Goal: Task Accomplishment & Management: Manage account settings

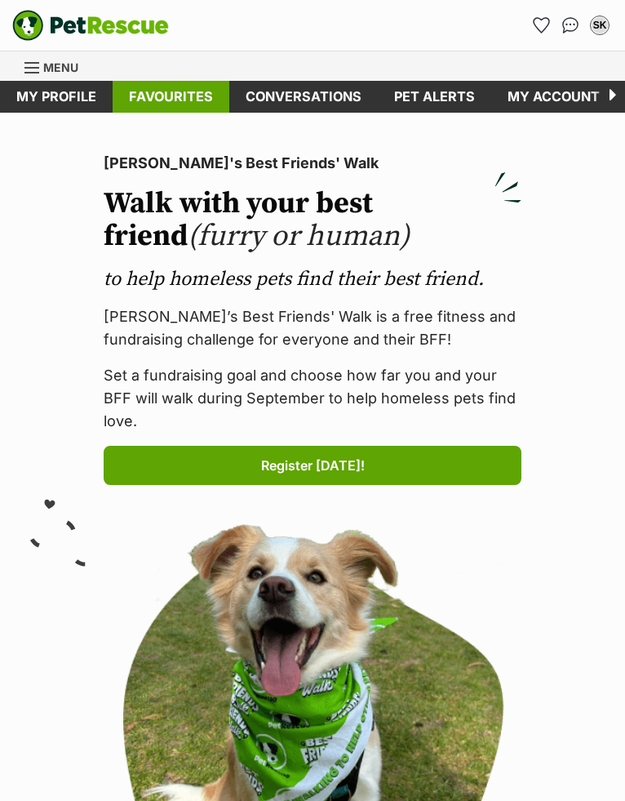
click at [175, 104] on link "Favourites" at bounding box center [171, 97] width 117 height 32
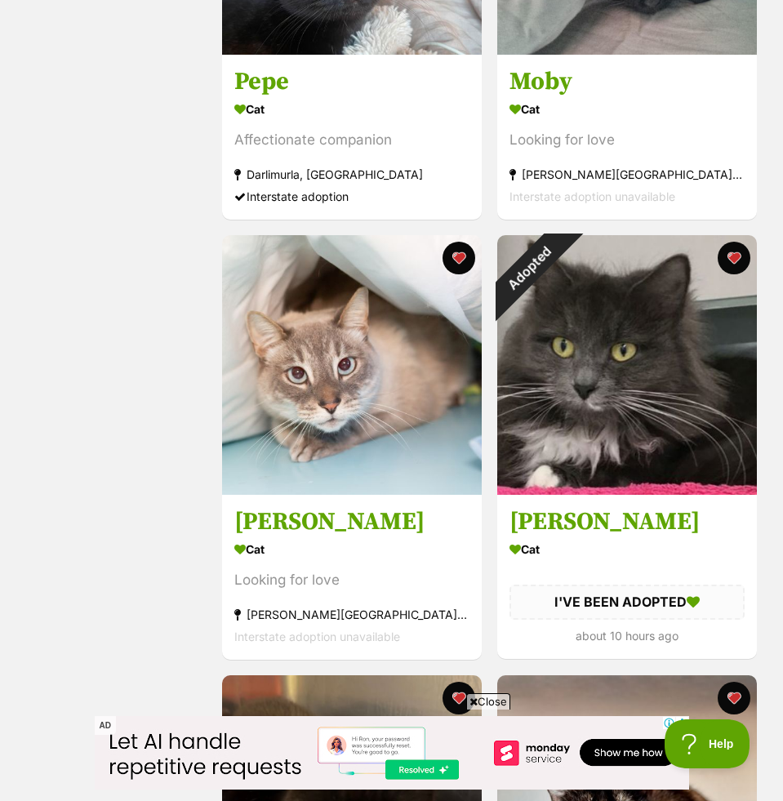
scroll to position [1043, 0]
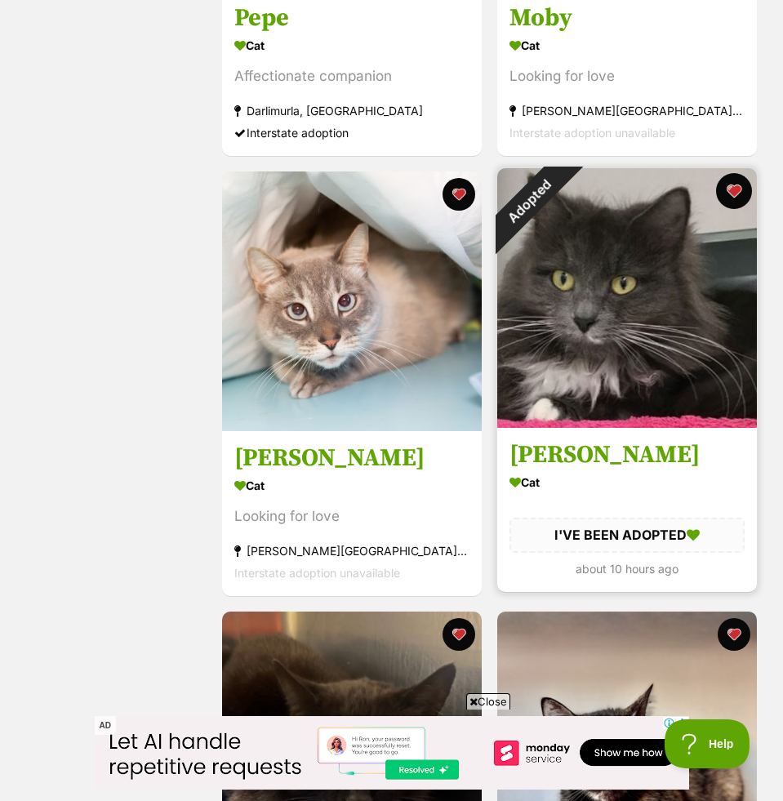
click at [624, 196] on button "favourite" at bounding box center [734, 191] width 36 height 36
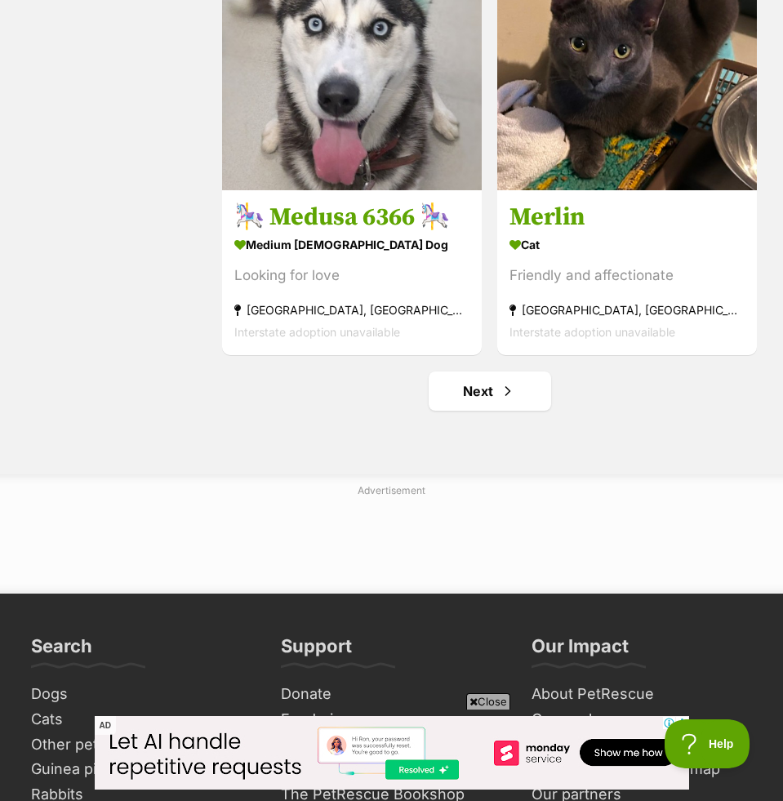
scroll to position [4641, 0]
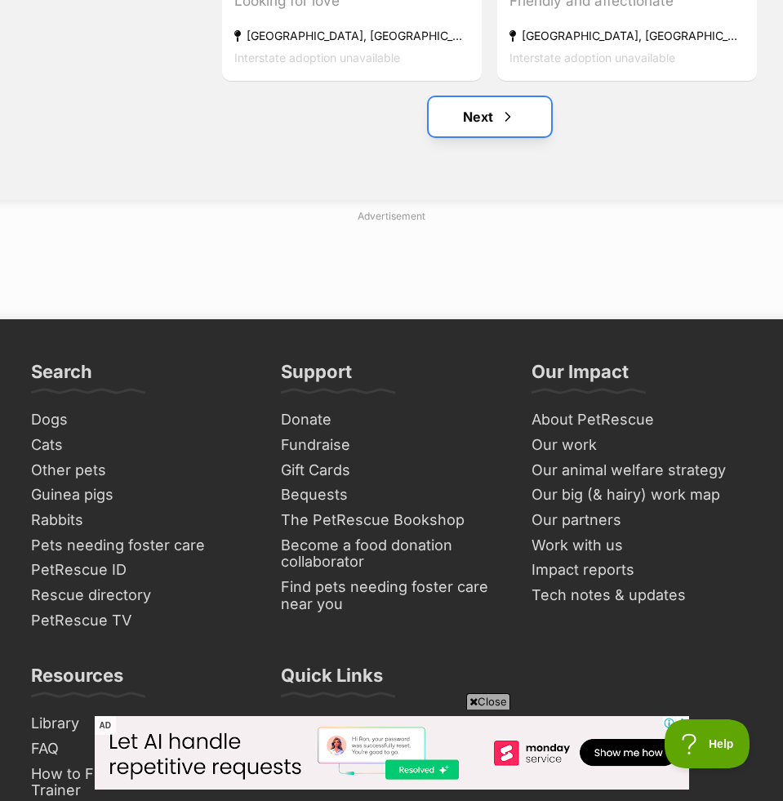
click at [528, 107] on link "Next" at bounding box center [490, 116] width 122 height 39
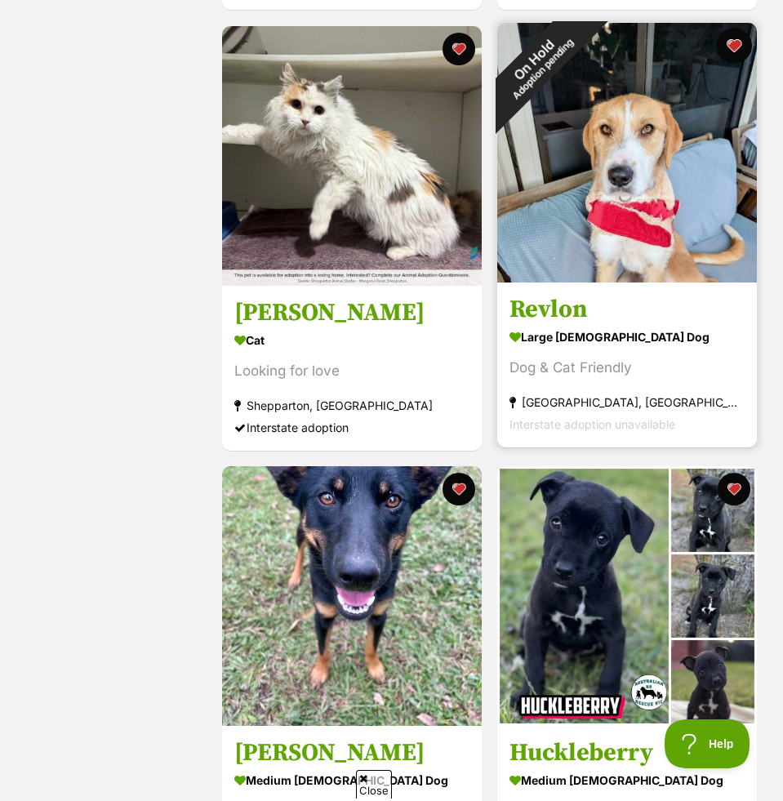
click at [729, 45] on button "favourite" at bounding box center [734, 46] width 36 height 36
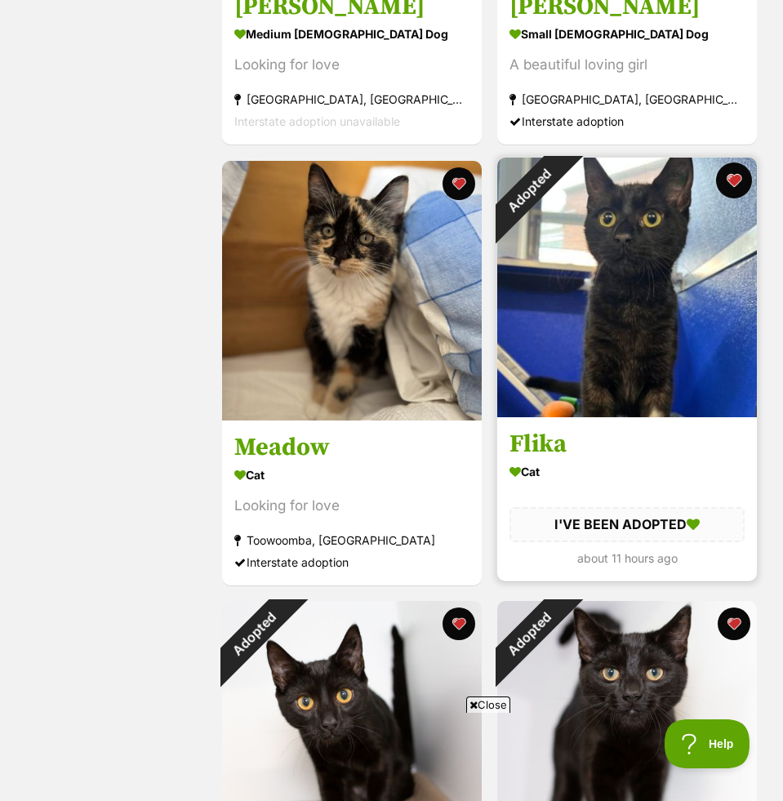
click at [736, 176] on button "favourite" at bounding box center [734, 180] width 36 height 36
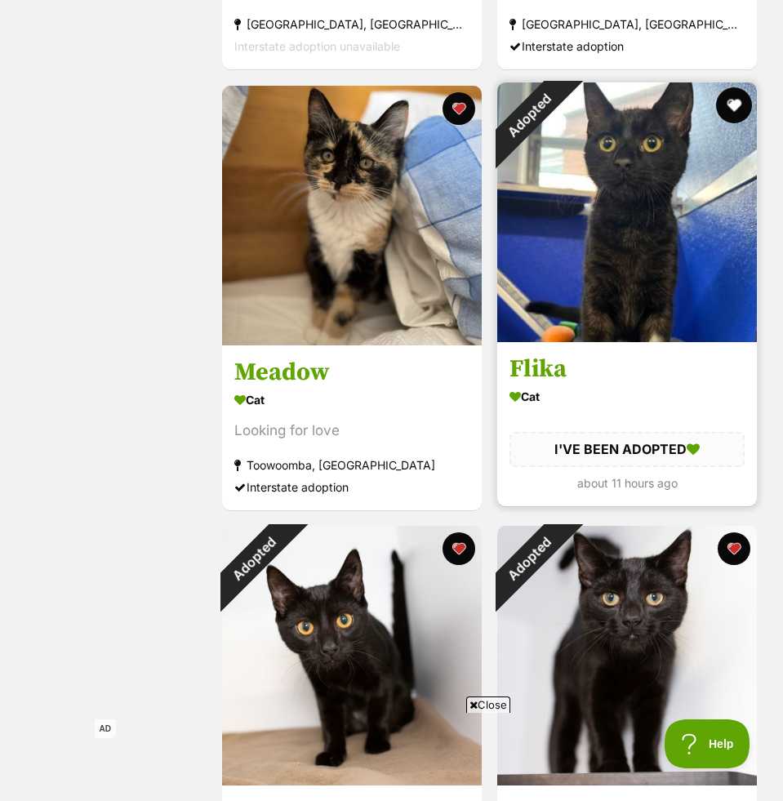
scroll to position [3077, 0]
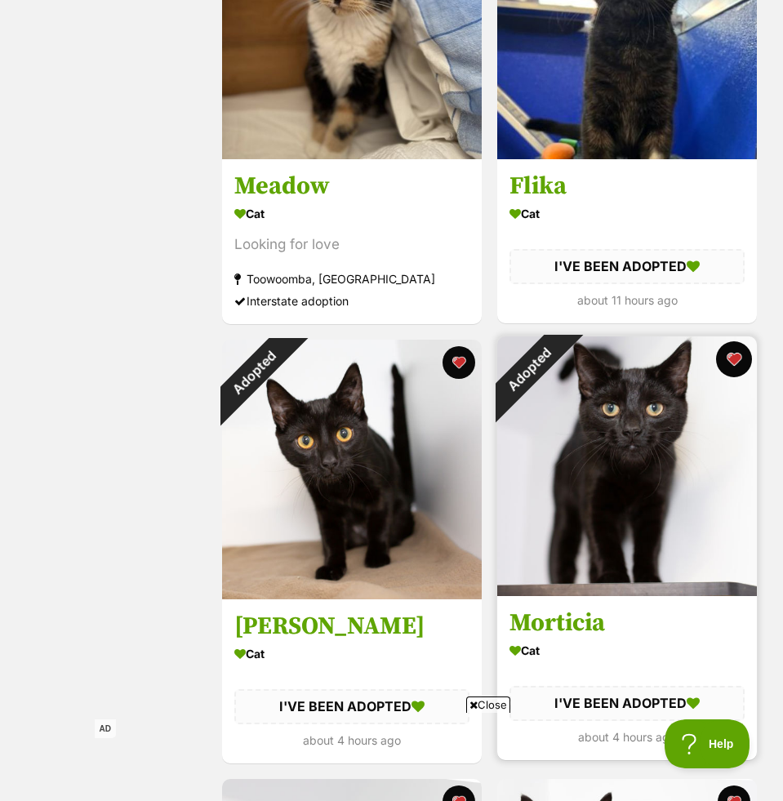
click at [732, 359] on button "favourite" at bounding box center [734, 359] width 36 height 36
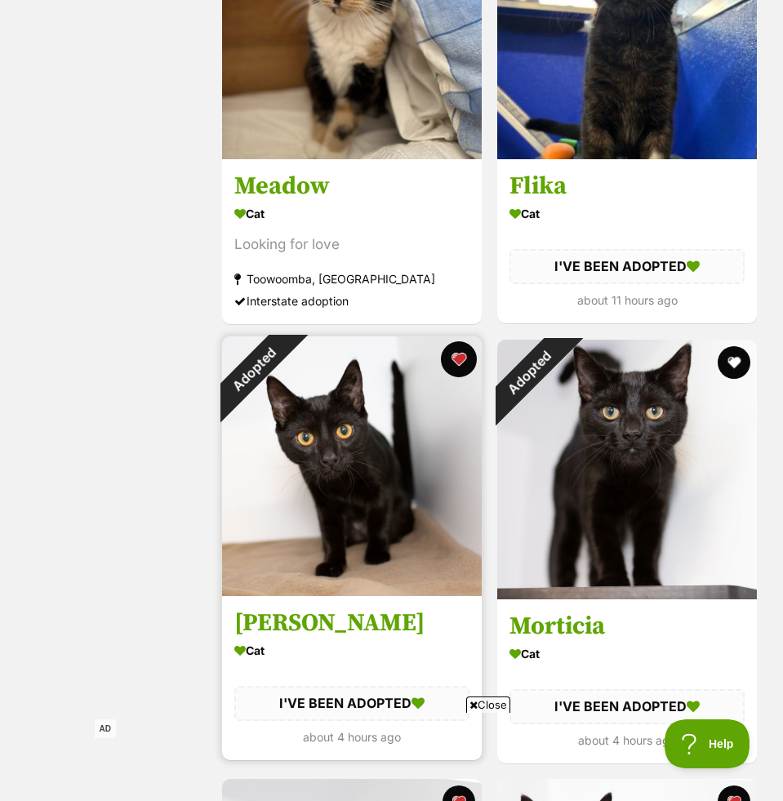
click at [461, 348] on button "favourite" at bounding box center [459, 359] width 36 height 36
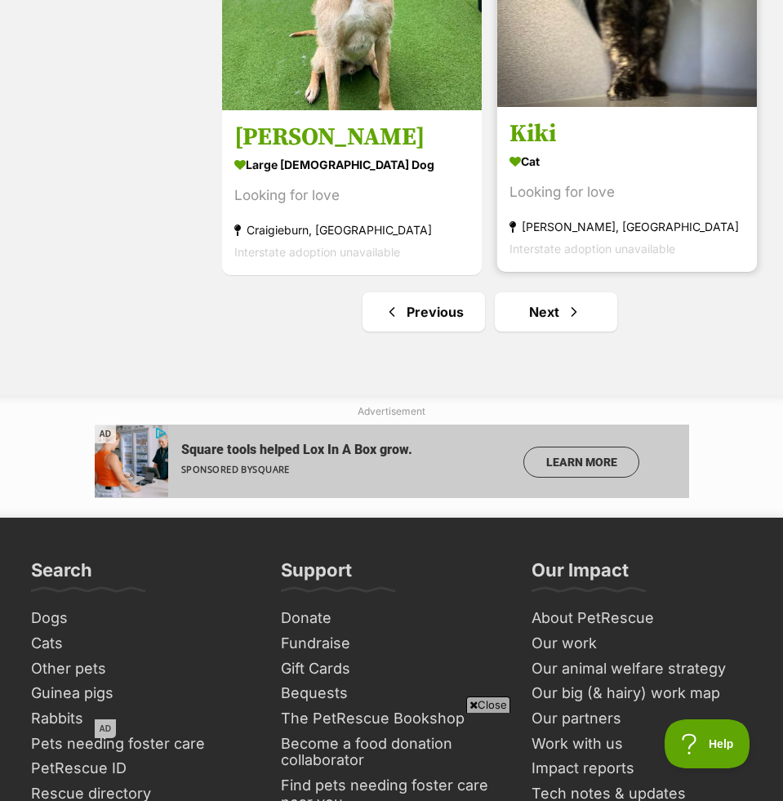
scroll to position [4386, 0]
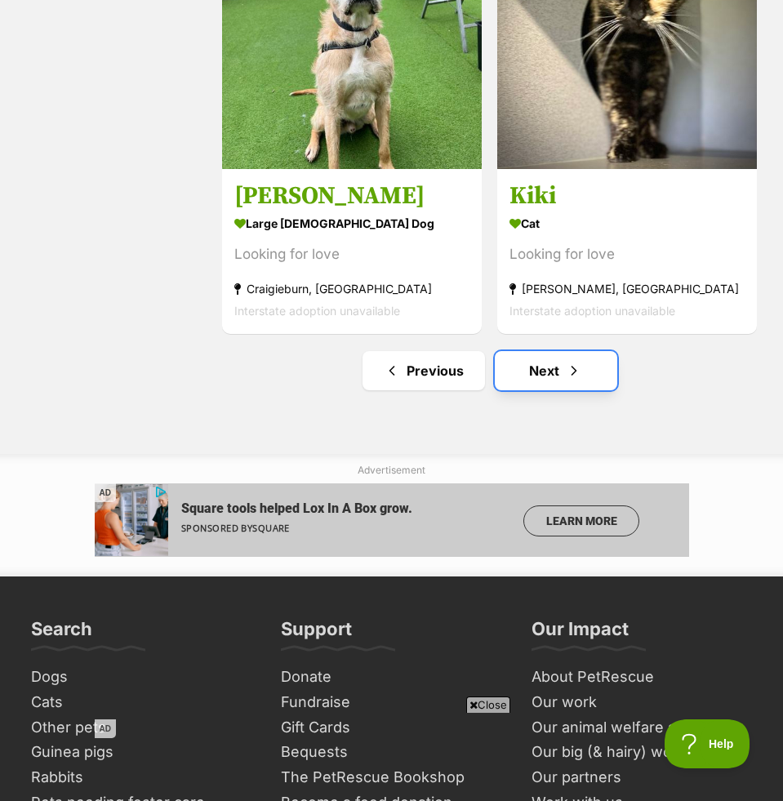
click at [562, 380] on link "Next" at bounding box center [556, 370] width 122 height 39
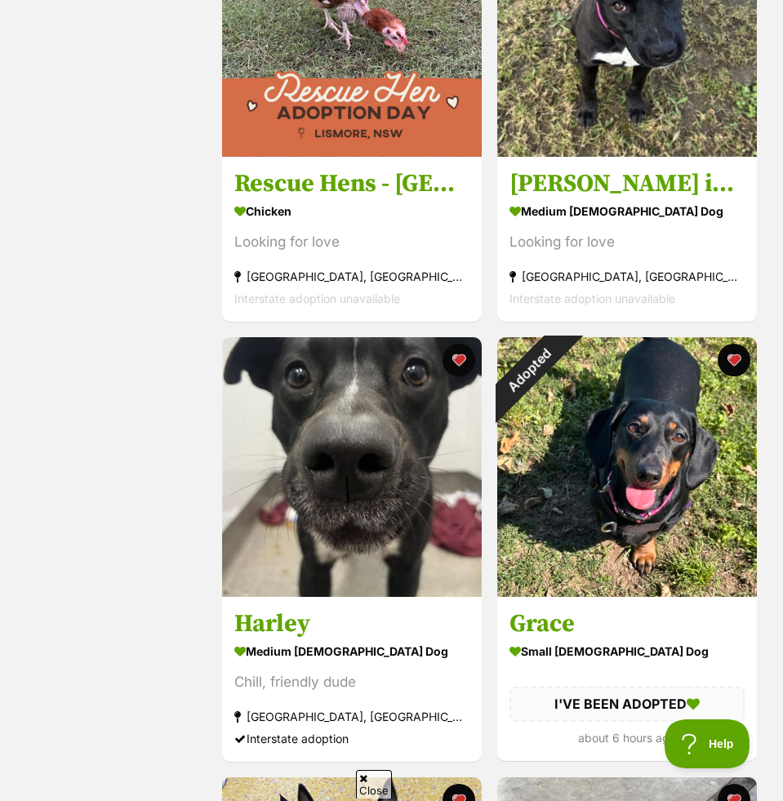
scroll to position [1042, 0]
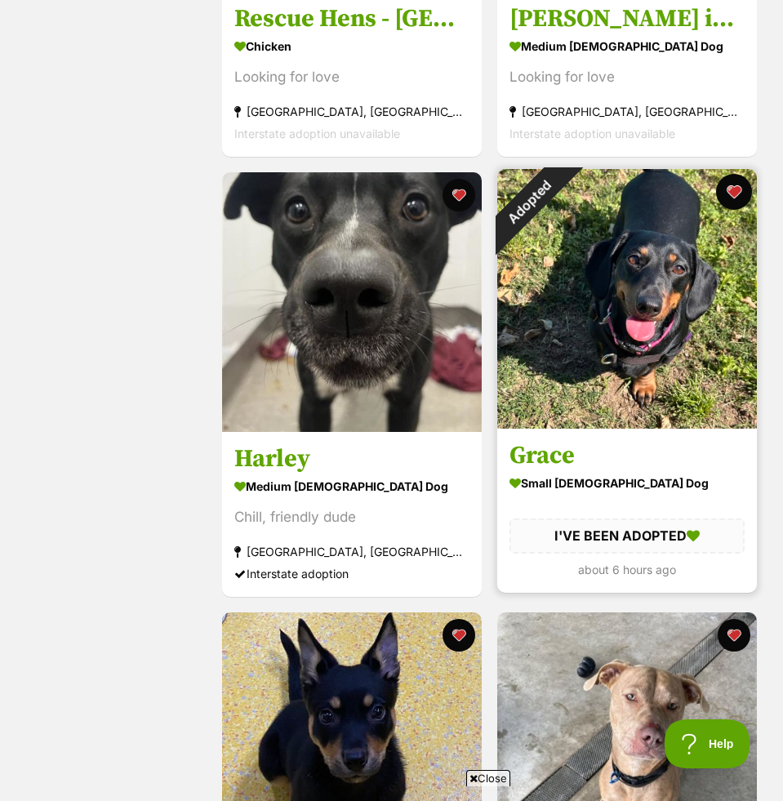
click at [731, 189] on button "favourite" at bounding box center [734, 192] width 36 height 36
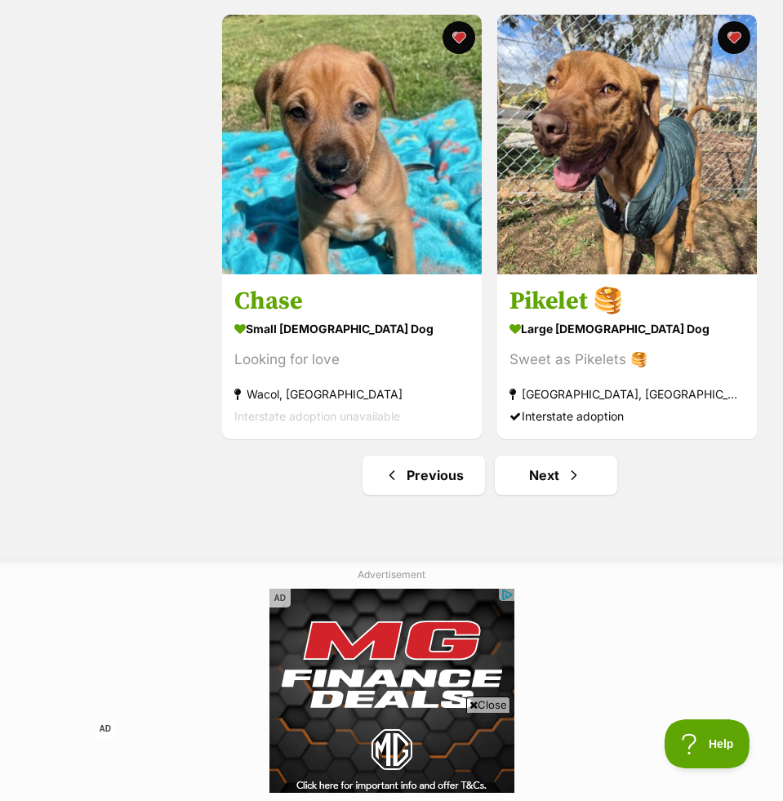
scroll to position [4492, 0]
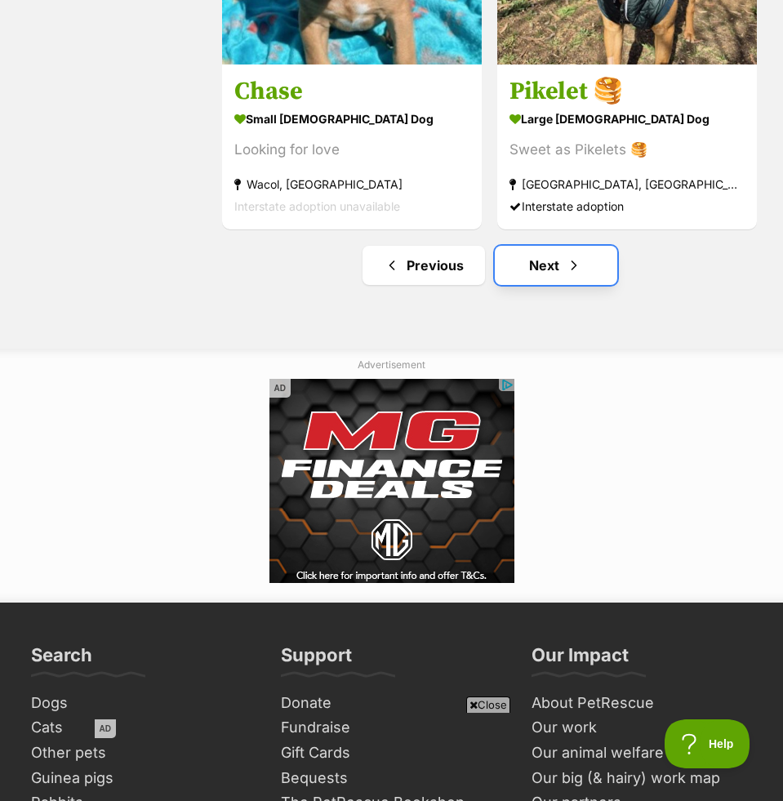
click at [597, 264] on link "Next" at bounding box center [556, 265] width 122 height 39
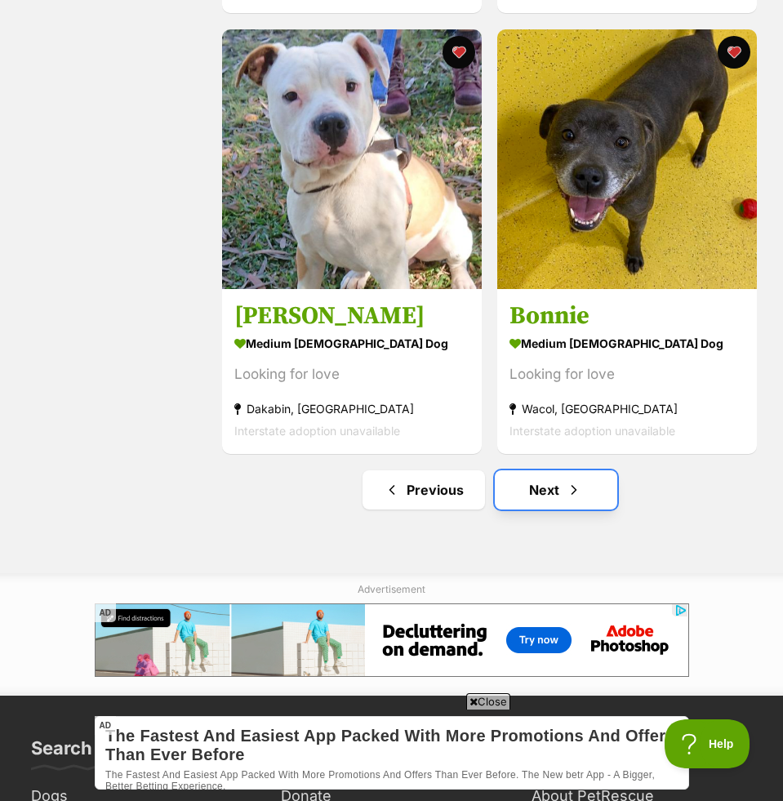
click at [525, 490] on link "Next" at bounding box center [556, 489] width 122 height 39
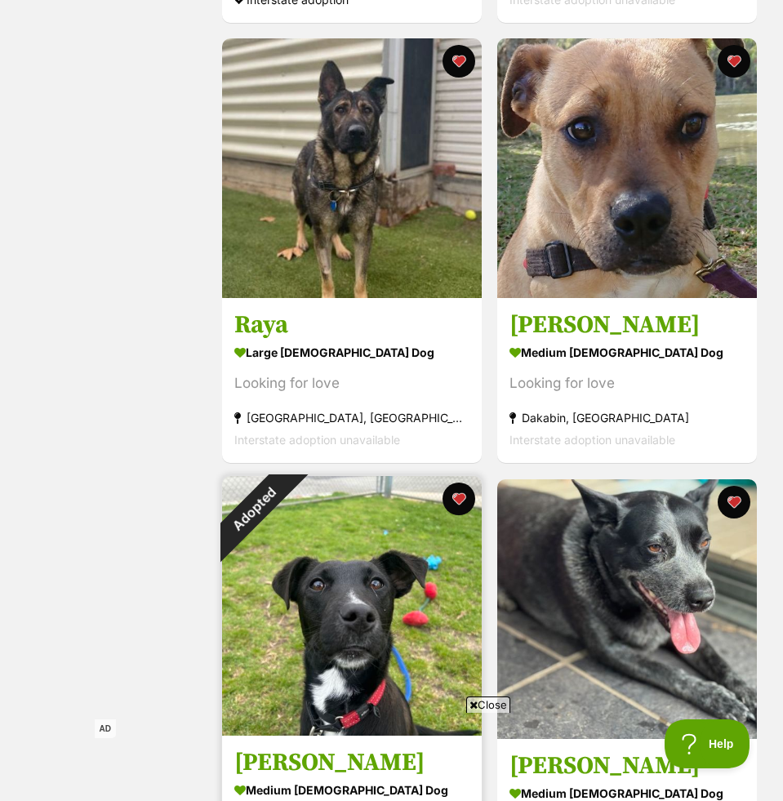
scroll to position [3838, 0]
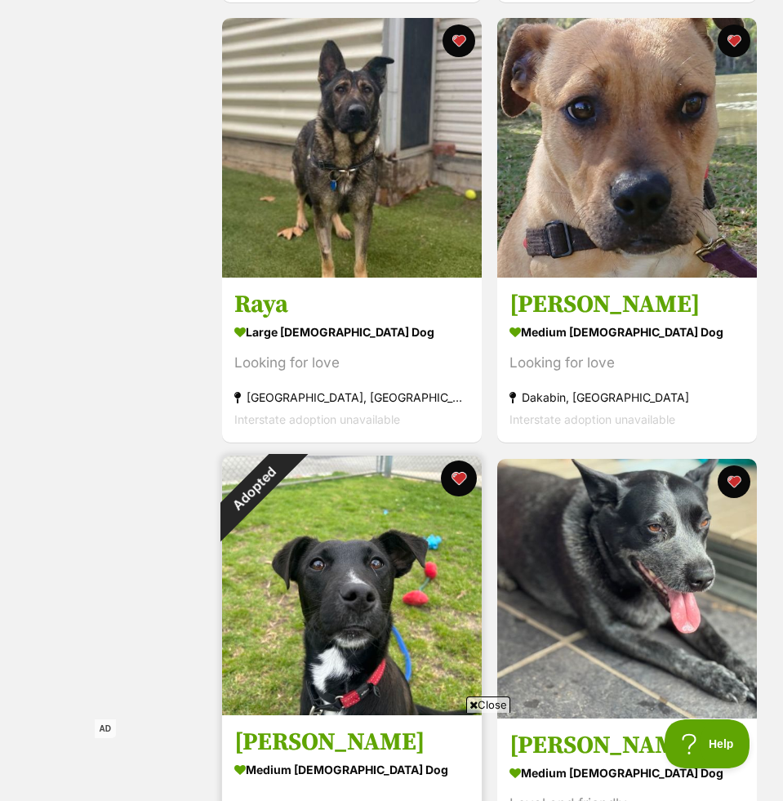
click at [460, 469] on button "favourite" at bounding box center [459, 478] width 36 height 36
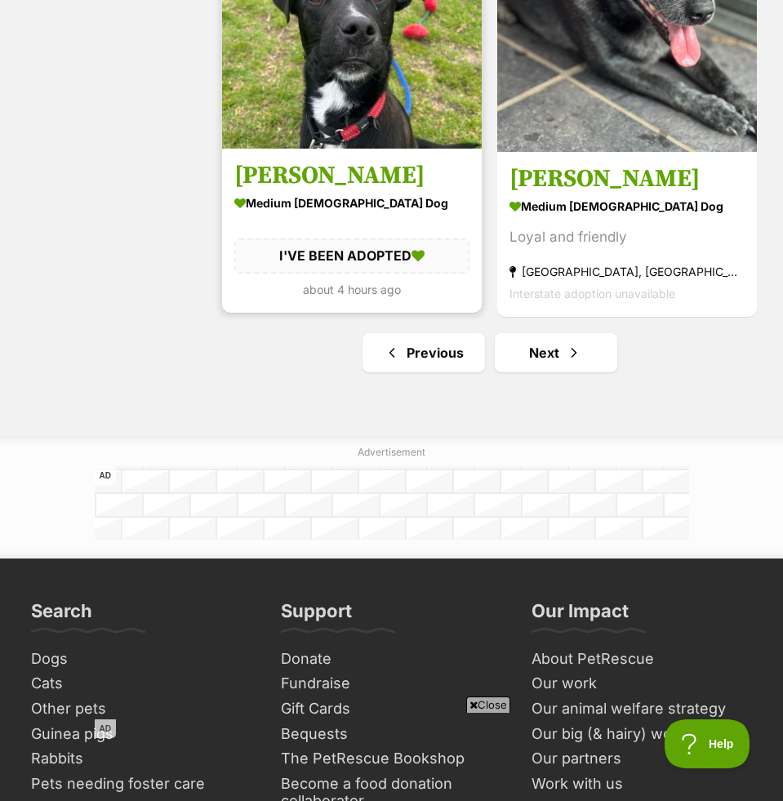
scroll to position [4406, 0]
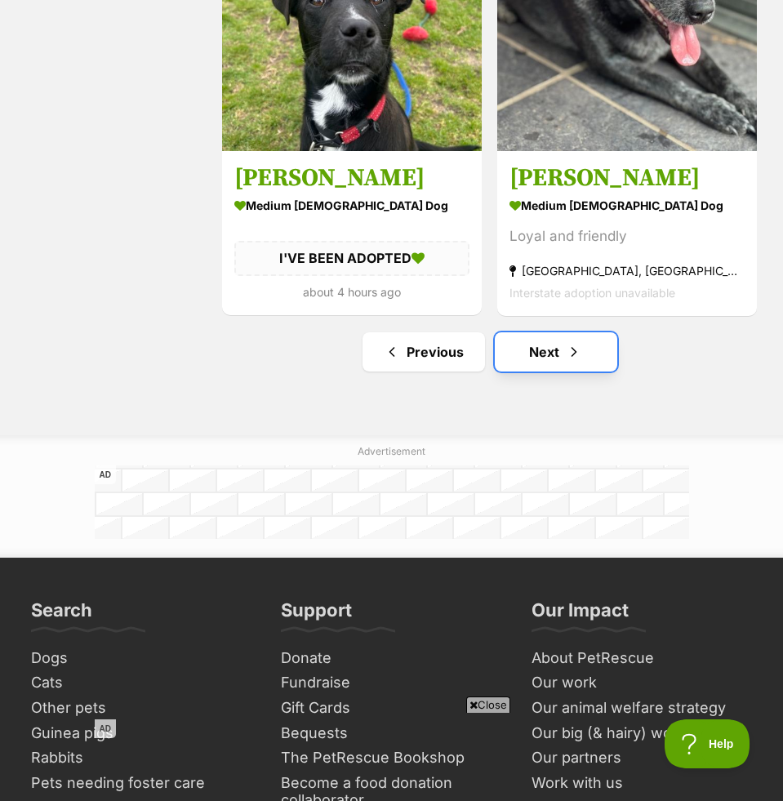
click at [522, 350] on link "Next" at bounding box center [556, 351] width 122 height 39
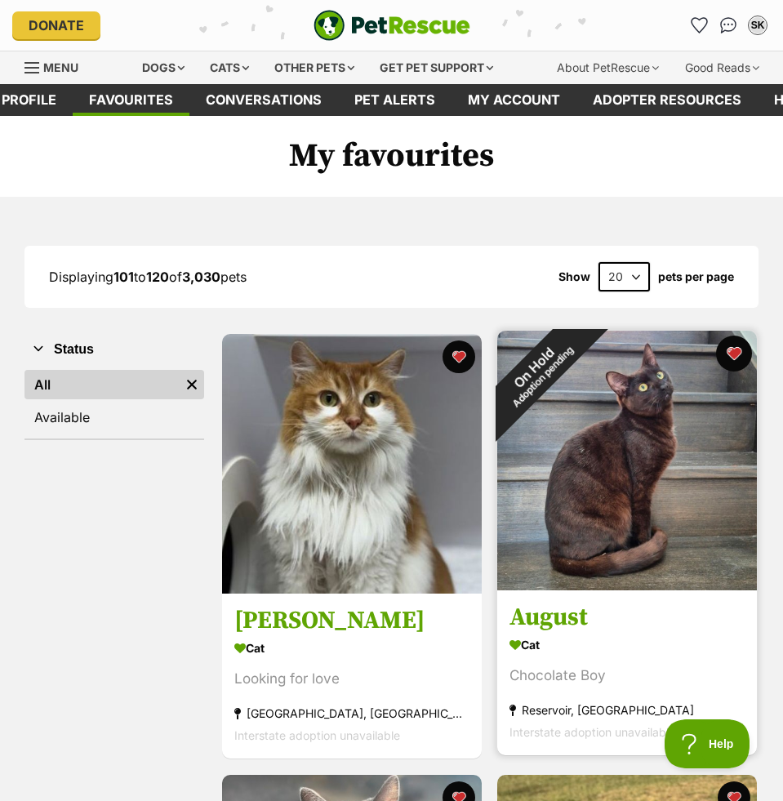
click at [731, 353] on button "favourite" at bounding box center [734, 354] width 36 height 36
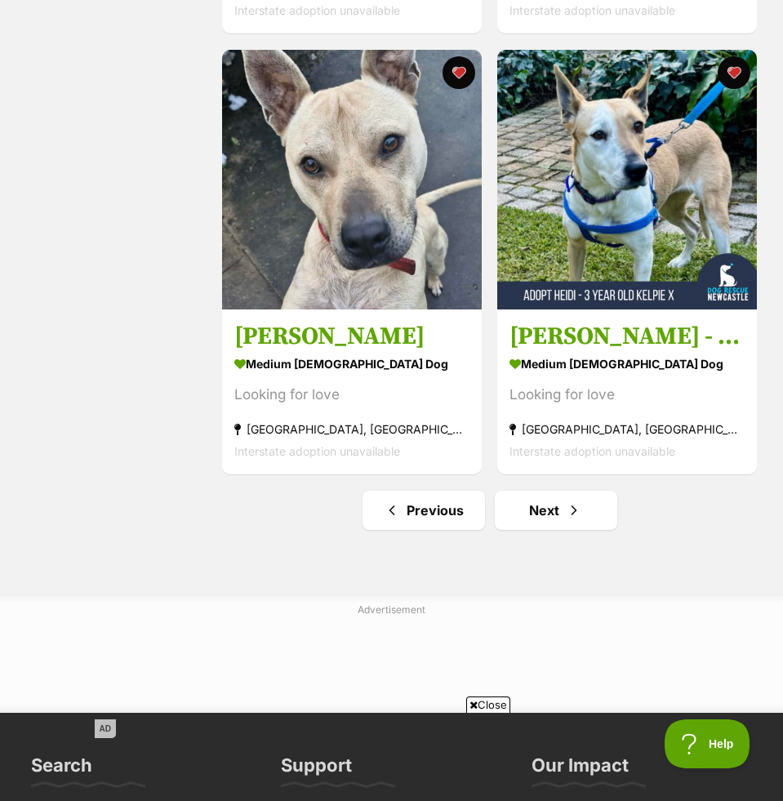
scroll to position [4429, 0]
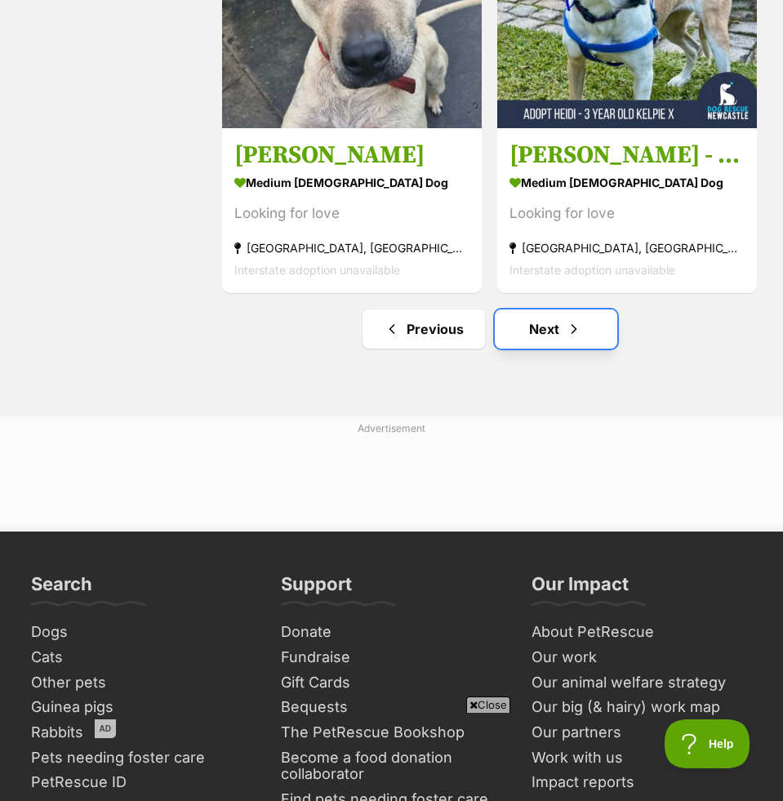
click at [592, 330] on link "Next" at bounding box center [556, 328] width 122 height 39
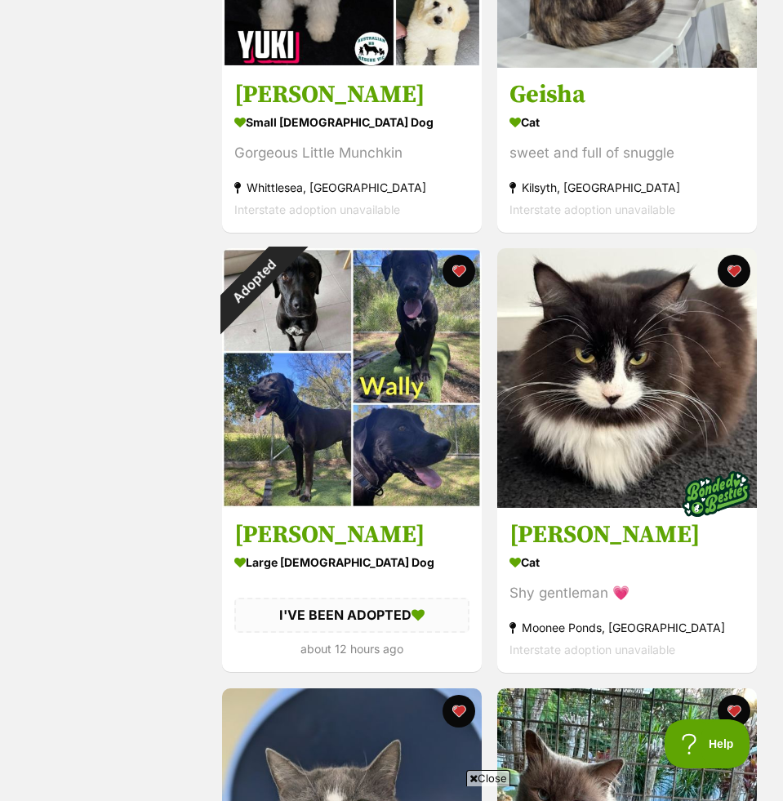
scroll to position [976, 0]
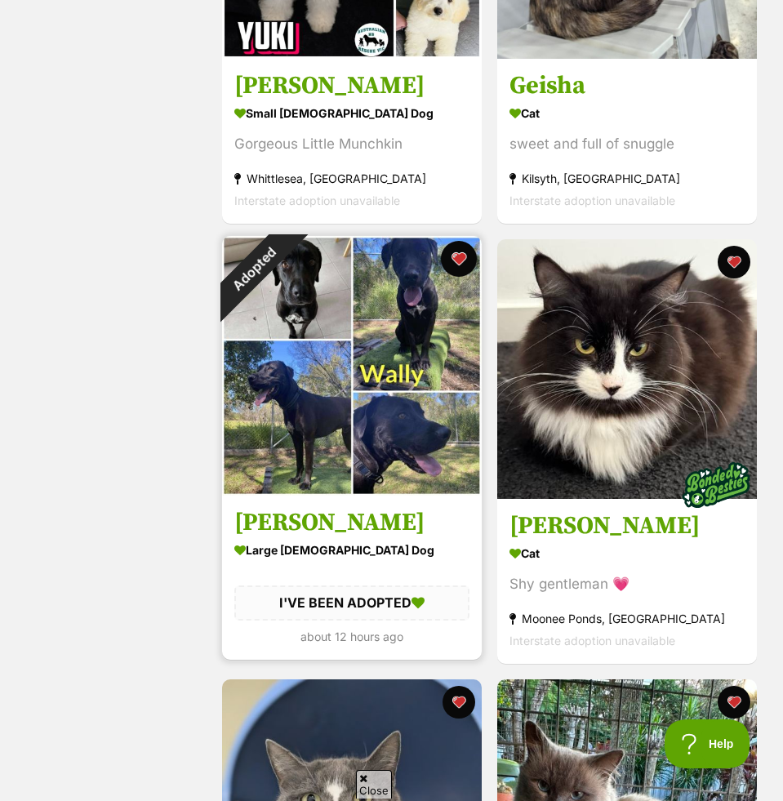
click at [456, 254] on button "favourite" at bounding box center [459, 259] width 36 height 36
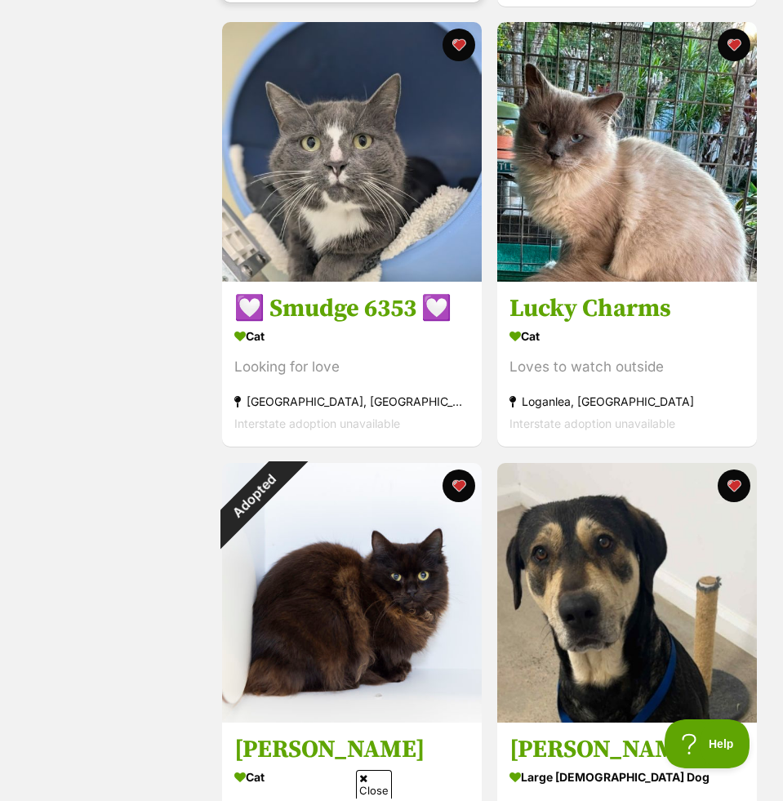
scroll to position [1649, 0]
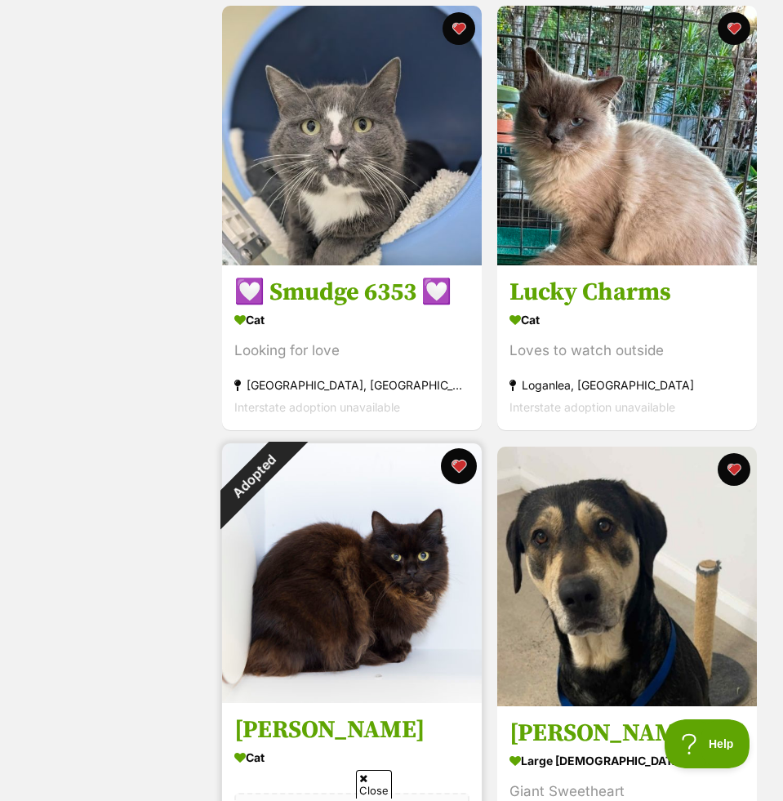
click at [458, 464] on button "favourite" at bounding box center [459, 466] width 36 height 36
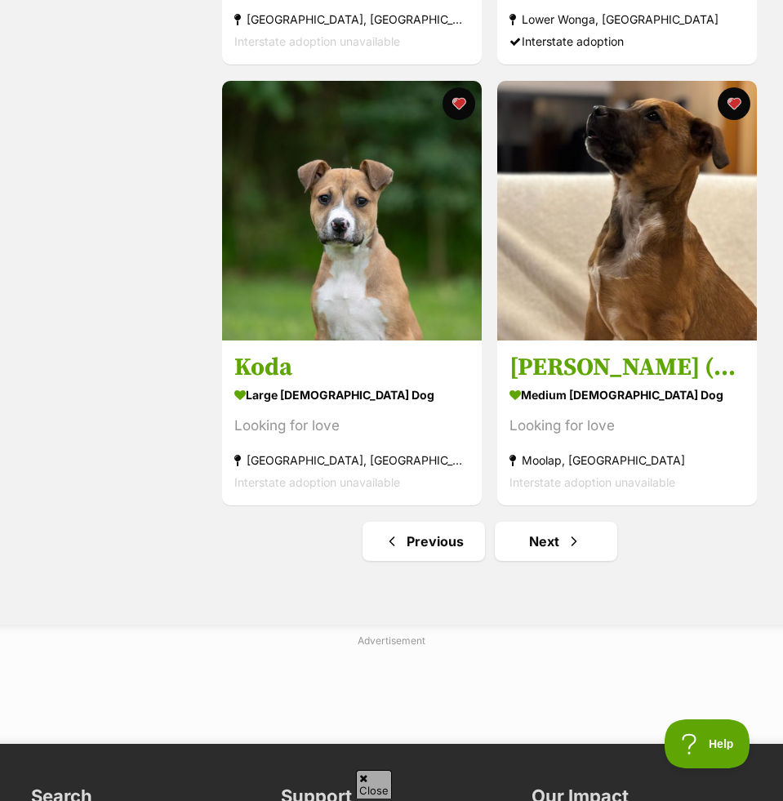
scroll to position [4354, 0]
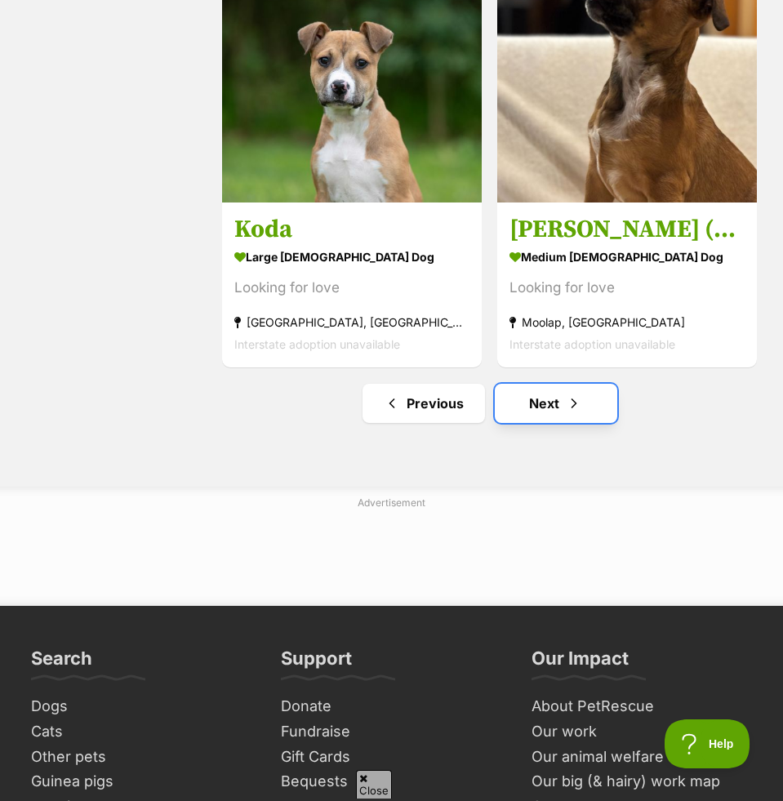
click at [544, 398] on link "Next" at bounding box center [556, 403] width 122 height 39
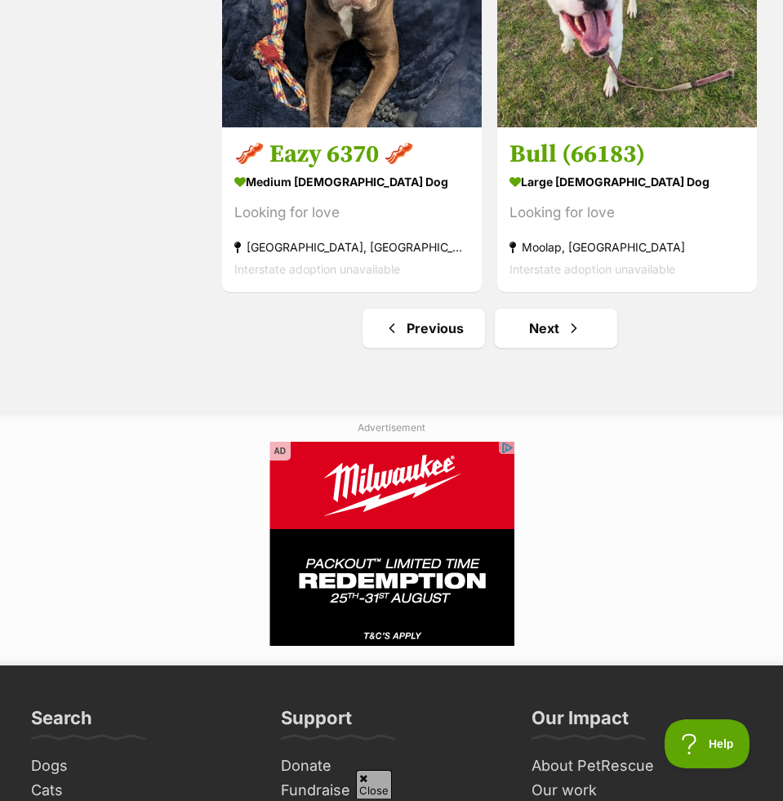
scroll to position [4426, 0]
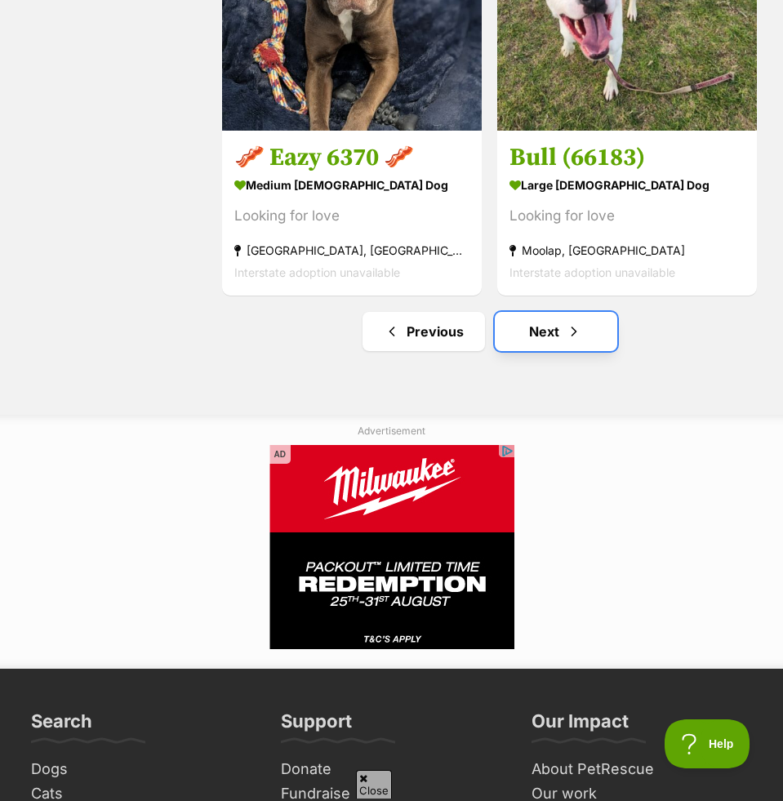
click at [555, 346] on link "Next" at bounding box center [556, 331] width 122 height 39
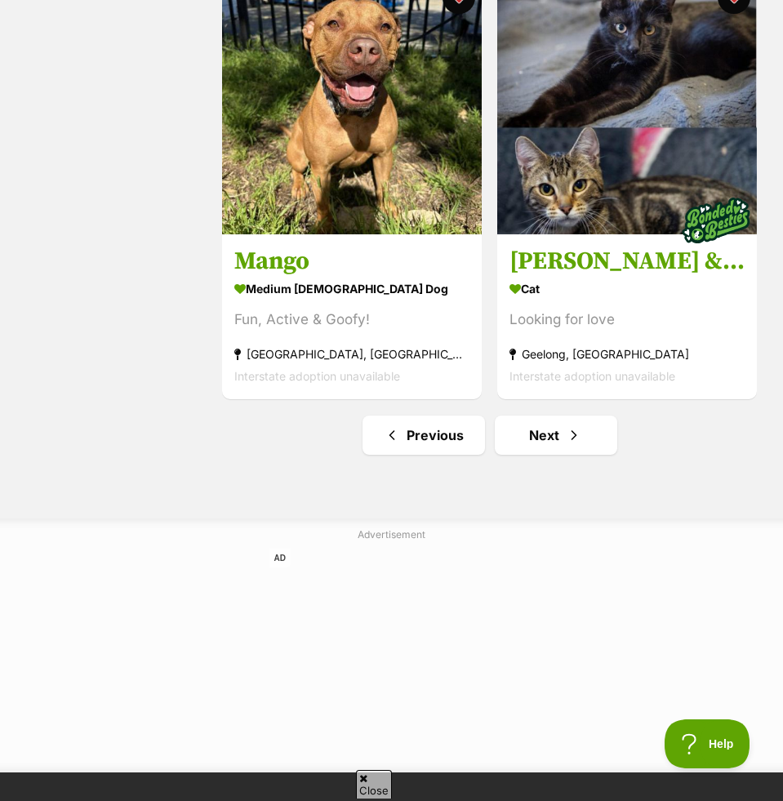
scroll to position [4377, 0]
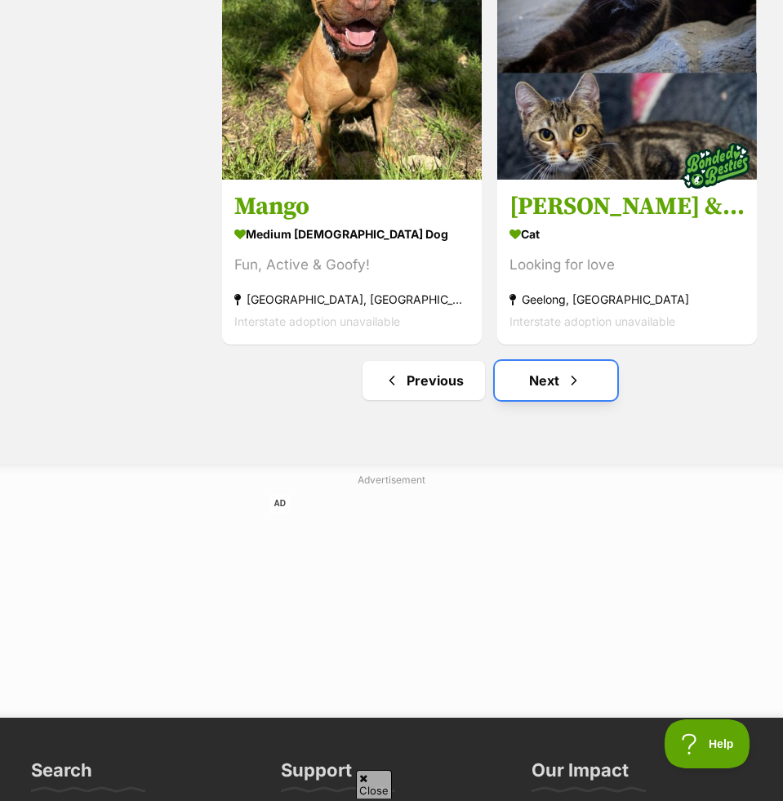
click at [547, 376] on link "Next" at bounding box center [556, 380] width 122 height 39
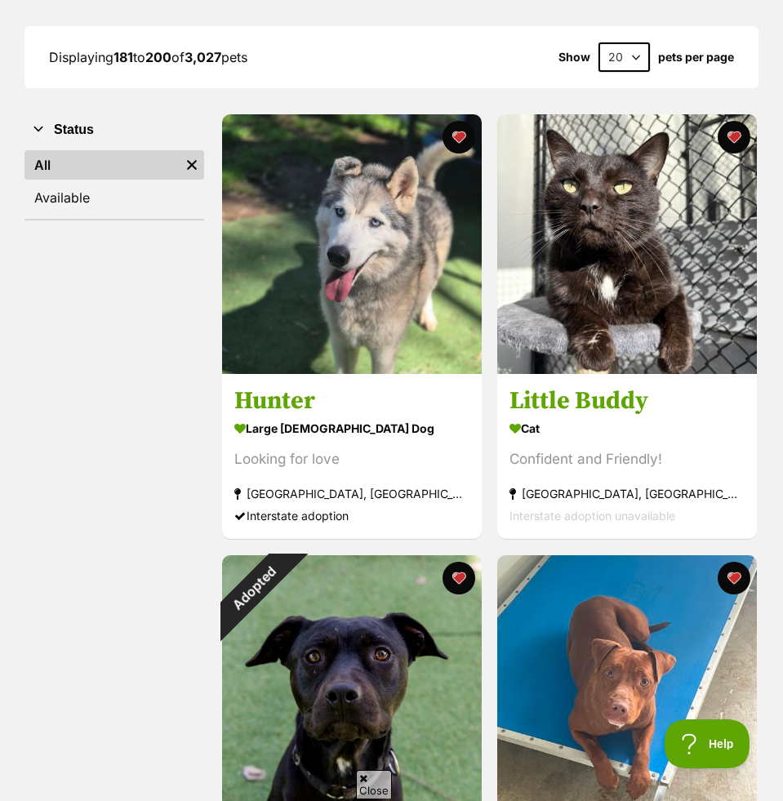
scroll to position [322, 0]
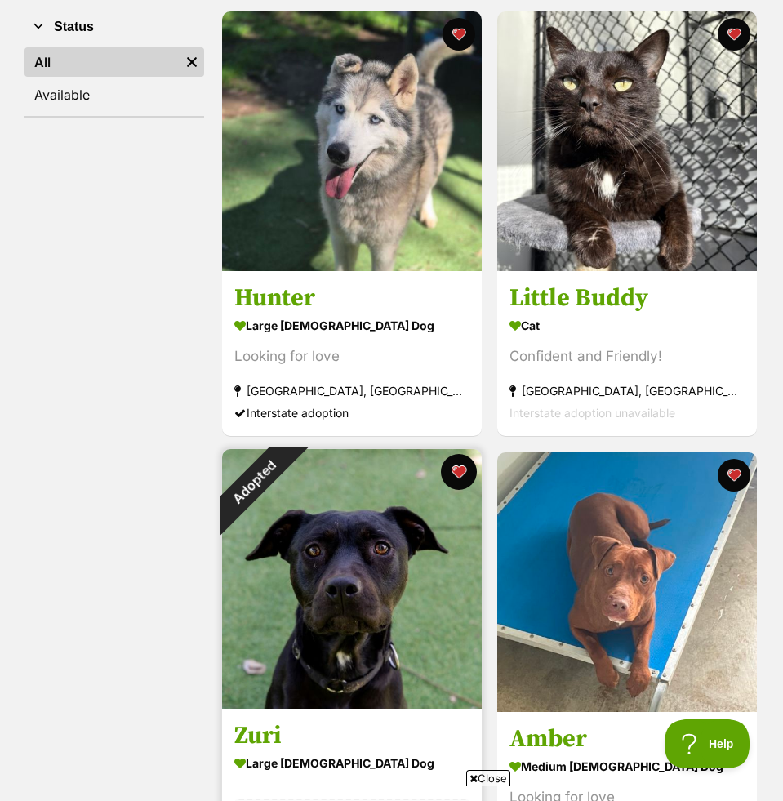
click at [460, 470] on button "favourite" at bounding box center [459, 472] width 36 height 36
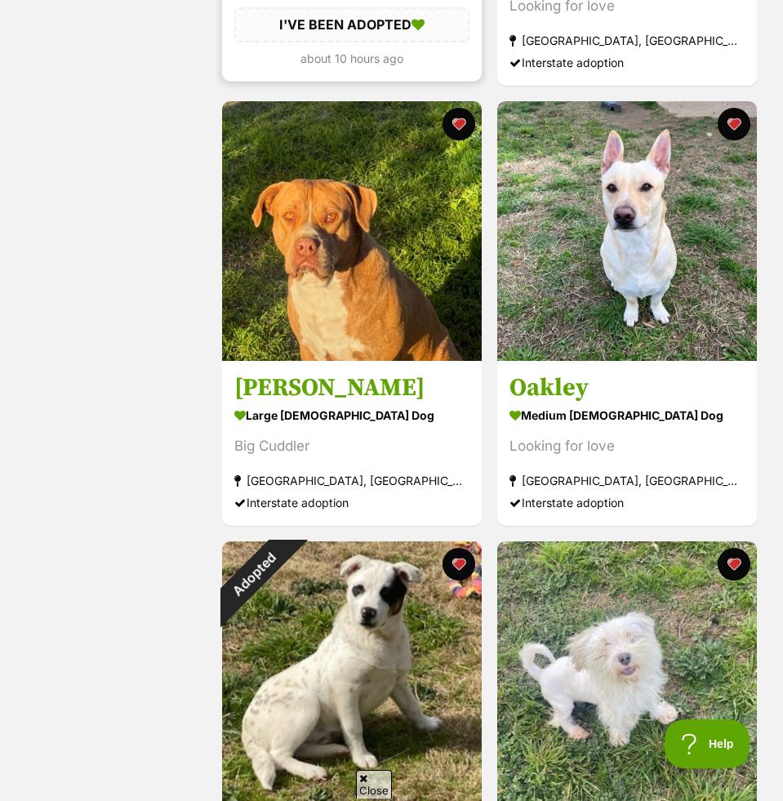
scroll to position [1269, 0]
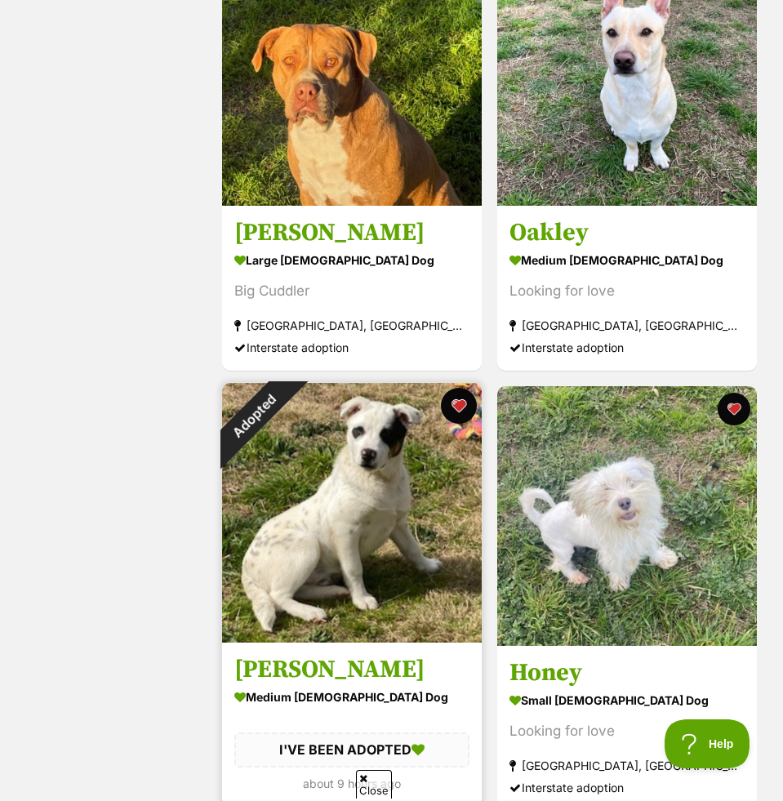
click at [462, 401] on button "favourite" at bounding box center [459, 406] width 36 height 36
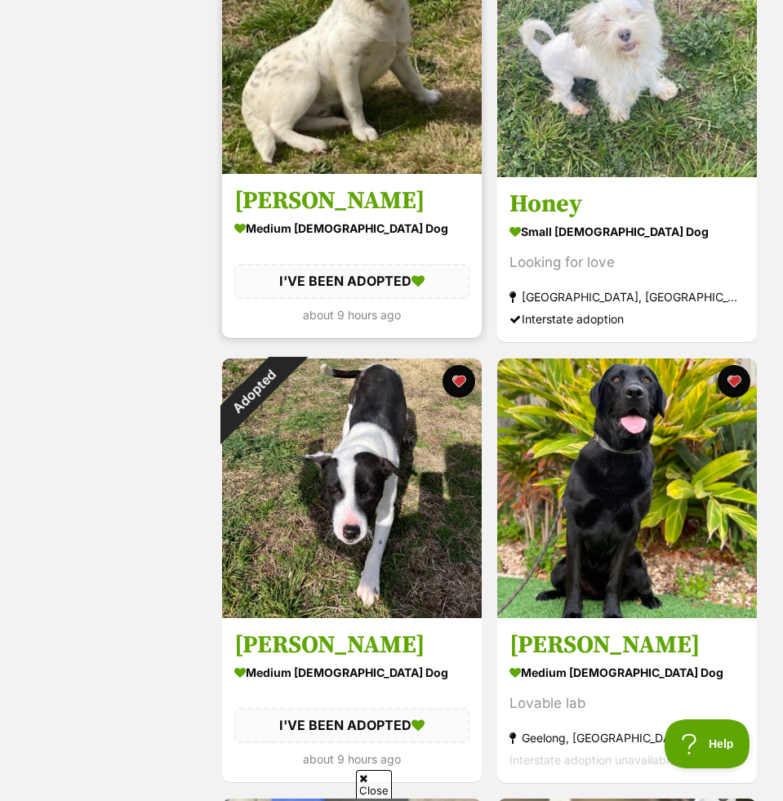
scroll to position [1811, 0]
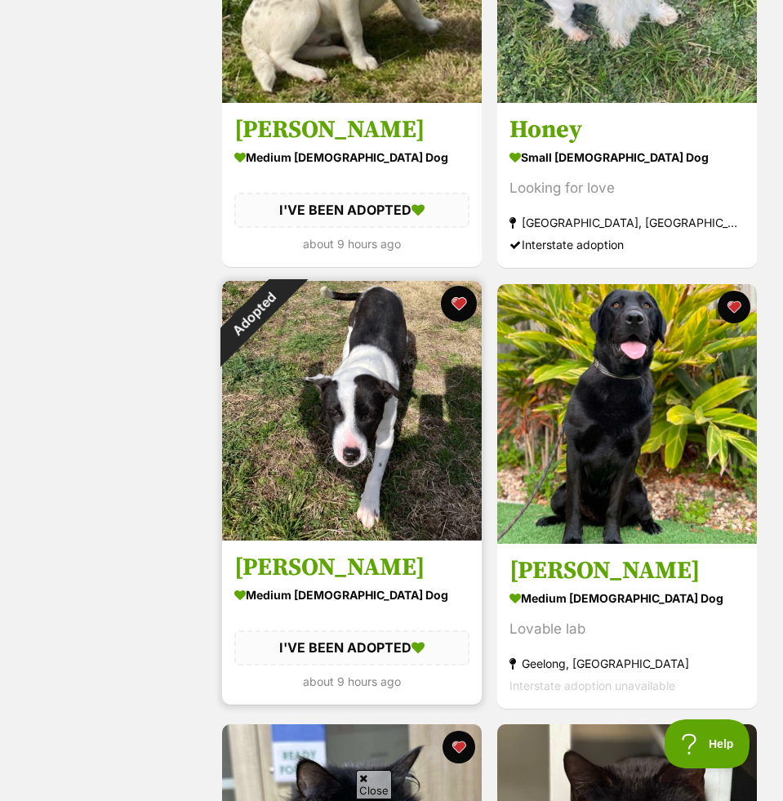
click at [456, 300] on button "favourite" at bounding box center [459, 304] width 36 height 36
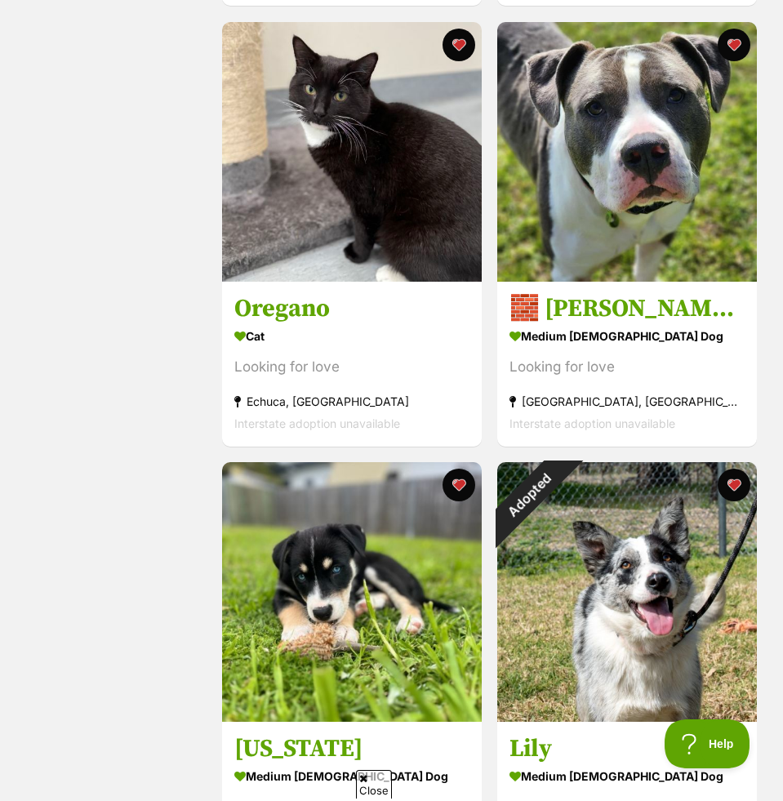
scroll to position [3138, 0]
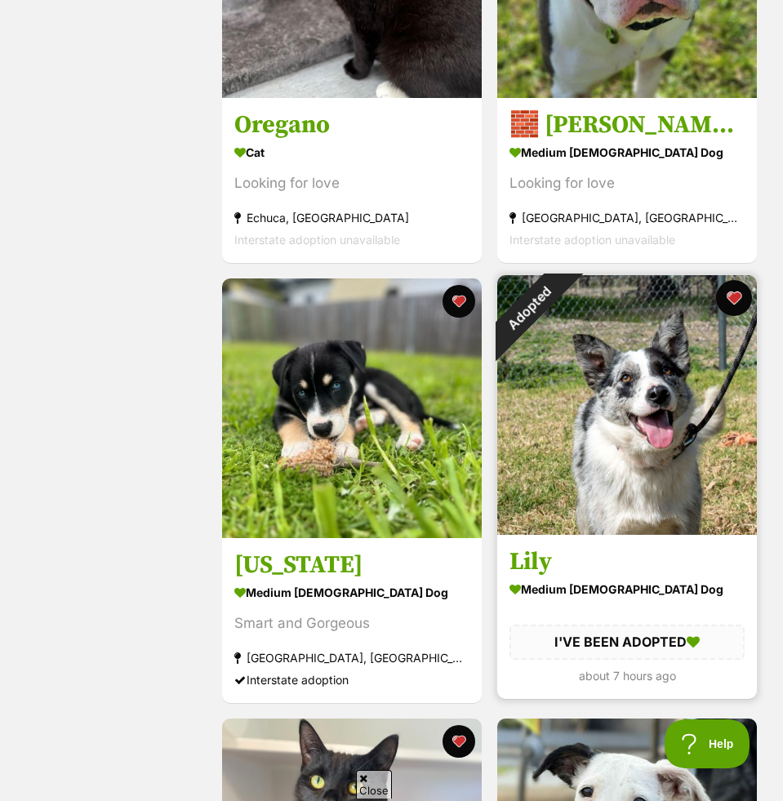
click at [731, 296] on button "favourite" at bounding box center [734, 298] width 36 height 36
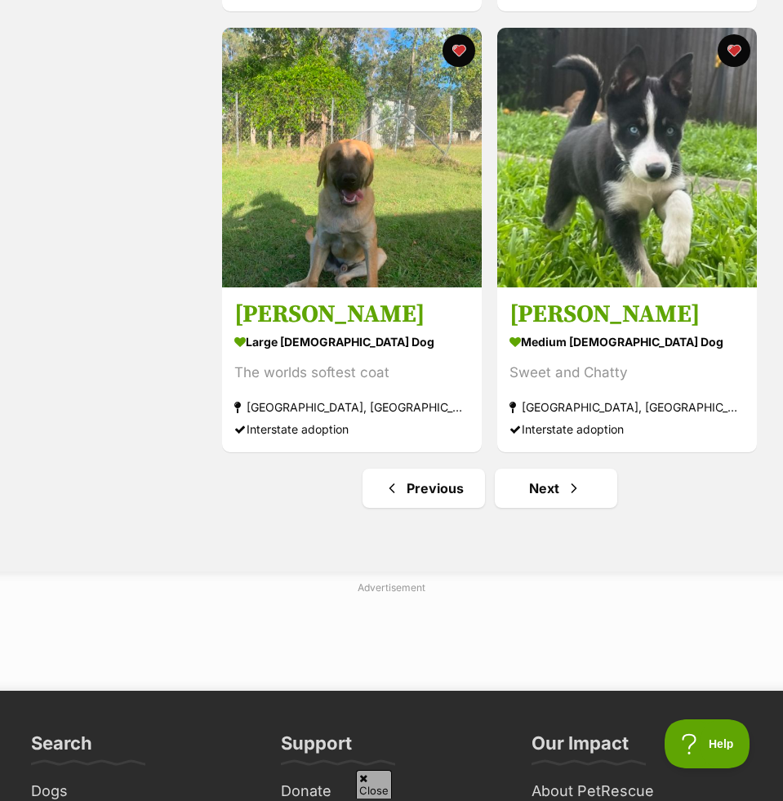
scroll to position [4273, 0]
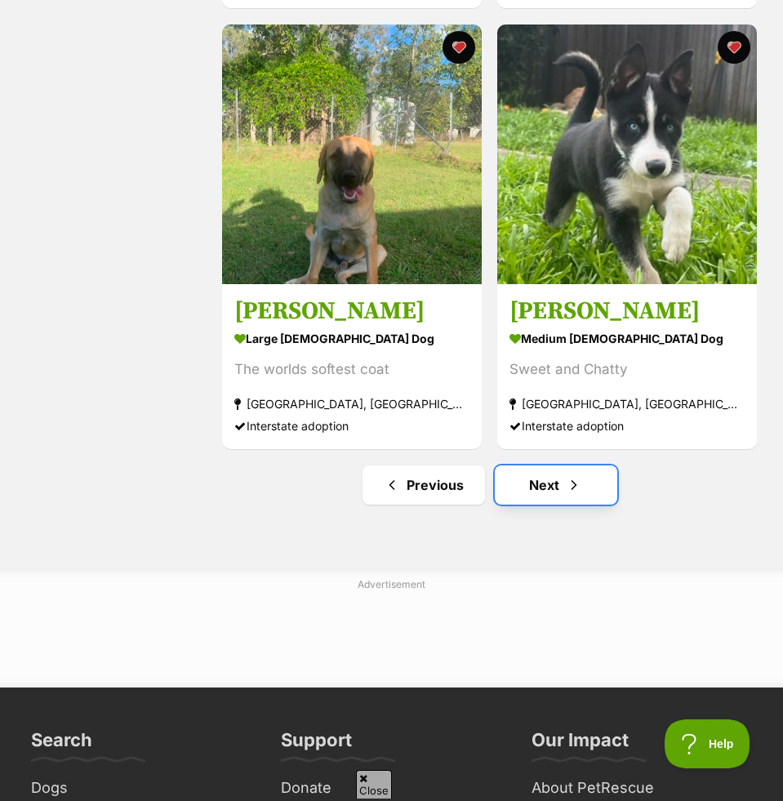
click at [591, 476] on link "Next" at bounding box center [556, 484] width 122 height 39
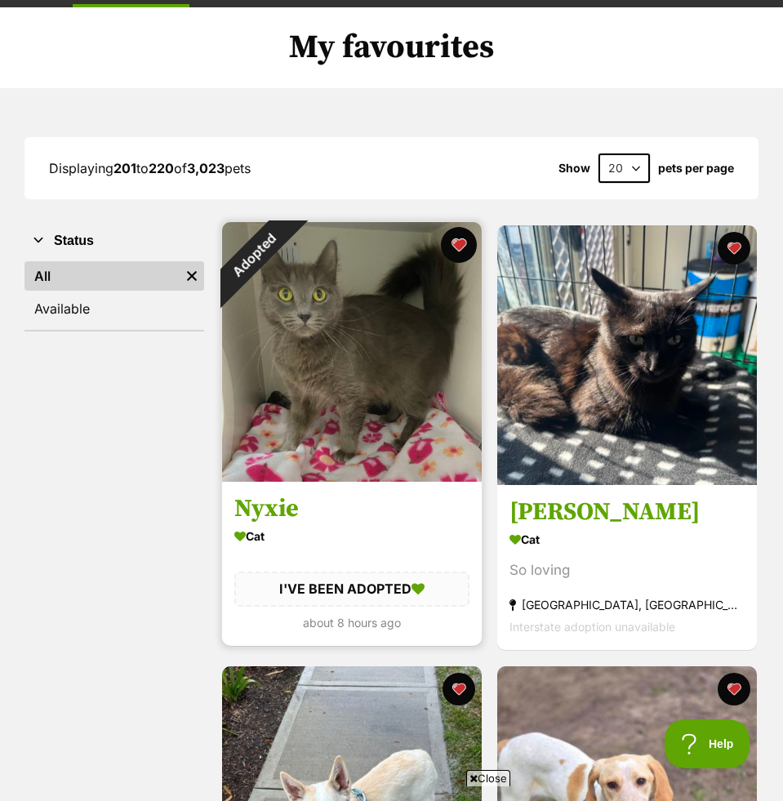
click at [465, 241] on button "favourite" at bounding box center [459, 245] width 36 height 36
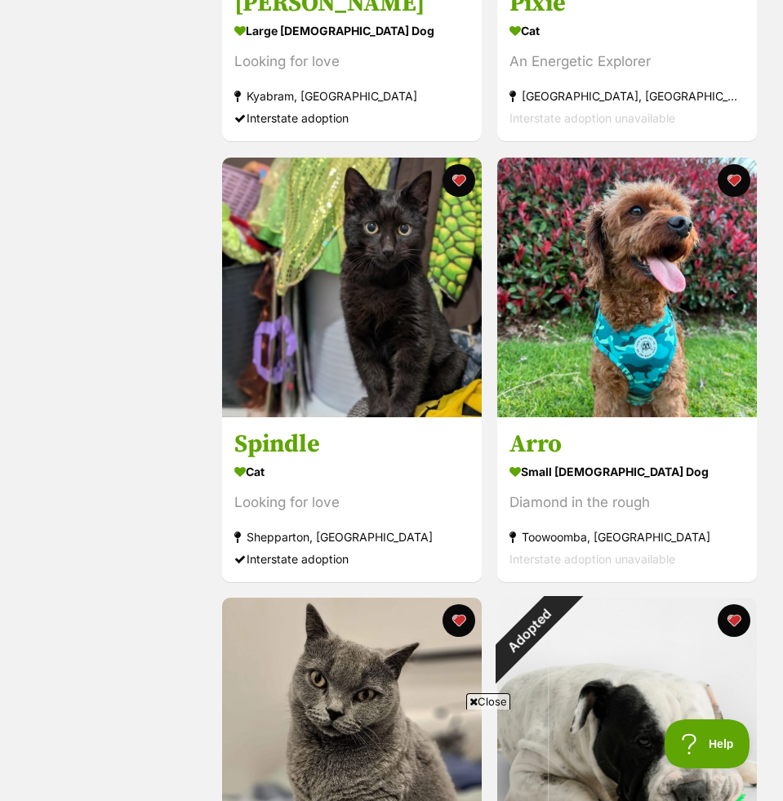
scroll to position [3101, 0]
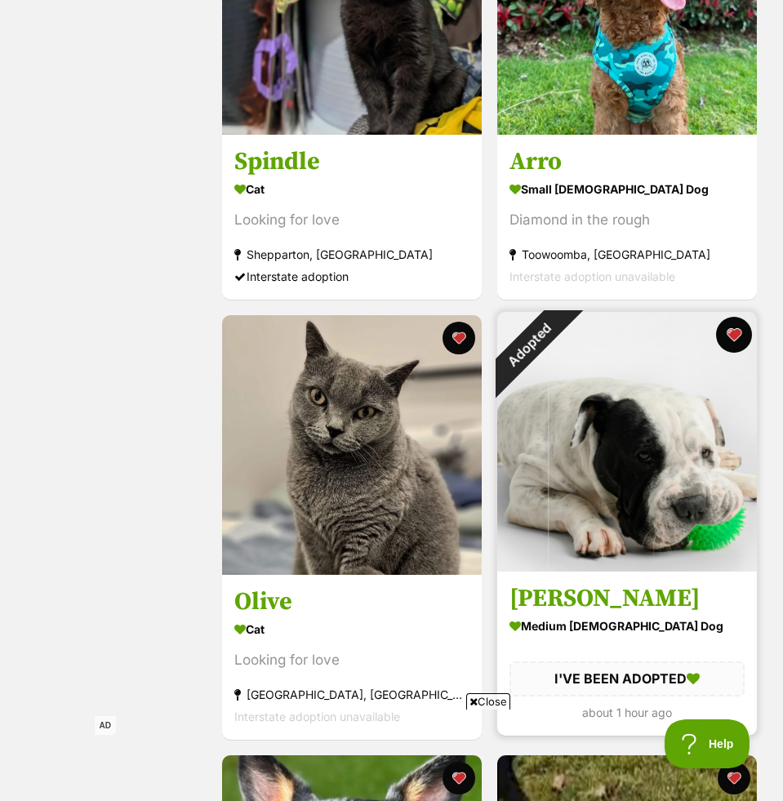
click at [737, 331] on button "favourite" at bounding box center [734, 335] width 36 height 36
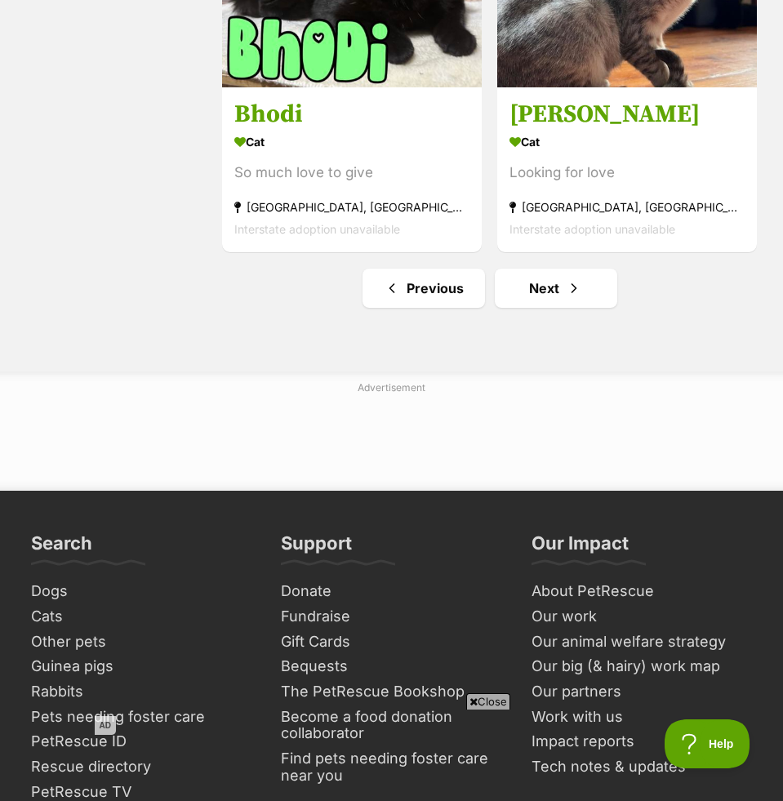
scroll to position [4498, 0]
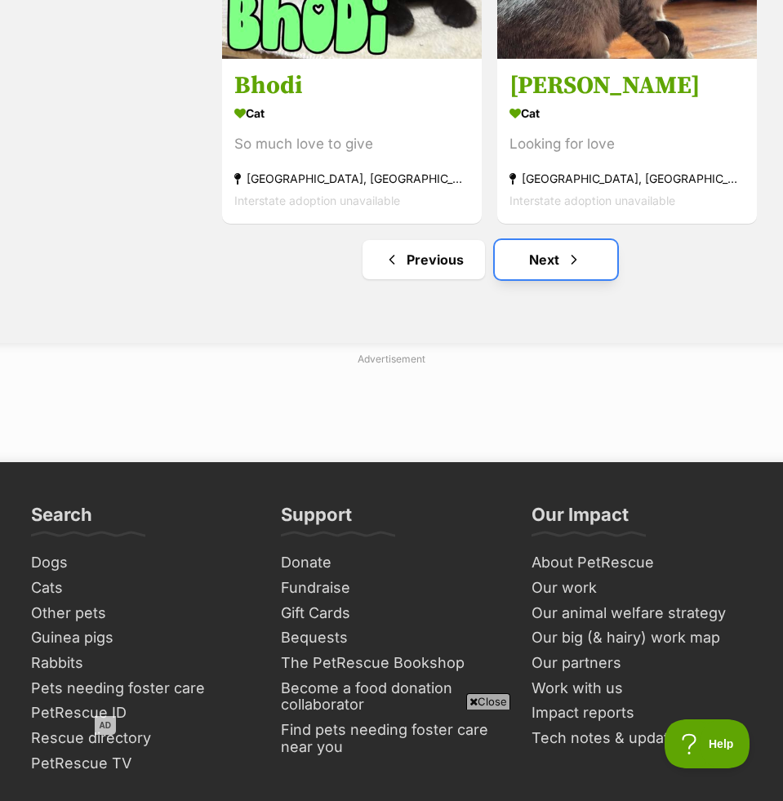
click at [579, 260] on span "Next page" at bounding box center [574, 260] width 16 height 20
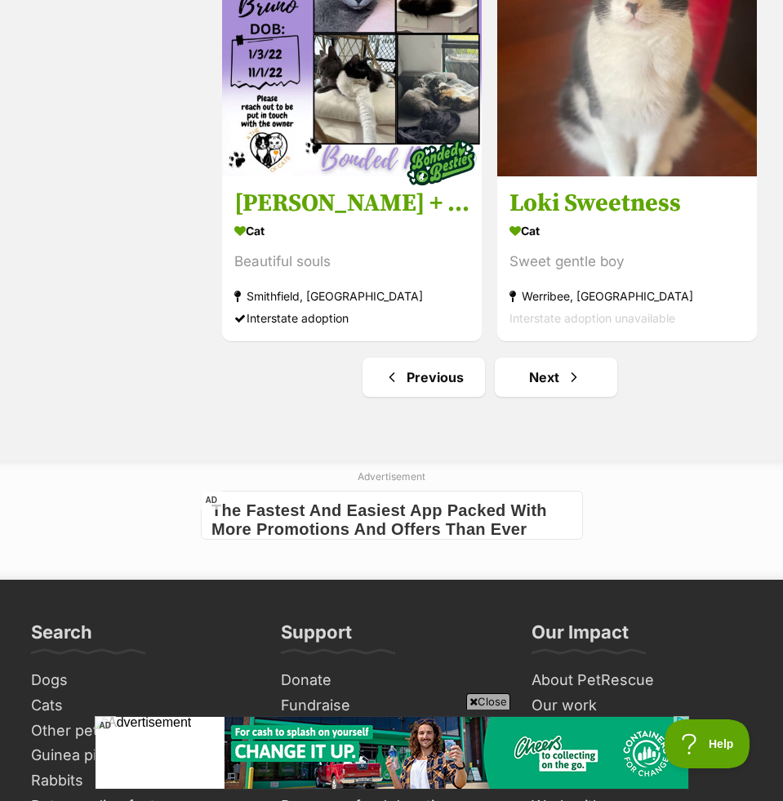
scroll to position [4478, 0]
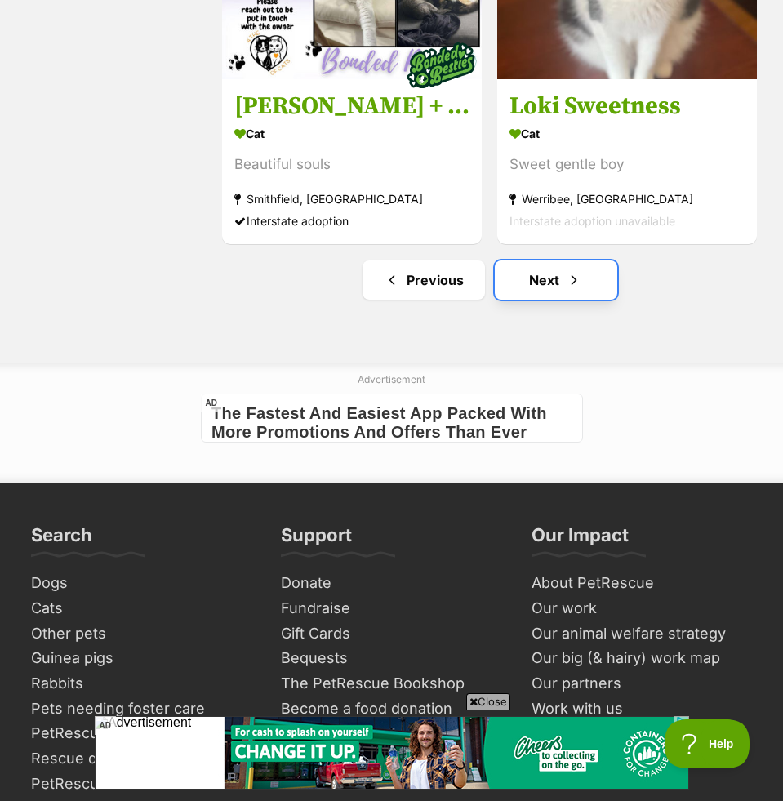
click at [576, 261] on link "Next" at bounding box center [556, 279] width 122 height 39
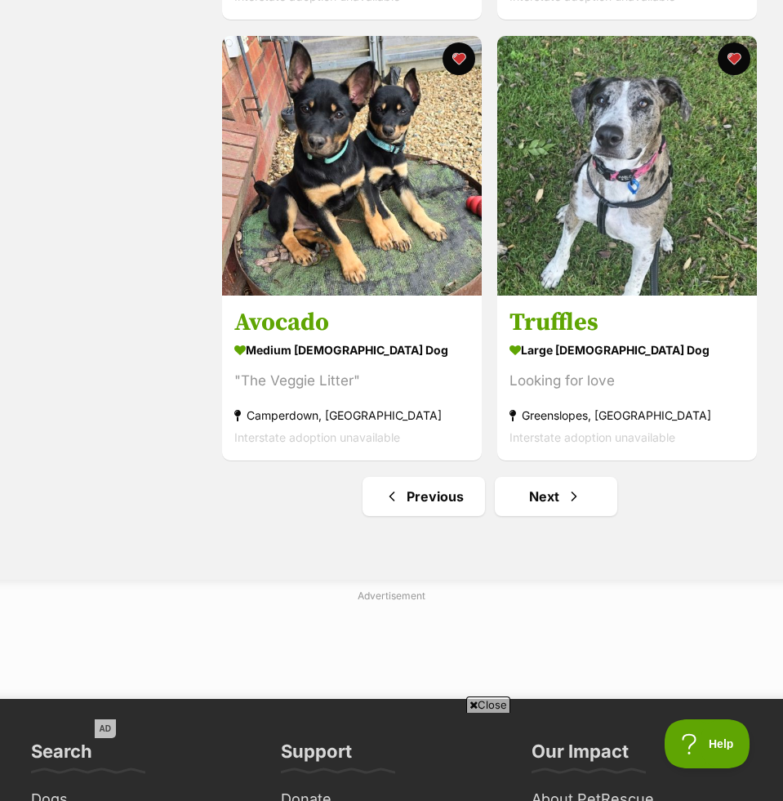
scroll to position [4378, 0]
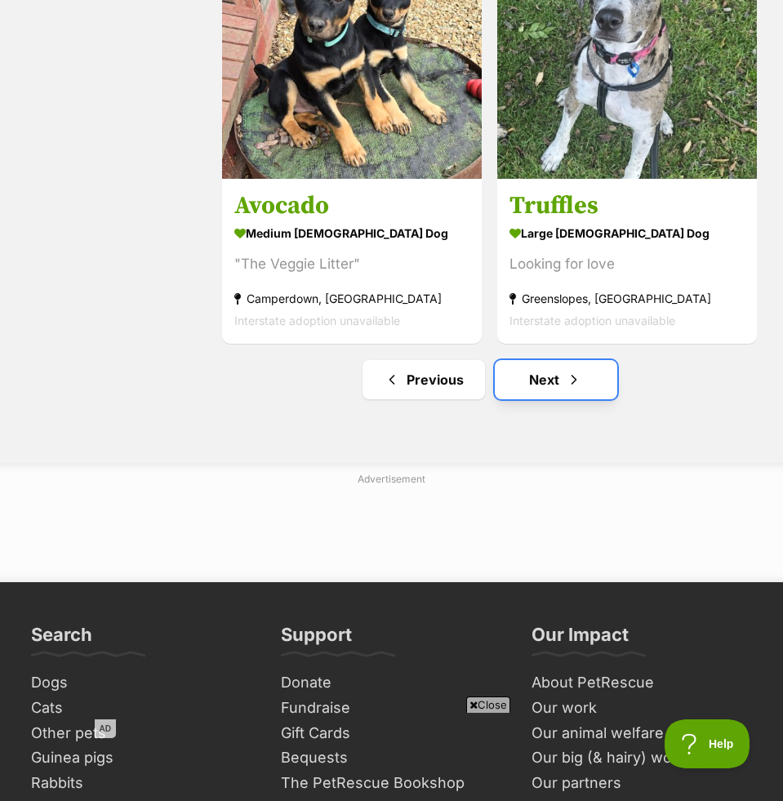
click at [545, 370] on link "Next" at bounding box center [556, 379] width 122 height 39
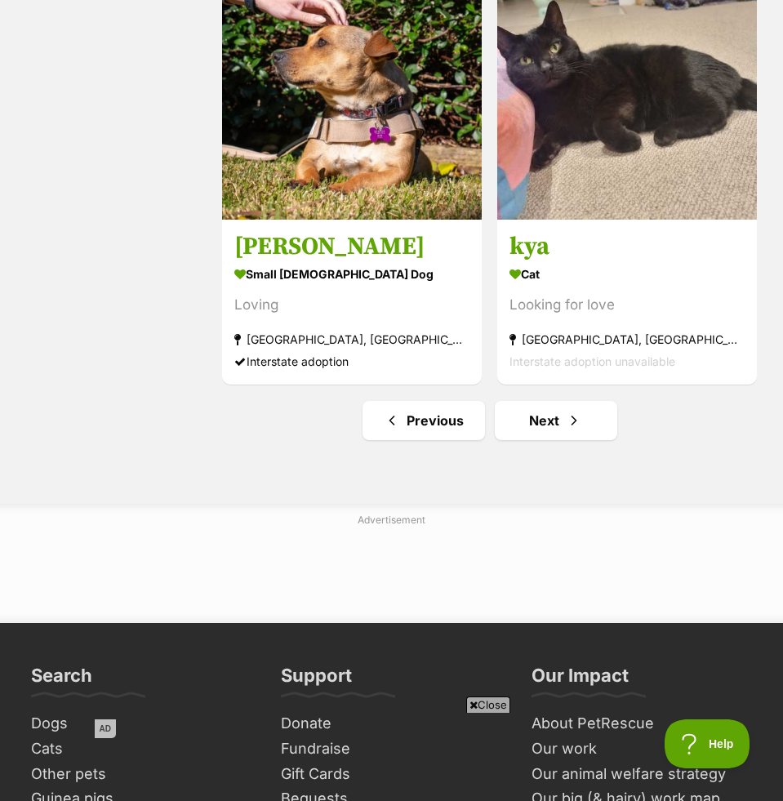
scroll to position [4359, 0]
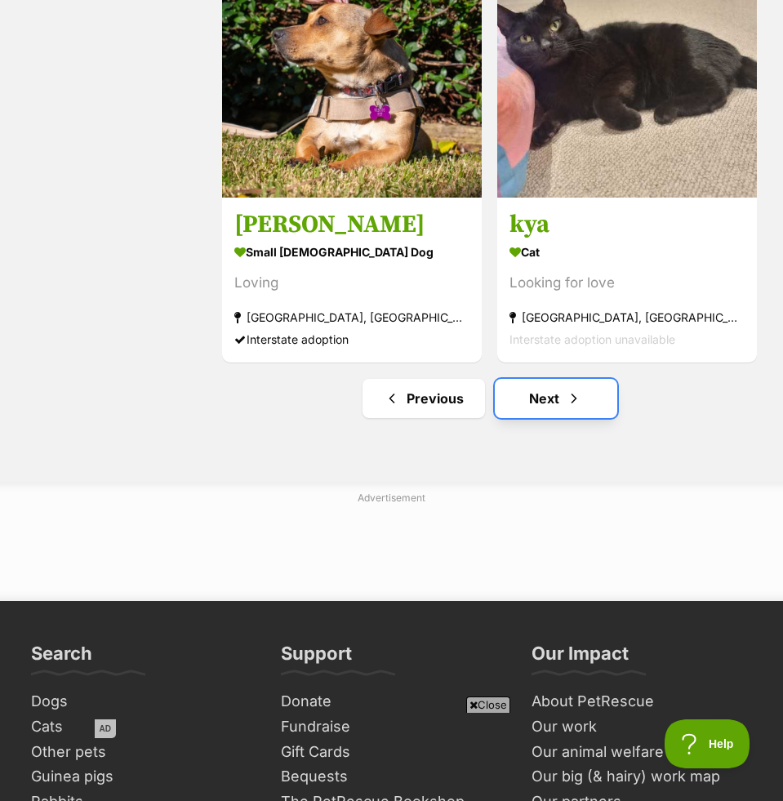
click at [538, 385] on link "Next" at bounding box center [556, 398] width 122 height 39
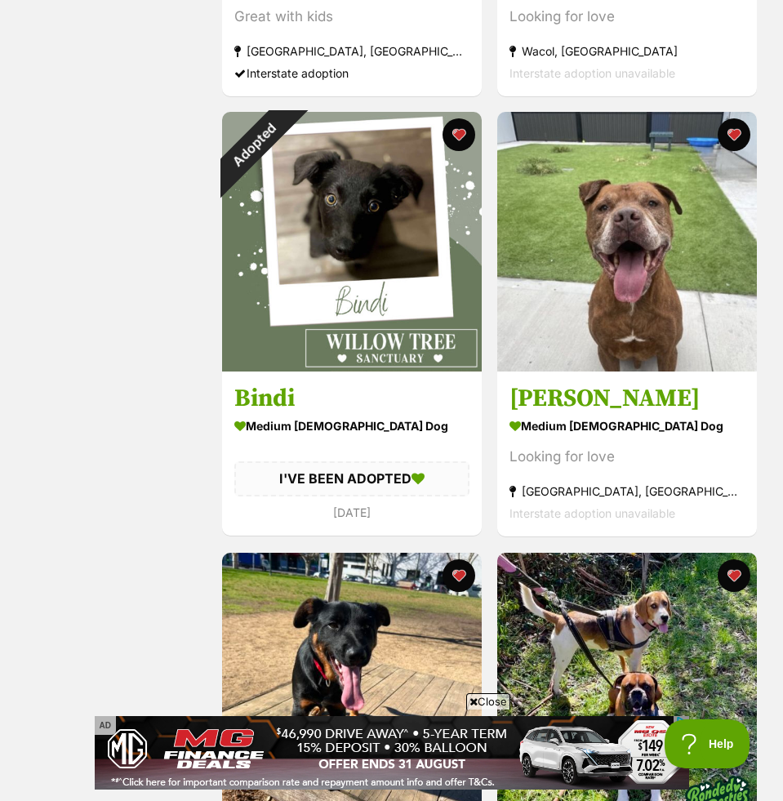
scroll to position [1617, 0]
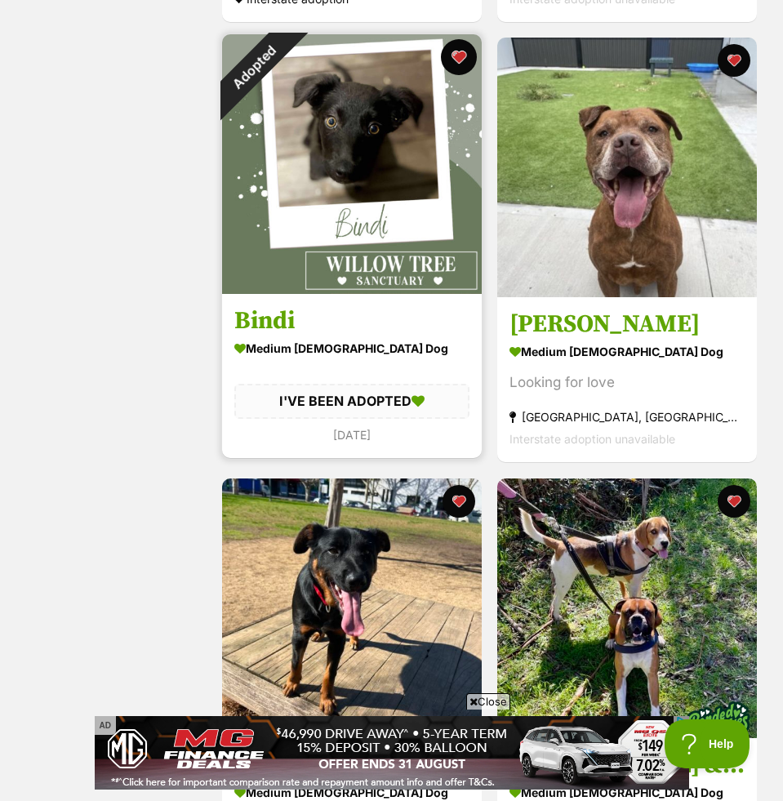
click at [459, 45] on button "favourite" at bounding box center [459, 57] width 36 height 36
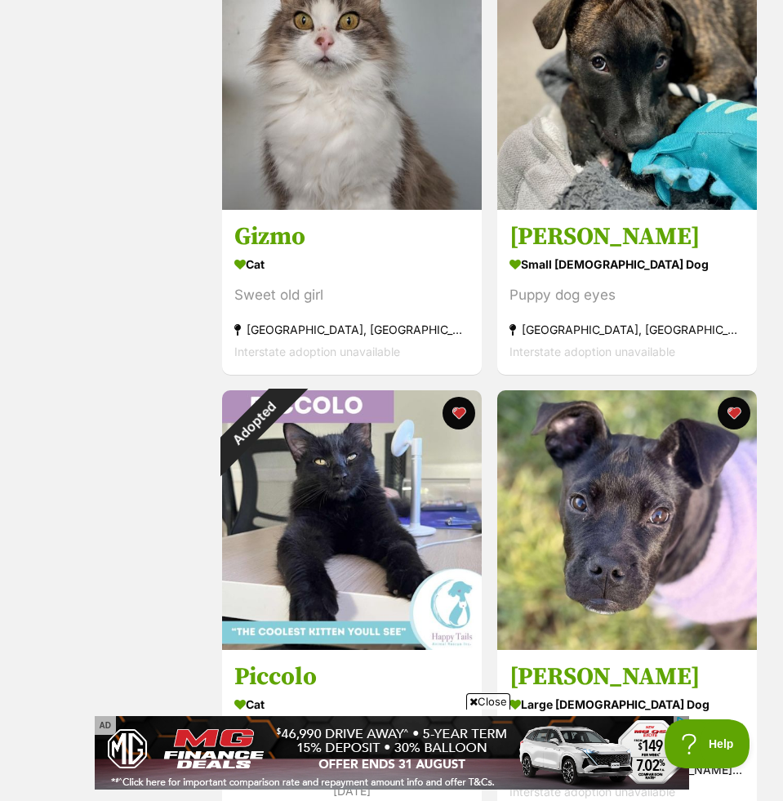
scroll to position [3462, 0]
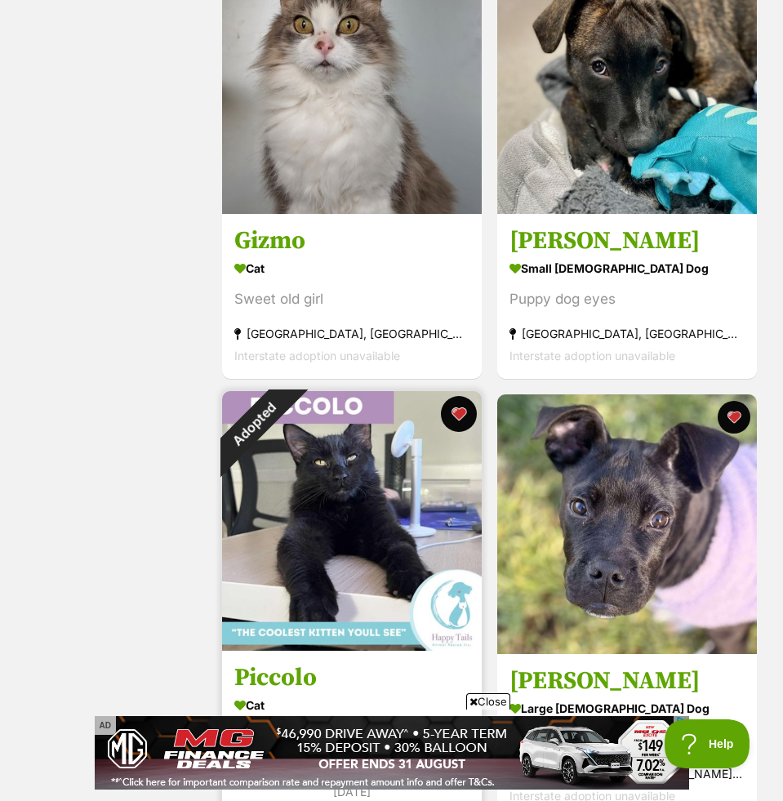
click at [452, 411] on button "favourite" at bounding box center [459, 414] width 36 height 36
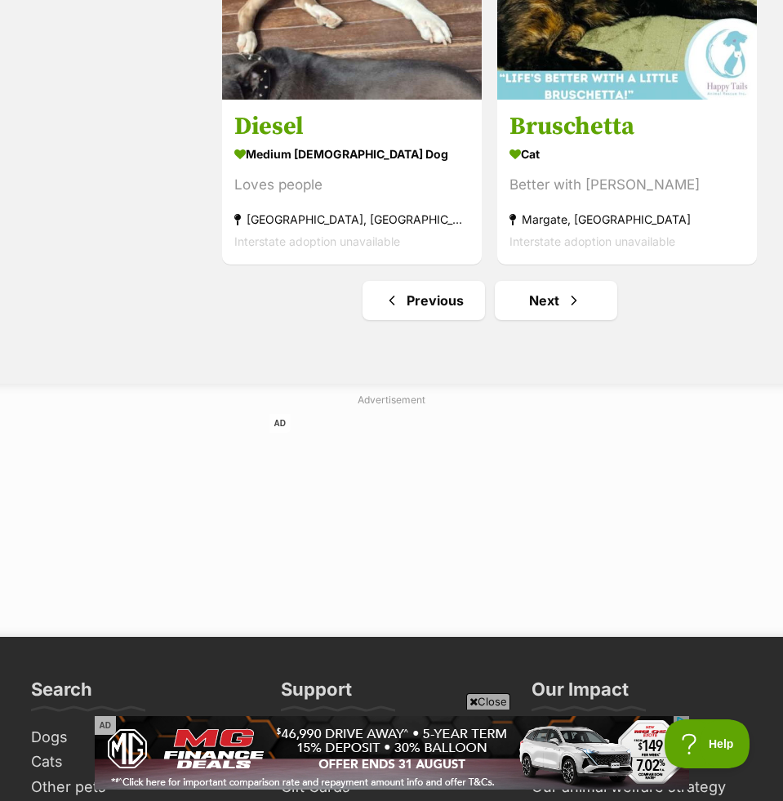
scroll to position [4492, 0]
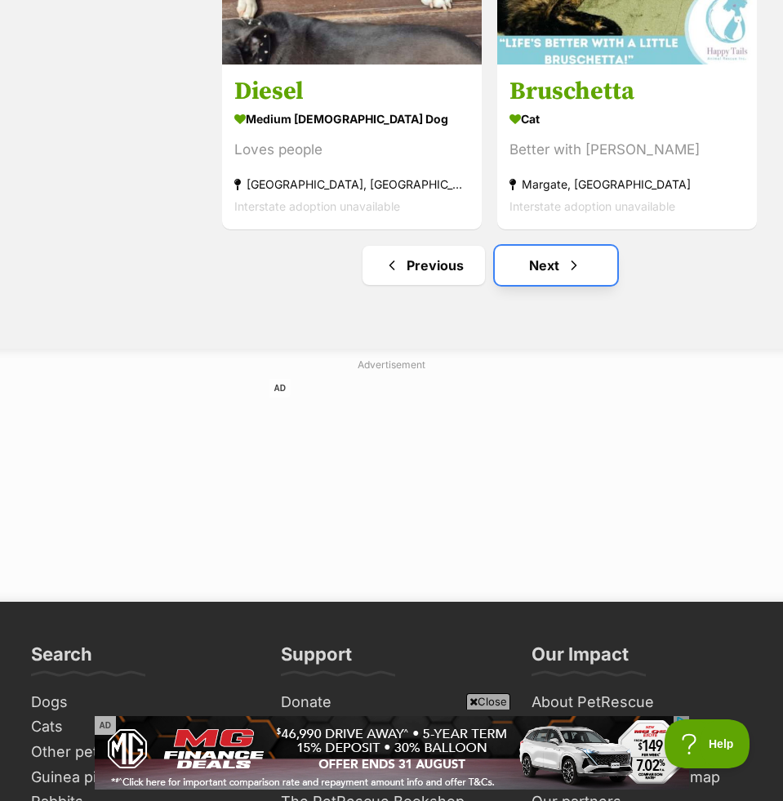
click at [527, 274] on link "Next" at bounding box center [556, 265] width 122 height 39
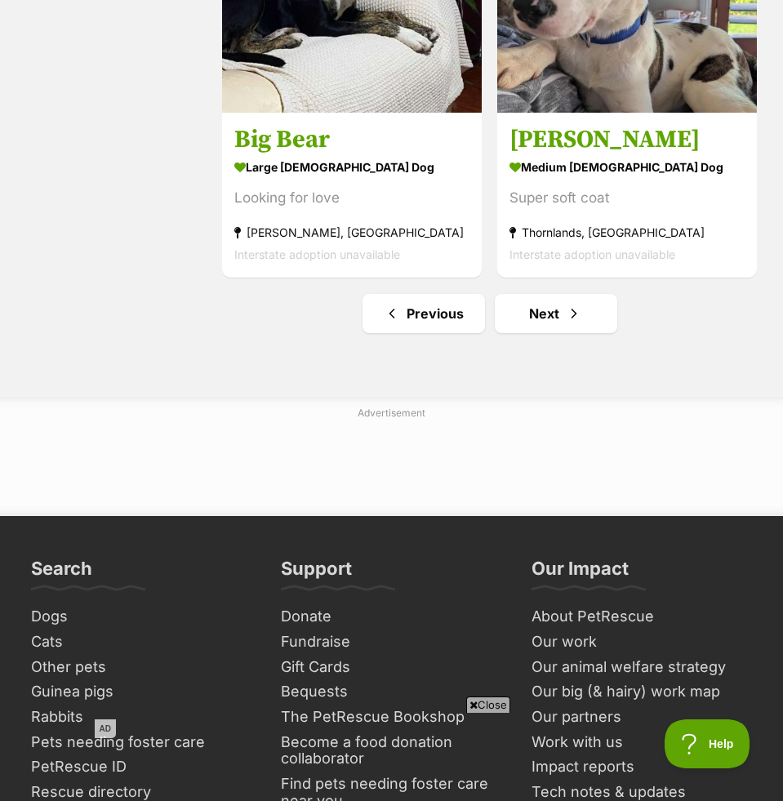
scroll to position [4456, 0]
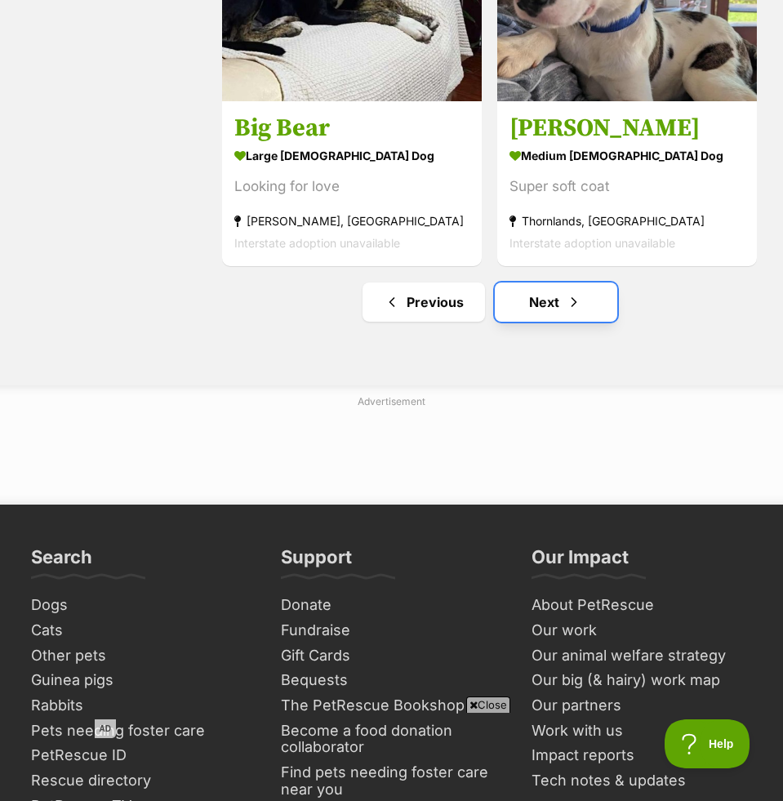
click at [519, 290] on link "Next" at bounding box center [556, 301] width 122 height 39
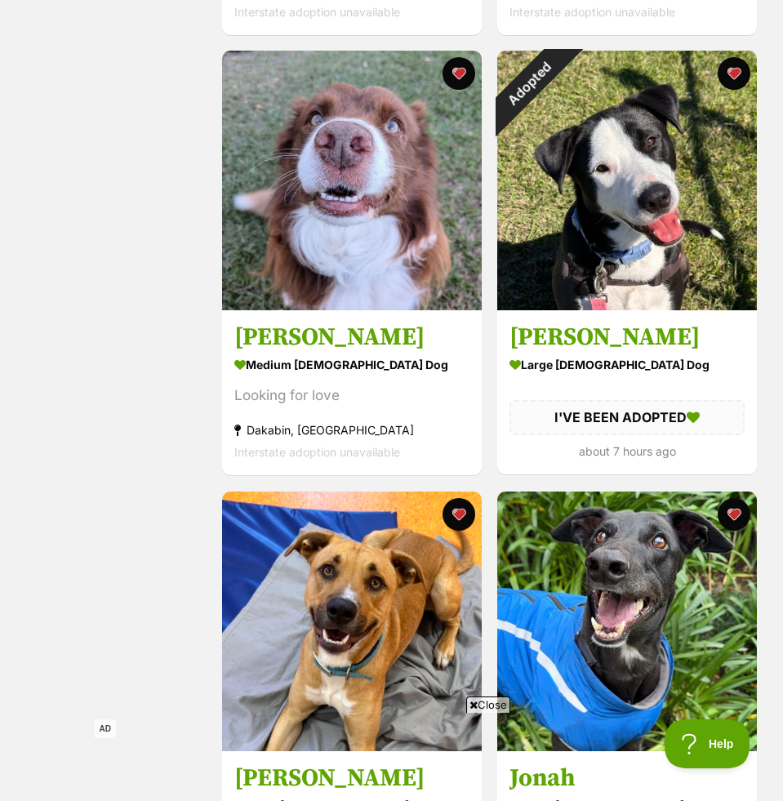
scroll to position [1598, 0]
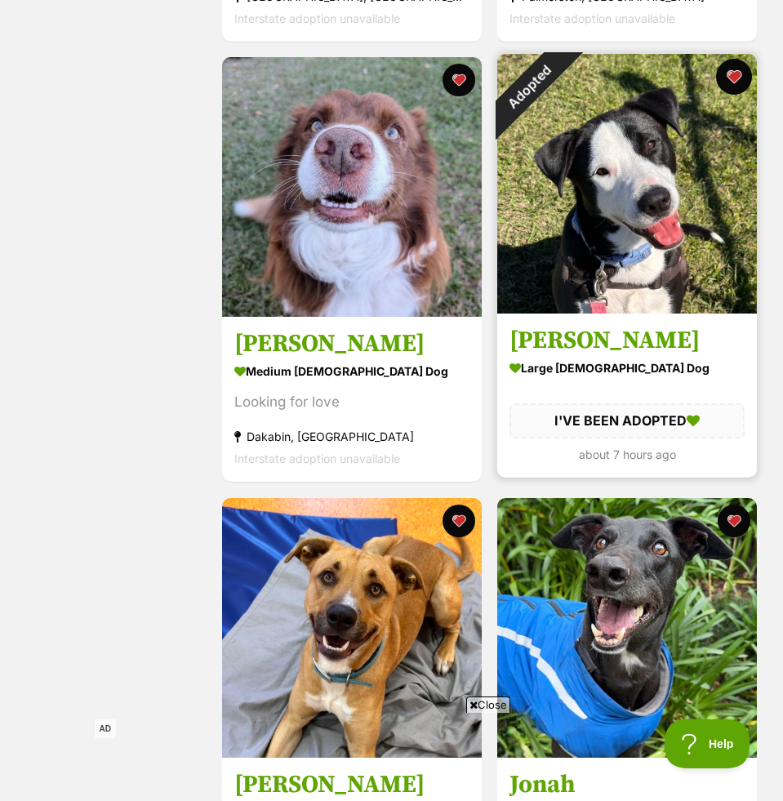
click at [731, 68] on button "favourite" at bounding box center [734, 77] width 36 height 36
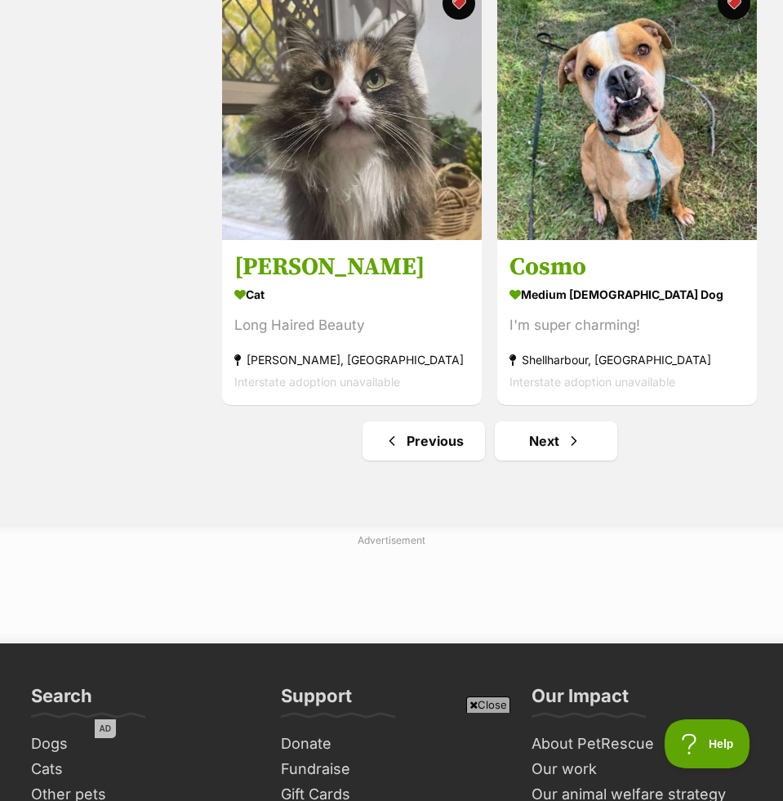
scroll to position [4401, 0]
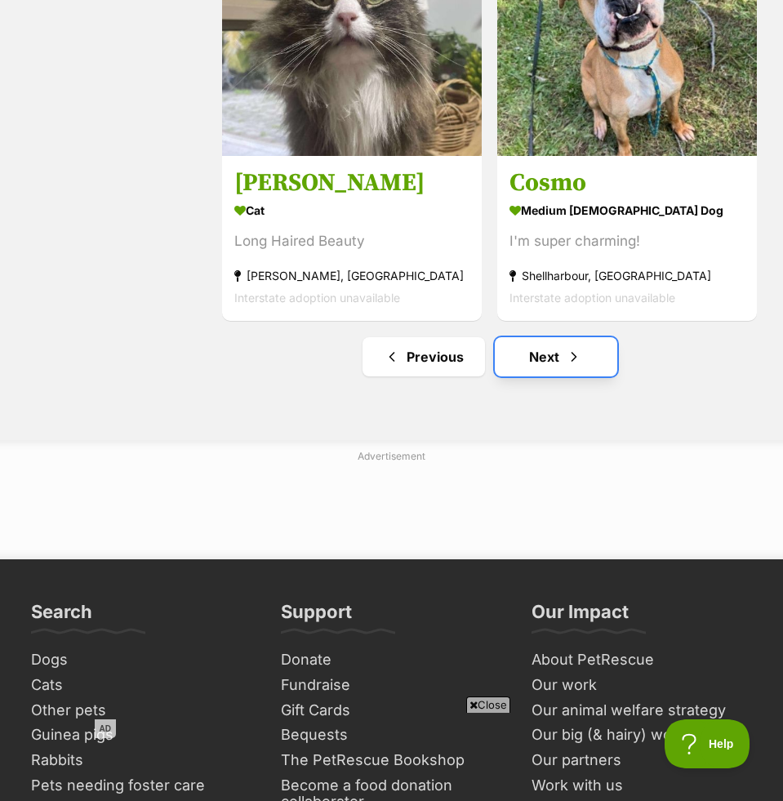
click at [508, 346] on link "Next" at bounding box center [556, 356] width 122 height 39
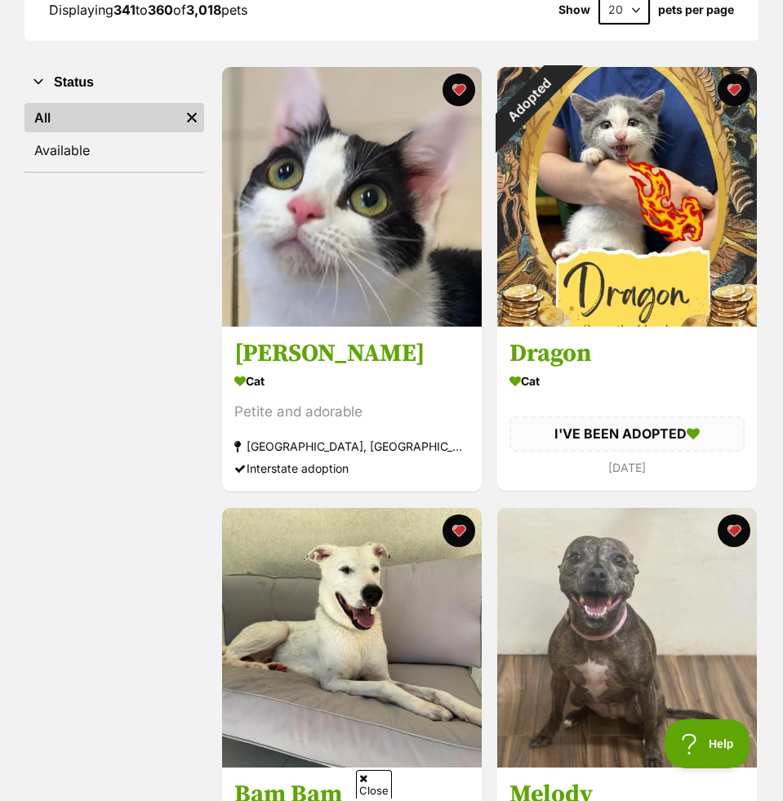
scroll to position [230, 0]
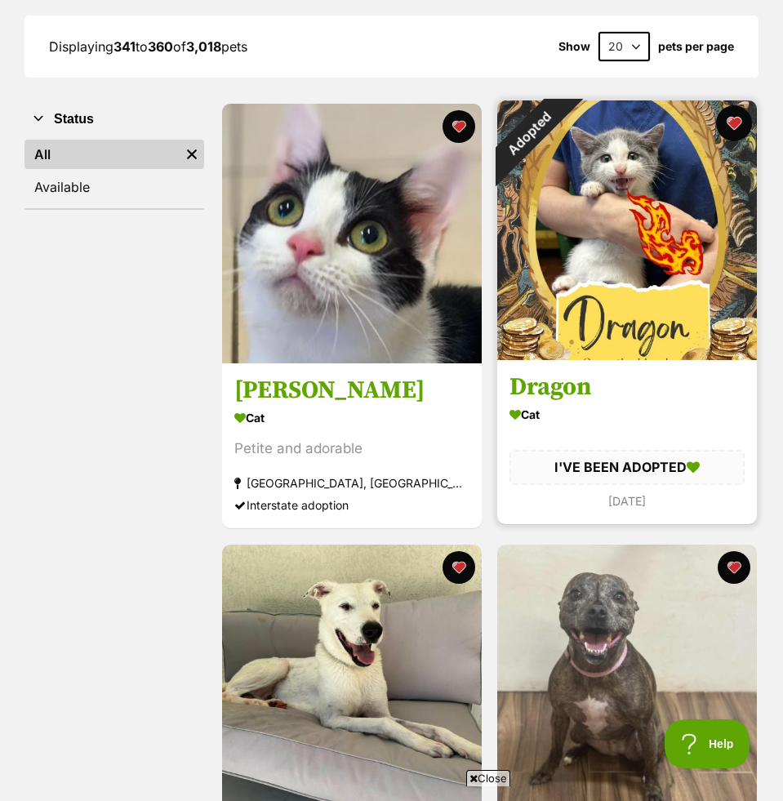
click at [736, 117] on button "favourite" at bounding box center [734, 123] width 36 height 36
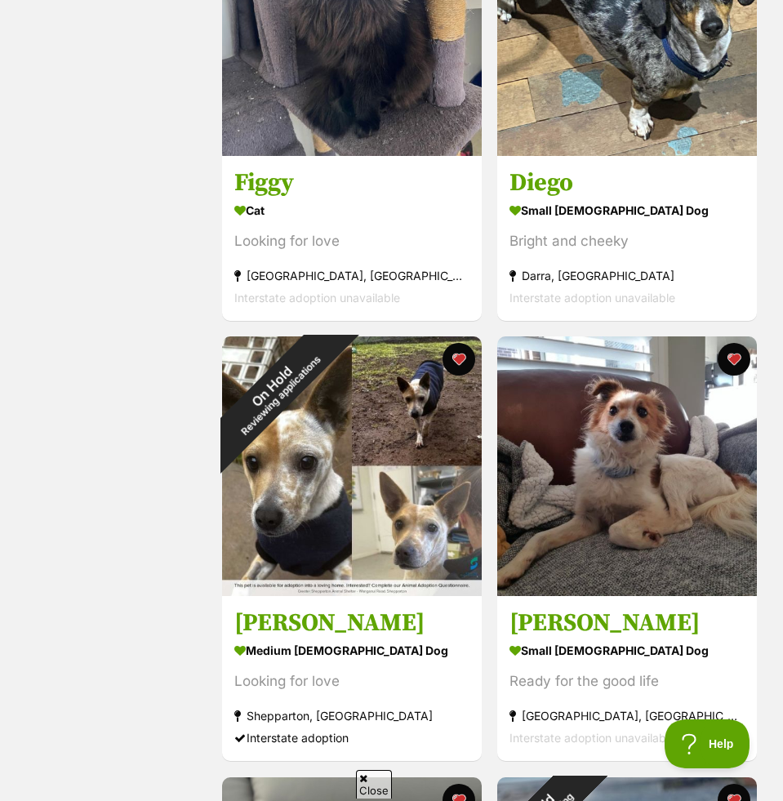
scroll to position [3518, 0]
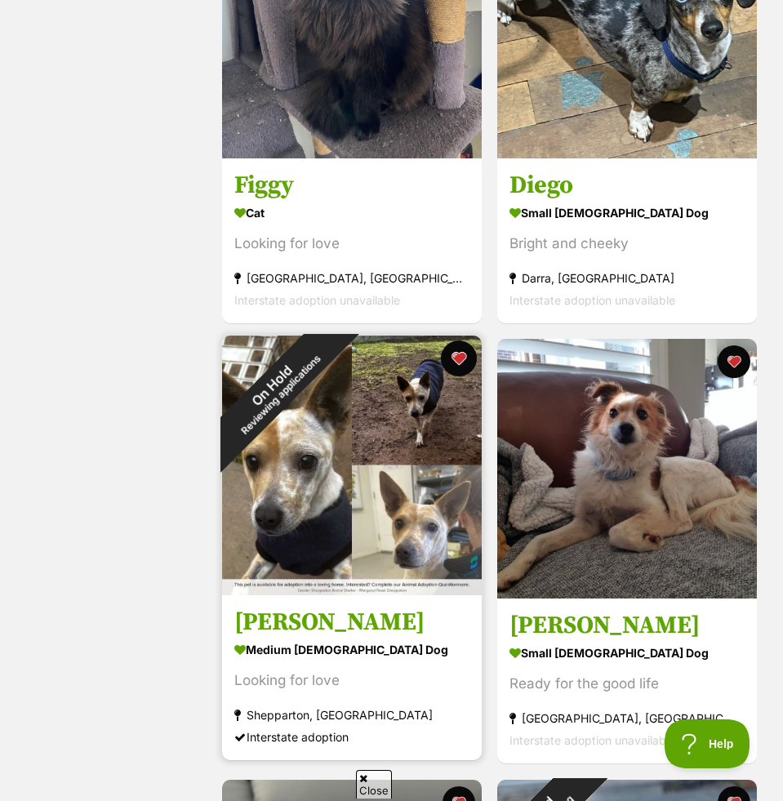
click at [461, 358] on button "favourite" at bounding box center [459, 358] width 36 height 36
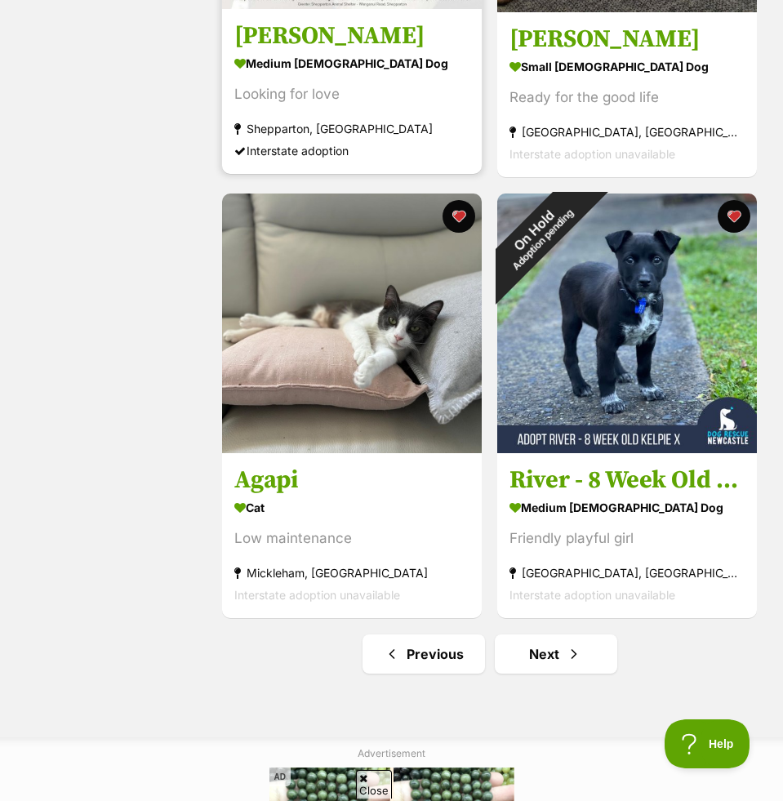
scroll to position [4124, 0]
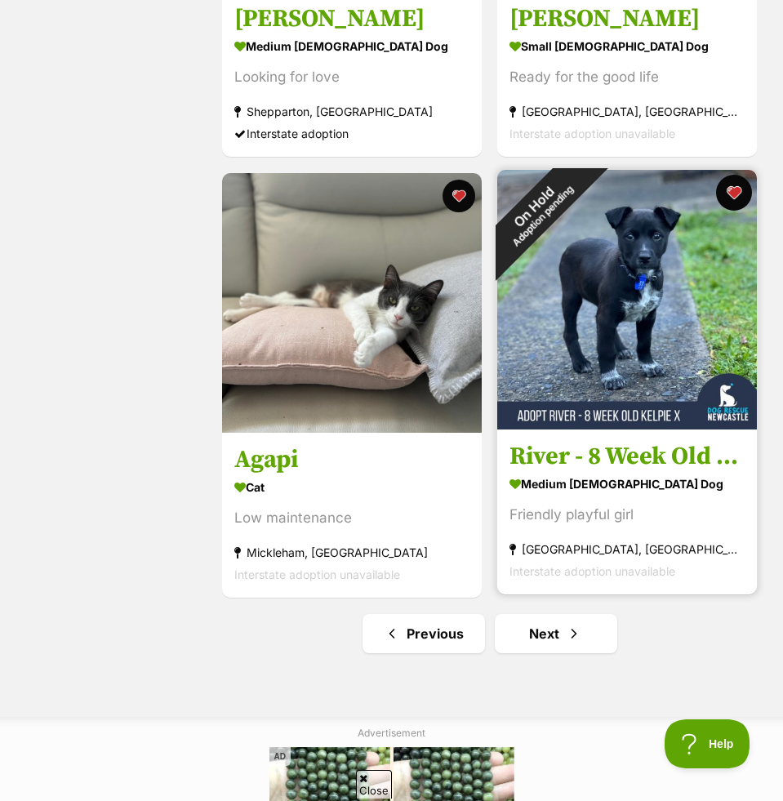
click at [736, 197] on button "favourite" at bounding box center [734, 193] width 36 height 36
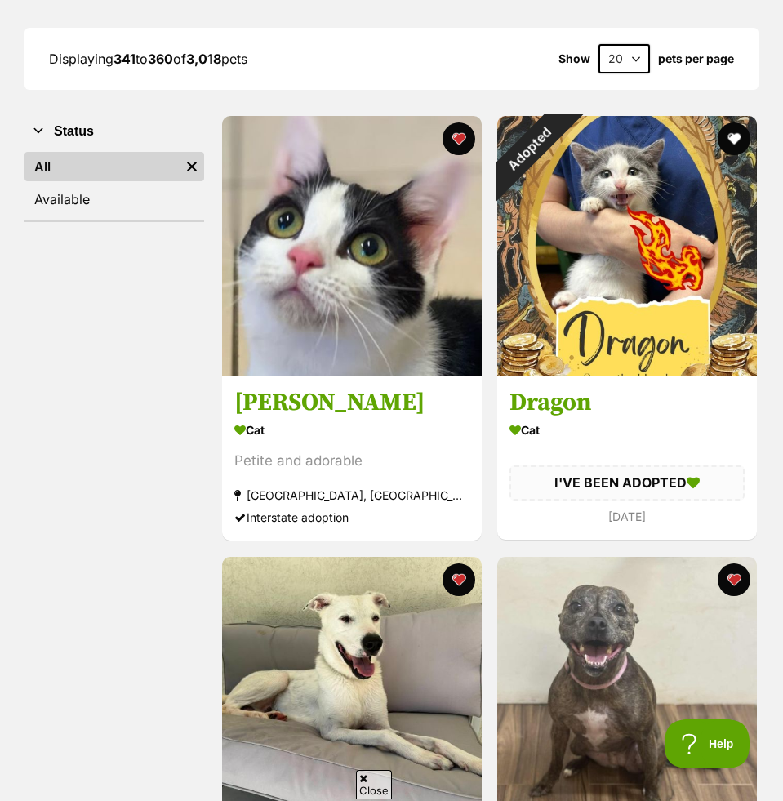
scroll to position [0, 0]
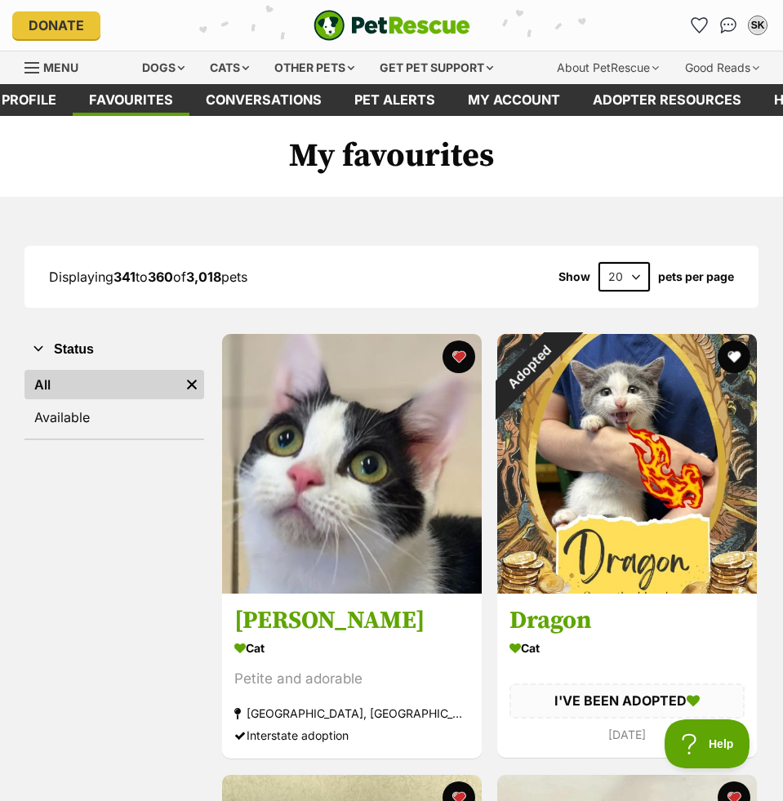
click at [624, 264] on select "20 40 60" at bounding box center [623, 276] width 51 height 29
select select "60"
click at [598, 262] on select "20 40 60" at bounding box center [623, 276] width 51 height 29
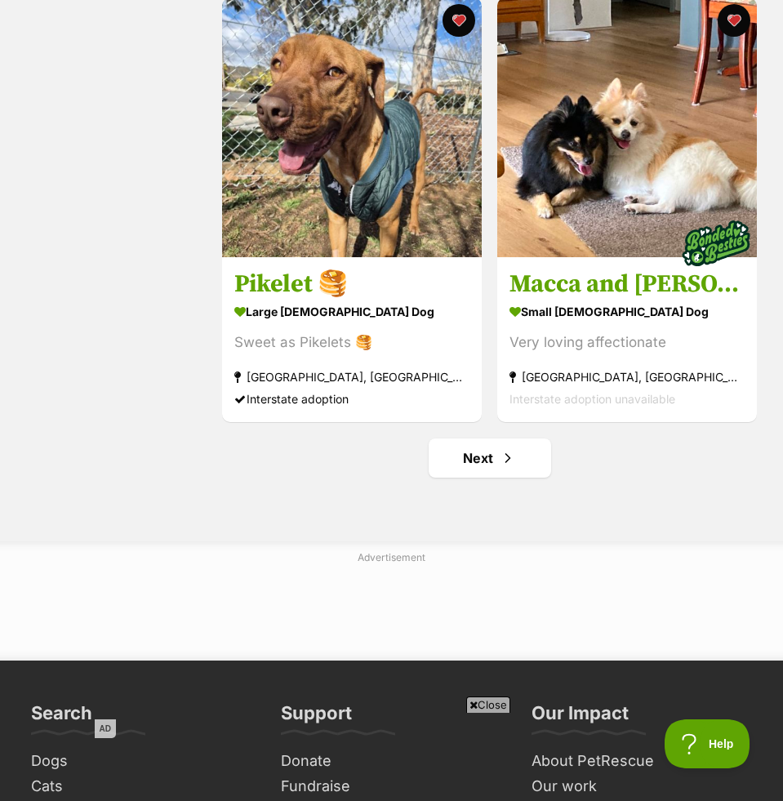
scroll to position [13220, 0]
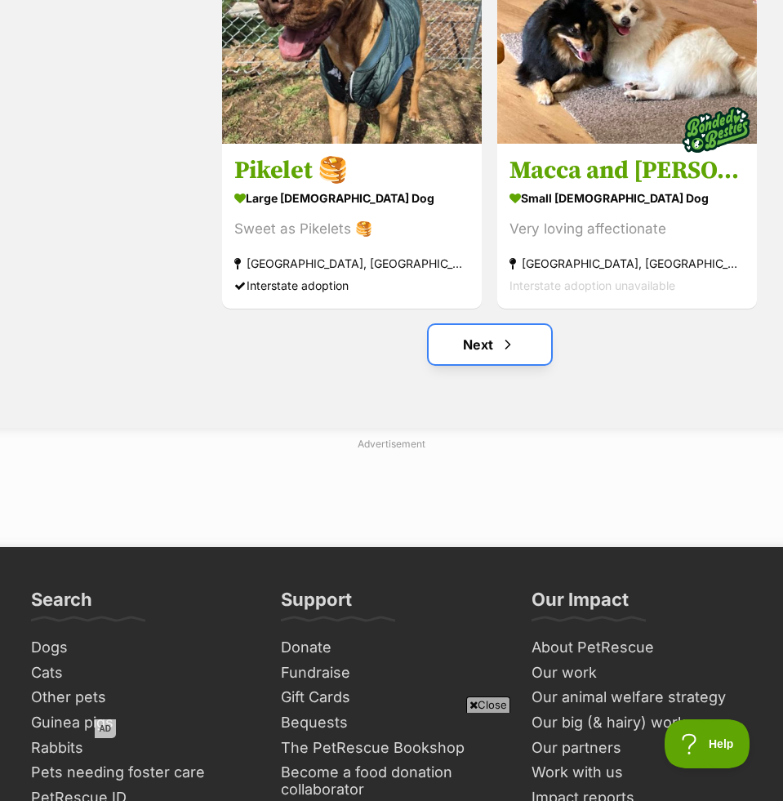
click at [500, 344] on span "Next page" at bounding box center [508, 345] width 16 height 20
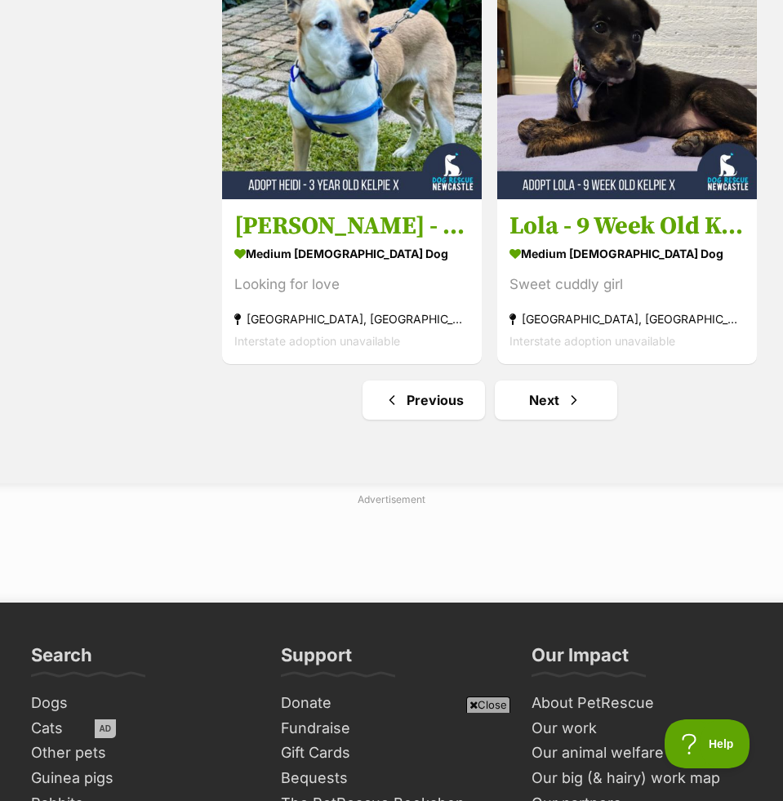
scroll to position [13182, 0]
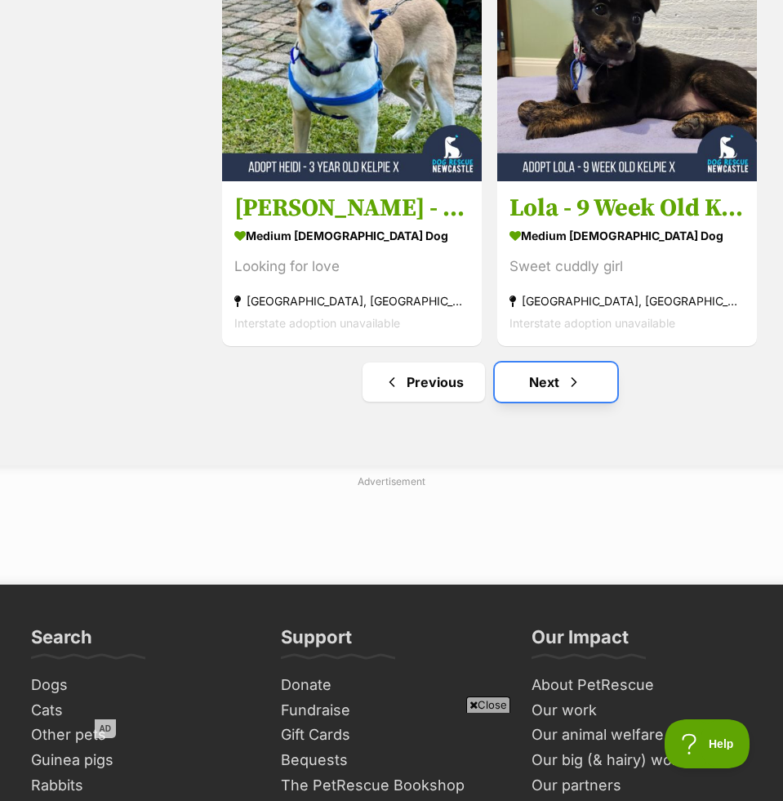
click at [521, 377] on link "Next" at bounding box center [556, 381] width 122 height 39
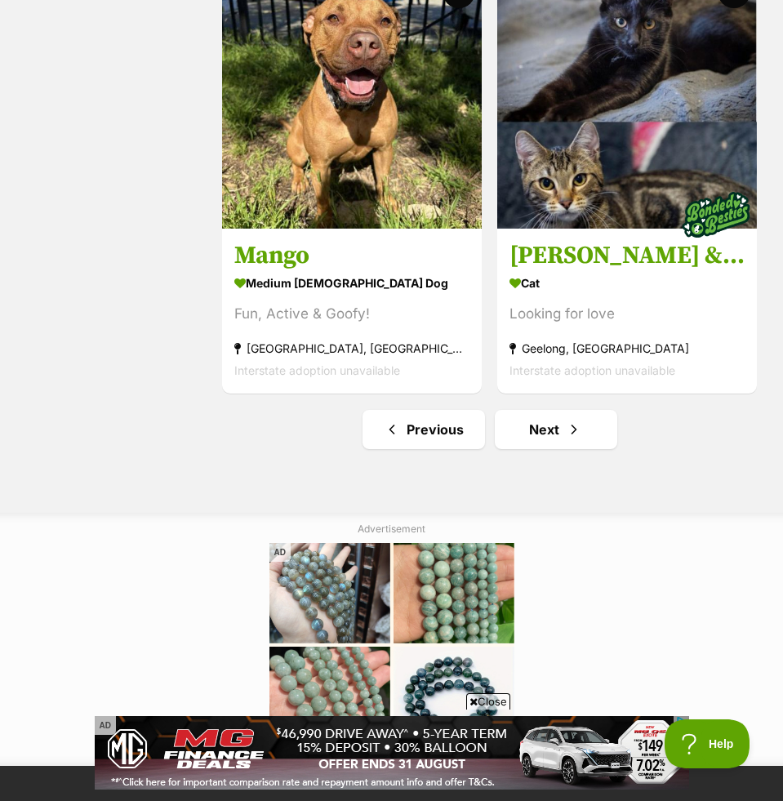
scroll to position [13189, 0]
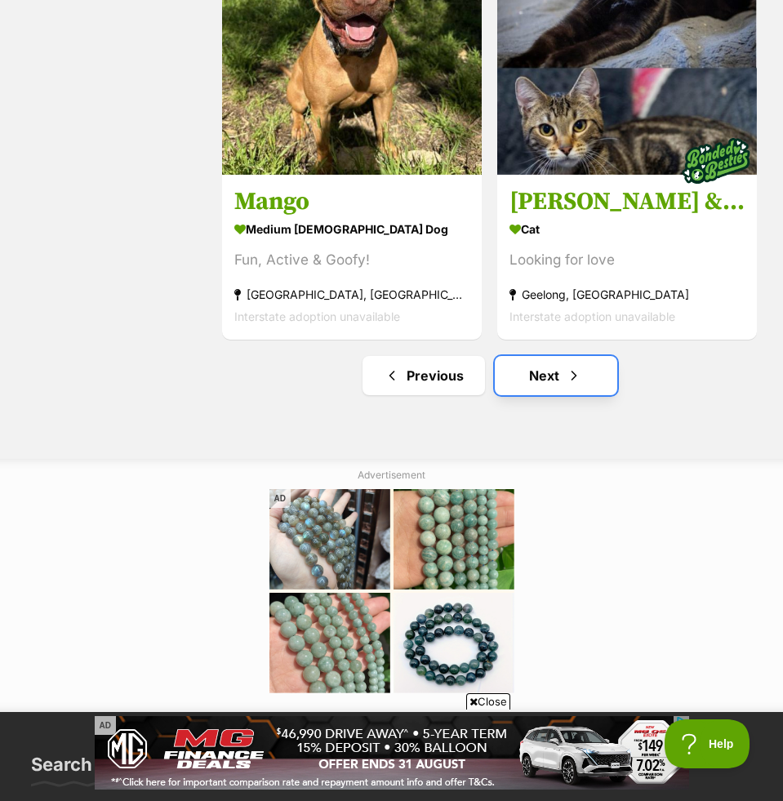
click at [521, 377] on link "Next" at bounding box center [556, 375] width 122 height 39
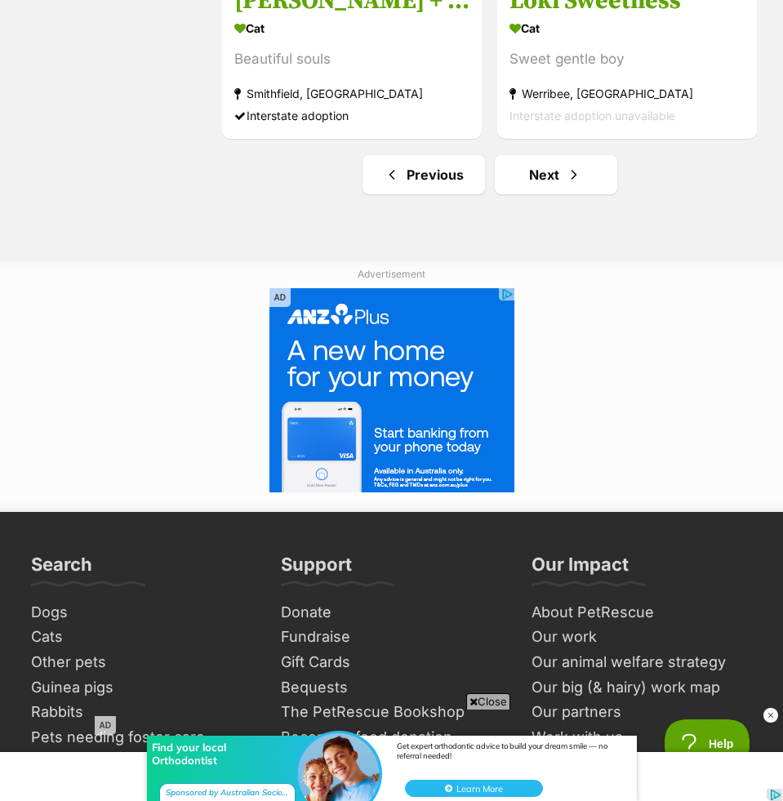
scroll to position [13394, 0]
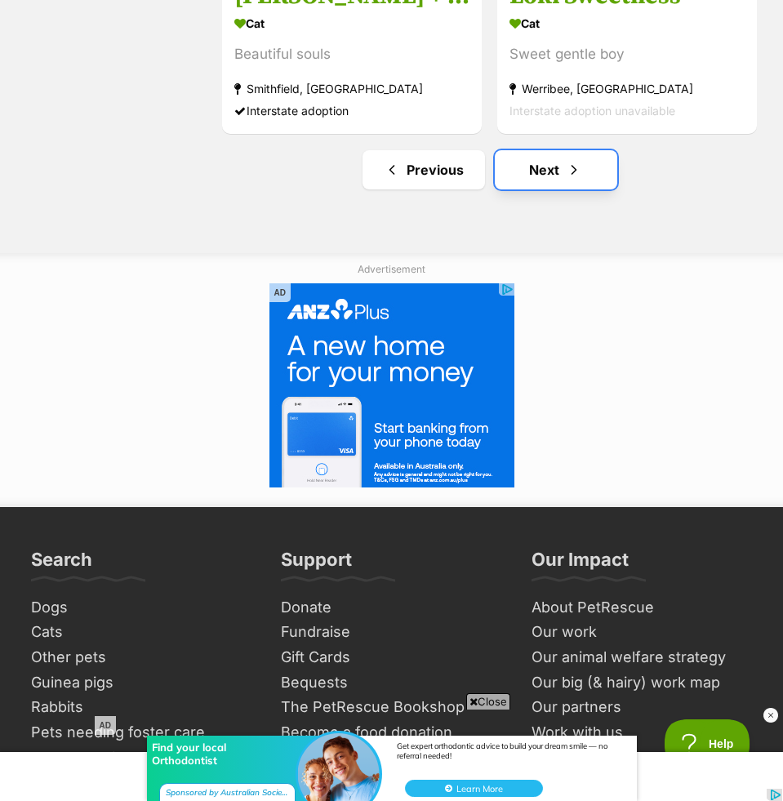
click at [583, 178] on link "Next" at bounding box center [556, 169] width 122 height 39
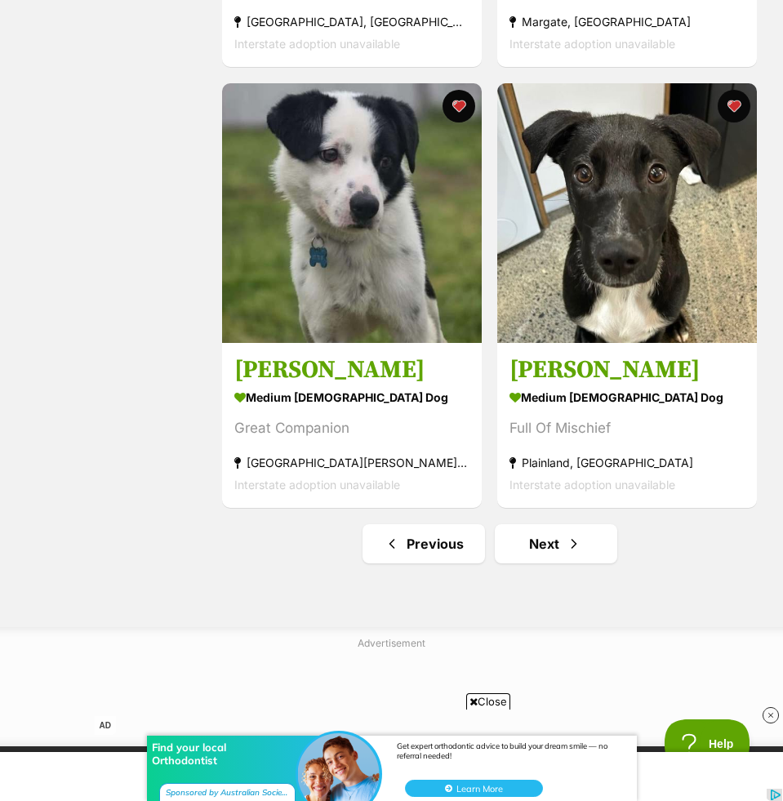
scroll to position [13038, 0]
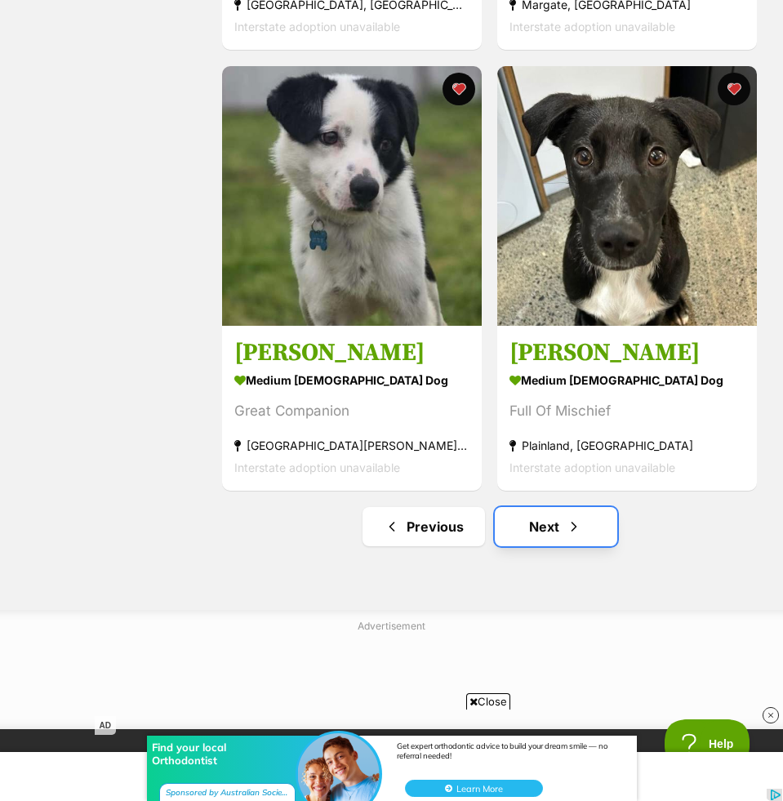
click at [517, 531] on link "Next" at bounding box center [556, 526] width 122 height 39
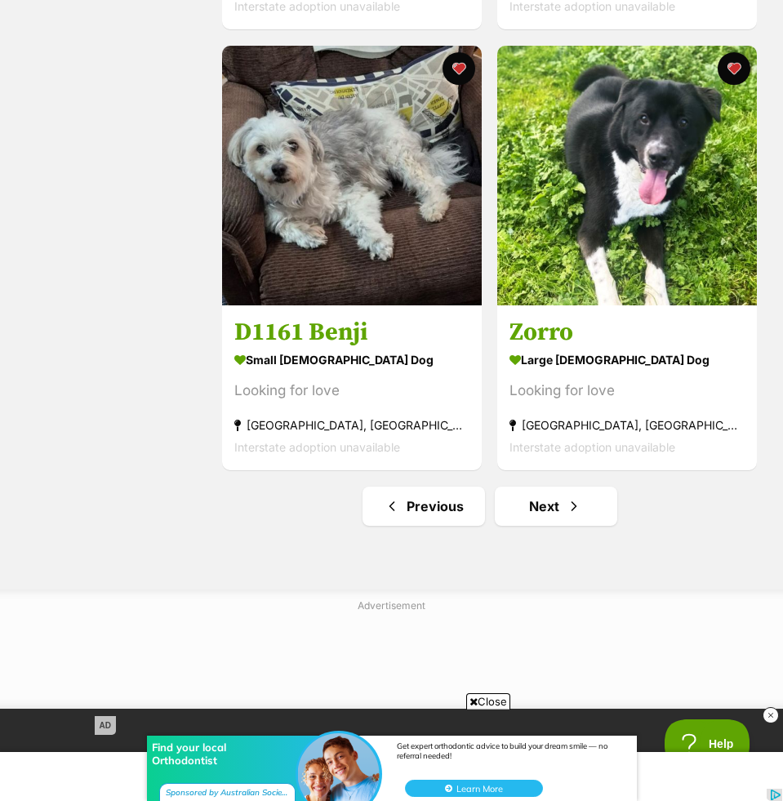
scroll to position [13070, 0]
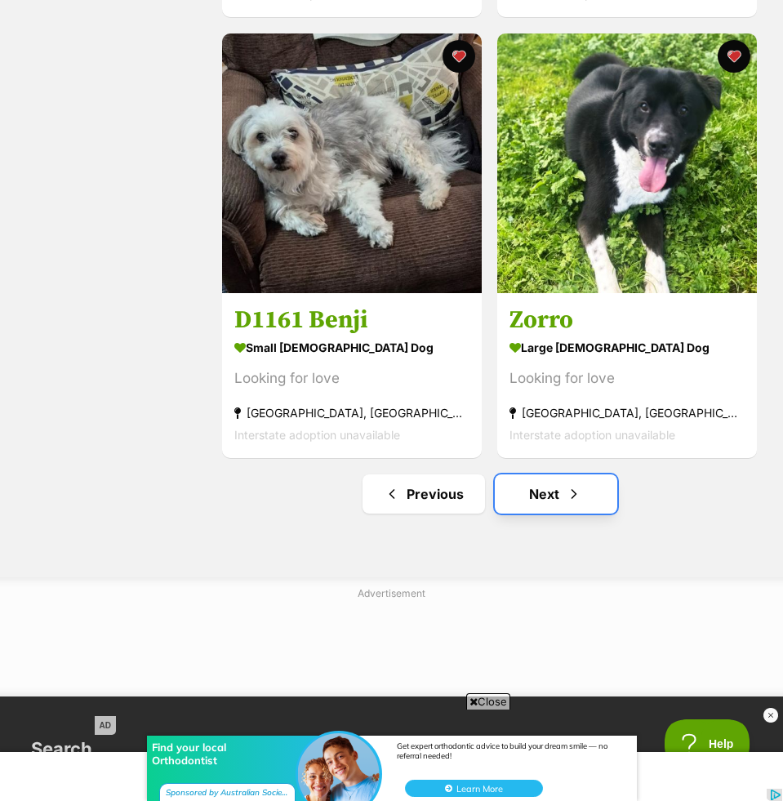
click at [536, 488] on link "Next" at bounding box center [556, 493] width 122 height 39
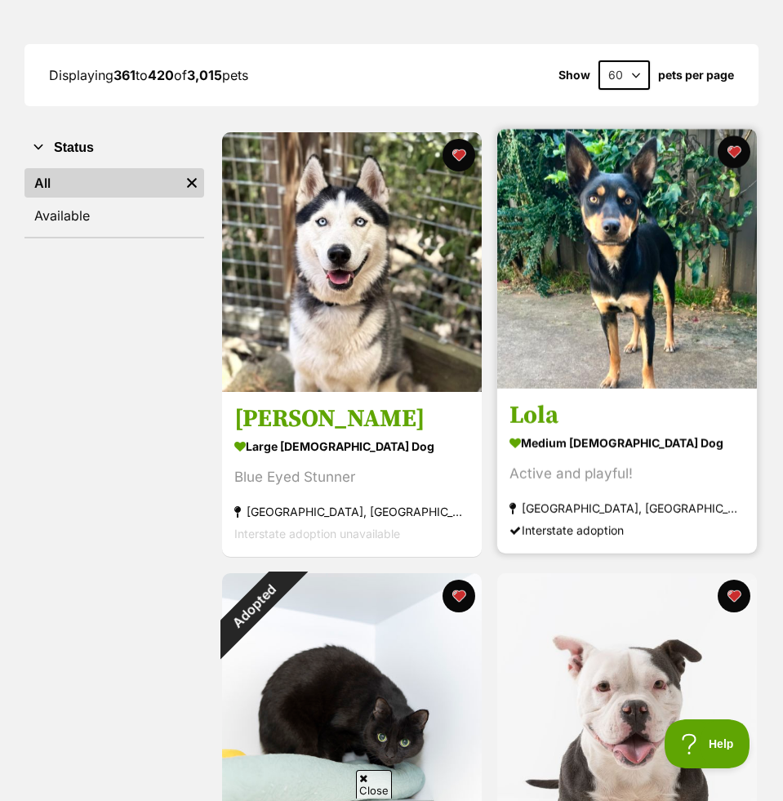
scroll to position [207, 0]
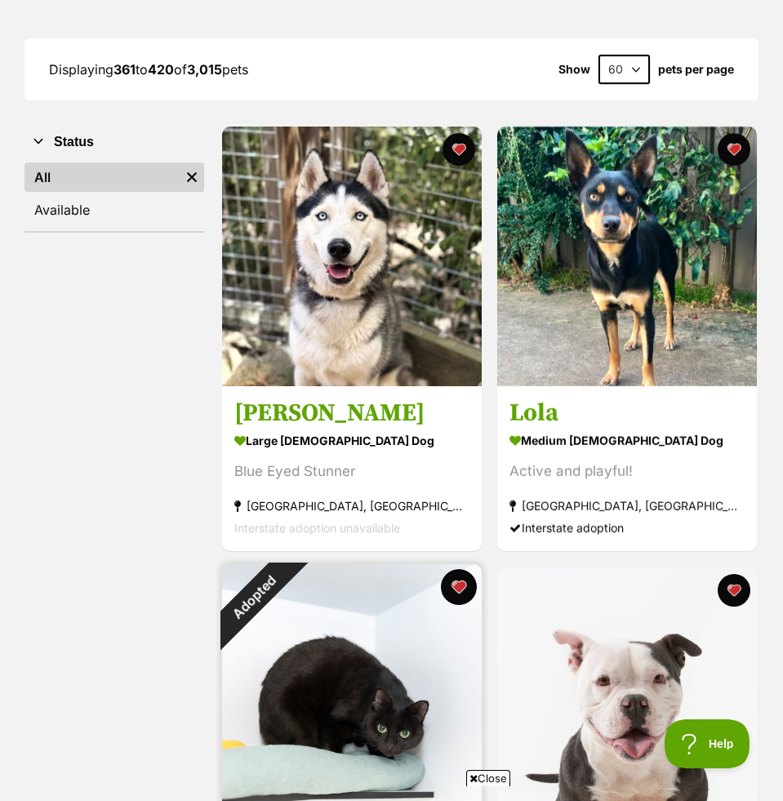
click at [456, 584] on button "favourite" at bounding box center [459, 587] width 36 height 36
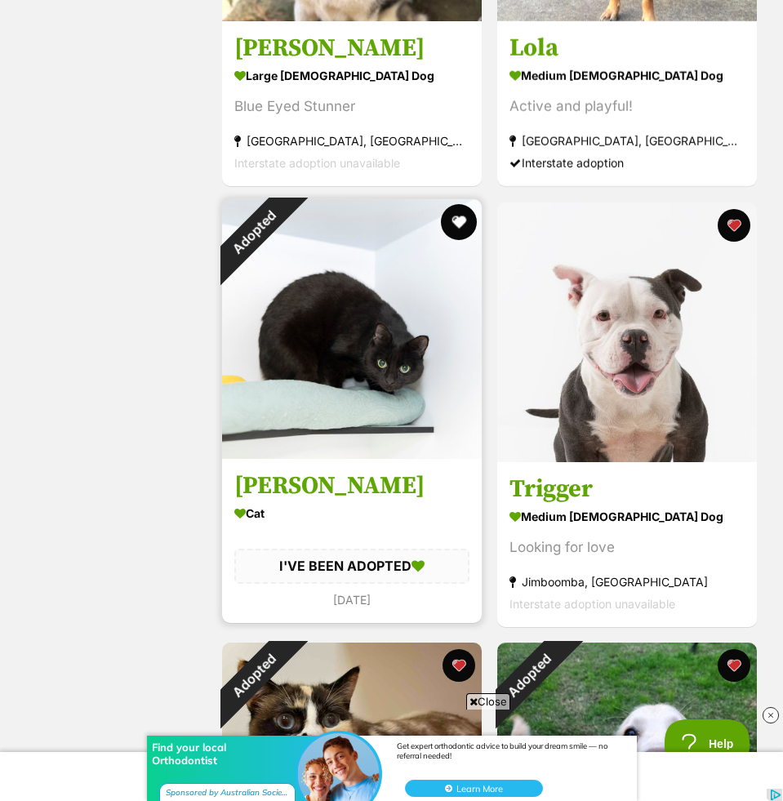
scroll to position [730, 0]
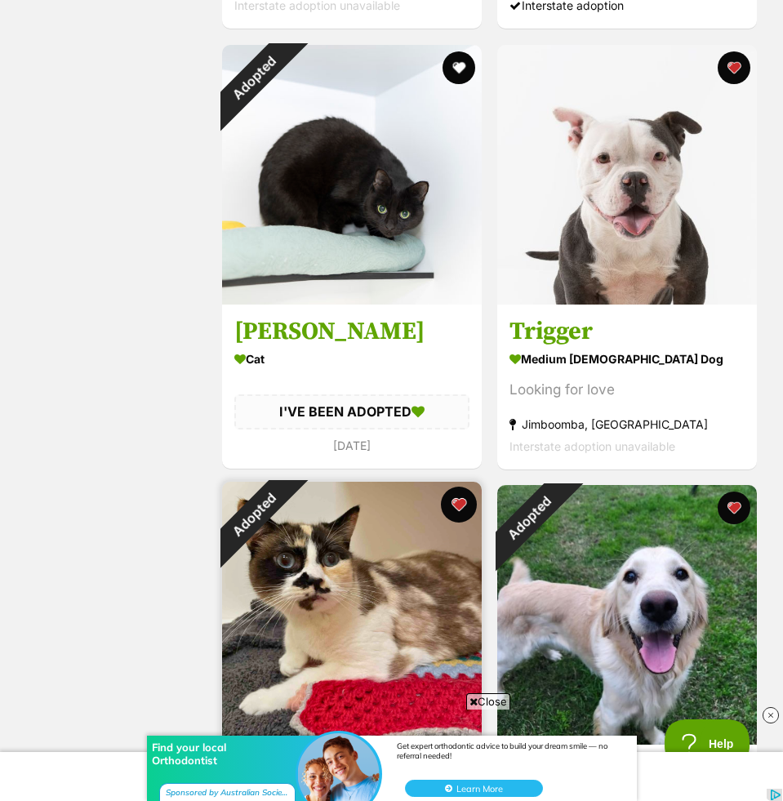
click at [456, 510] on button "favourite" at bounding box center [459, 505] width 36 height 36
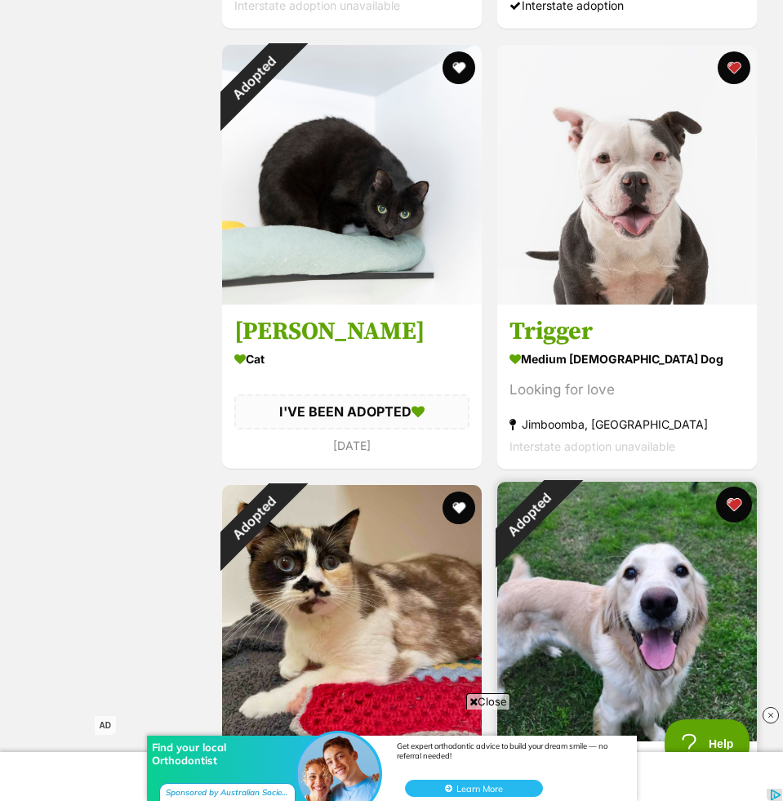
click at [733, 507] on button "favourite" at bounding box center [734, 505] width 36 height 36
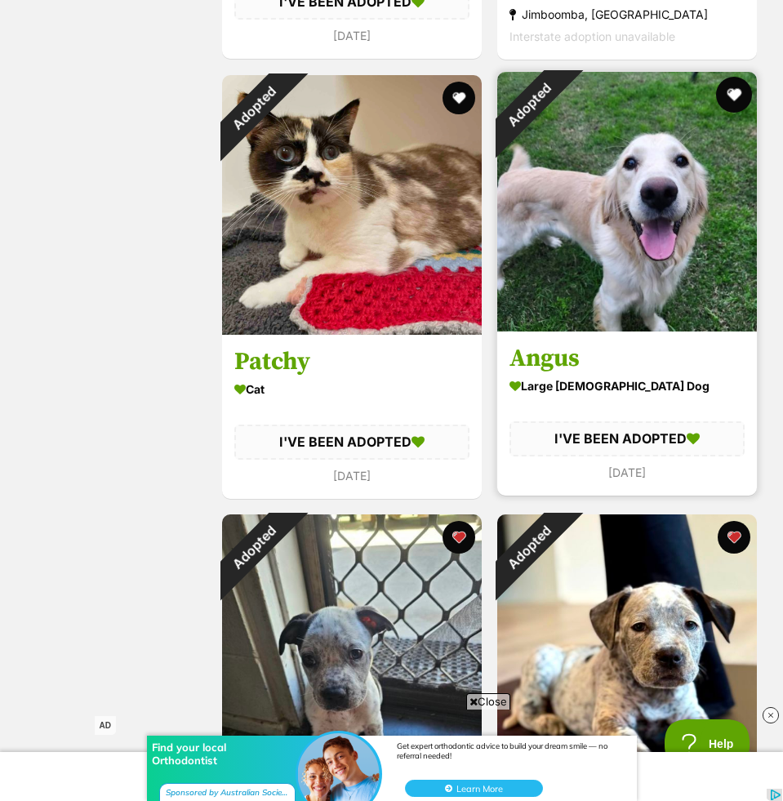
scroll to position [1160, 0]
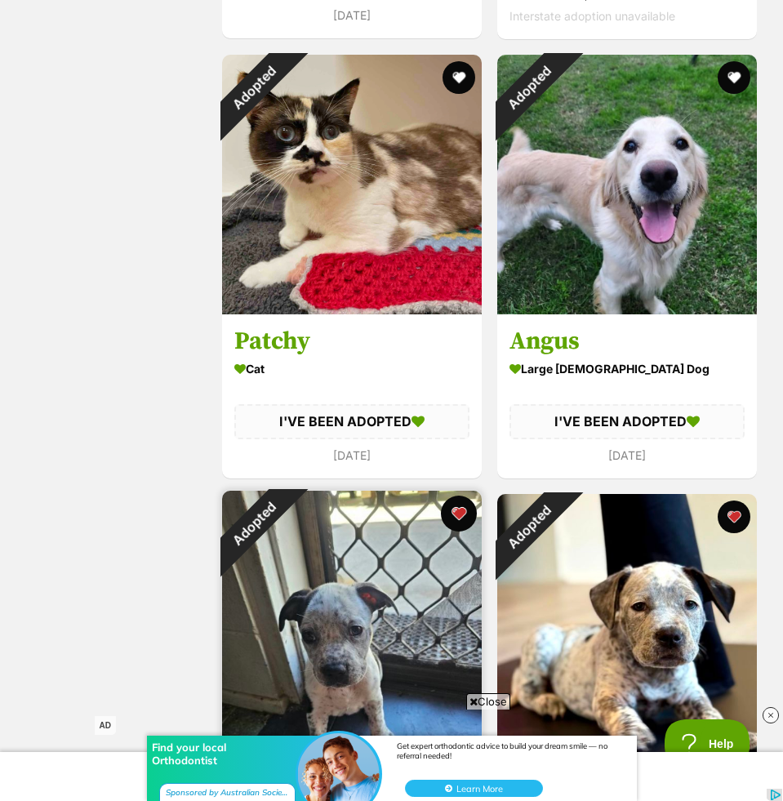
click at [459, 517] on button "favourite" at bounding box center [459, 514] width 36 height 36
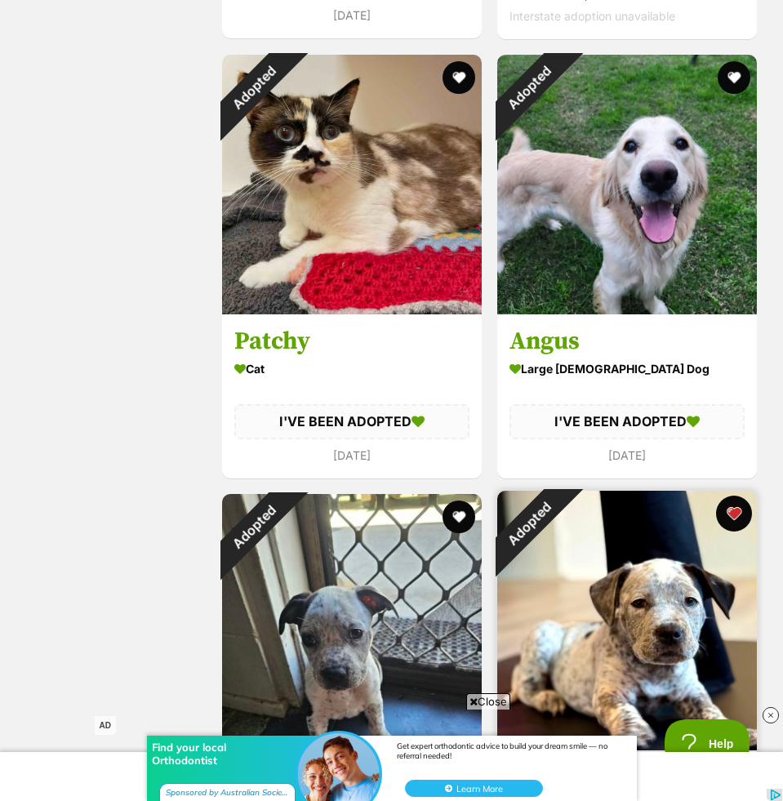
click at [738, 518] on button "favourite" at bounding box center [734, 514] width 36 height 36
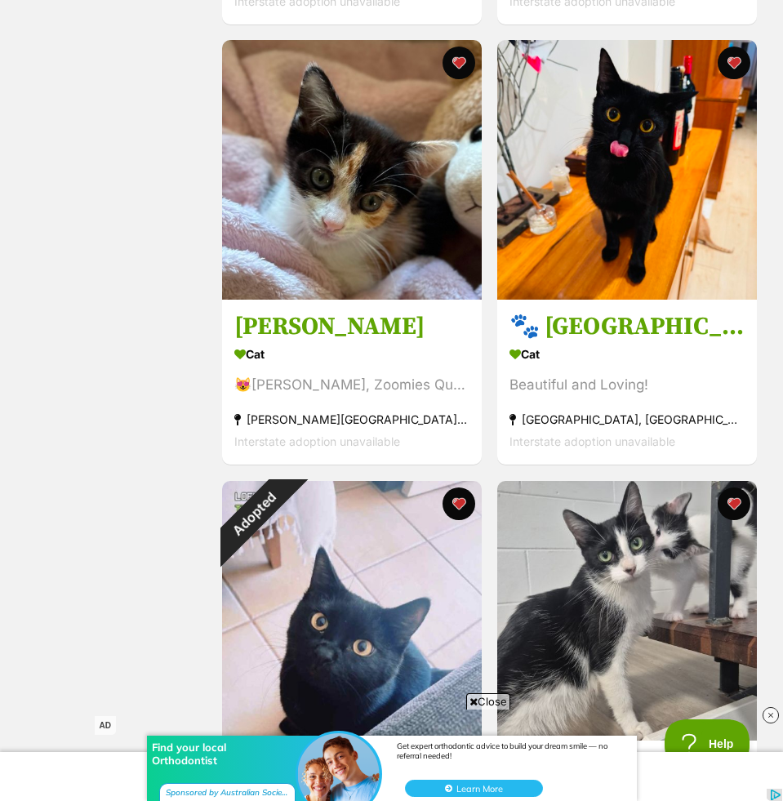
scroll to position [3103, 0]
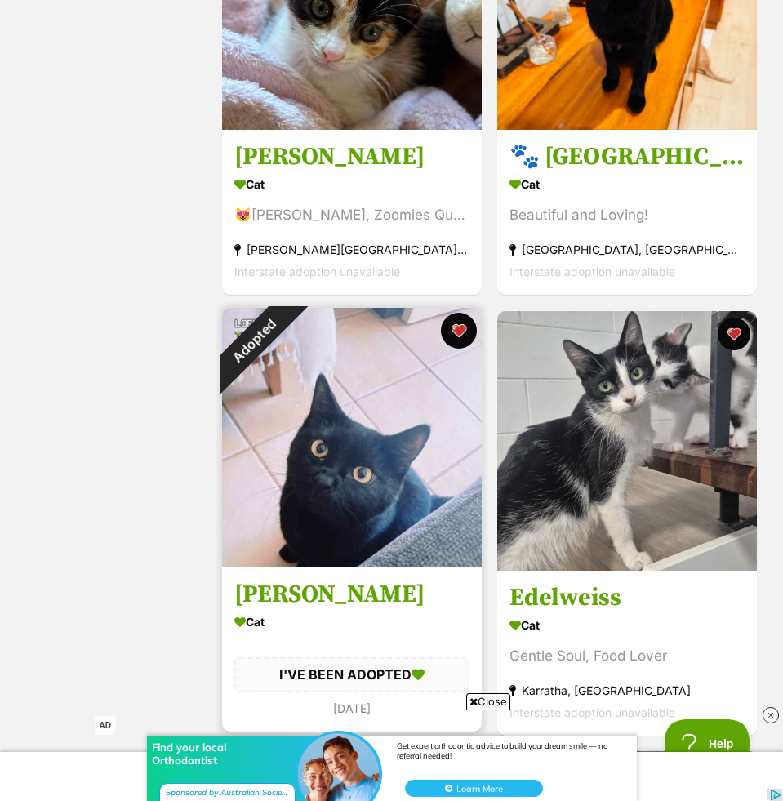
click at [447, 334] on button "favourite" at bounding box center [459, 331] width 36 height 36
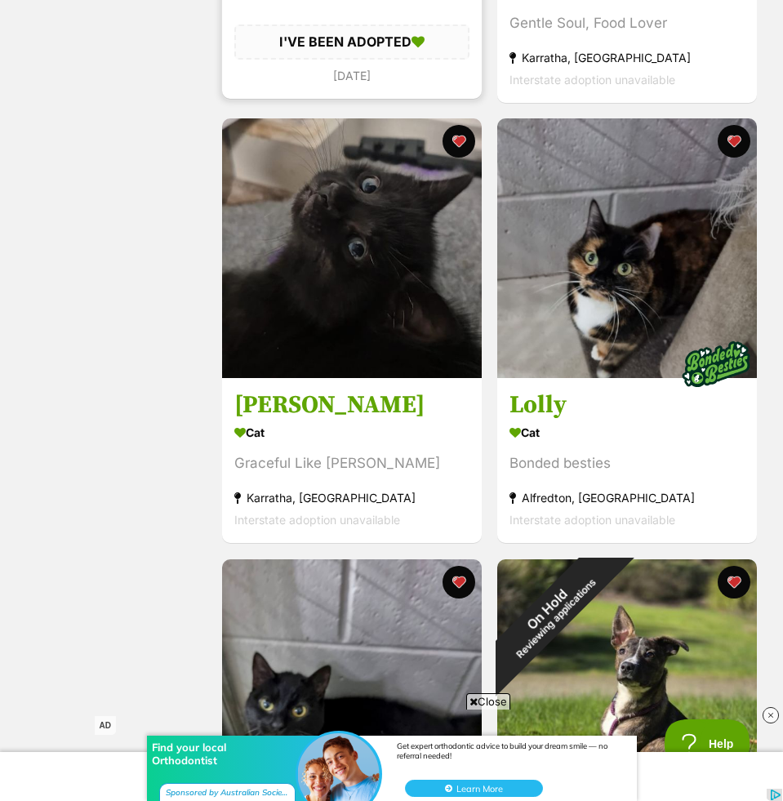
scroll to position [3840, 0]
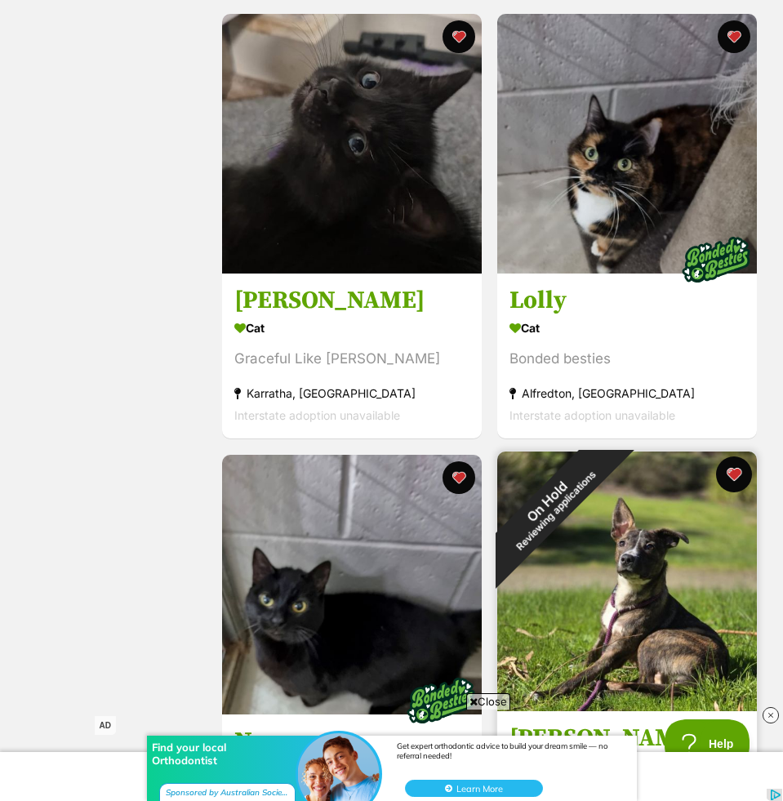
click at [733, 469] on button "favourite" at bounding box center [734, 474] width 36 height 36
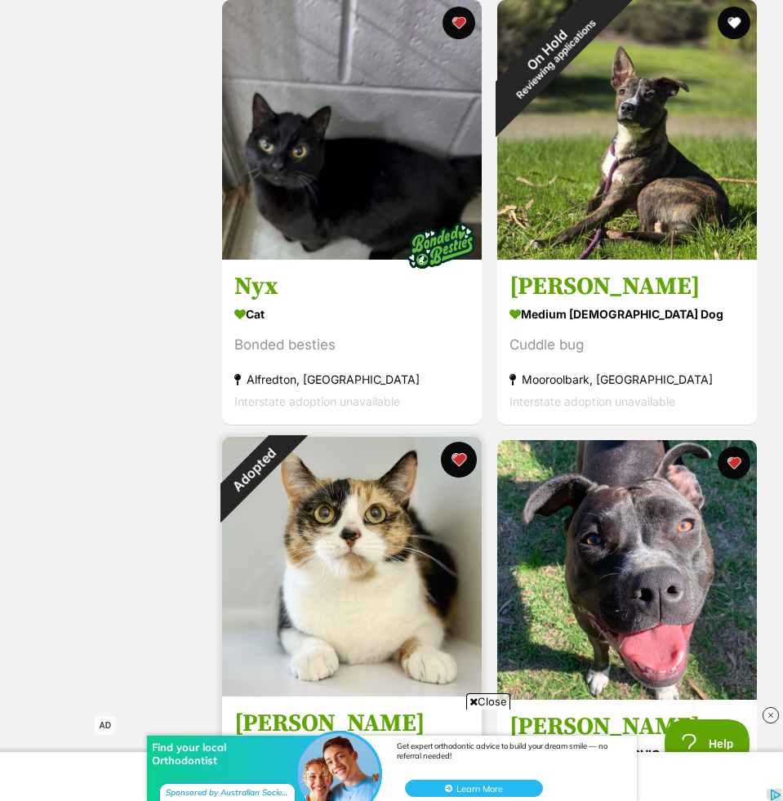
click at [462, 467] on button "favourite" at bounding box center [459, 460] width 36 height 36
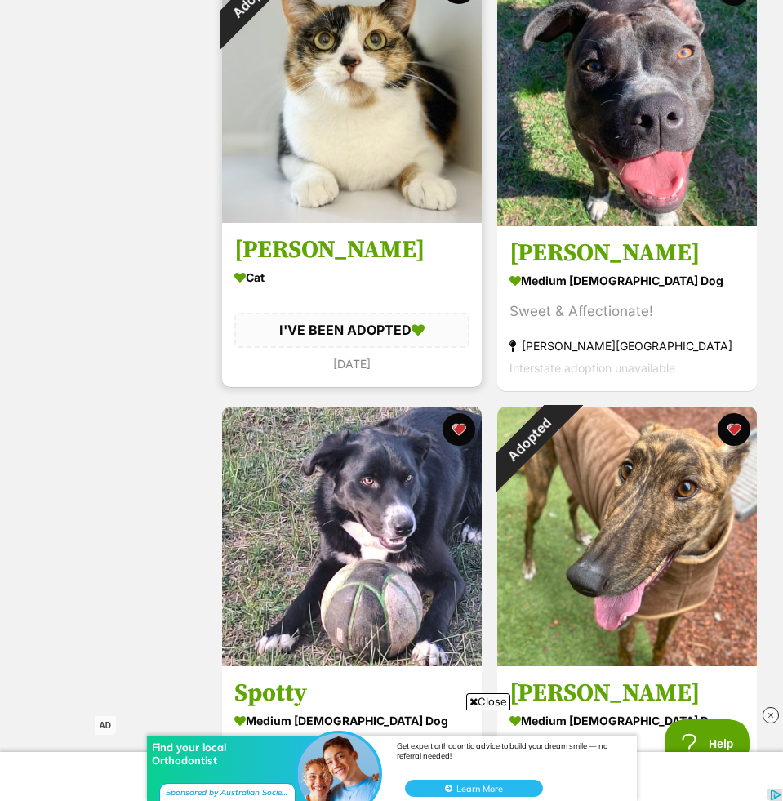
scroll to position [4810, 0]
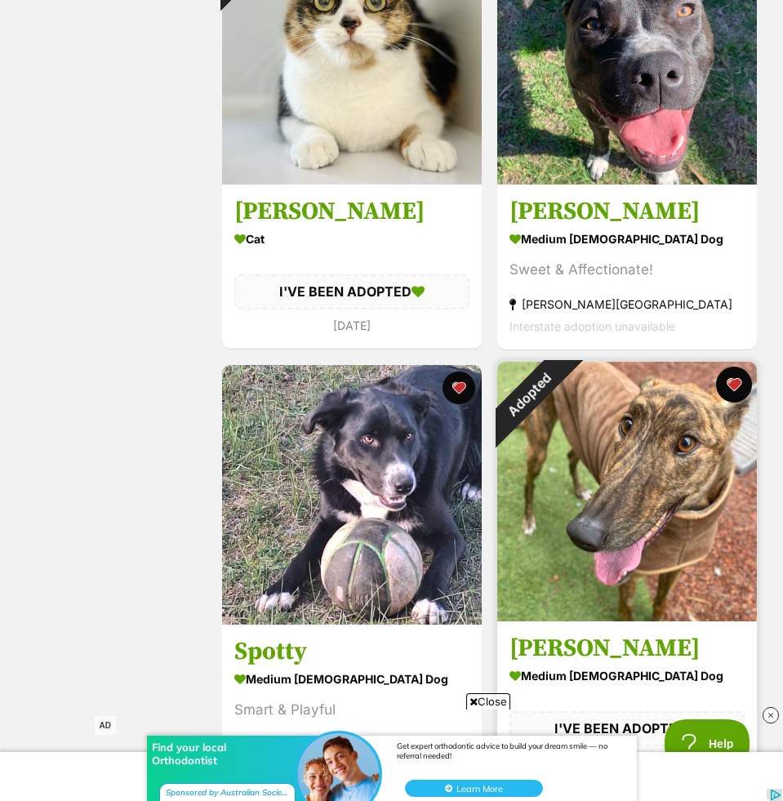
click at [740, 389] on button "favourite" at bounding box center [734, 385] width 36 height 36
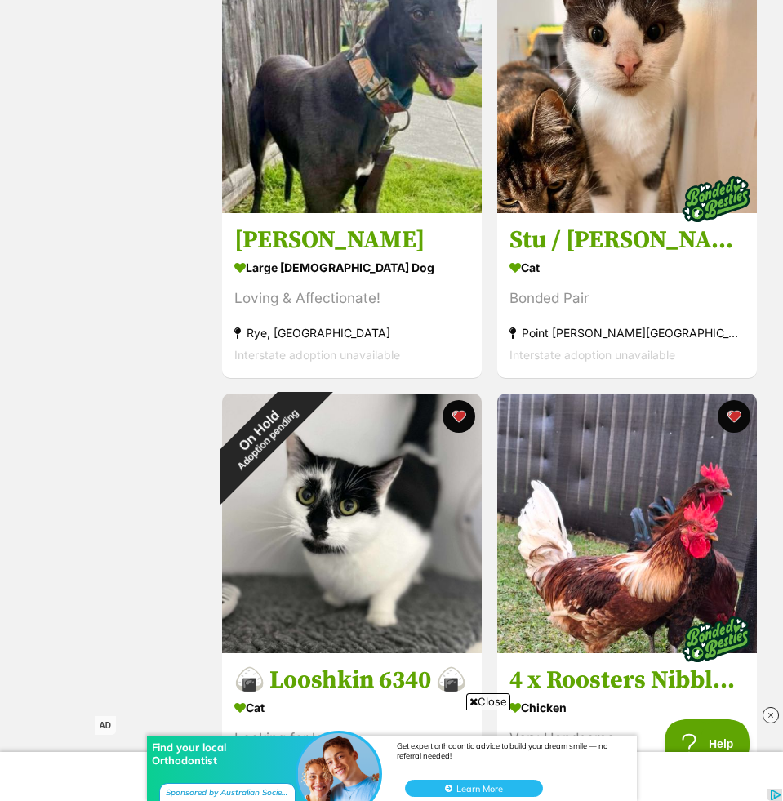
scroll to position [5663, 0]
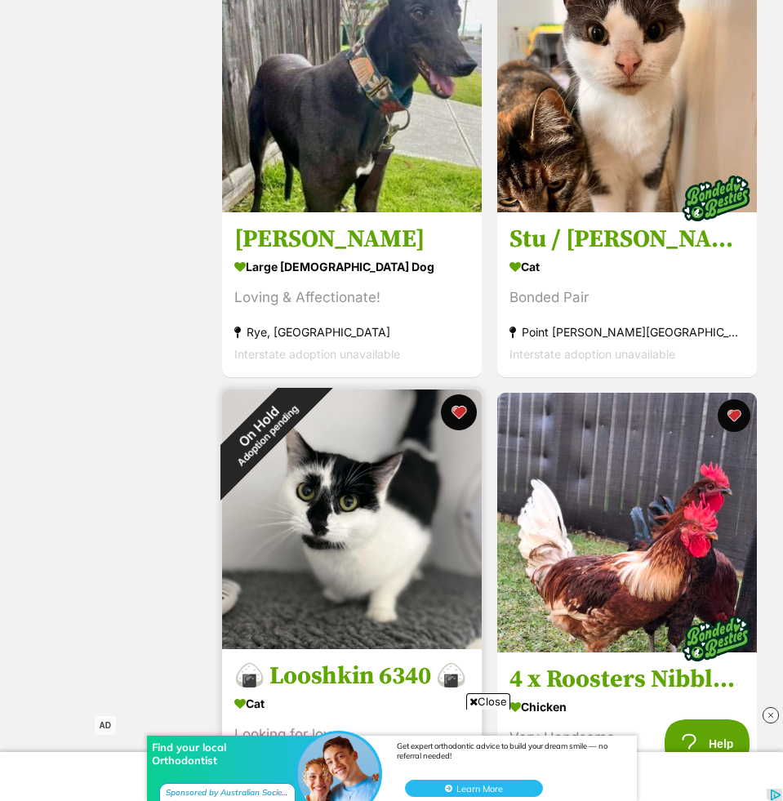
click at [462, 420] on button "favourite" at bounding box center [459, 412] width 36 height 36
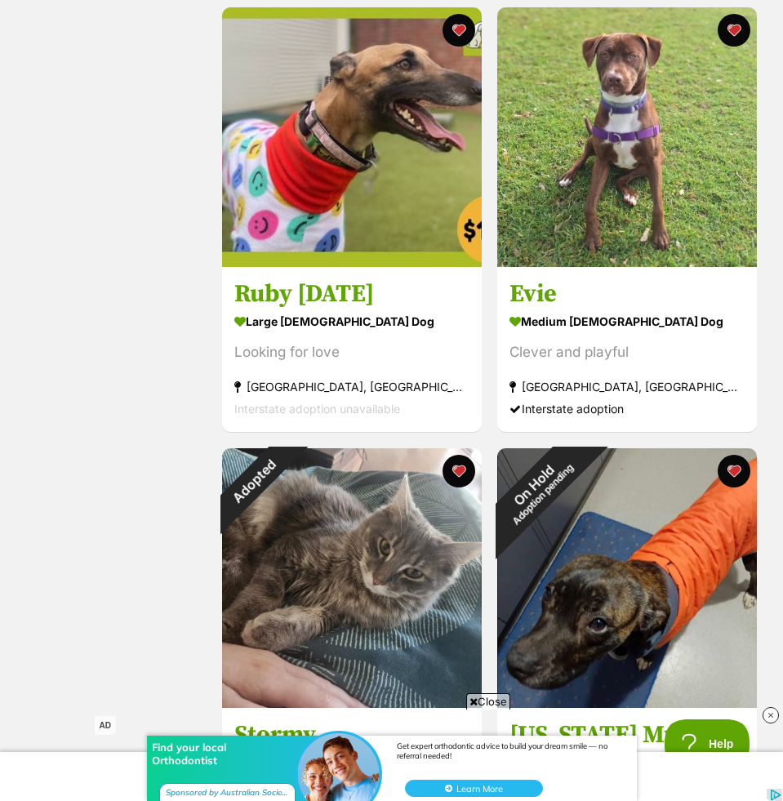
scroll to position [6667, 0]
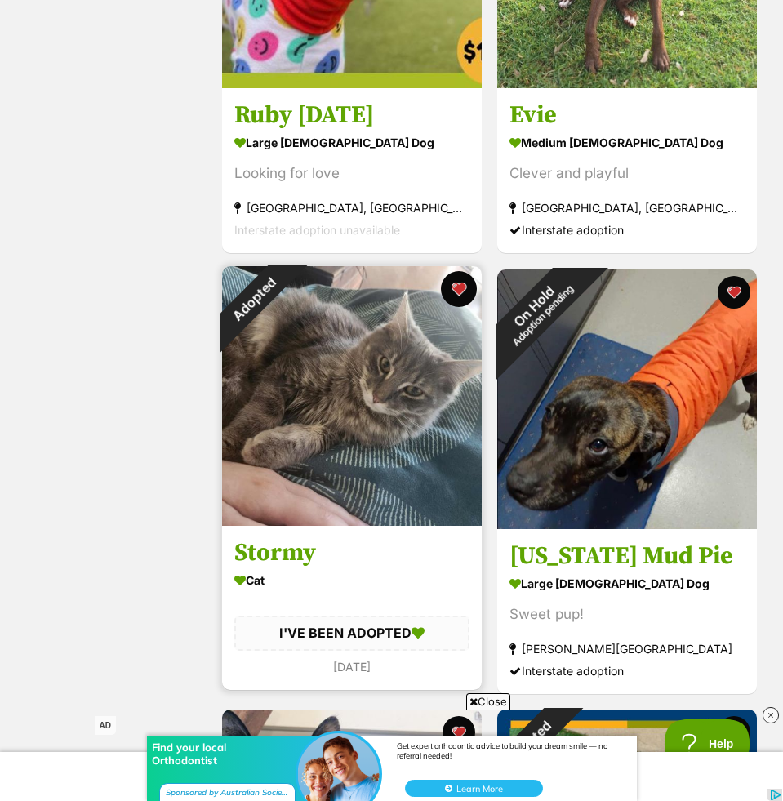
click at [449, 293] on button "favourite" at bounding box center [459, 289] width 36 height 36
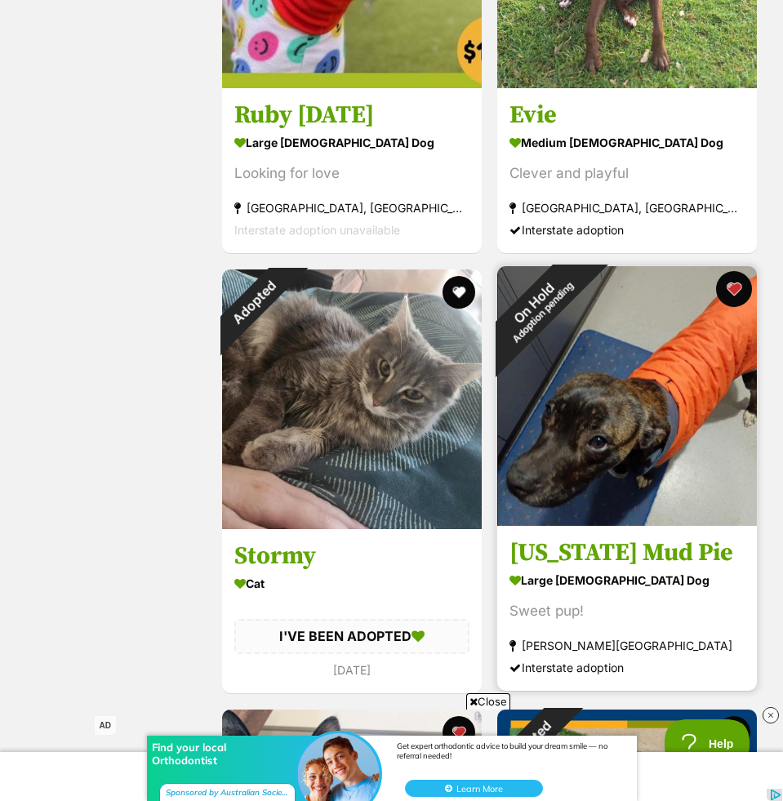
click at [739, 291] on button "favourite" at bounding box center [734, 289] width 36 height 36
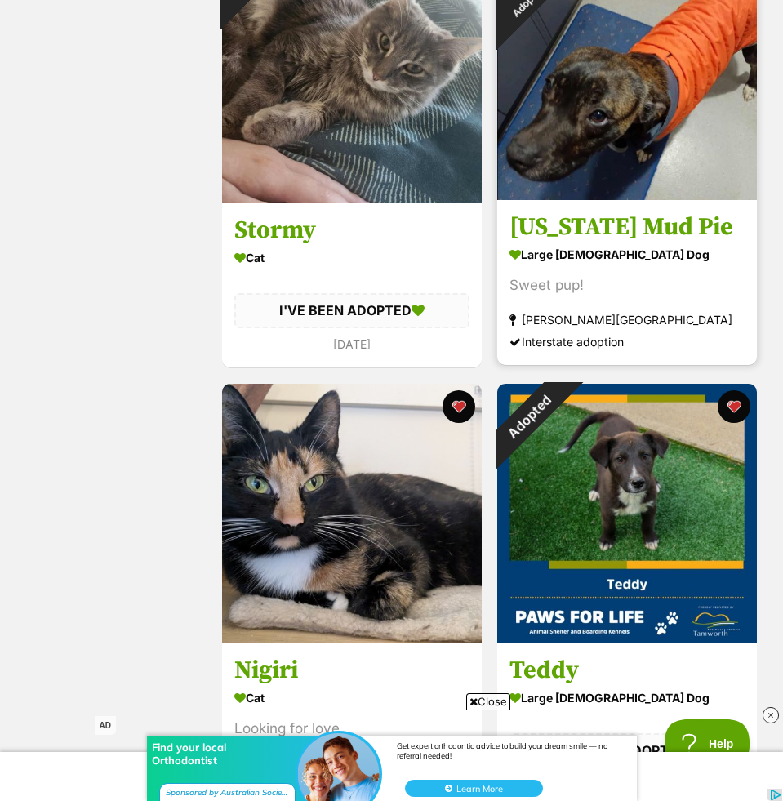
scroll to position [7031, 0]
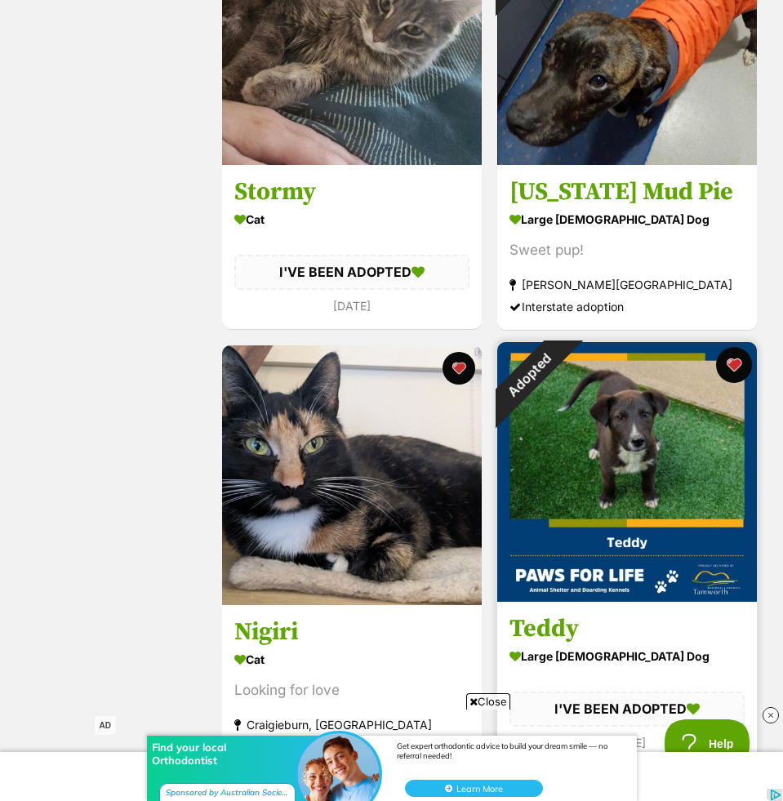
click at [735, 373] on button "favourite" at bounding box center [734, 365] width 36 height 36
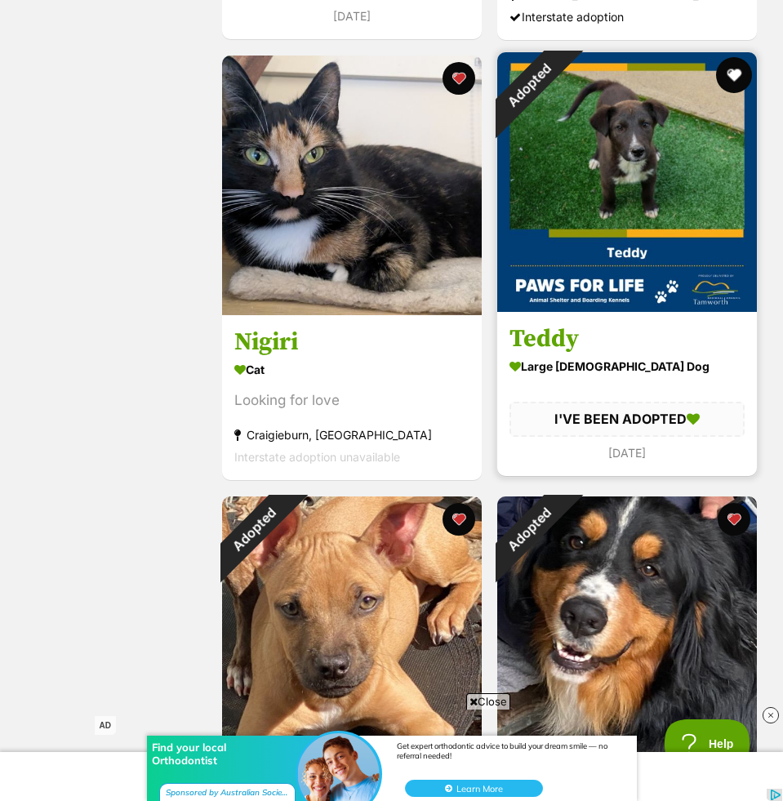
scroll to position [7514, 0]
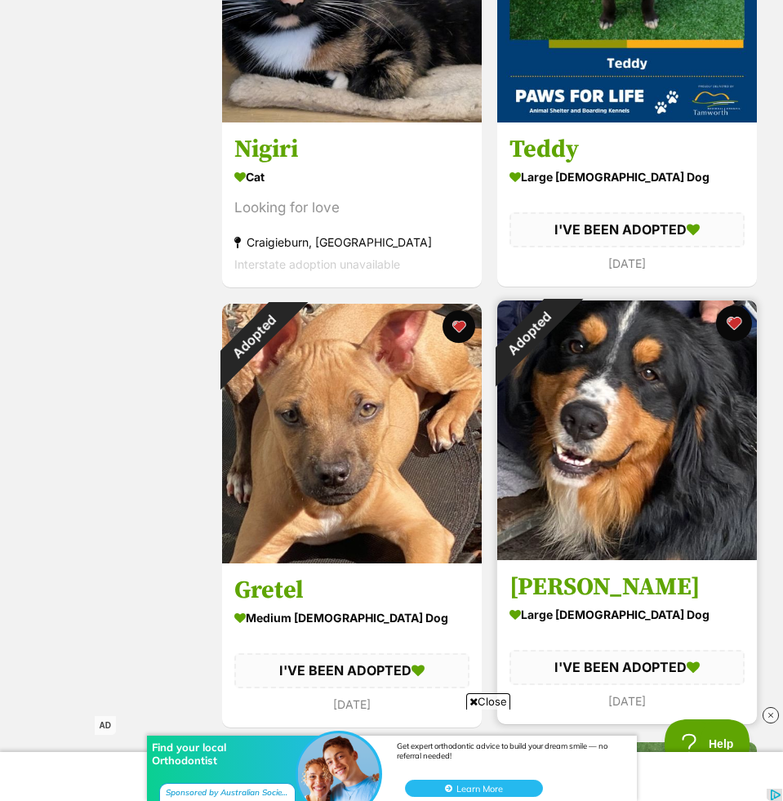
click at [737, 328] on button "favourite" at bounding box center [734, 323] width 36 height 36
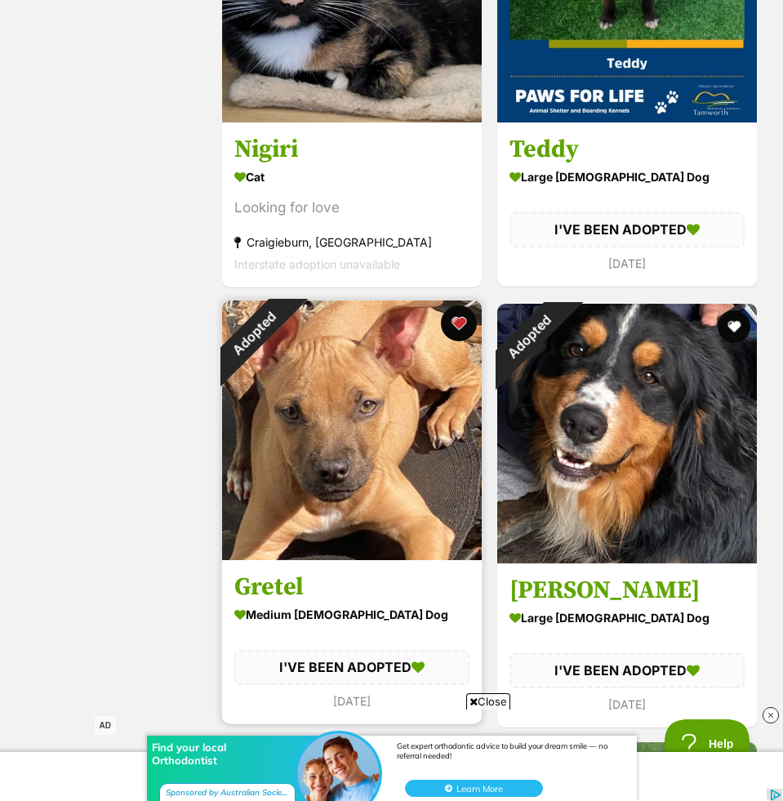
click at [469, 327] on button "favourite" at bounding box center [459, 323] width 36 height 36
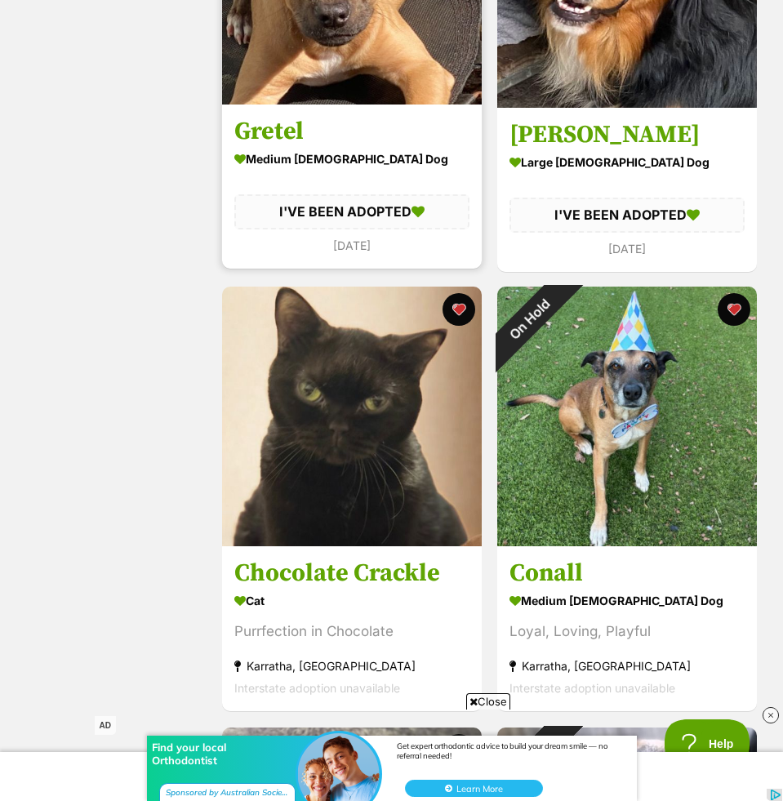
scroll to position [7978, 0]
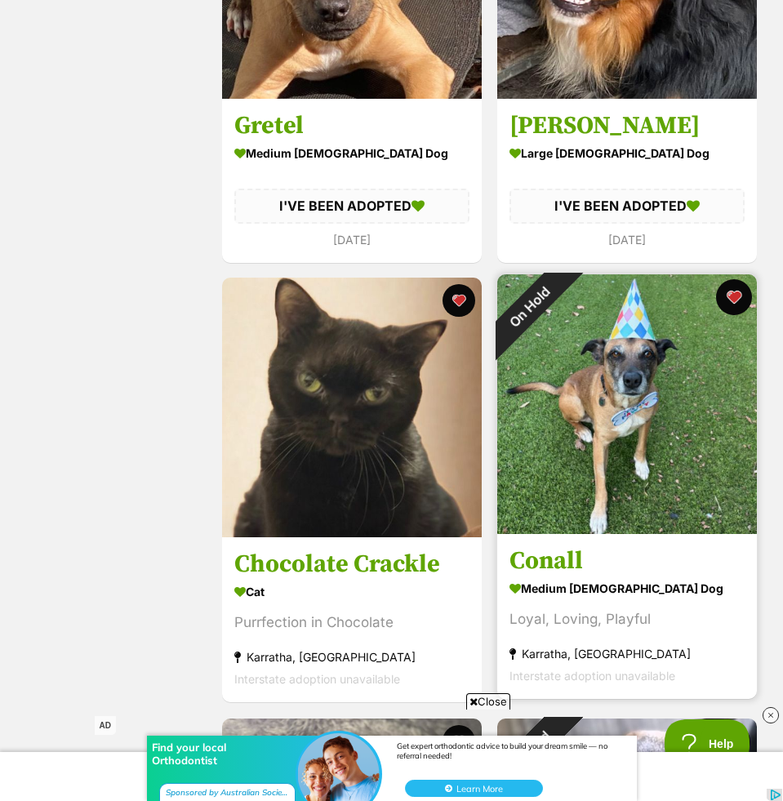
click at [729, 311] on button "favourite" at bounding box center [734, 297] width 36 height 36
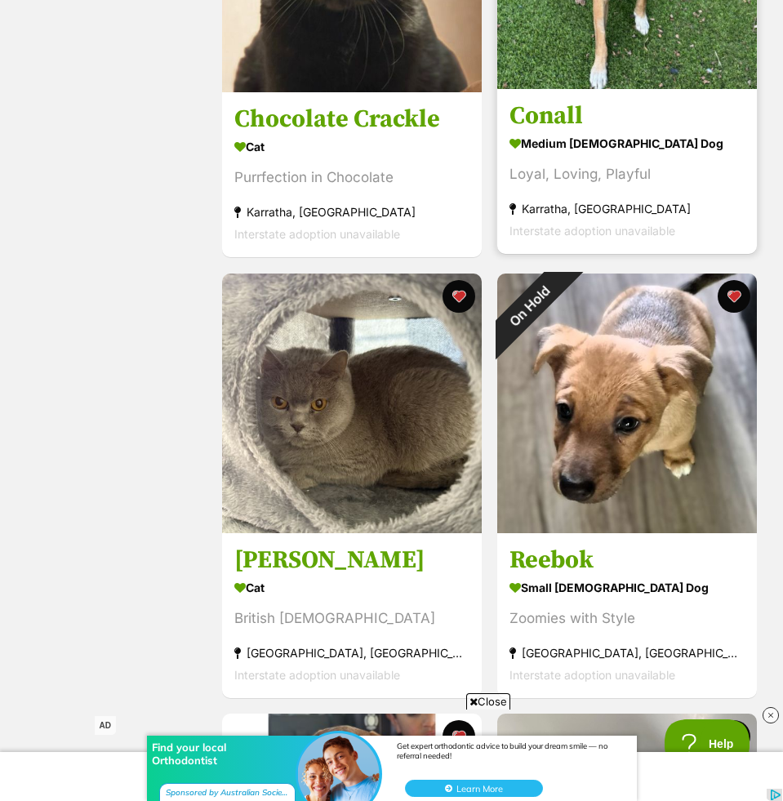
scroll to position [8469, 0]
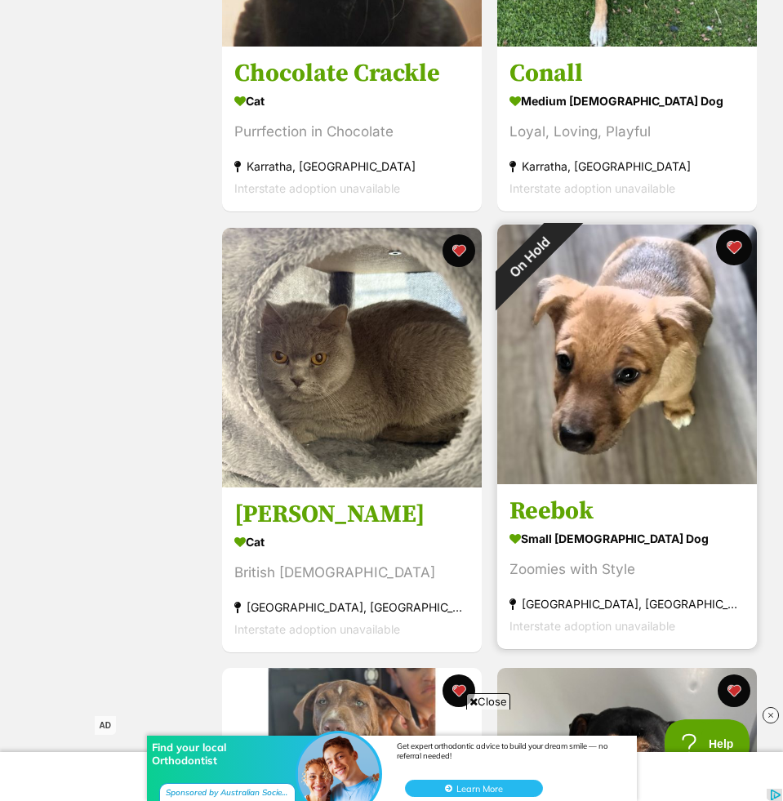
click at [731, 252] on button "favourite" at bounding box center [734, 247] width 36 height 36
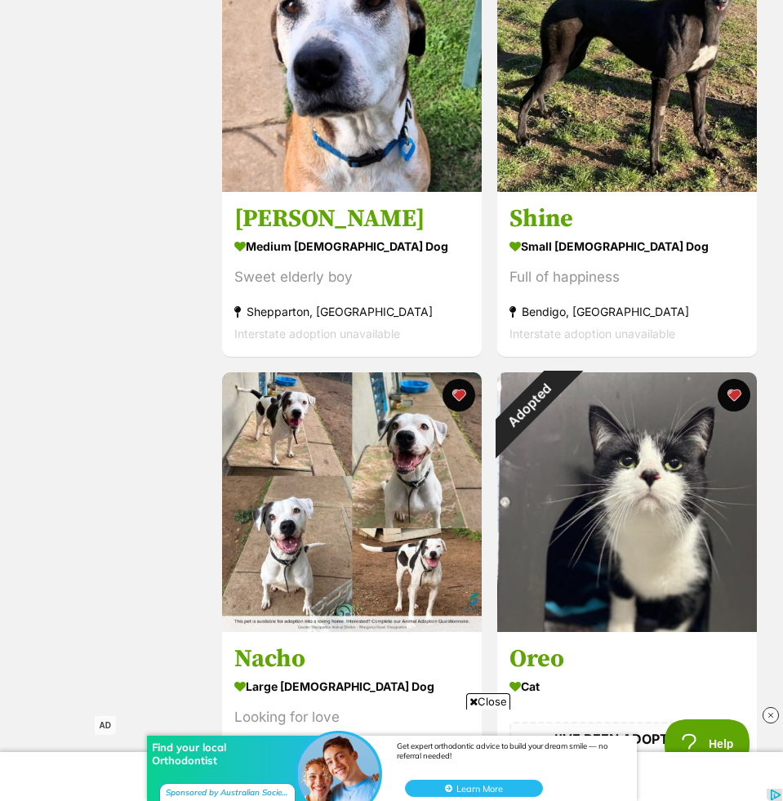
scroll to position [10108, 0]
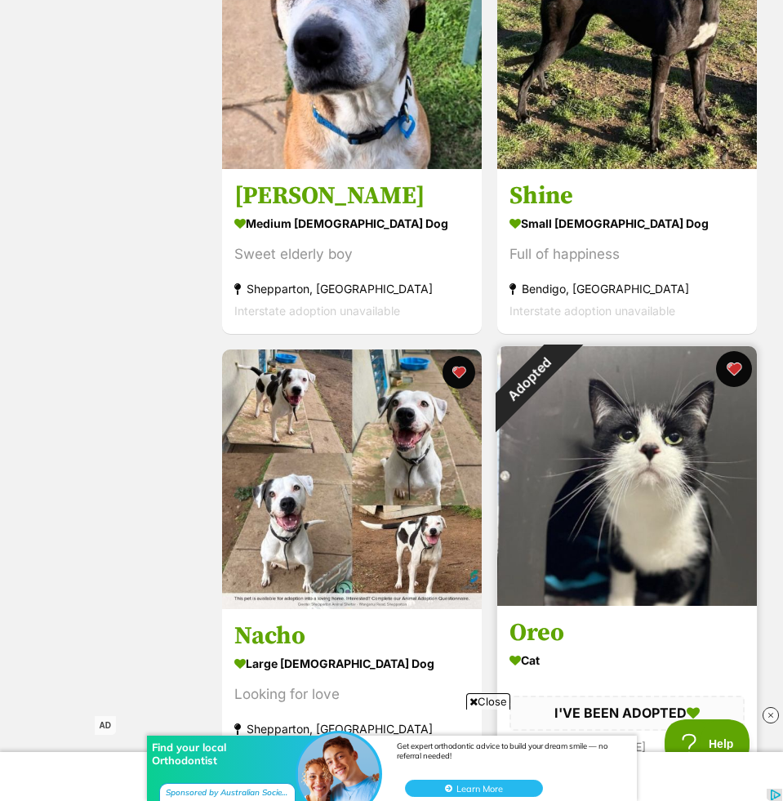
click at [740, 375] on button "favourite" at bounding box center [734, 369] width 36 height 36
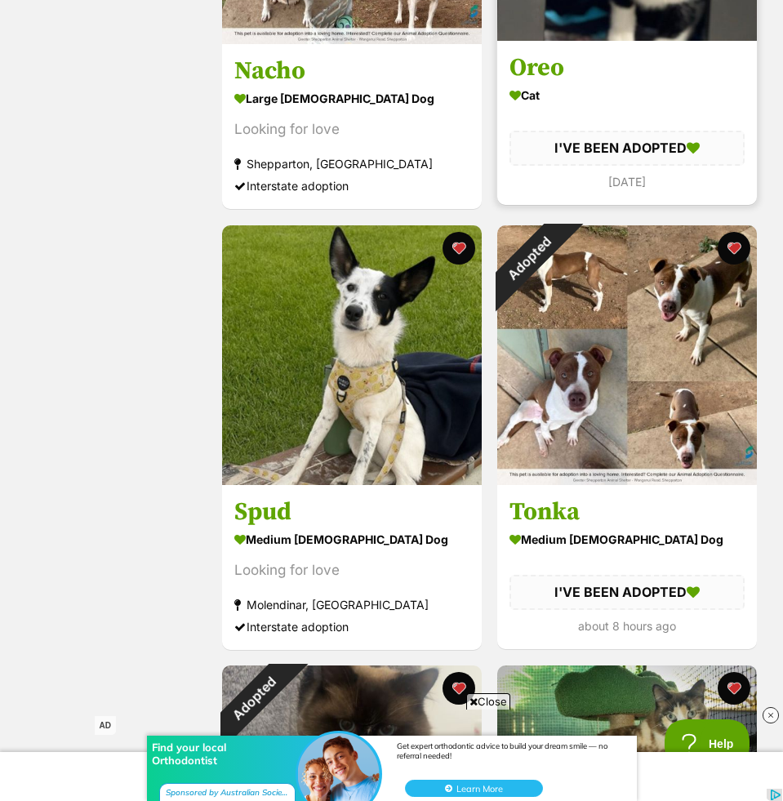
scroll to position [10683, 0]
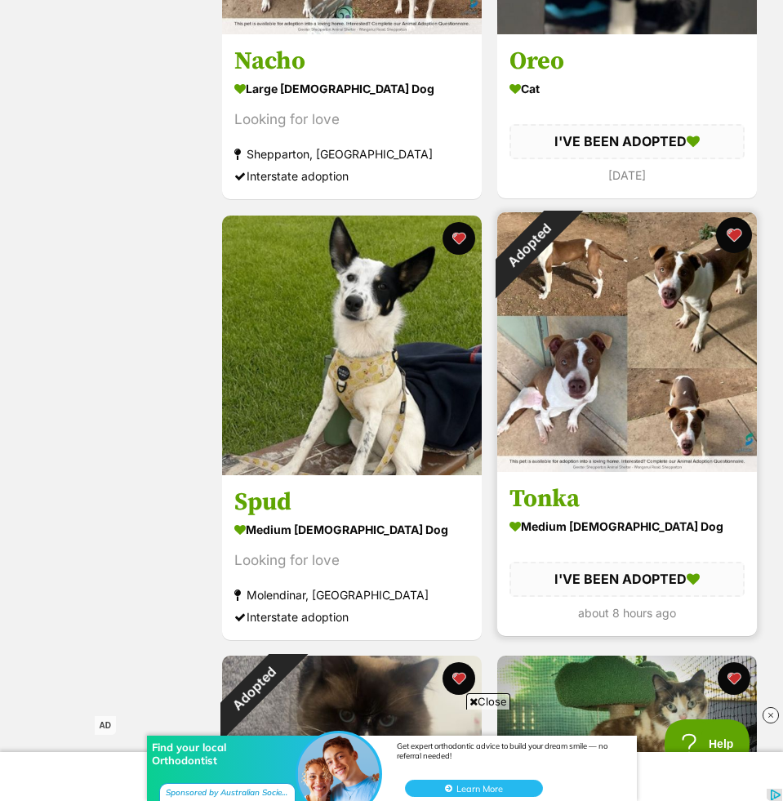
click at [731, 231] on button "favourite" at bounding box center [734, 235] width 36 height 36
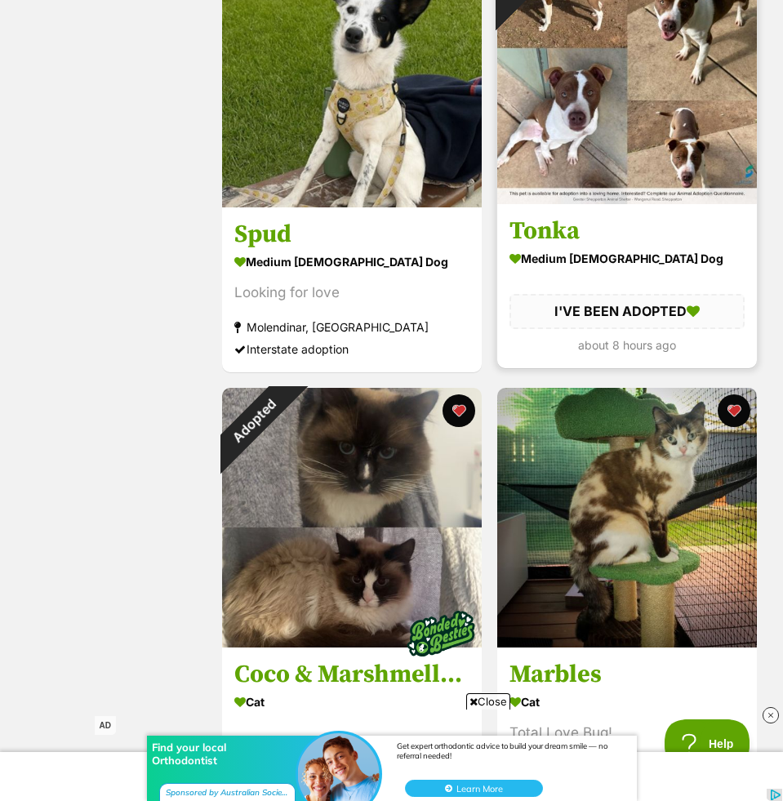
scroll to position [11060, 0]
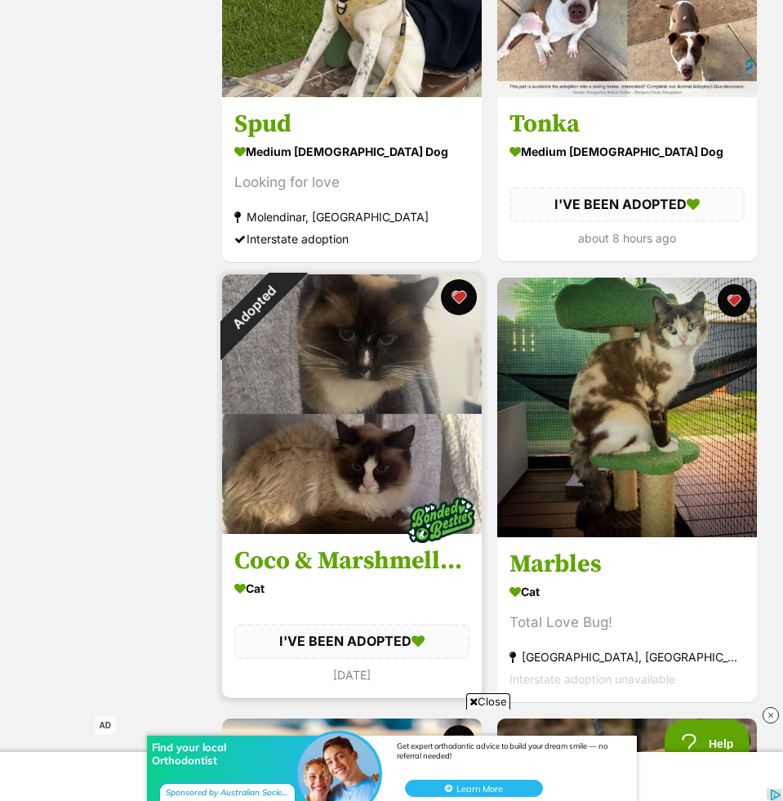
click at [464, 303] on button "favourite" at bounding box center [459, 297] width 36 height 36
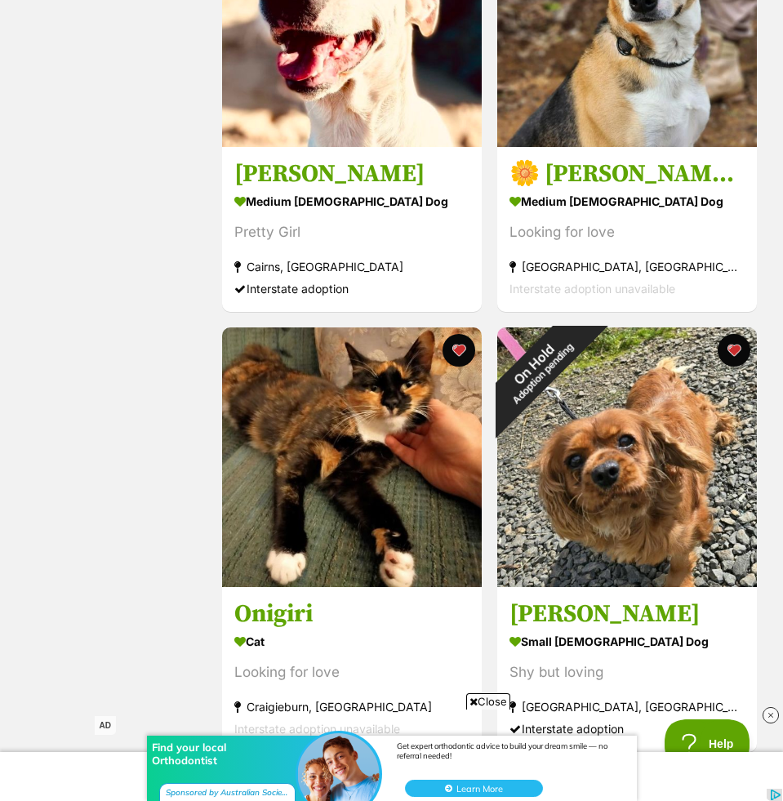
scroll to position [11912, 0]
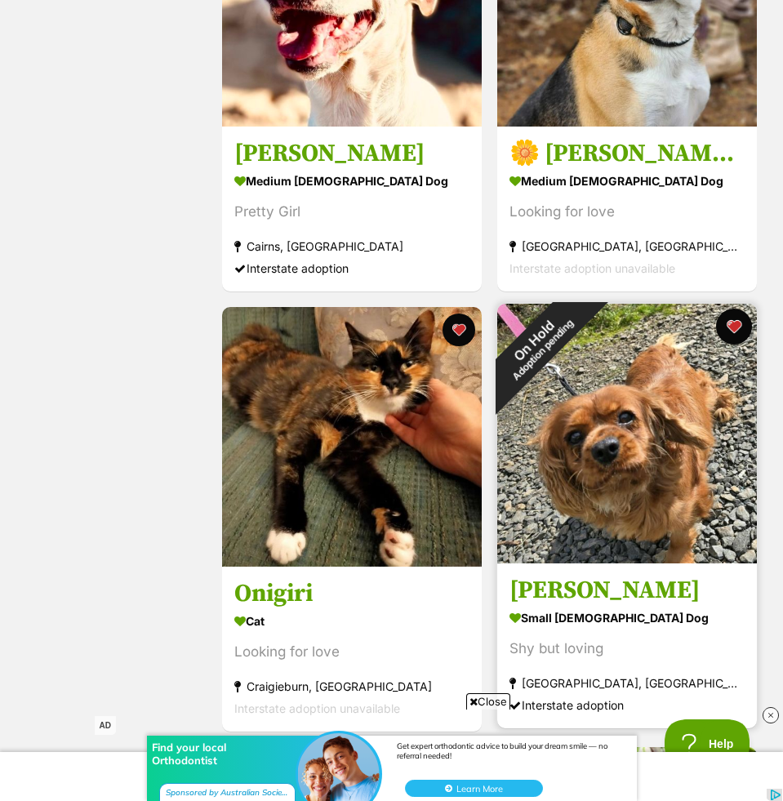
click at [733, 332] on button "favourite" at bounding box center [734, 327] width 36 height 36
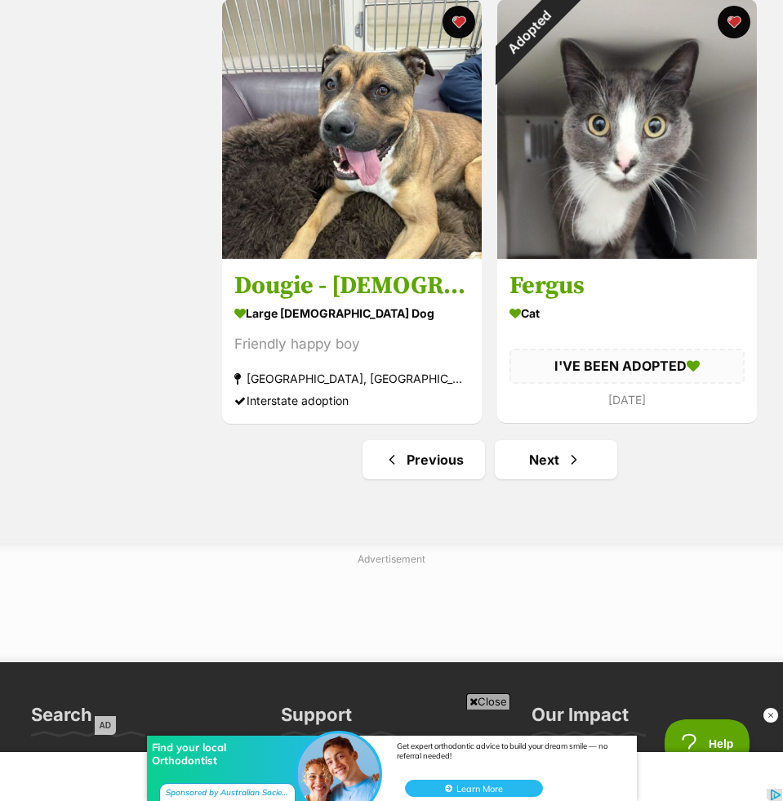
scroll to position [12999, 0]
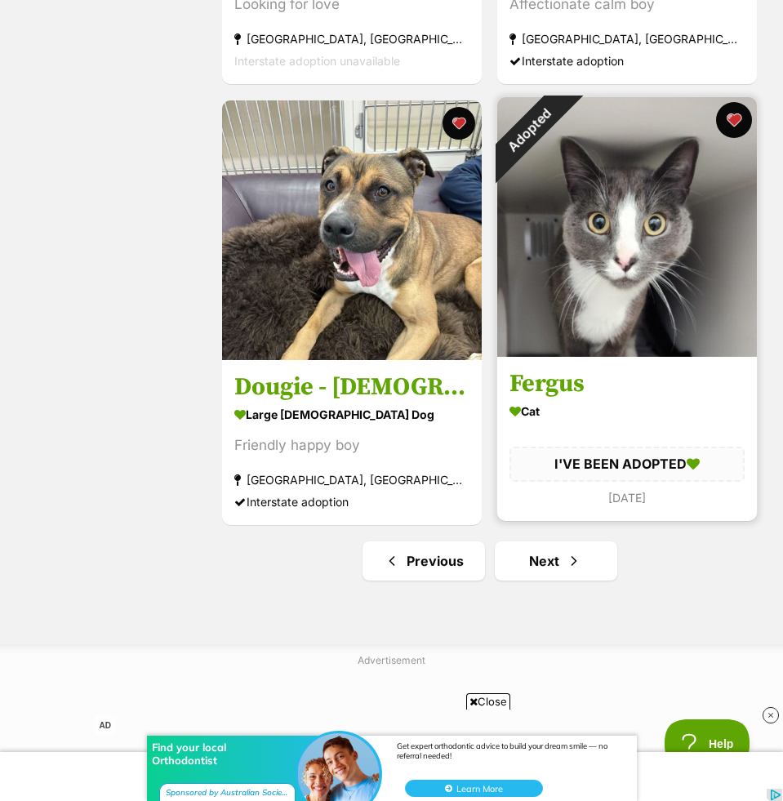
click at [729, 122] on button "favourite" at bounding box center [734, 120] width 36 height 36
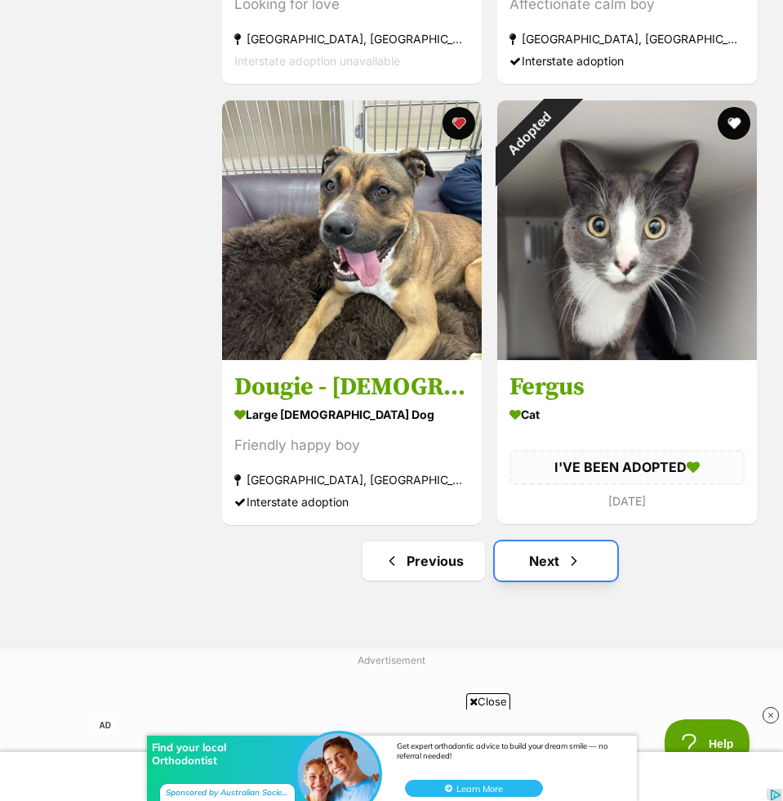
click at [540, 557] on link "Next" at bounding box center [556, 560] width 122 height 39
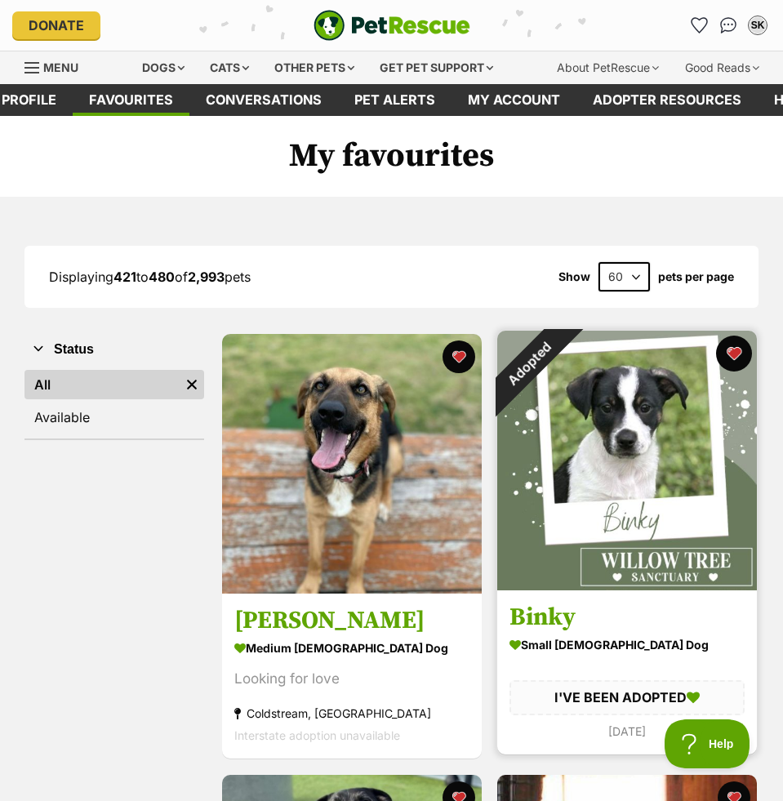
click at [730, 345] on button "favourite" at bounding box center [734, 354] width 36 height 36
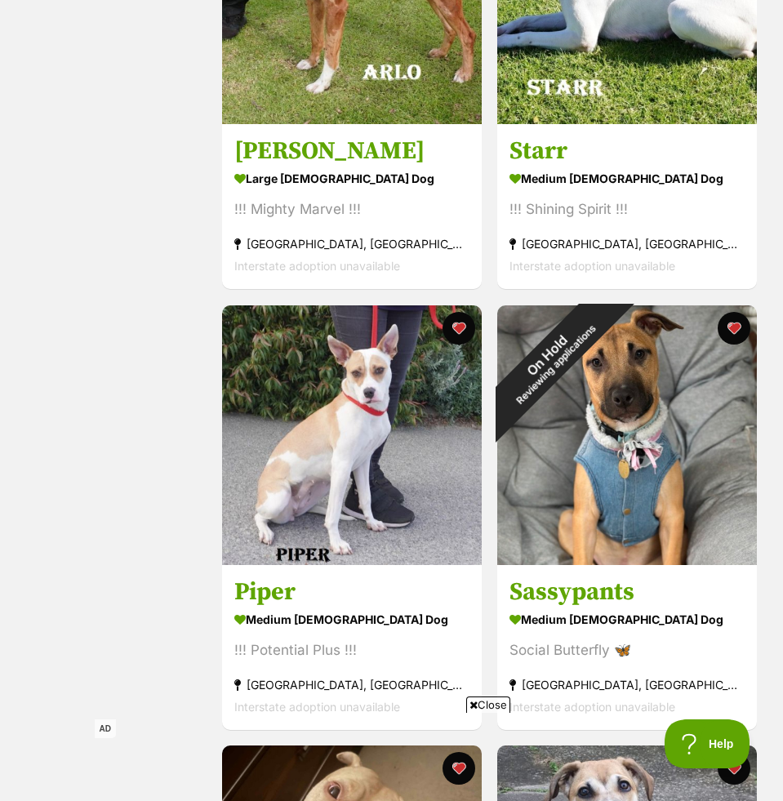
scroll to position [1802, 0]
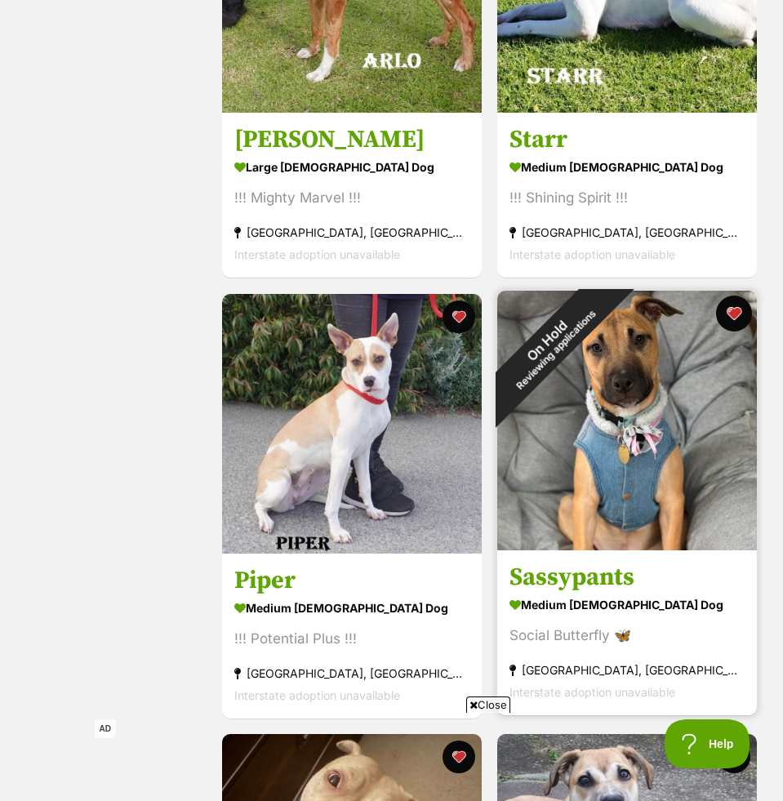
click at [736, 307] on button "favourite" at bounding box center [734, 314] width 36 height 36
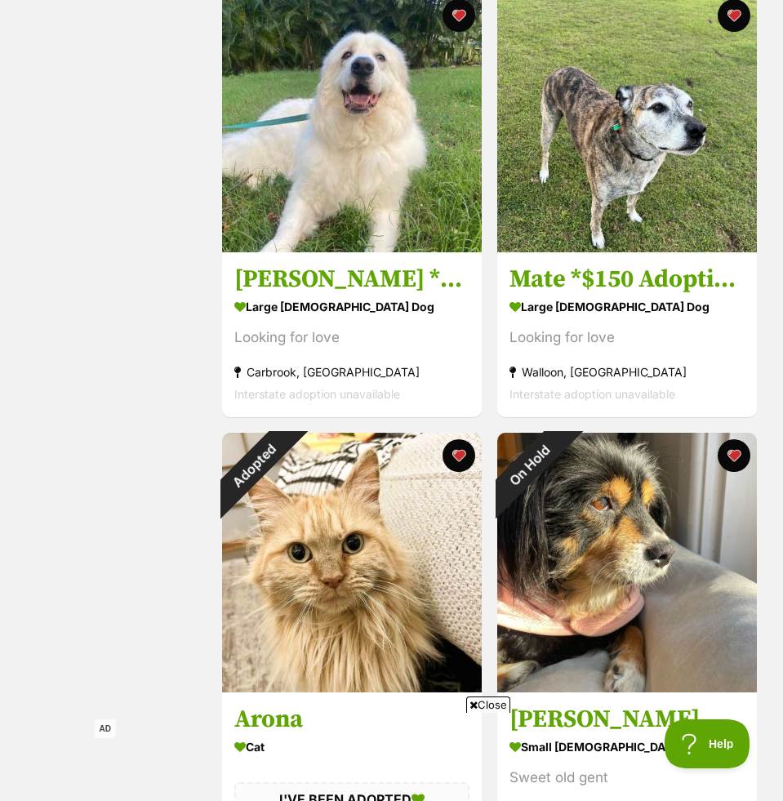
scroll to position [2989, 0]
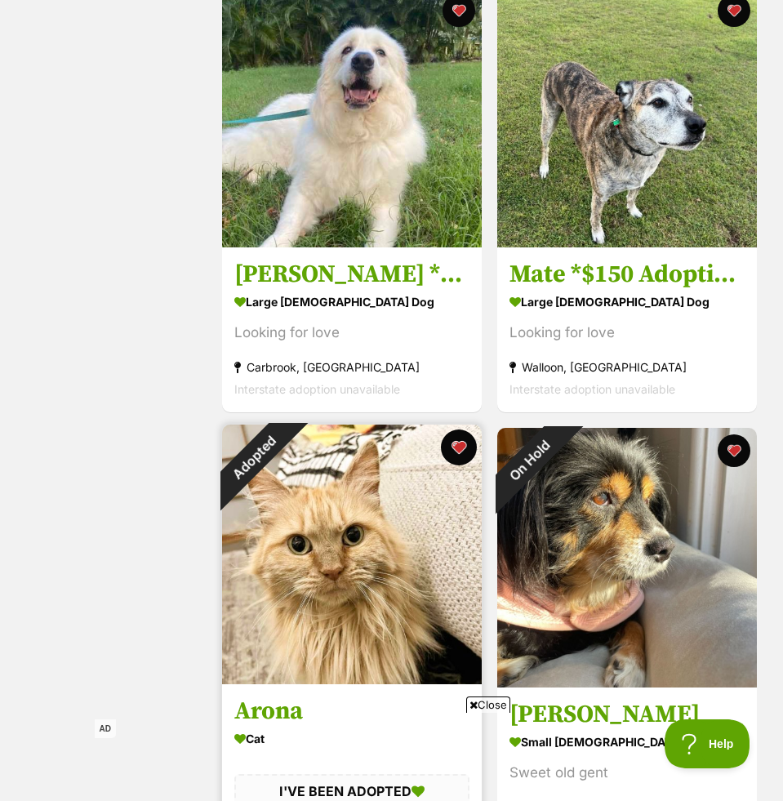
click at [467, 453] on button "favourite" at bounding box center [459, 447] width 36 height 36
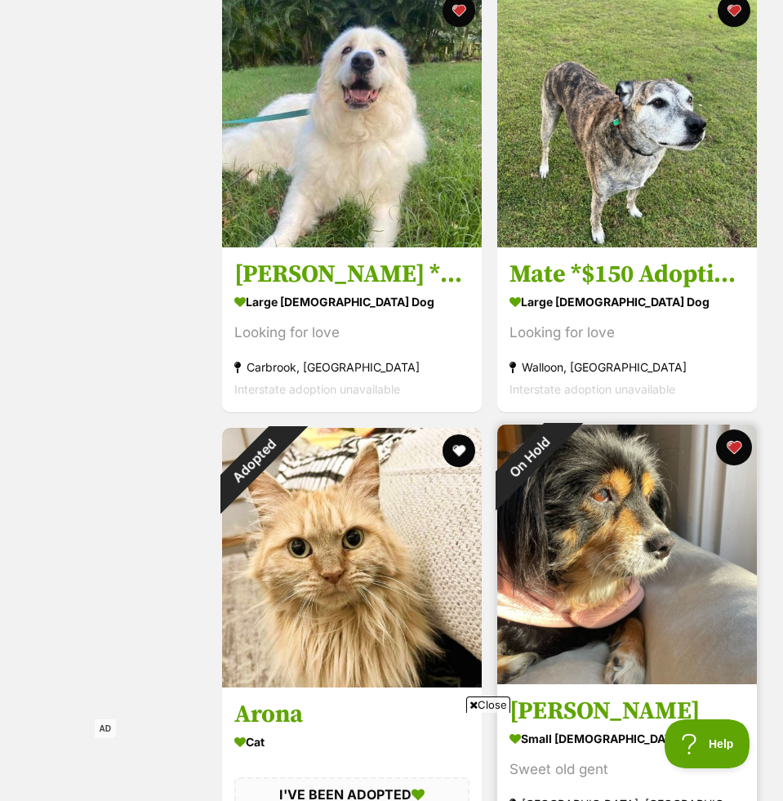
click at [728, 444] on button "favourite" at bounding box center [734, 447] width 36 height 36
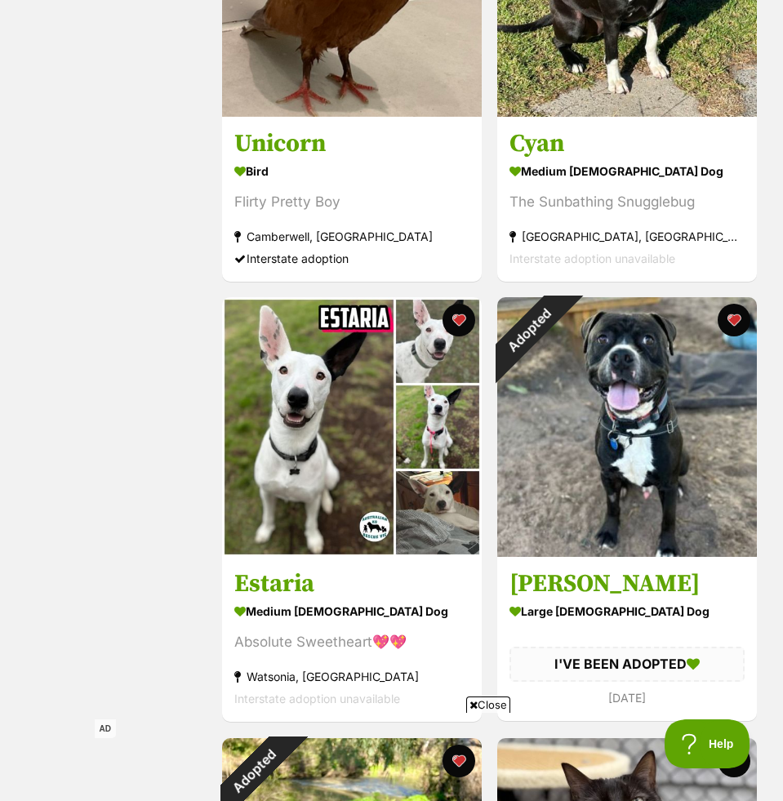
scroll to position [4470, 0]
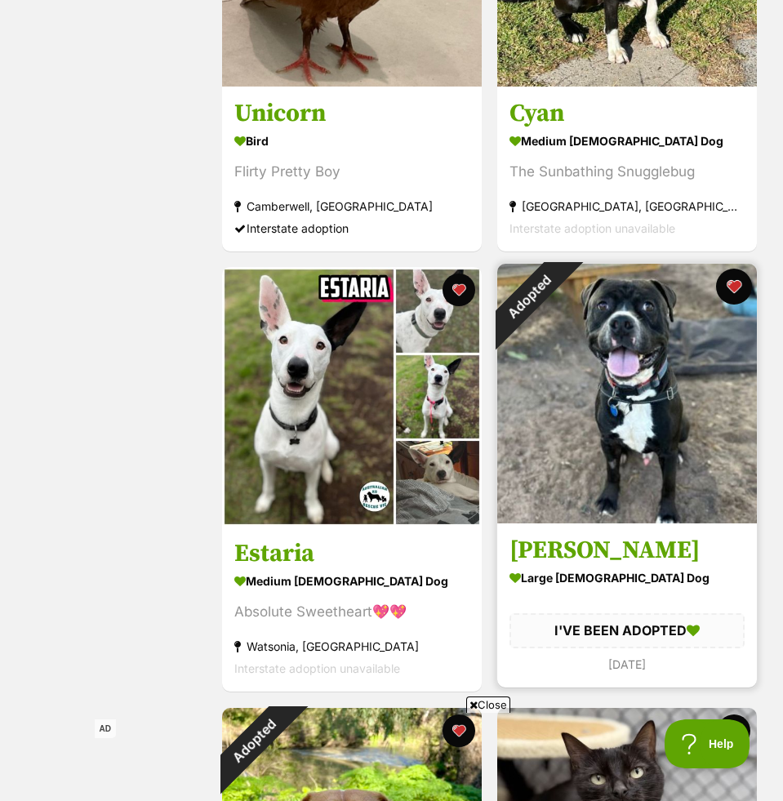
click at [730, 291] on button "favourite" at bounding box center [734, 287] width 36 height 36
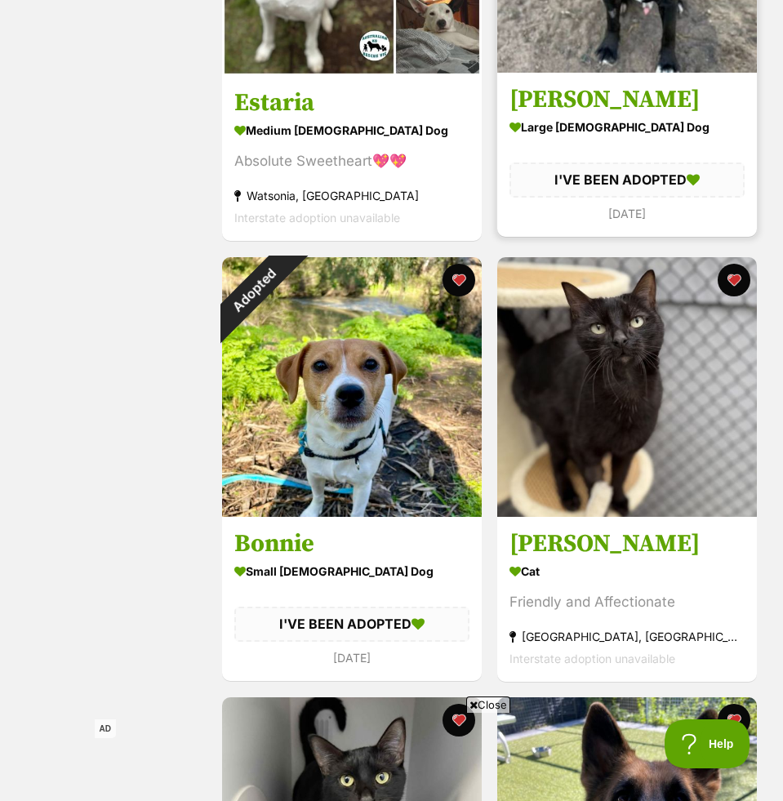
scroll to position [5050, 0]
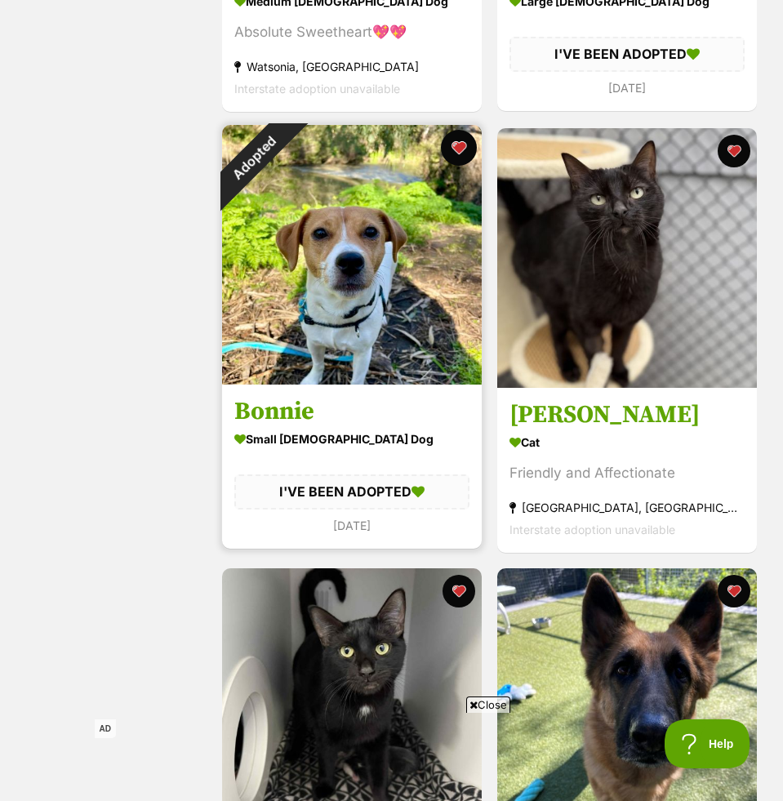
click at [457, 142] on button "favourite" at bounding box center [459, 148] width 36 height 36
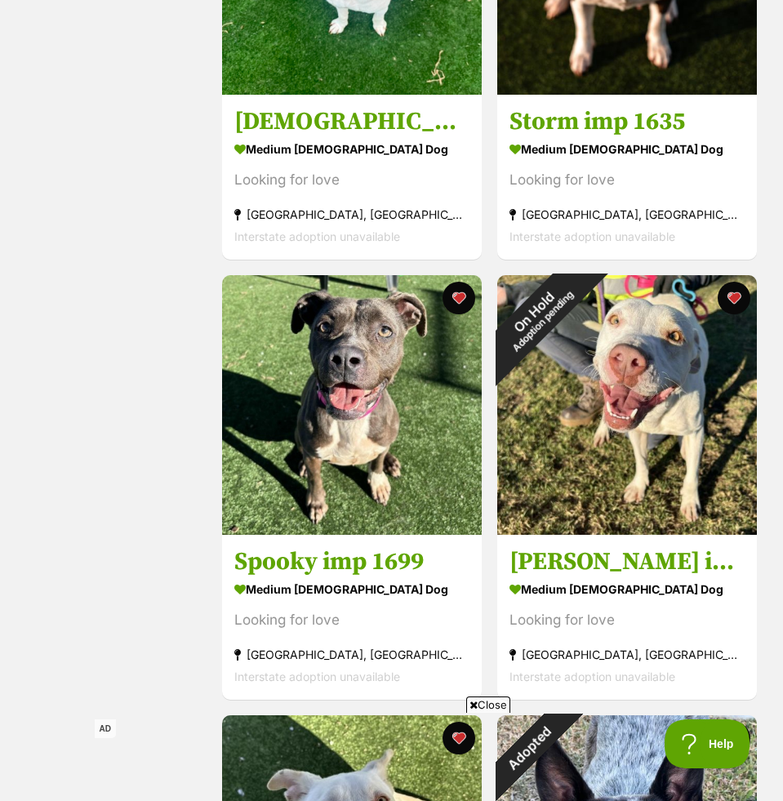
scroll to position [6711, 0]
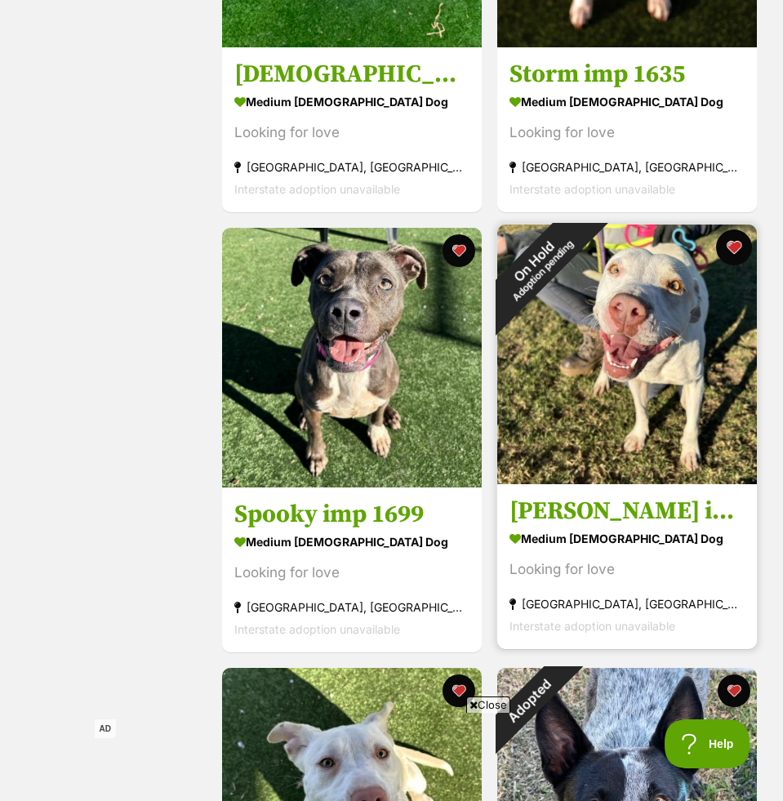
click at [724, 250] on button "favourite" at bounding box center [734, 247] width 36 height 36
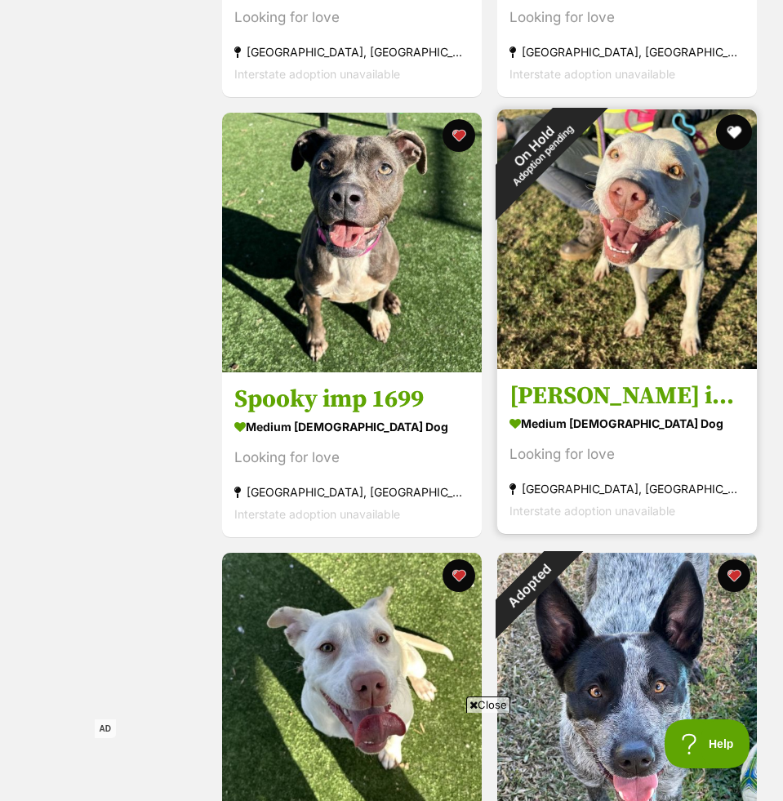
scroll to position [6866, 0]
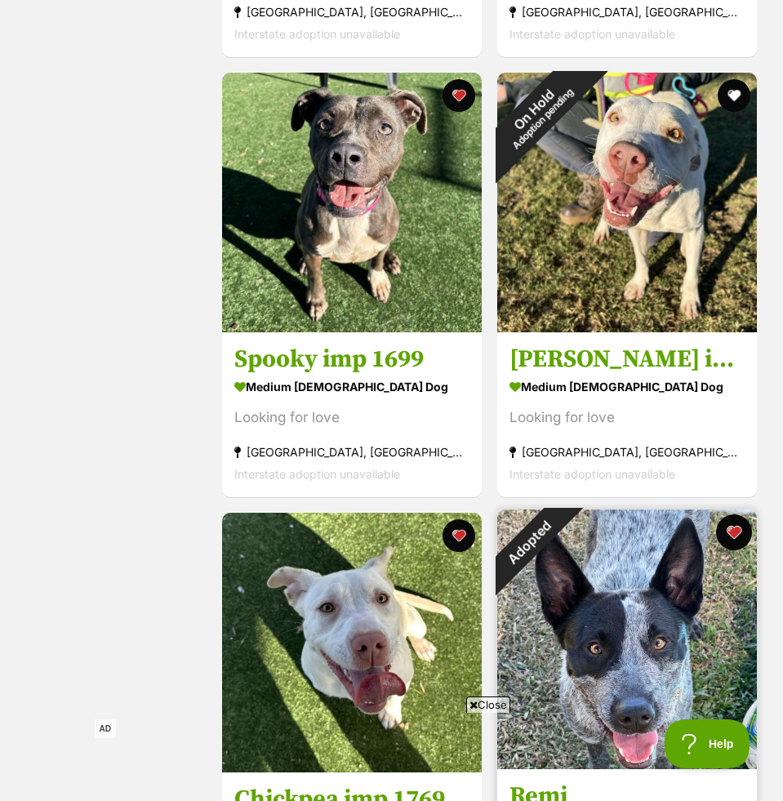
click at [736, 533] on button "favourite" at bounding box center [734, 532] width 36 height 36
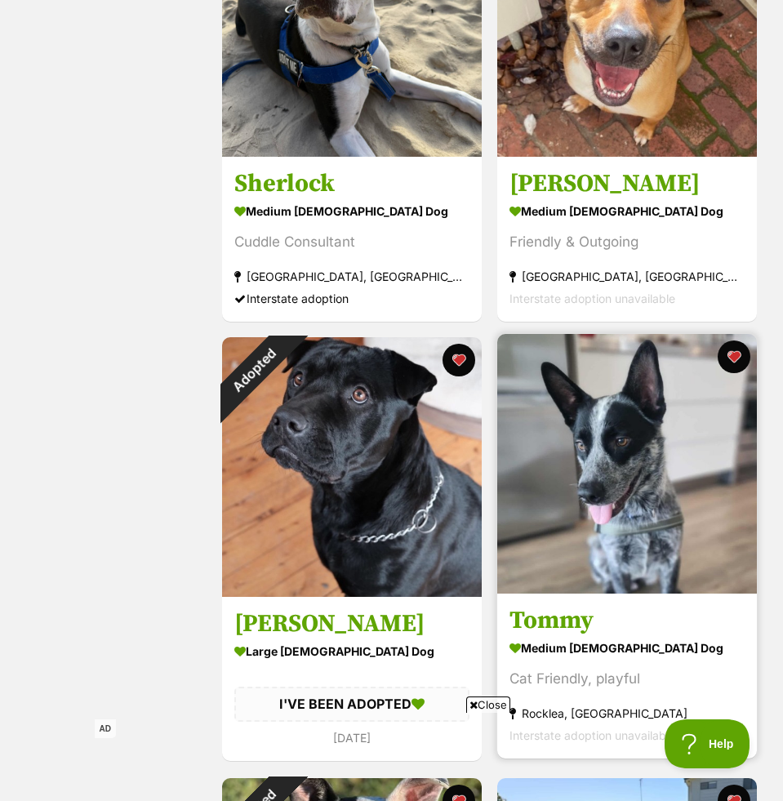
scroll to position [7960, 0]
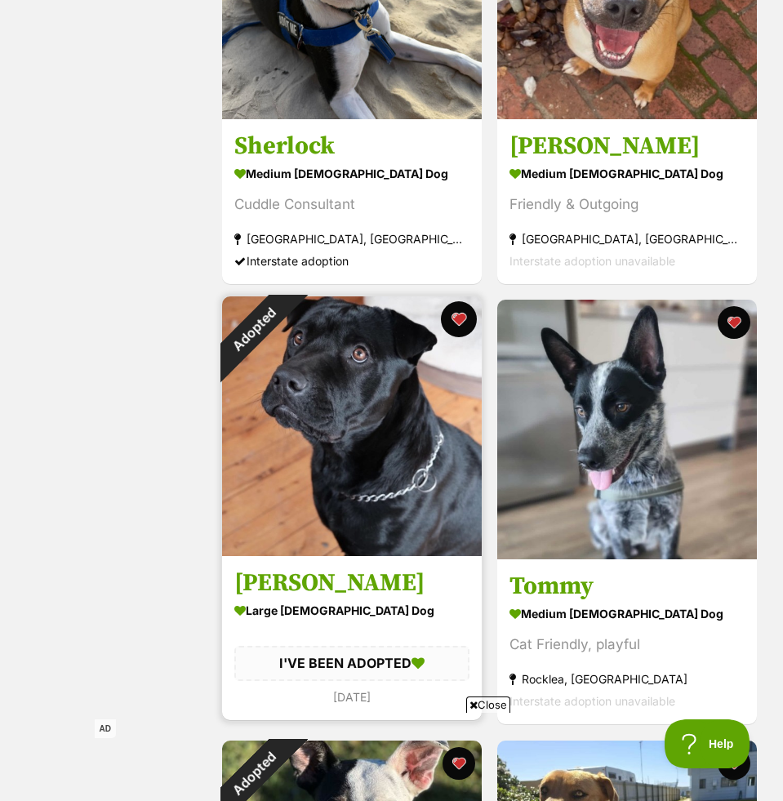
click at [460, 324] on button "favourite" at bounding box center [459, 319] width 36 height 36
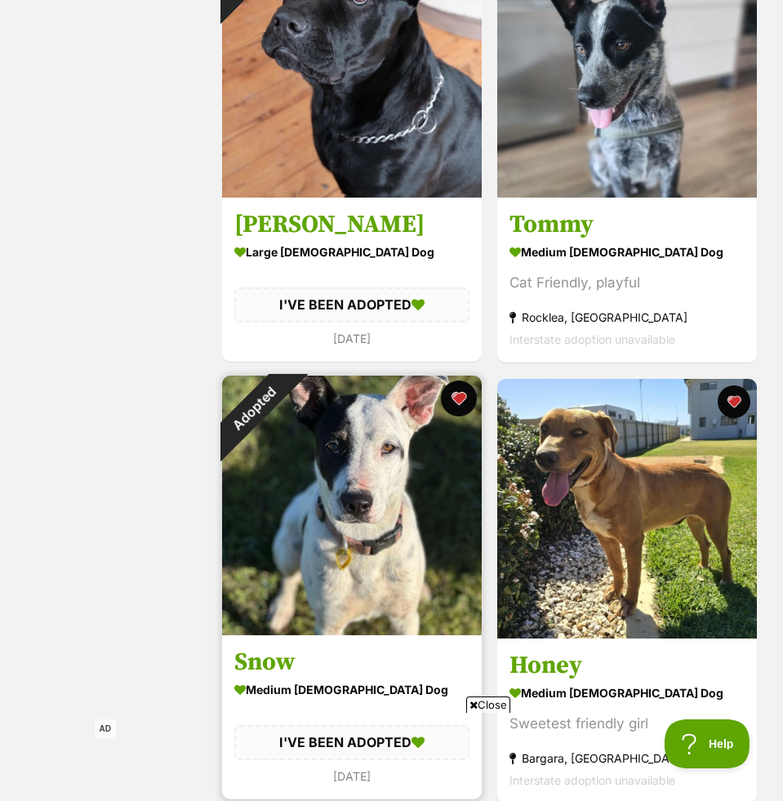
click at [458, 405] on button "favourite" at bounding box center [459, 398] width 36 height 36
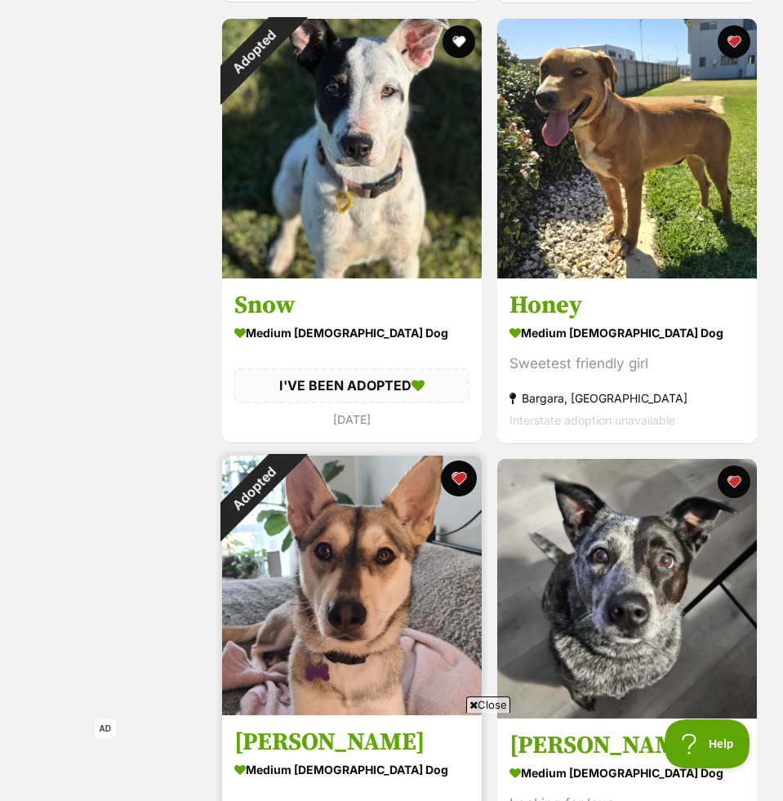
click at [453, 472] on button "favourite" at bounding box center [459, 478] width 36 height 36
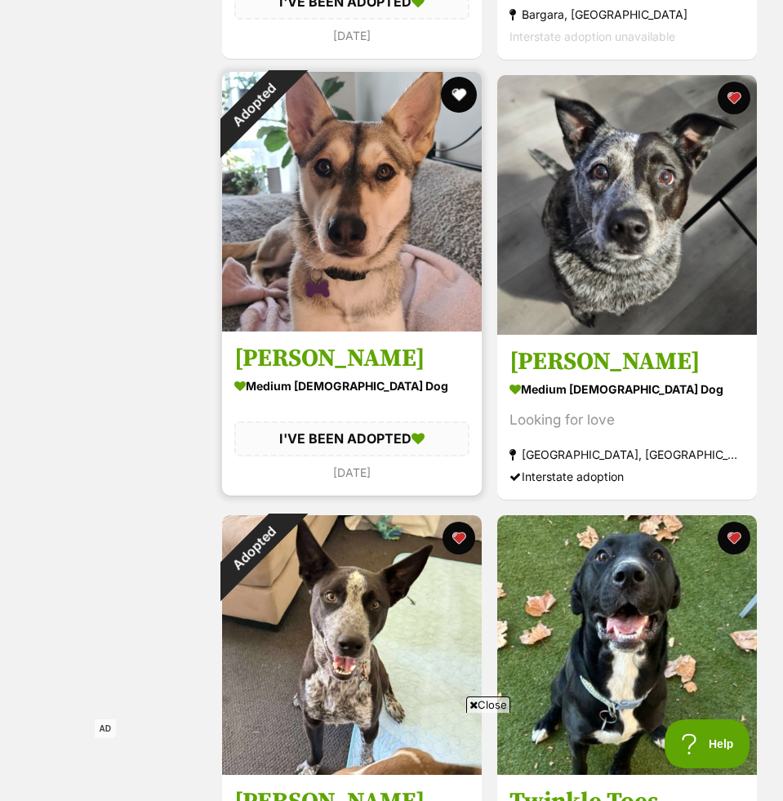
scroll to position [9084, 0]
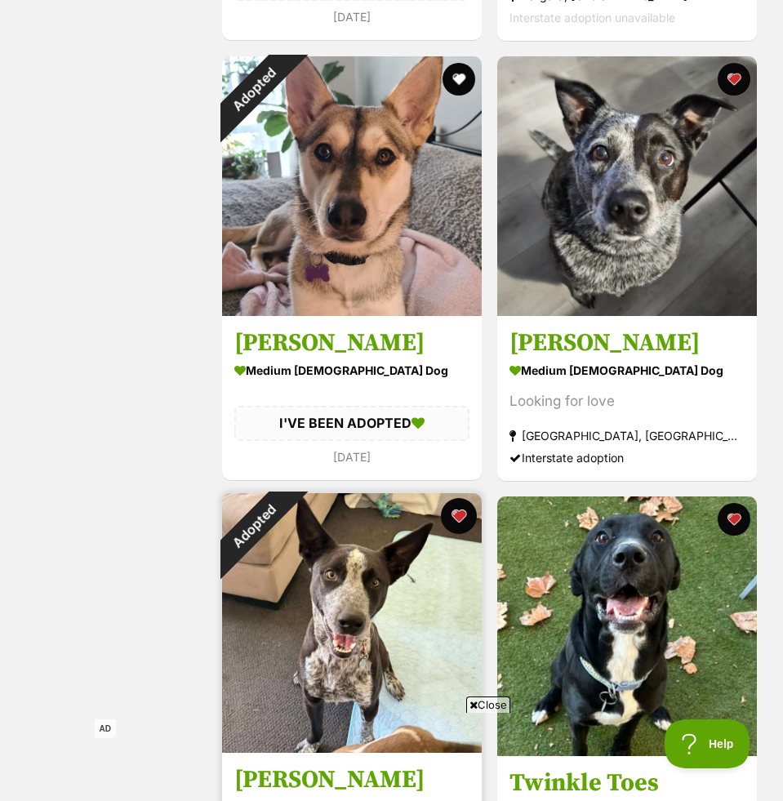
click at [458, 522] on button "favourite" at bounding box center [459, 516] width 36 height 36
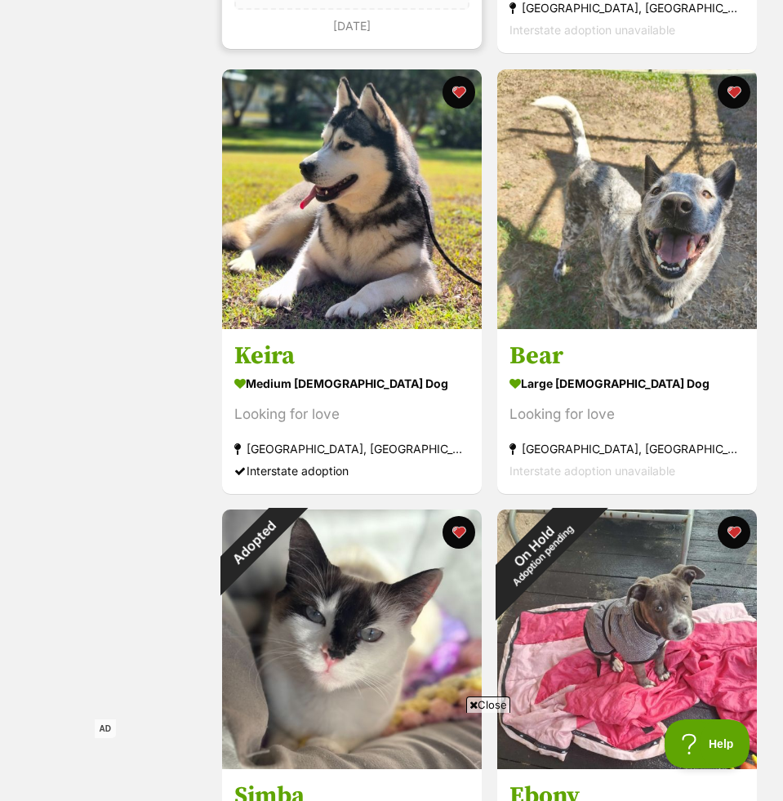
scroll to position [10010, 0]
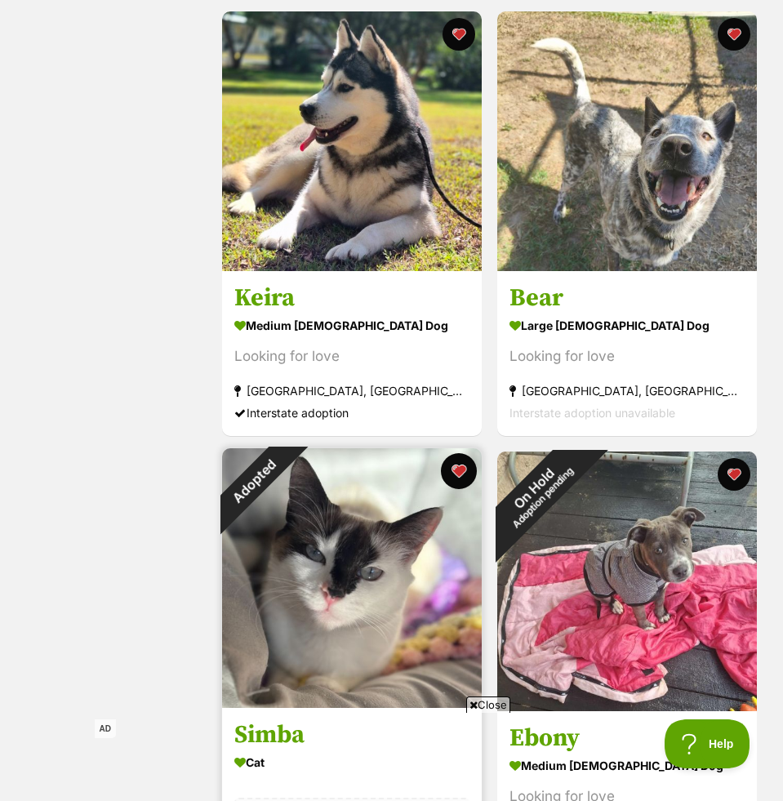
click at [451, 473] on button "favourite" at bounding box center [459, 471] width 36 height 36
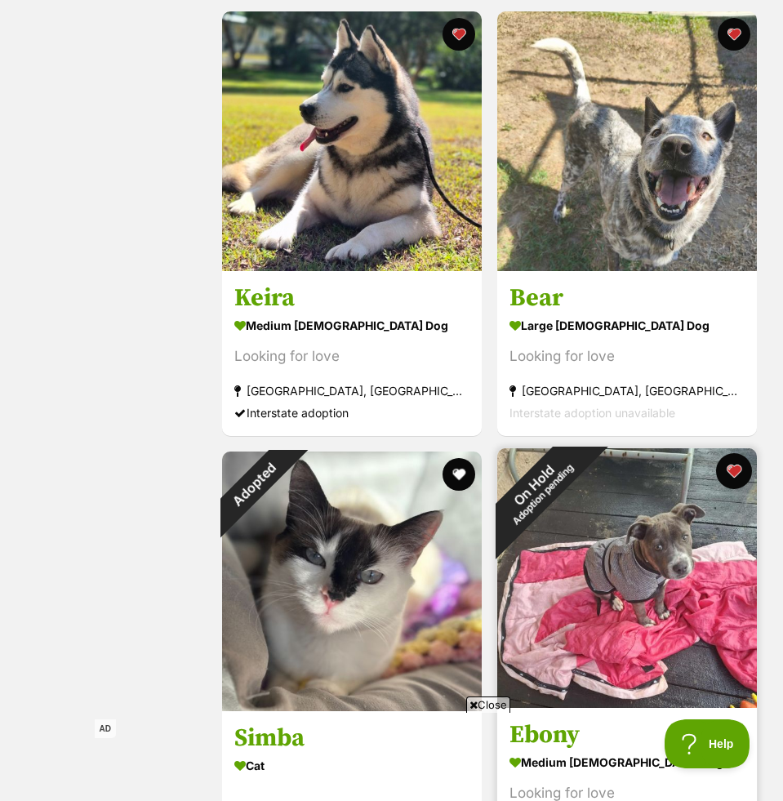
click at [733, 473] on button "favourite" at bounding box center [734, 471] width 36 height 36
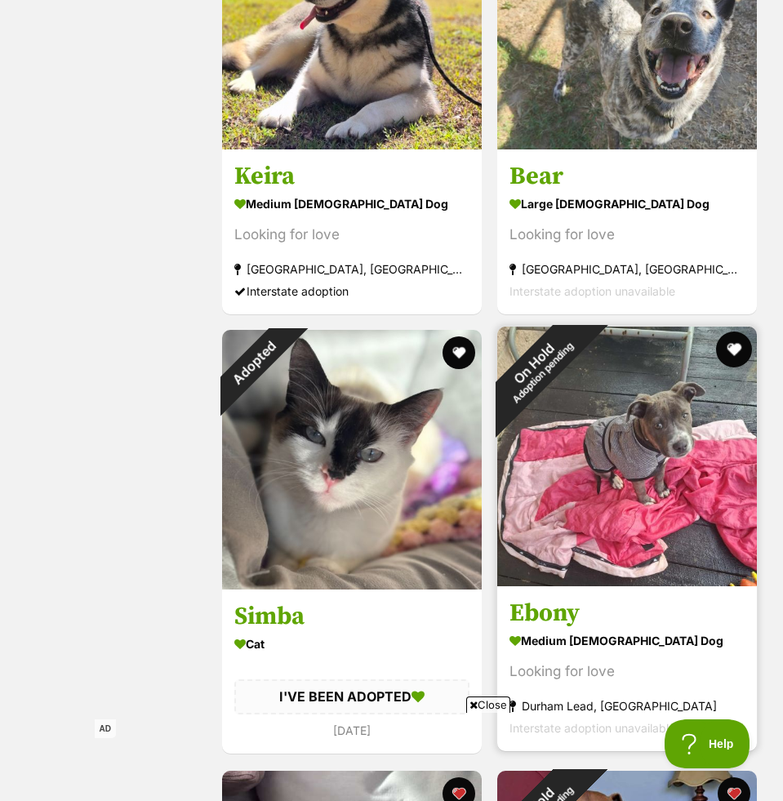
scroll to position [10463, 0]
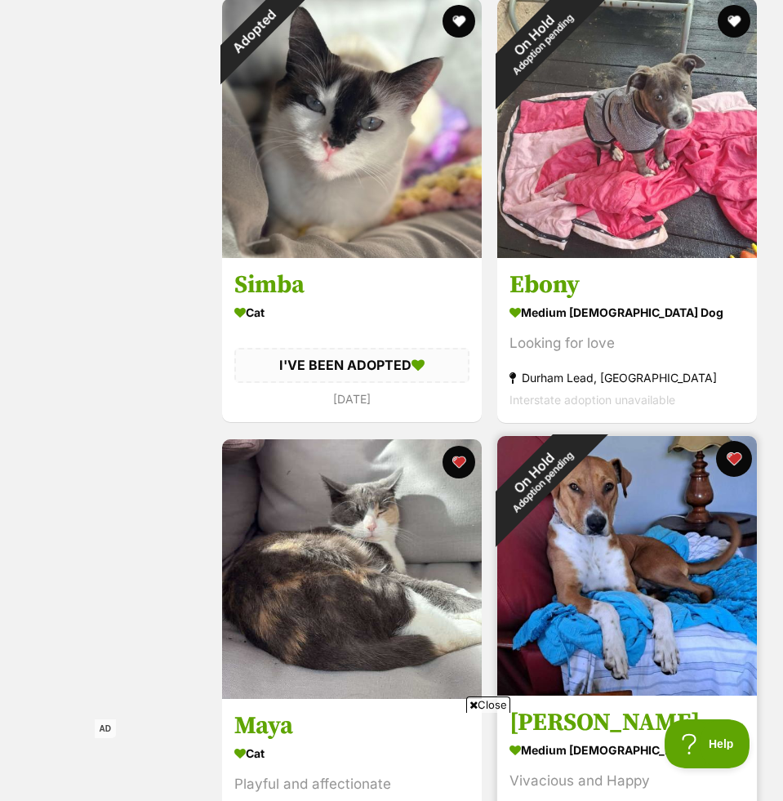
click at [731, 466] on button "favourite" at bounding box center [734, 459] width 36 height 36
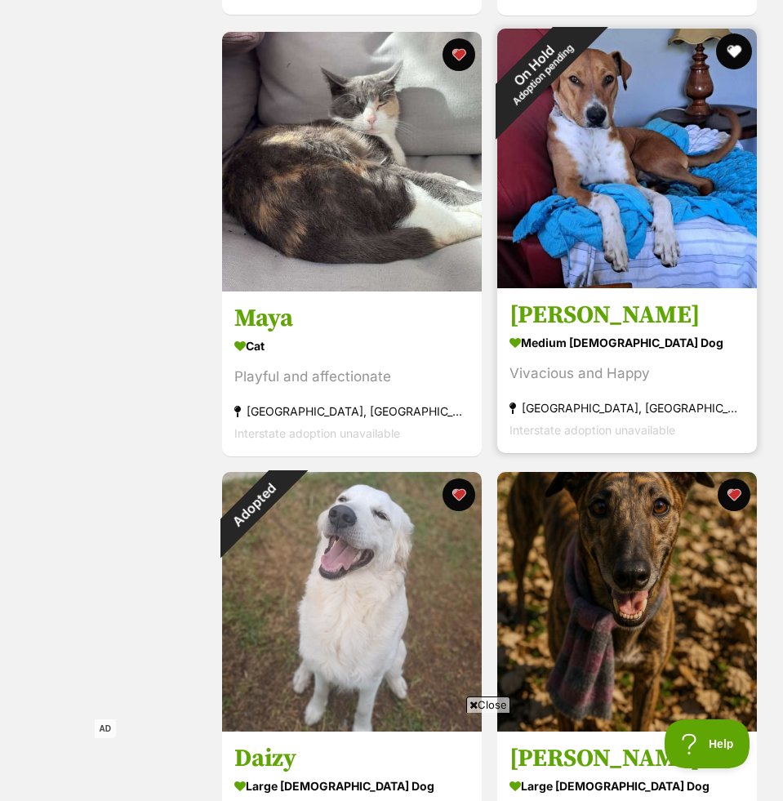
scroll to position [11018, 0]
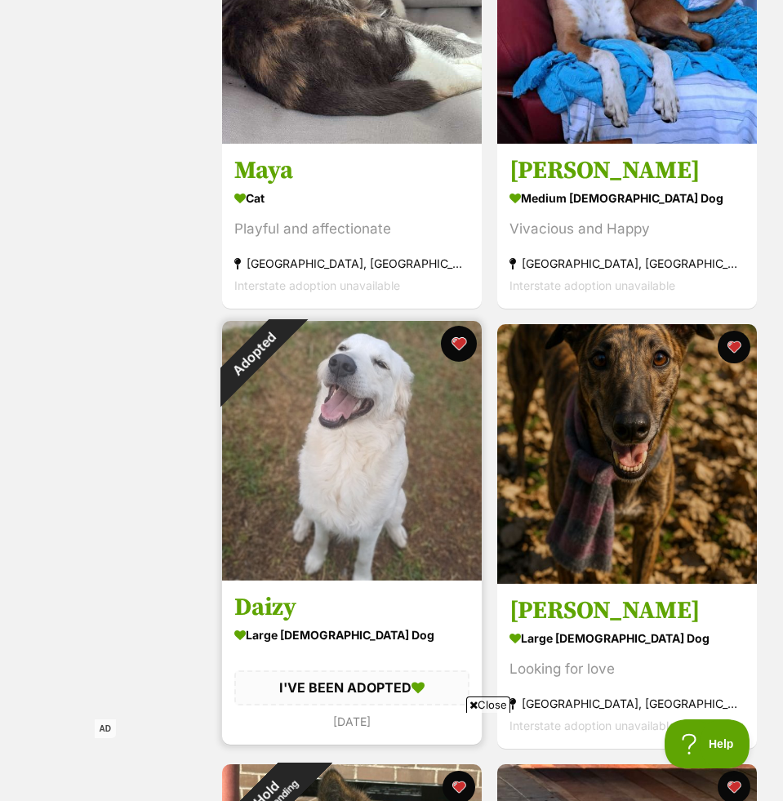
click at [459, 346] on button "favourite" at bounding box center [459, 344] width 36 height 36
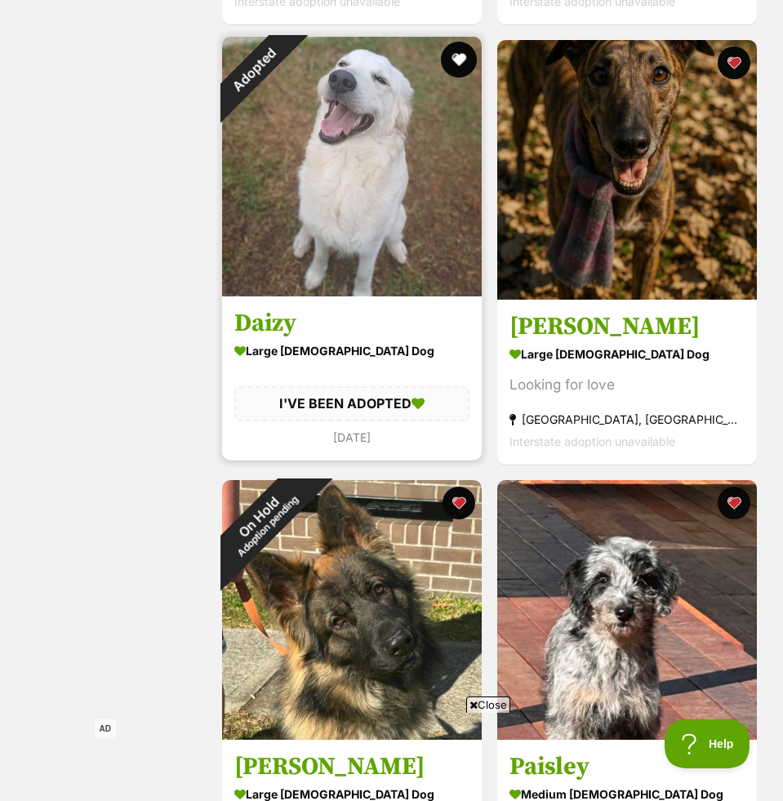
scroll to position [11401, 0]
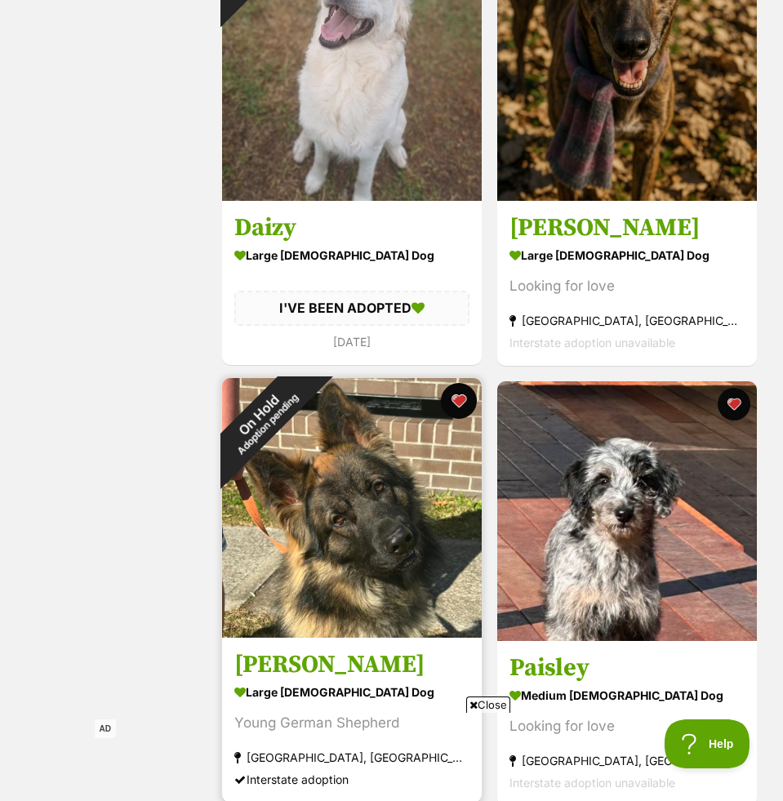
click at [454, 402] on button "favourite" at bounding box center [459, 401] width 36 height 36
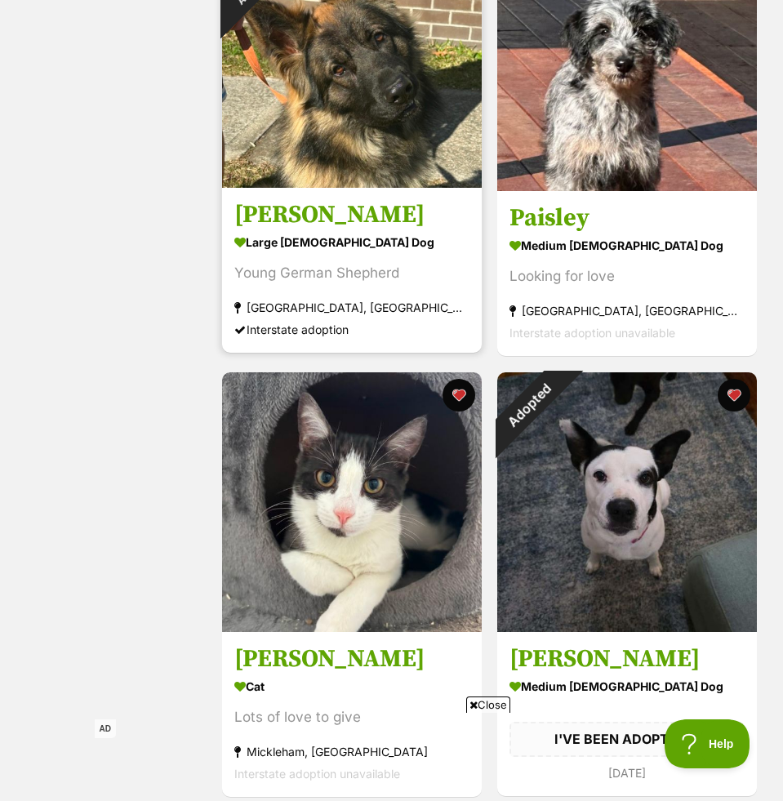
scroll to position [11860, 0]
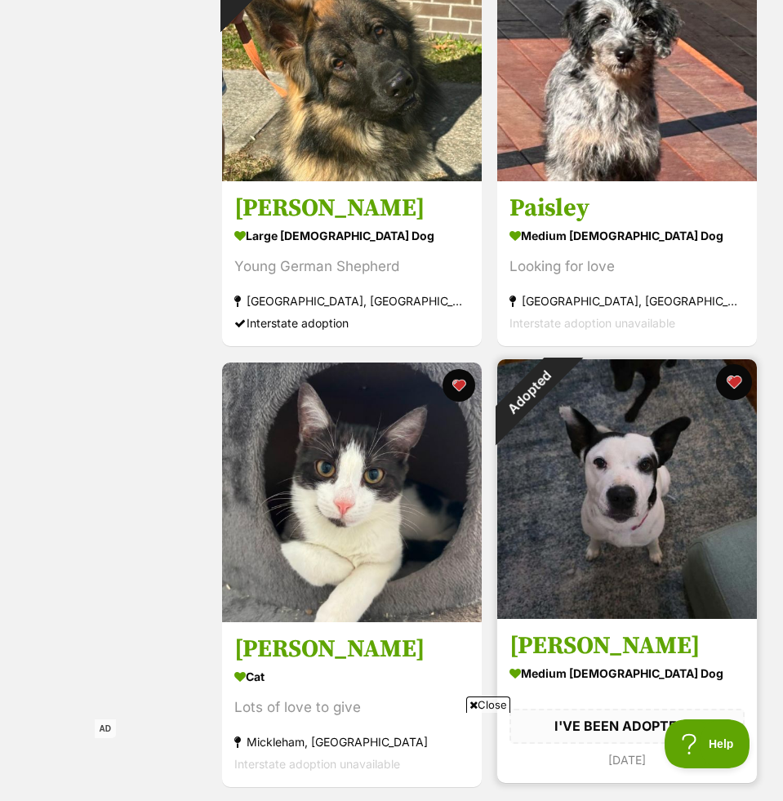
click at [741, 381] on button "favourite" at bounding box center [734, 382] width 36 height 36
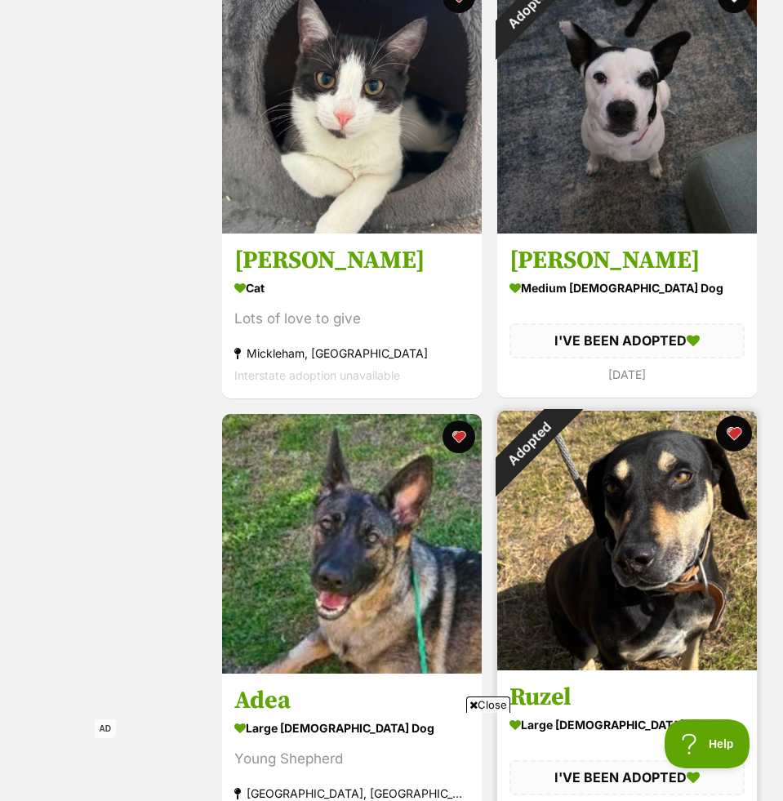
click at [736, 433] on button "favourite" at bounding box center [734, 434] width 36 height 36
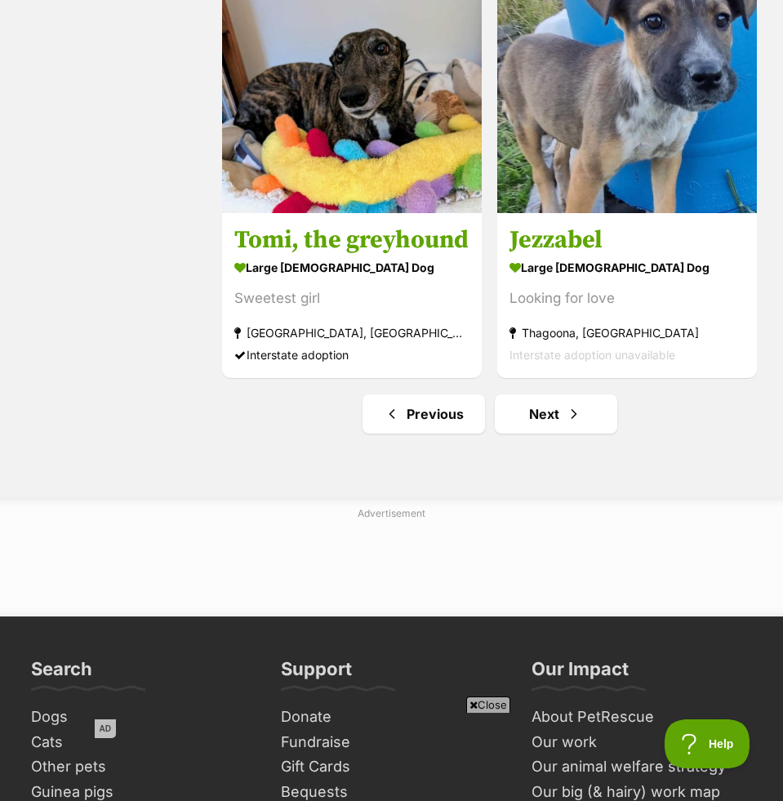
scroll to position [13217, 0]
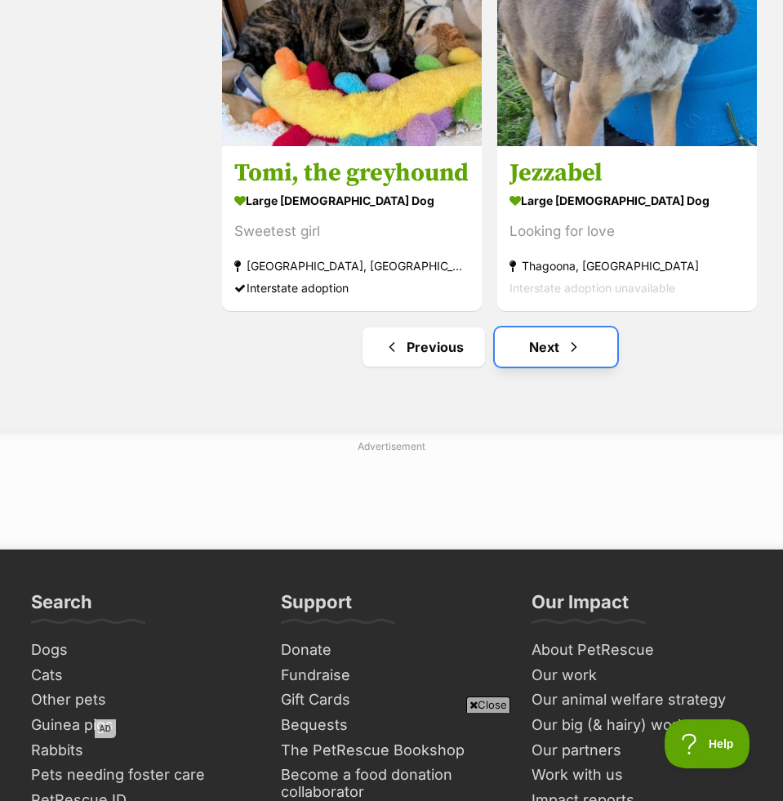
click at [526, 337] on link "Next" at bounding box center [556, 346] width 122 height 39
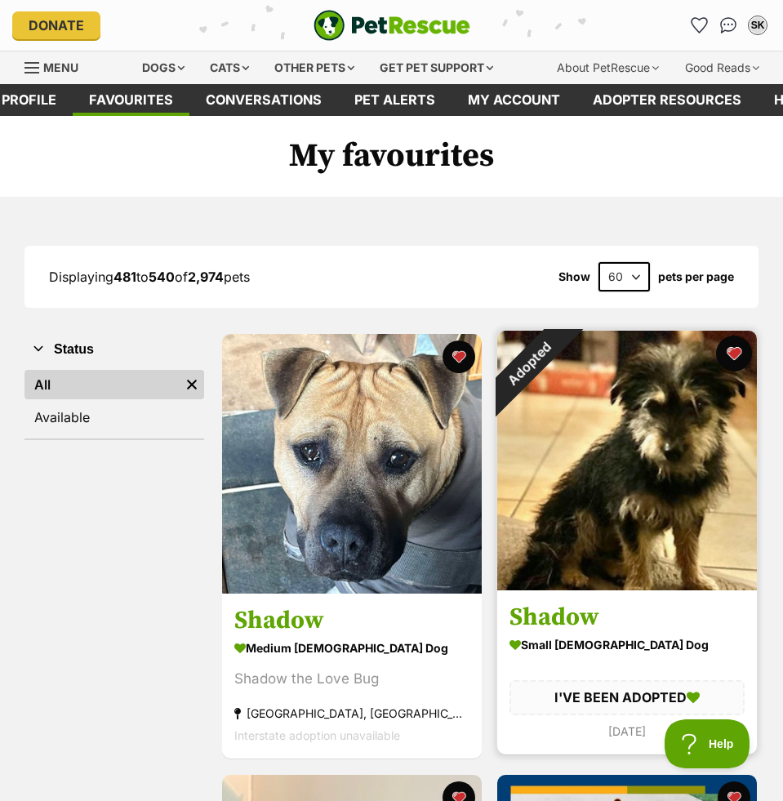
click at [734, 355] on button "favourite" at bounding box center [734, 354] width 36 height 36
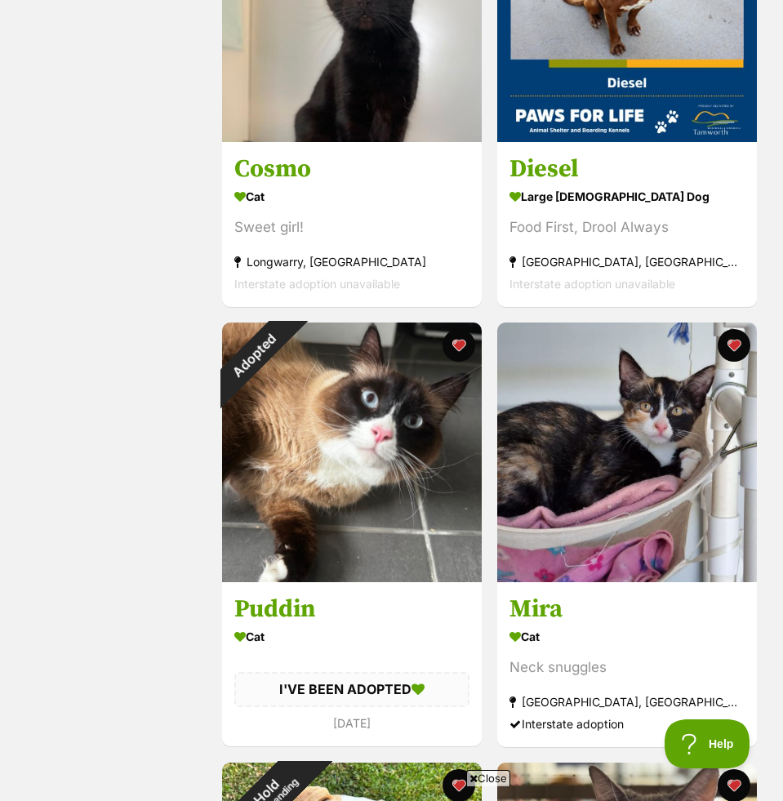
scroll to position [922, 0]
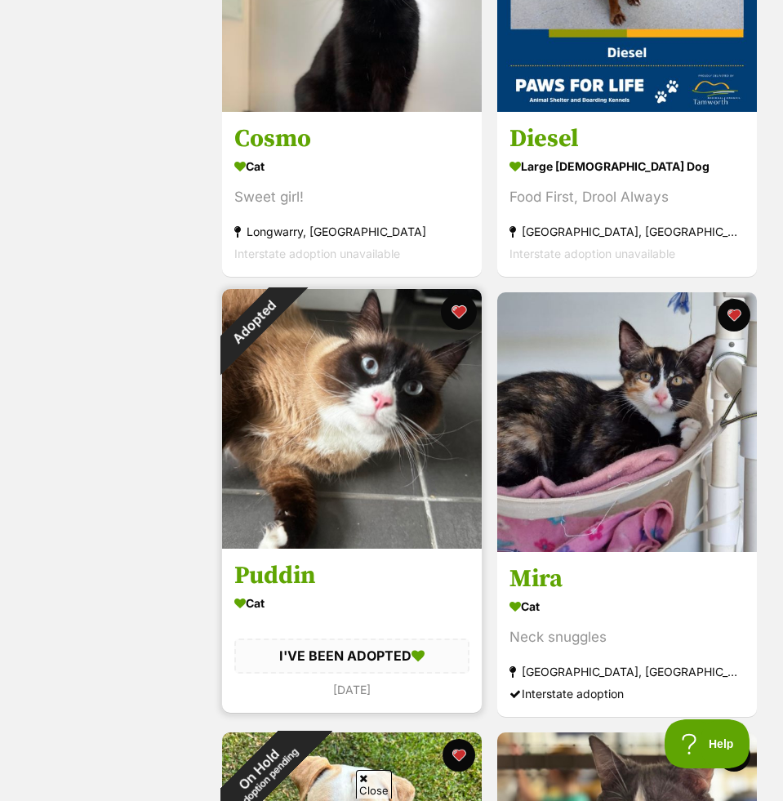
click at [460, 305] on button "favourite" at bounding box center [459, 312] width 36 height 36
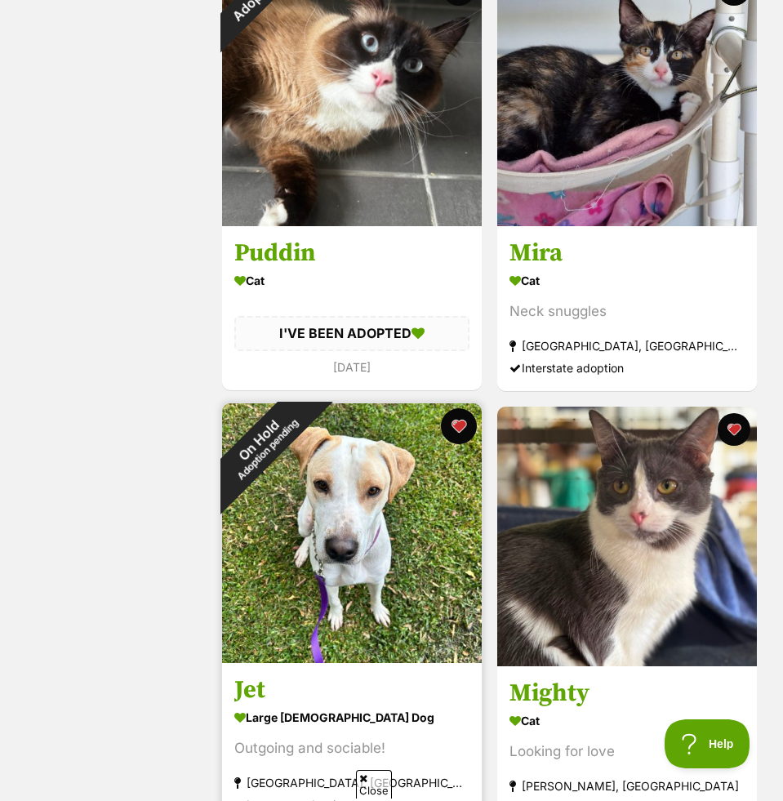
click at [460, 426] on button "favourite" at bounding box center [459, 426] width 36 height 36
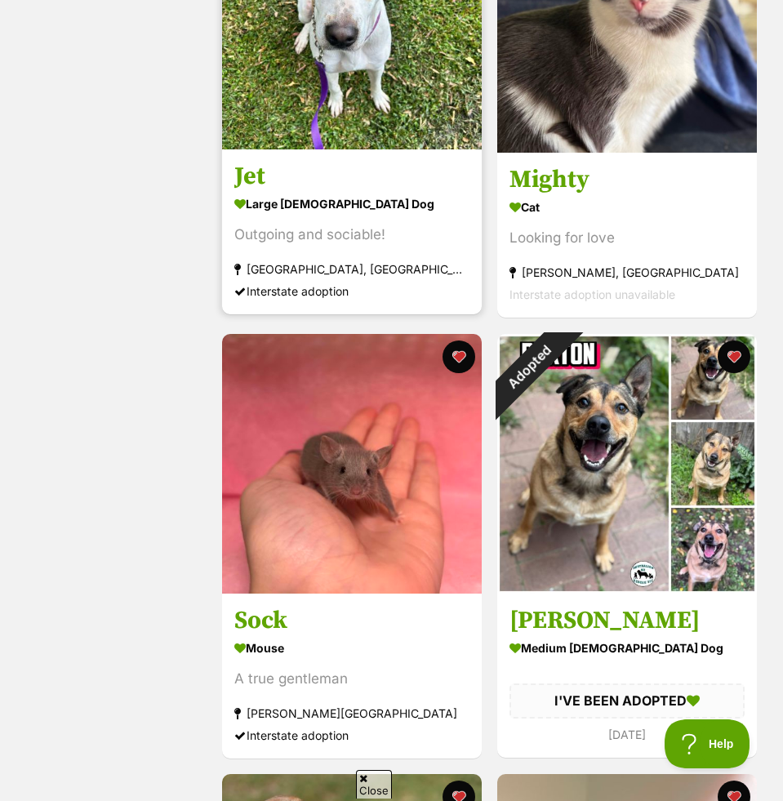
scroll to position [1802, 0]
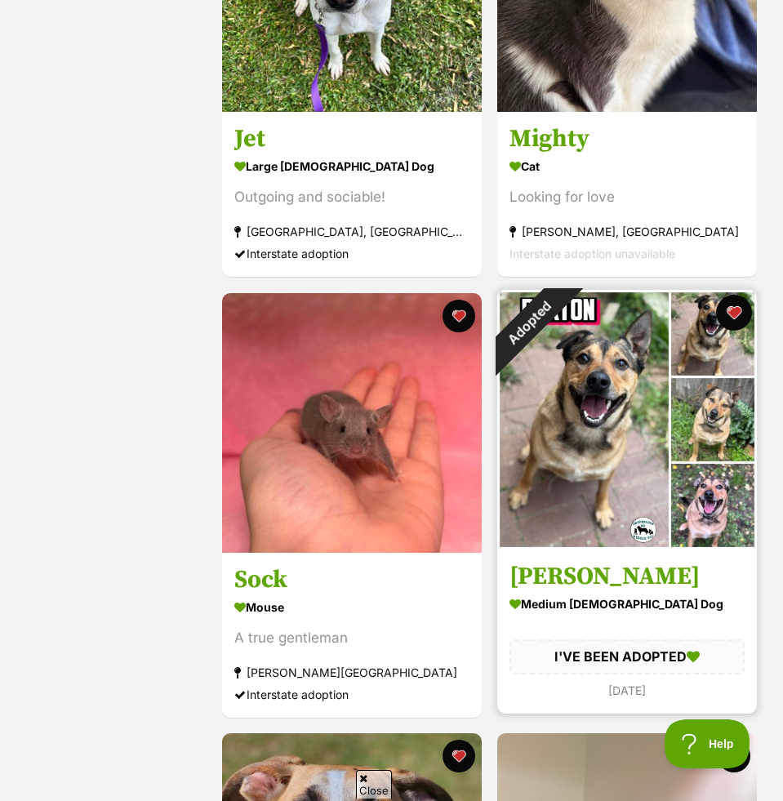
click at [727, 318] on button "favourite" at bounding box center [734, 313] width 36 height 36
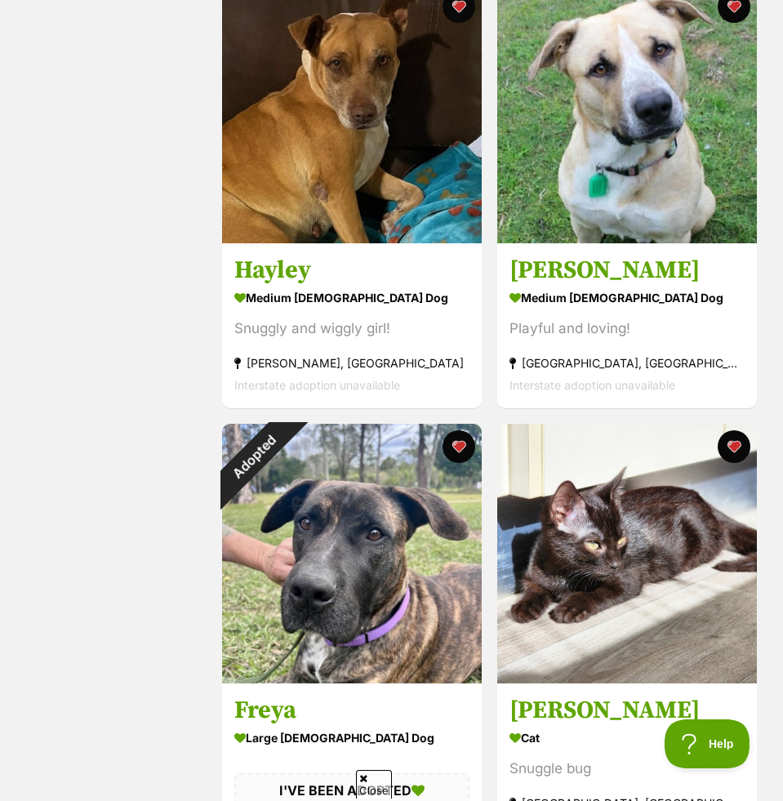
scroll to position [3136, 0]
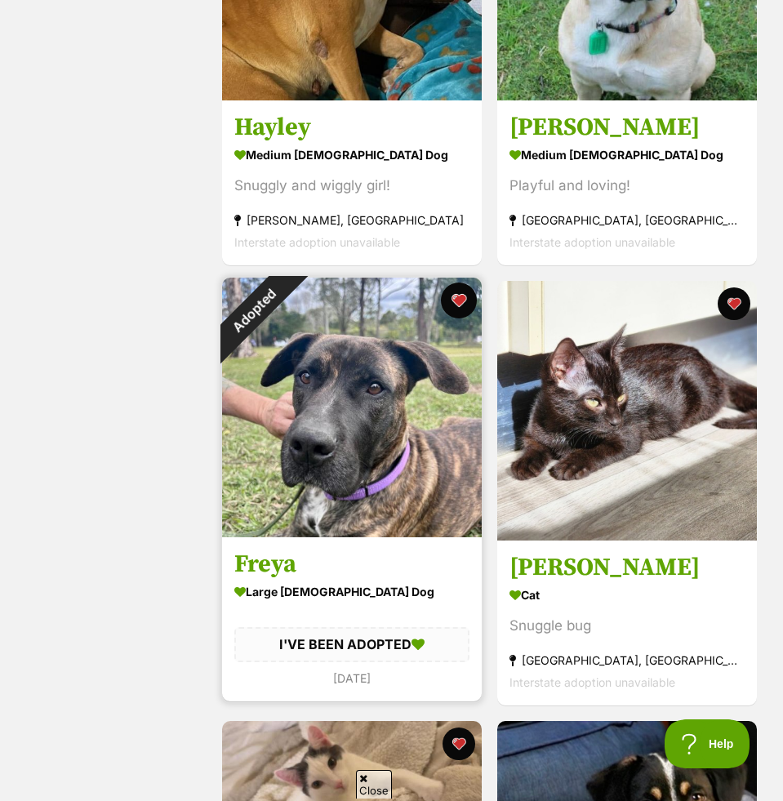
click at [459, 301] on button "favourite" at bounding box center [459, 300] width 36 height 36
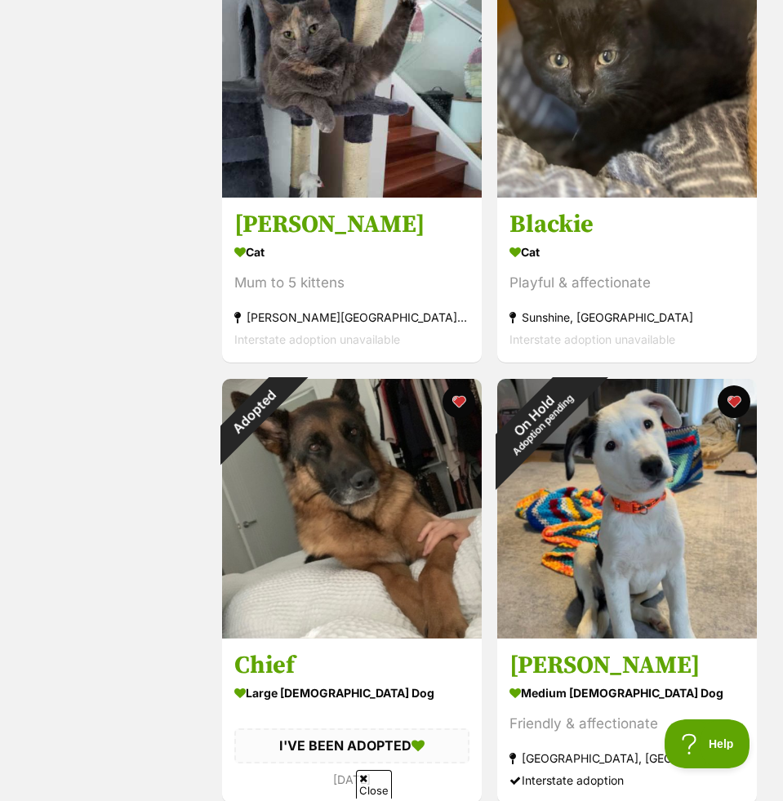
scroll to position [4848, 0]
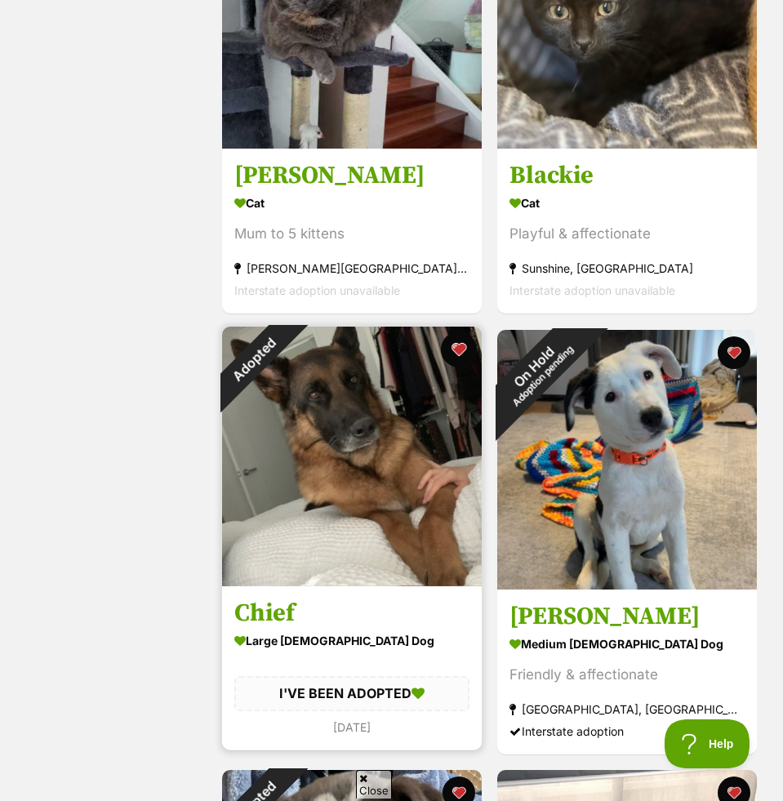
click at [456, 347] on button "favourite" at bounding box center [459, 349] width 36 height 36
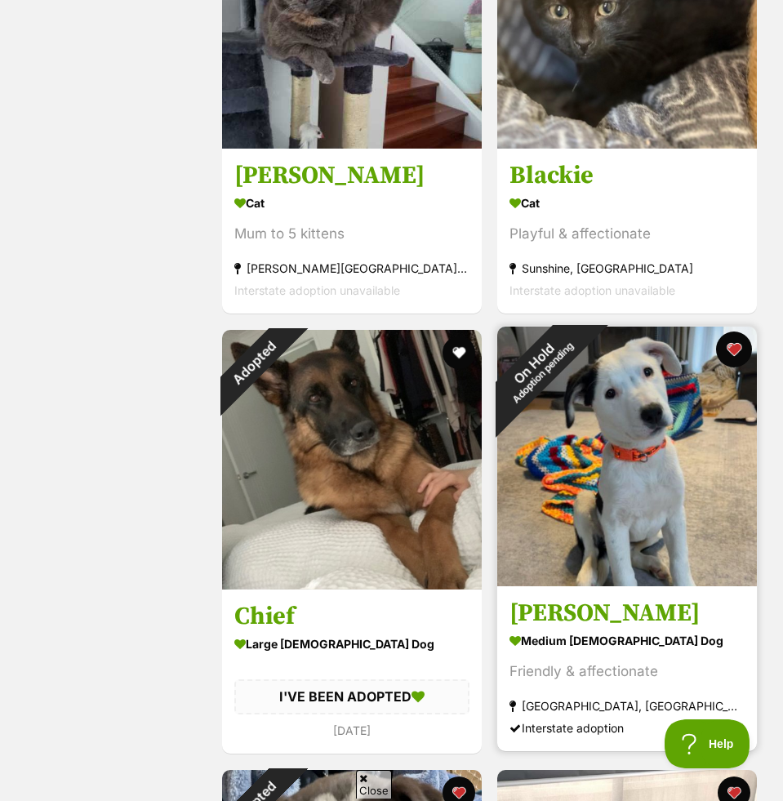
click at [735, 343] on button "favourite" at bounding box center [734, 349] width 36 height 36
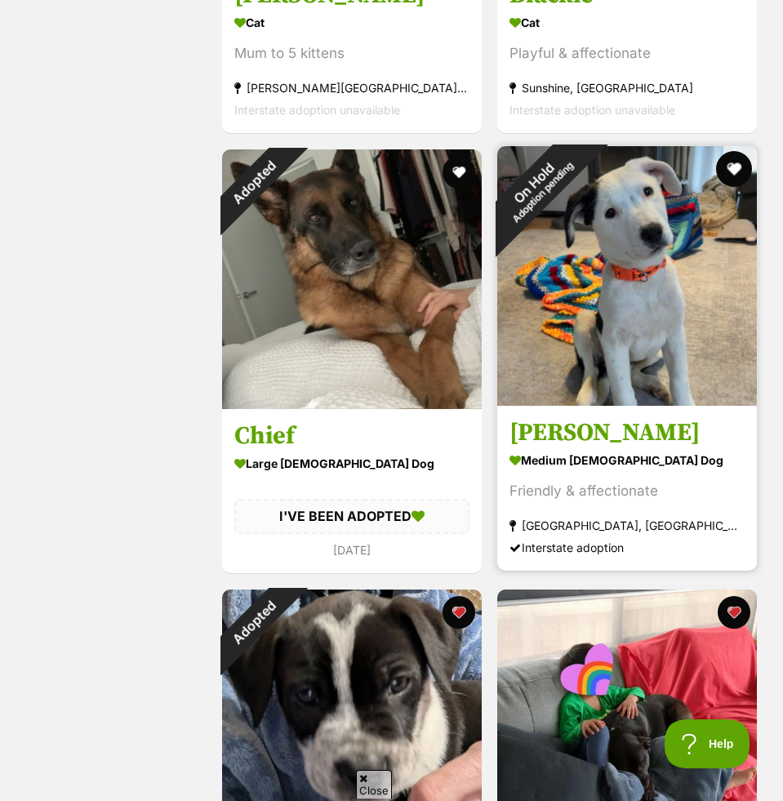
scroll to position [5105, 0]
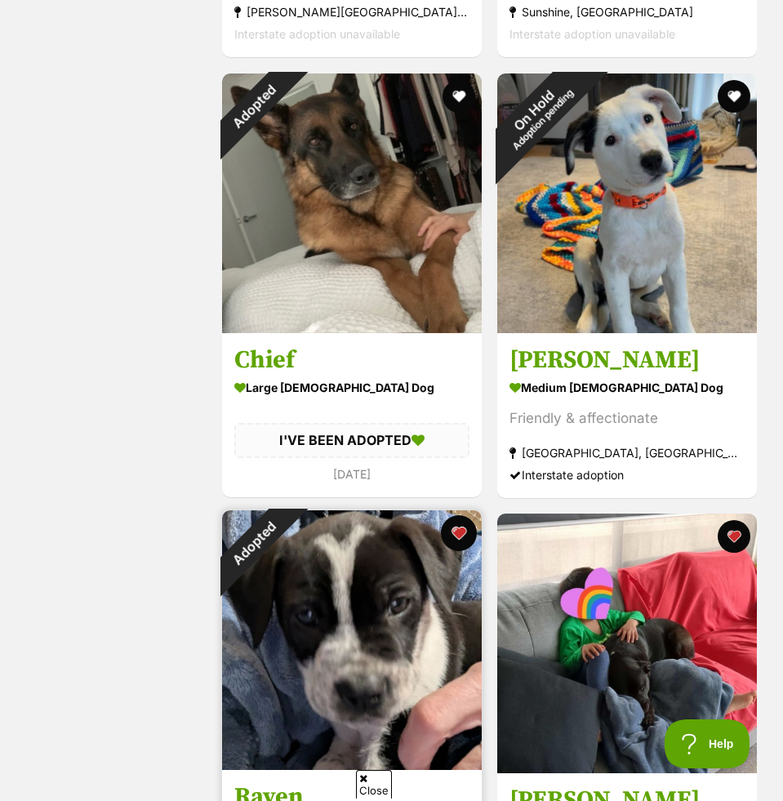
click at [456, 524] on button "favourite" at bounding box center [459, 533] width 36 height 36
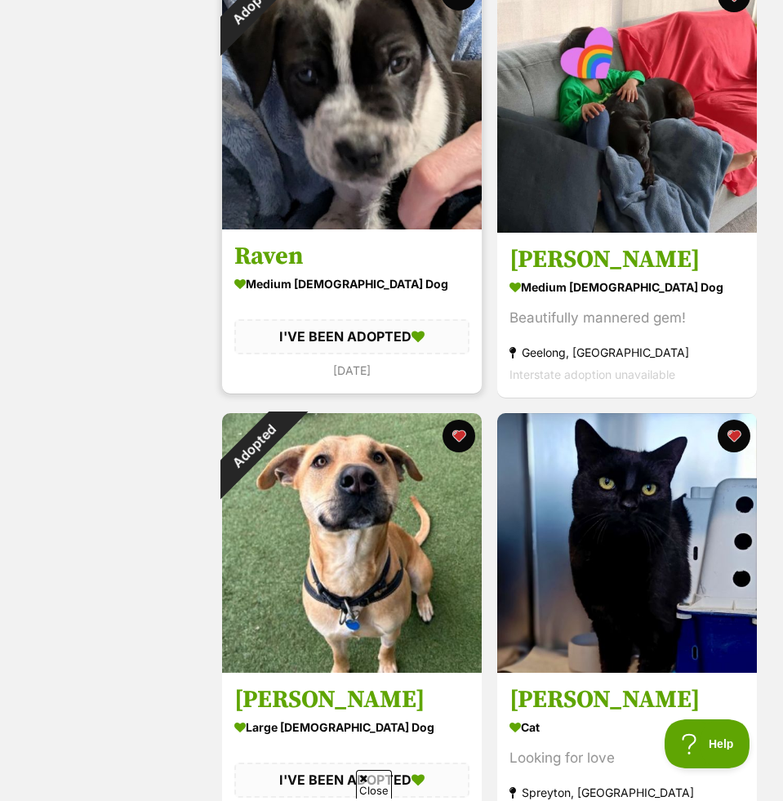
scroll to position [5651, 0]
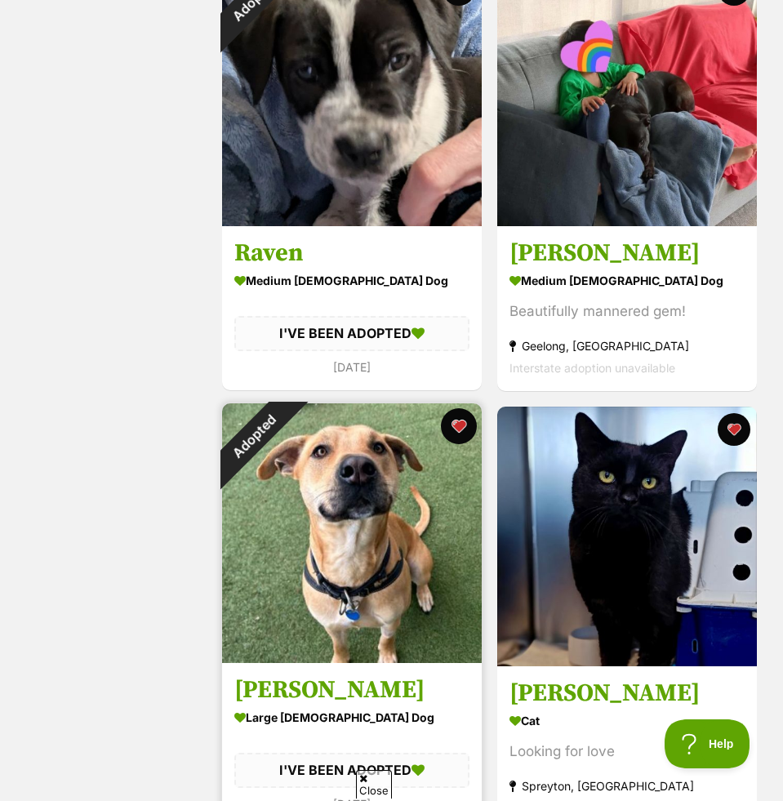
click at [452, 416] on button "favourite" at bounding box center [459, 426] width 36 height 36
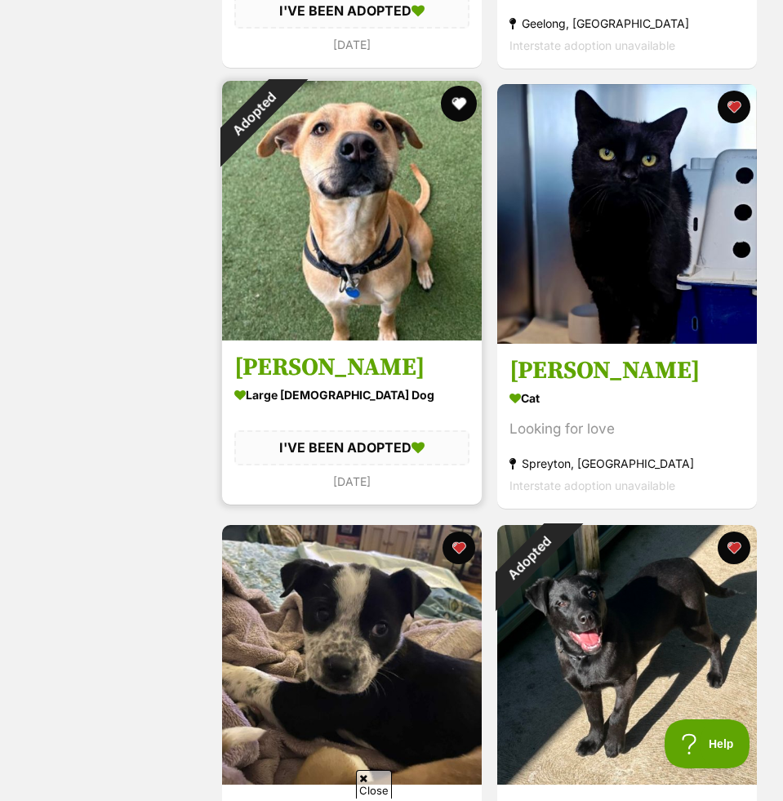
scroll to position [6006, 0]
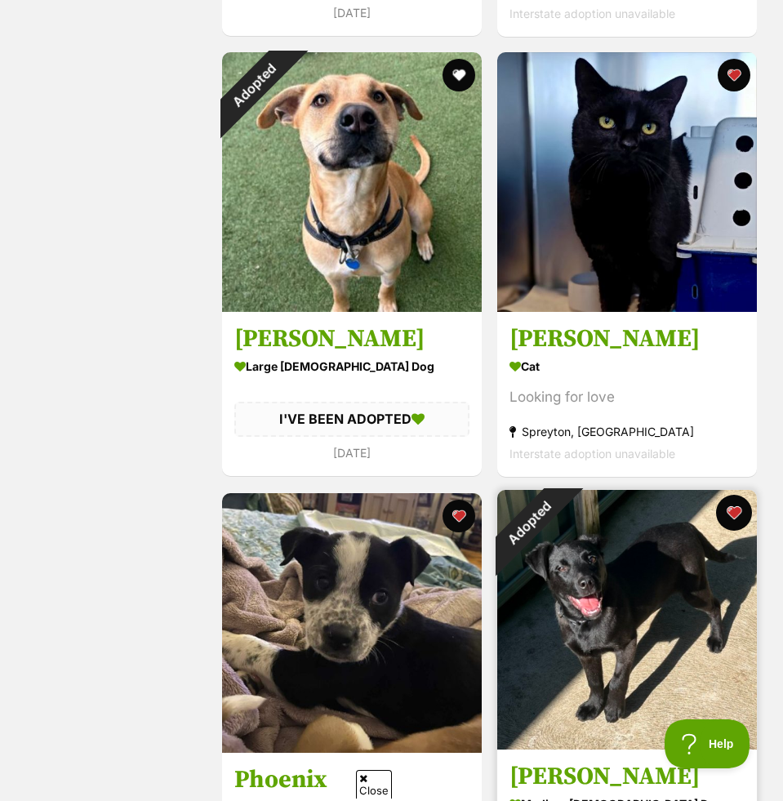
click at [723, 507] on button "favourite" at bounding box center [734, 513] width 36 height 36
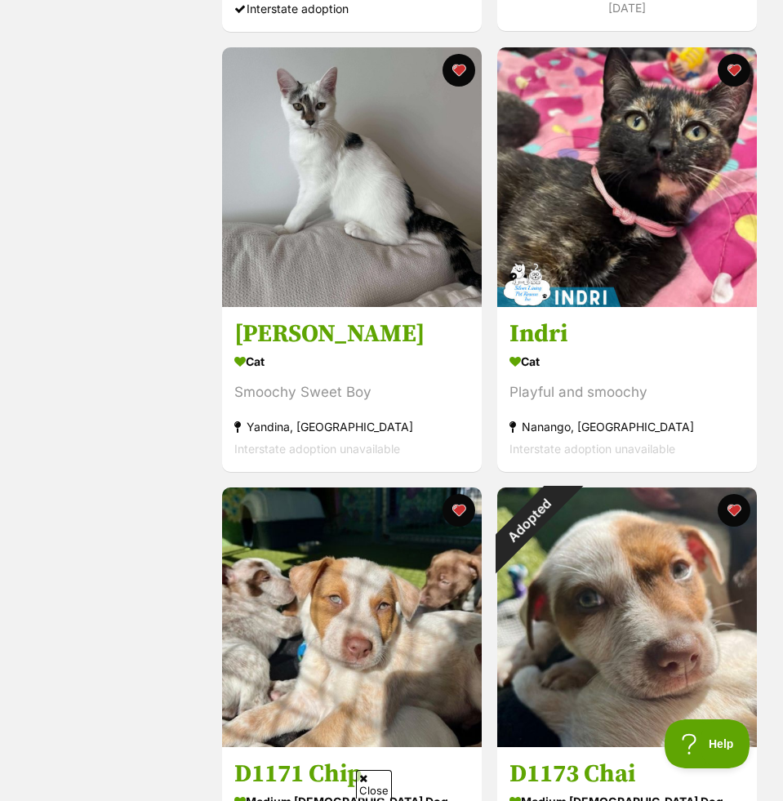
scroll to position [6985, 0]
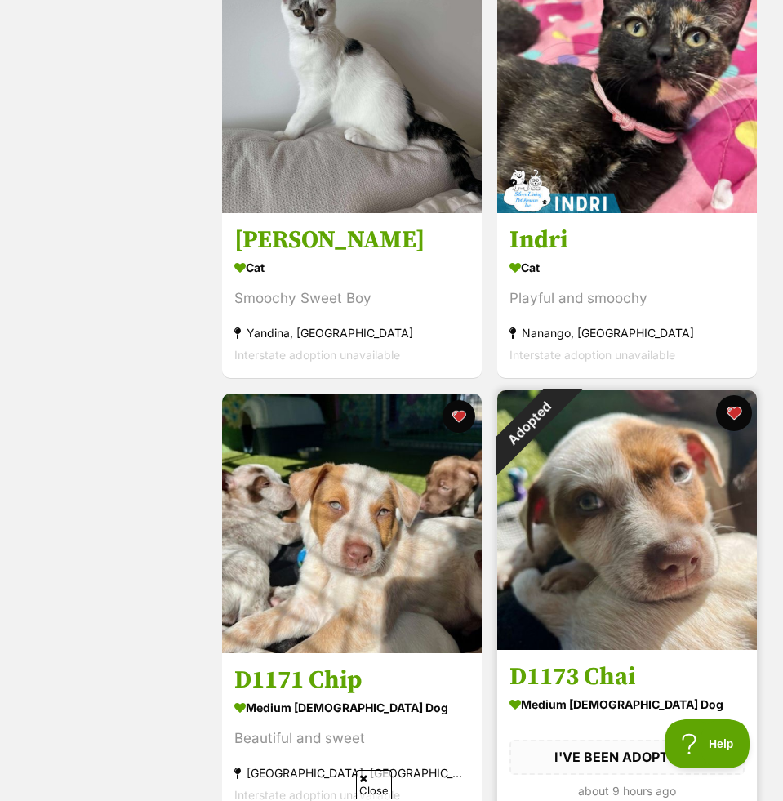
click at [732, 412] on button "favourite" at bounding box center [734, 413] width 36 height 36
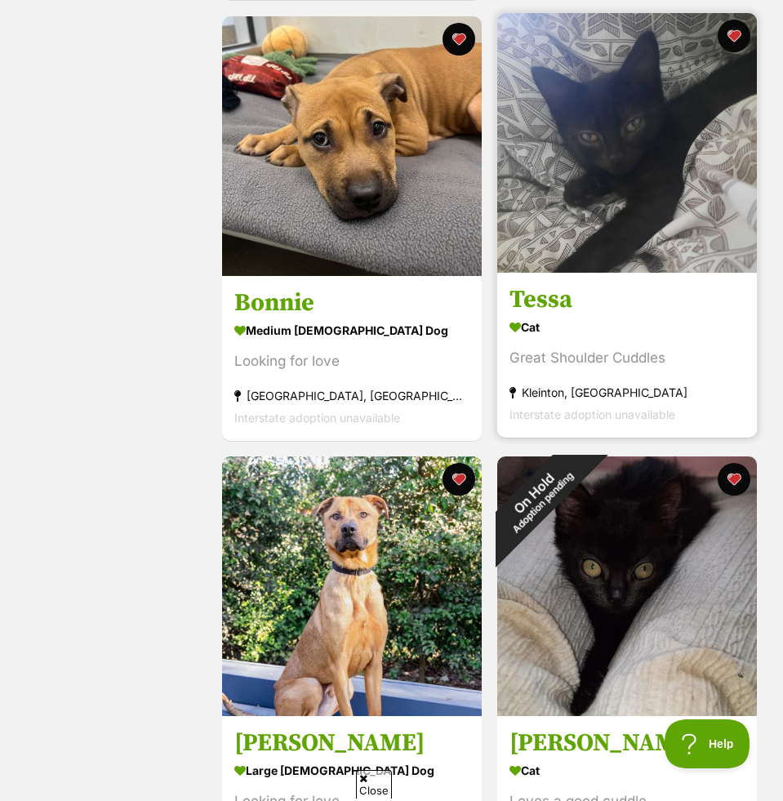
scroll to position [7815, 0]
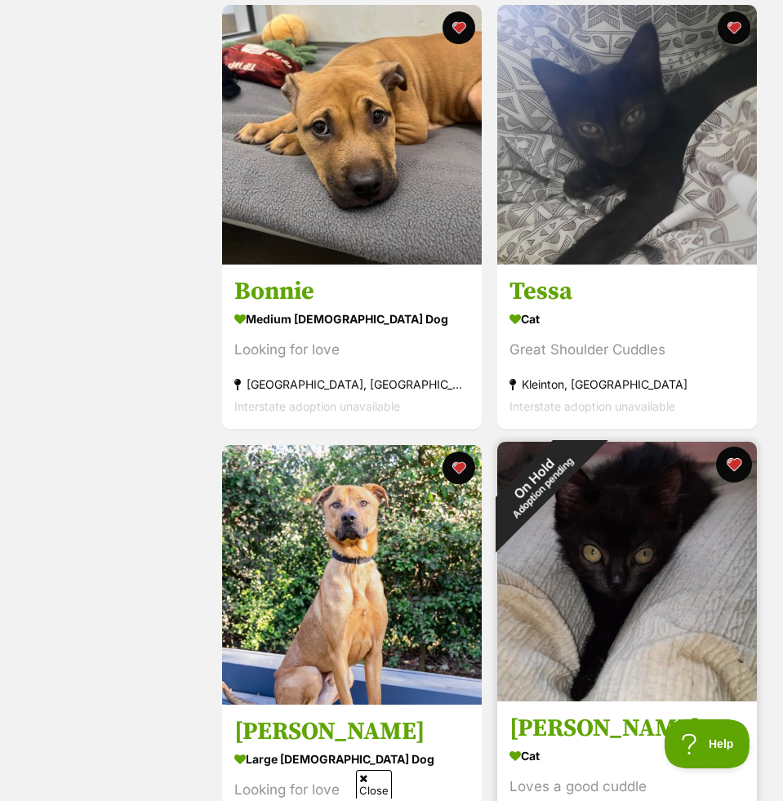
click at [731, 460] on button "favourite" at bounding box center [734, 465] width 36 height 36
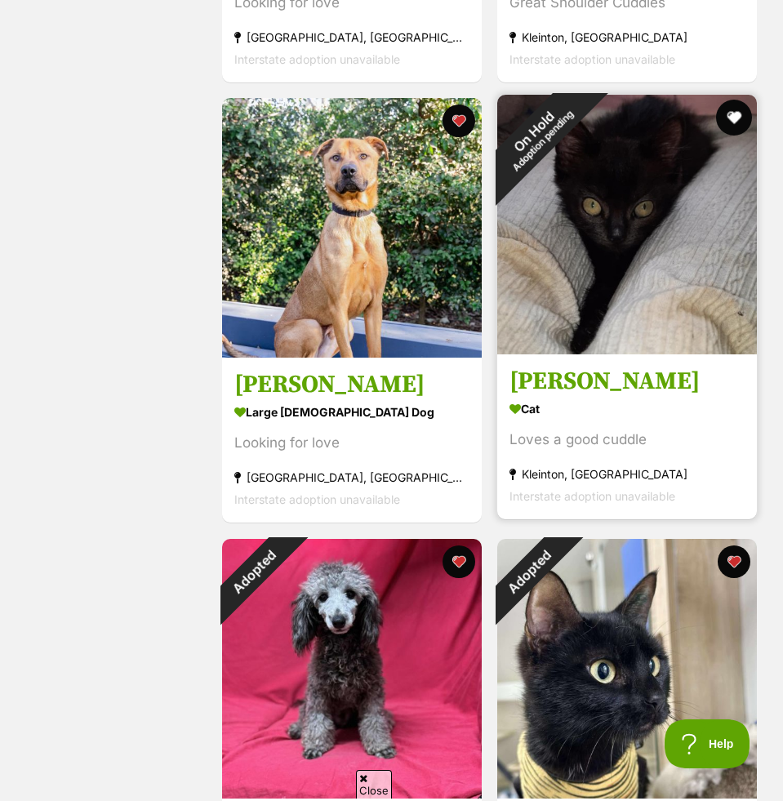
scroll to position [8269, 0]
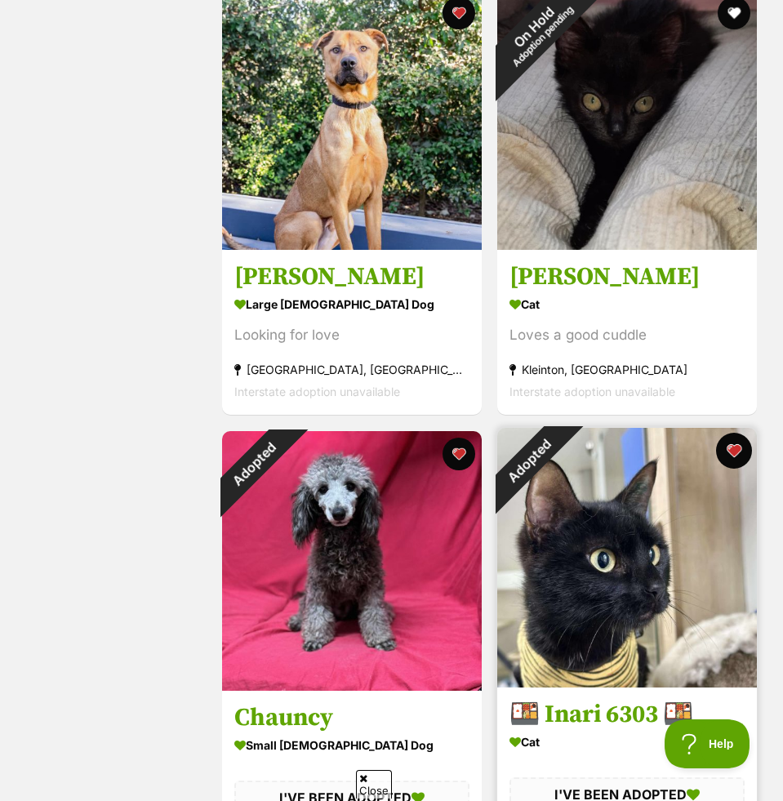
click at [726, 442] on button "favourite" at bounding box center [734, 451] width 36 height 36
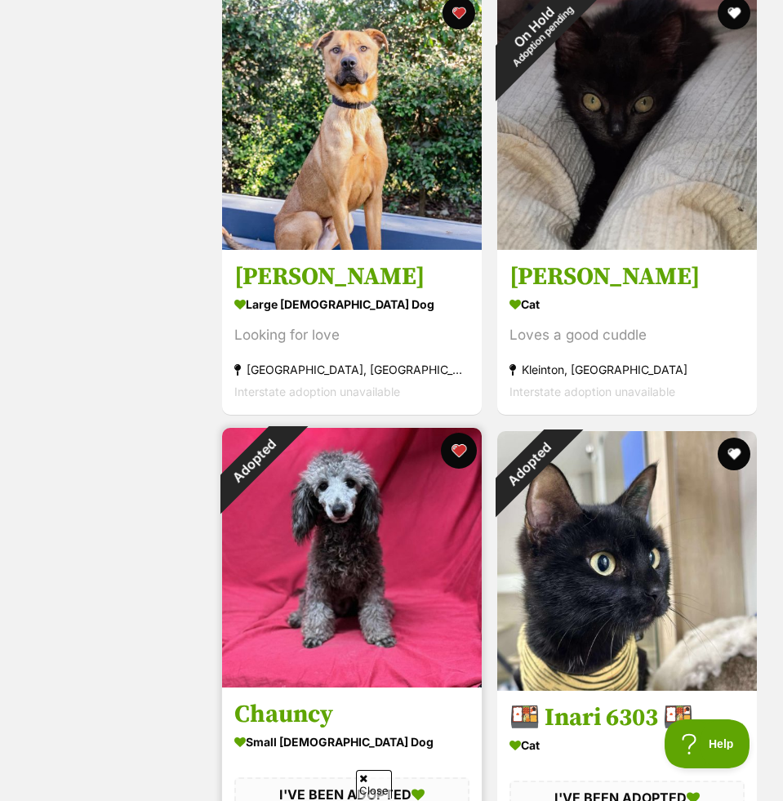
click at [460, 446] on button "favourite" at bounding box center [459, 451] width 36 height 36
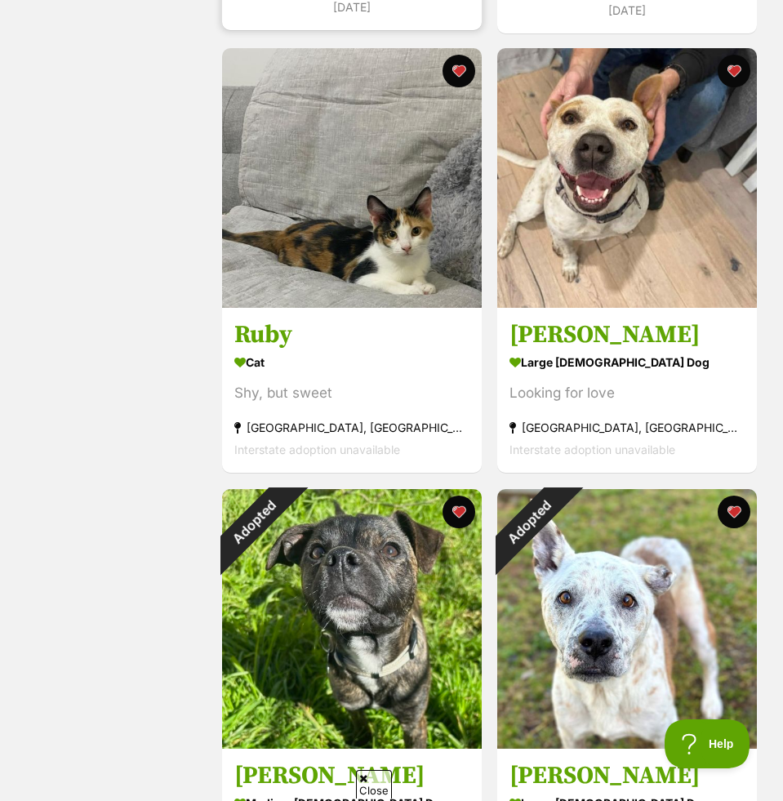
scroll to position [9181, 0]
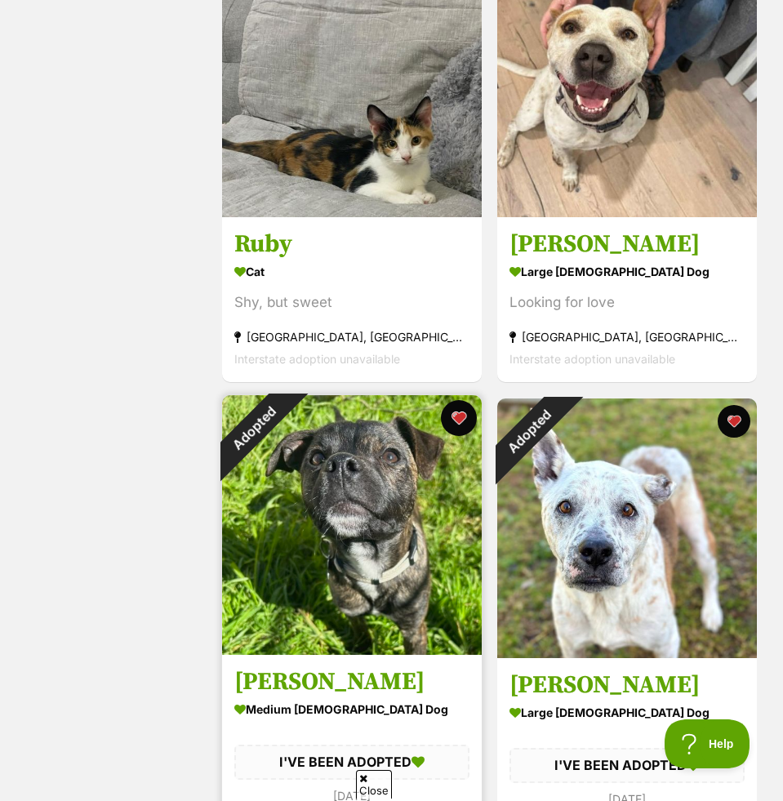
click at [460, 415] on button "favourite" at bounding box center [459, 418] width 36 height 36
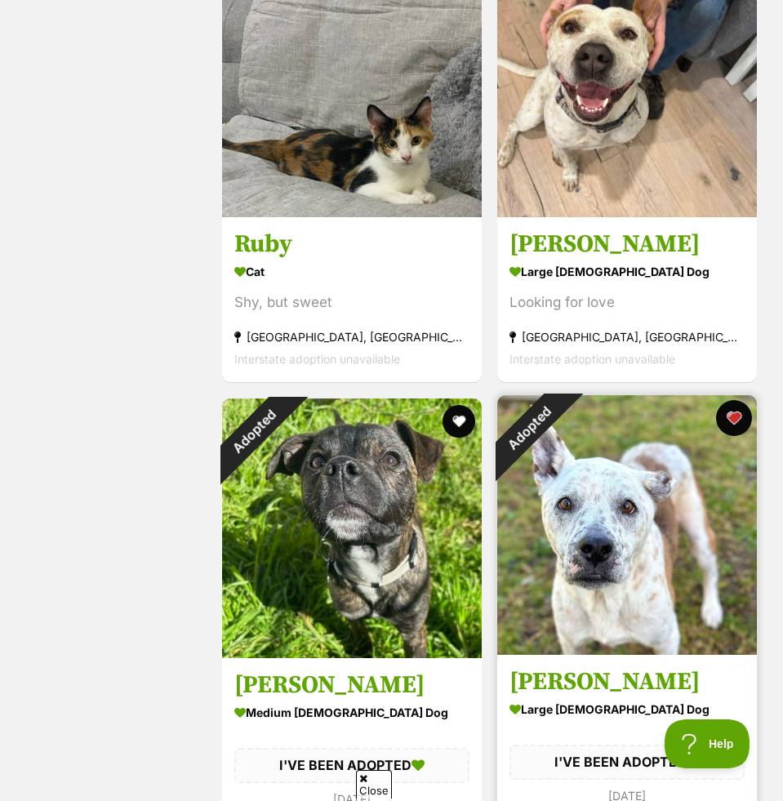
click at [731, 418] on button "favourite" at bounding box center [734, 418] width 36 height 36
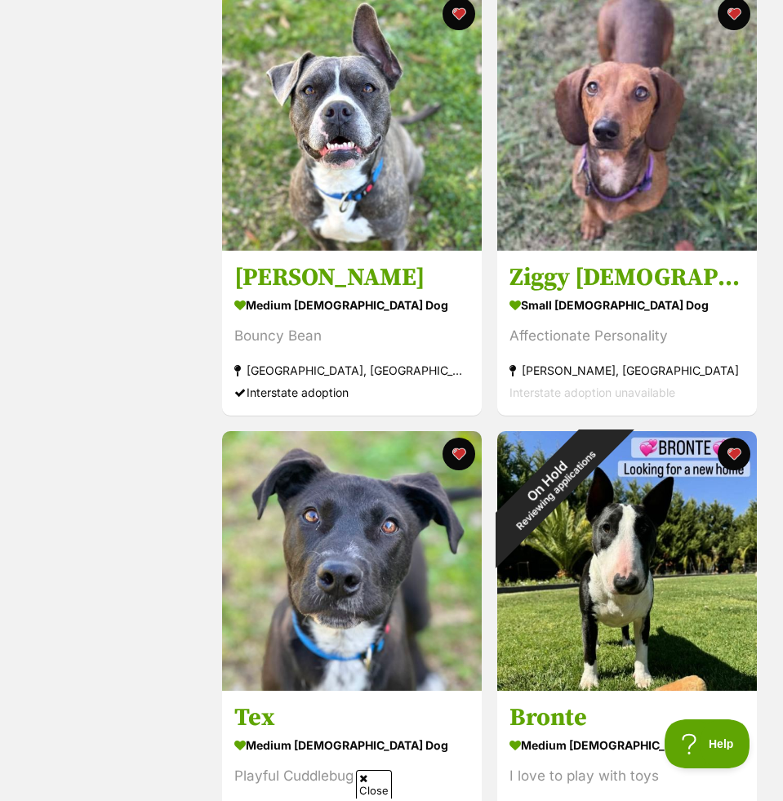
scroll to position [10526, 0]
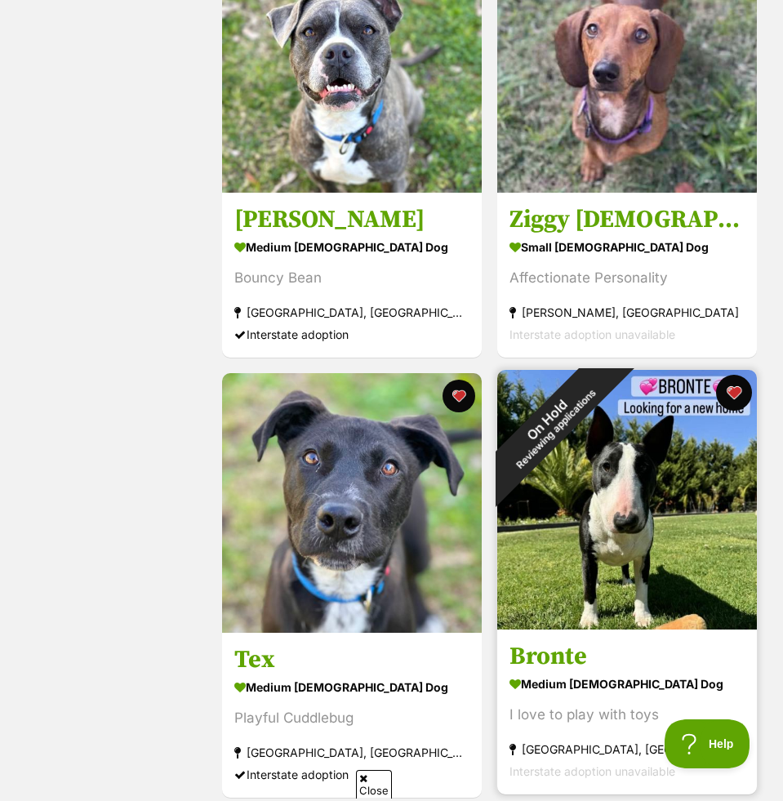
click at [735, 402] on button "favourite" at bounding box center [734, 393] width 36 height 36
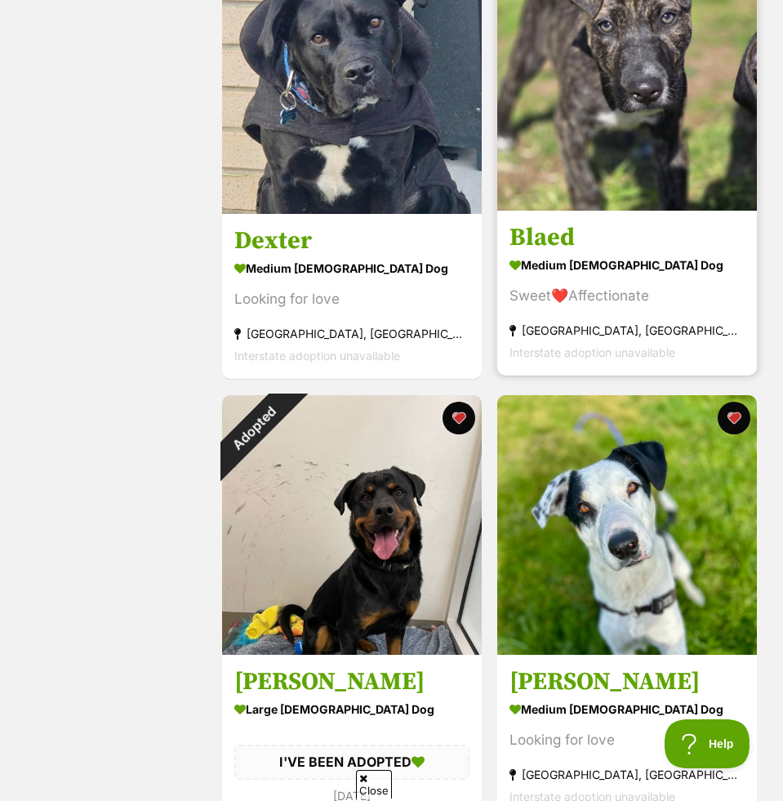
scroll to position [11871, 0]
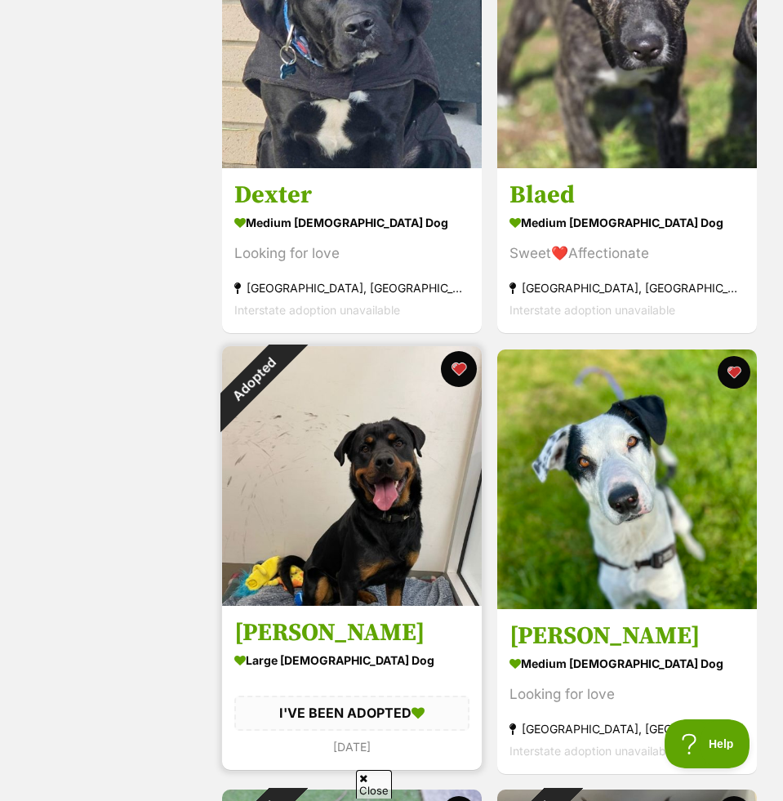
click at [462, 371] on button "favourite" at bounding box center [459, 369] width 36 height 36
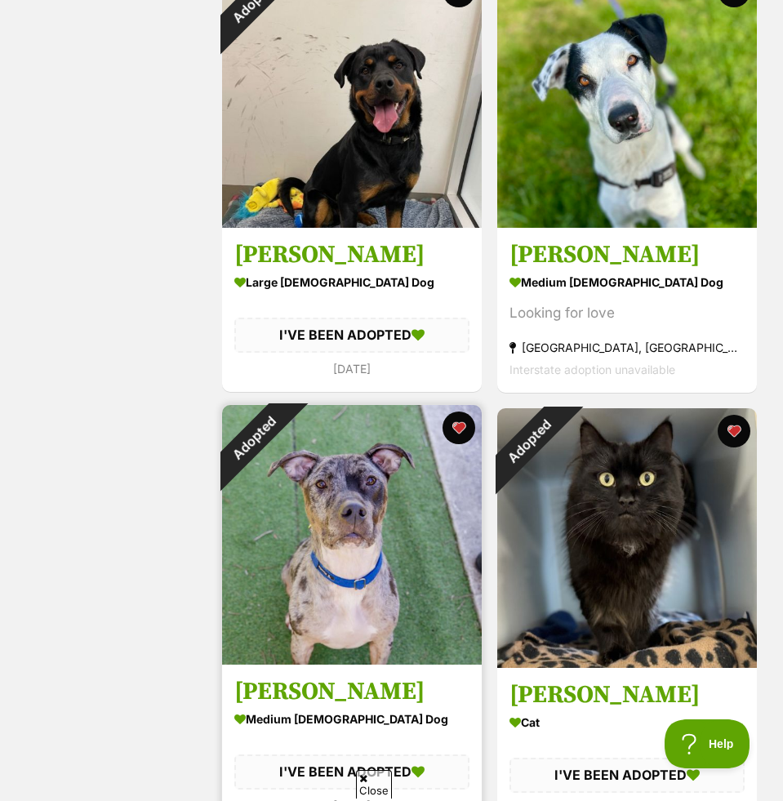
scroll to position [12276, 0]
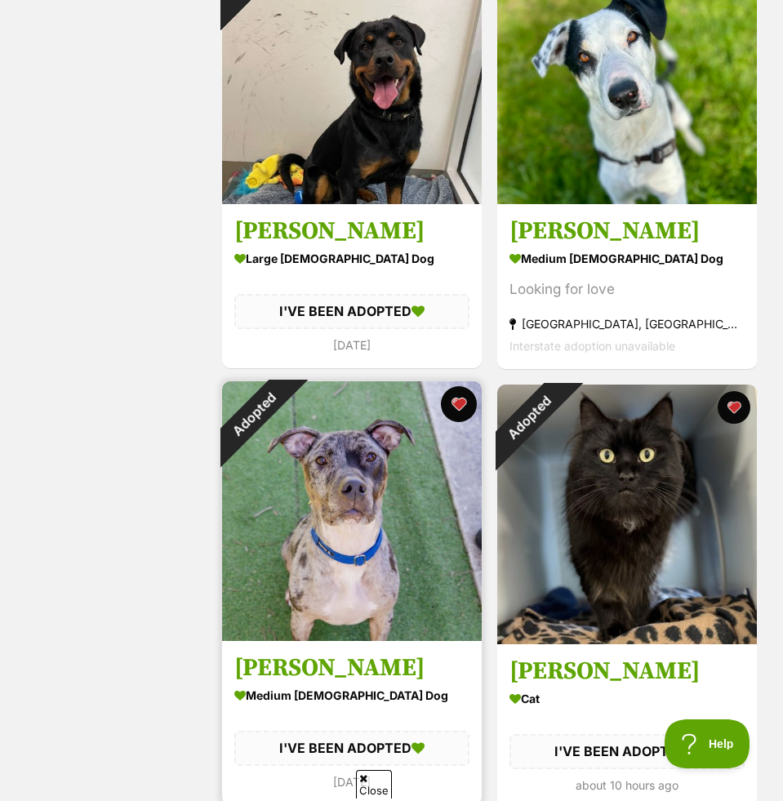
click at [462, 400] on button "favourite" at bounding box center [459, 404] width 36 height 36
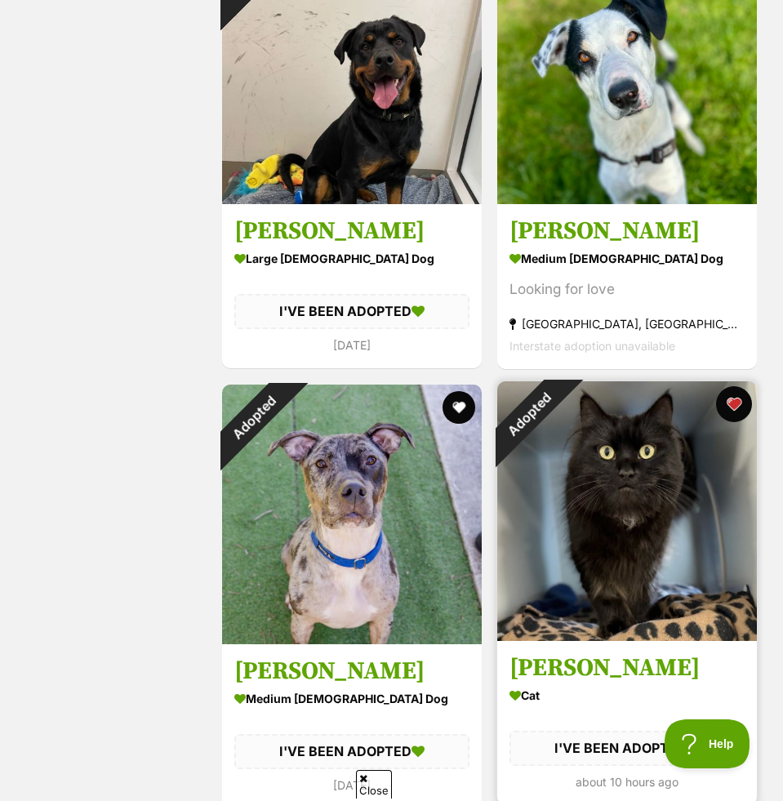
click at [732, 401] on button "favourite" at bounding box center [734, 404] width 36 height 36
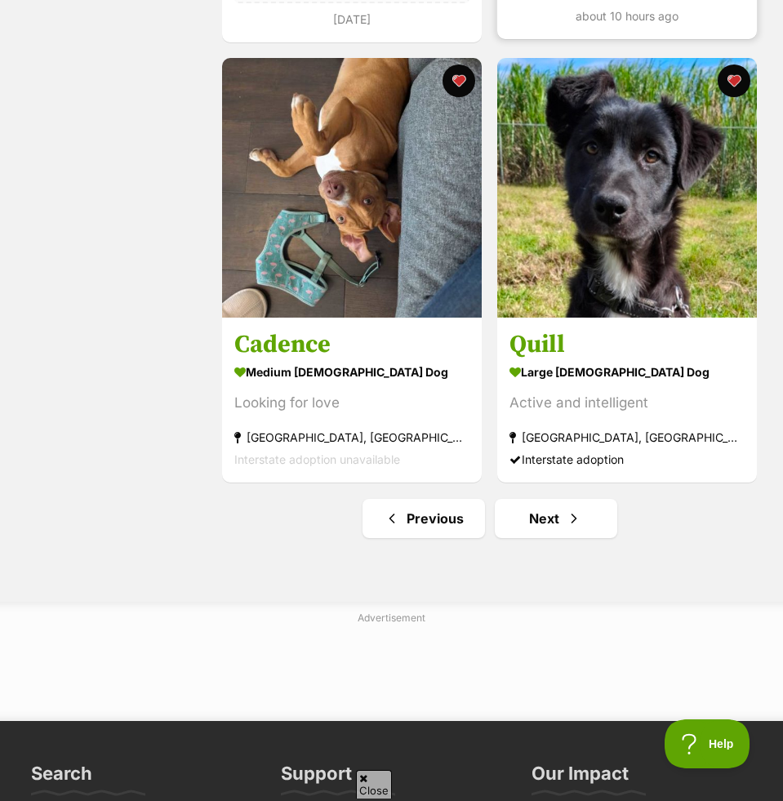
scroll to position [13157, 0]
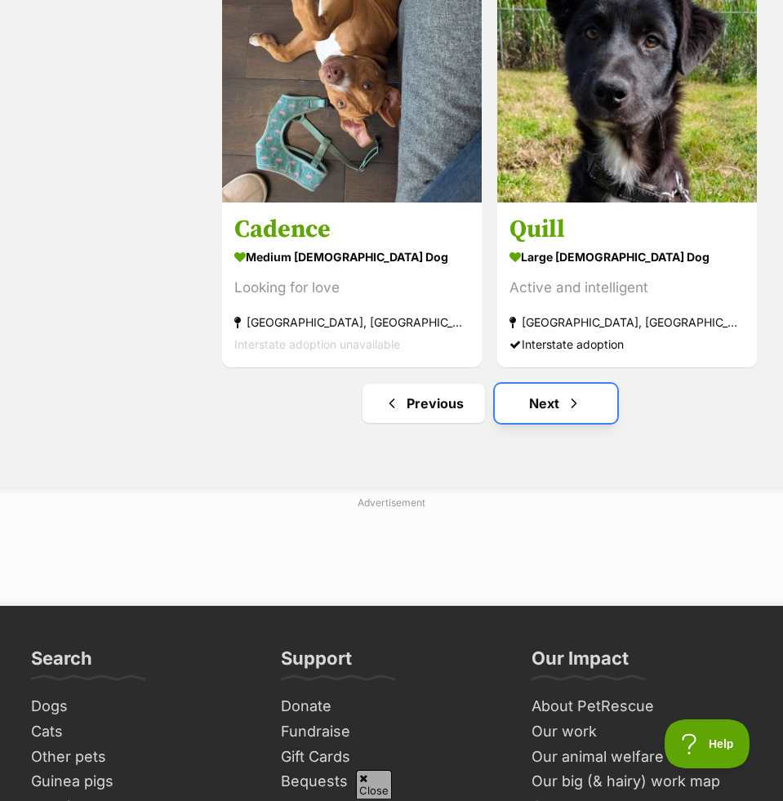
click at [579, 394] on link "Next" at bounding box center [556, 403] width 122 height 39
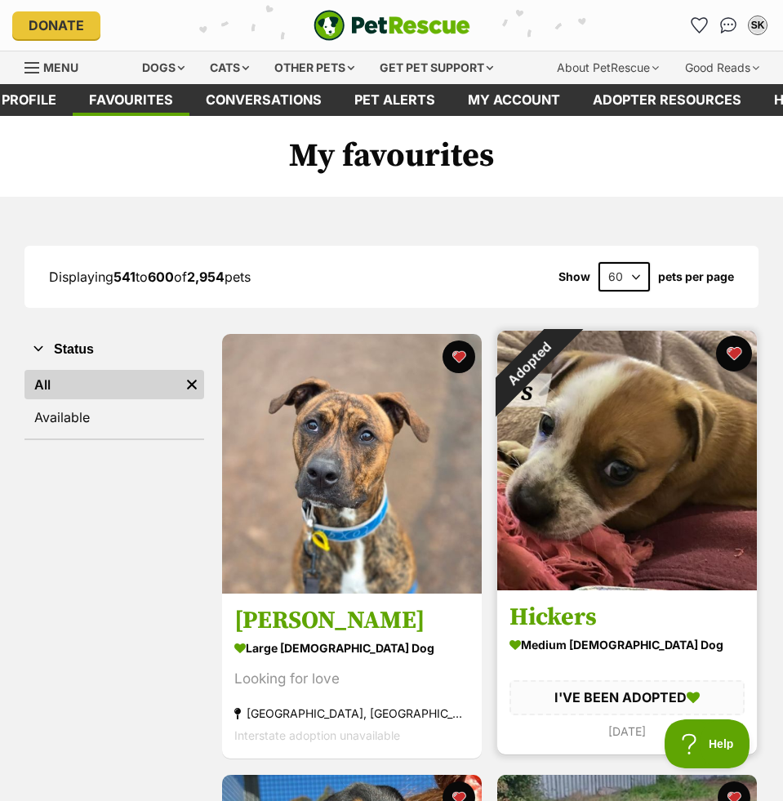
click at [734, 349] on button "favourite" at bounding box center [734, 354] width 36 height 36
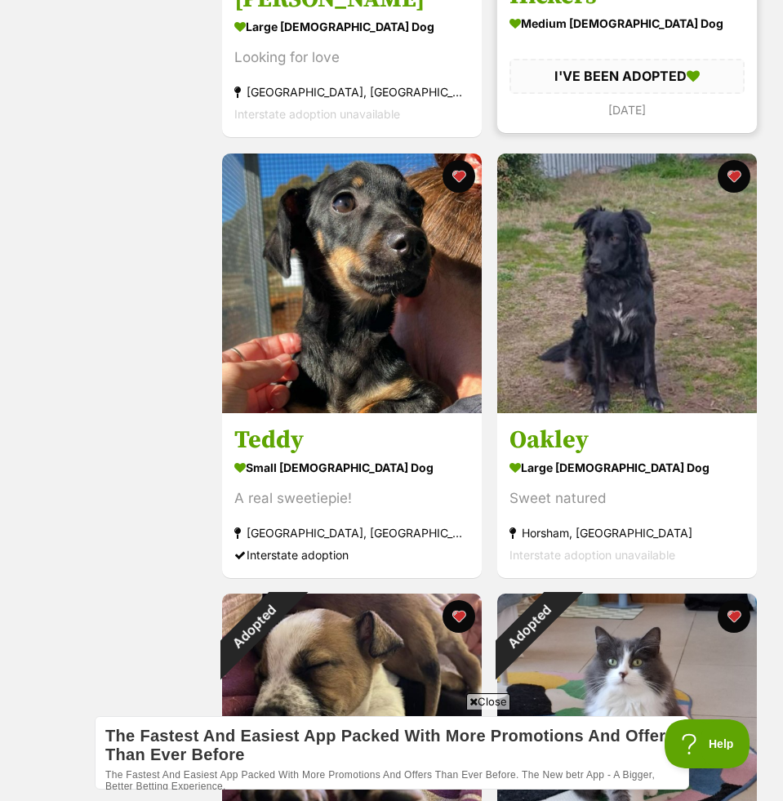
scroll to position [877, 0]
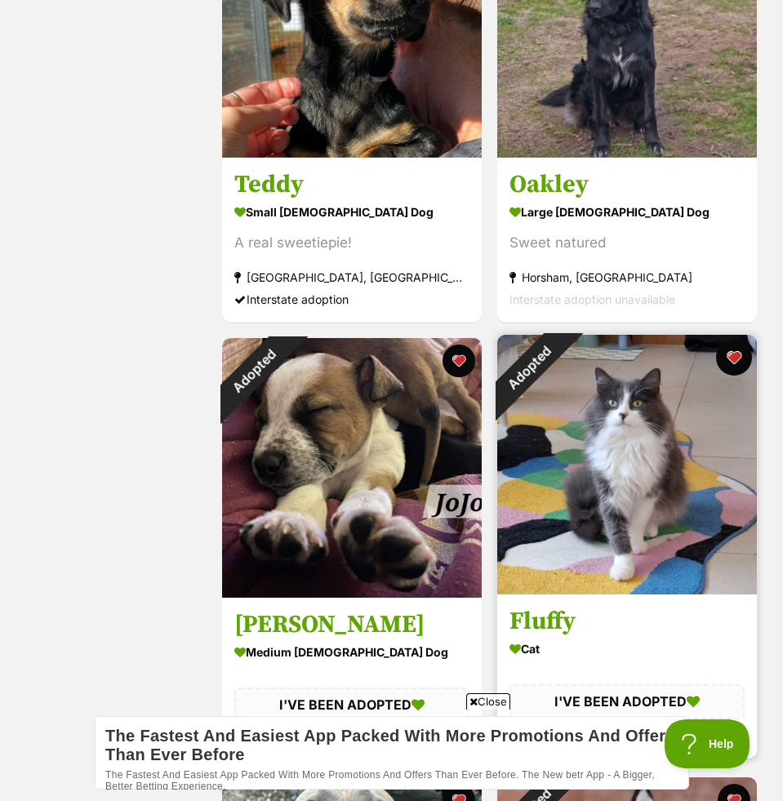
click at [733, 353] on button "favourite" at bounding box center [734, 358] width 36 height 36
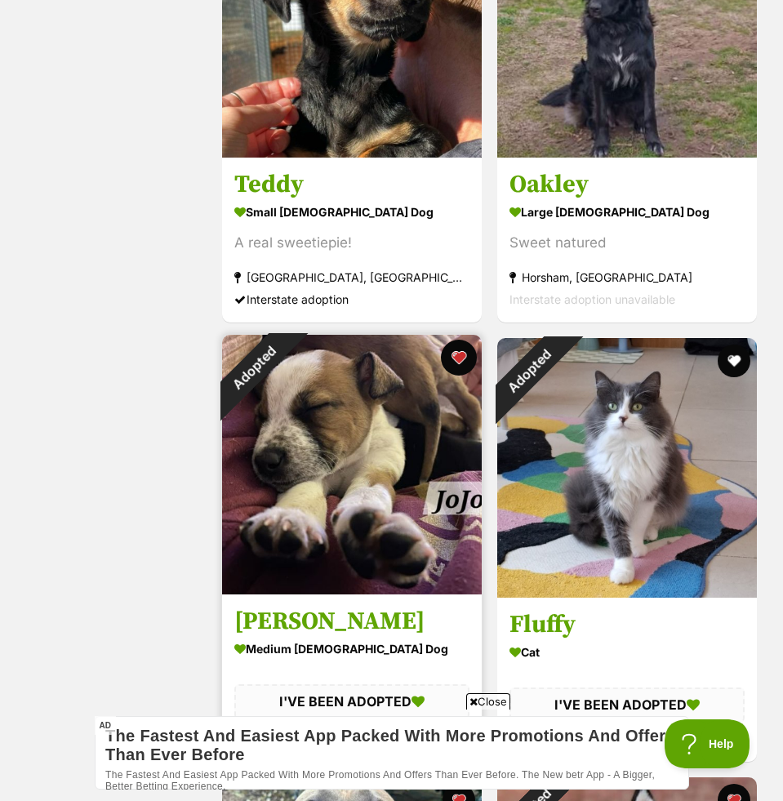
click at [461, 360] on button "favourite" at bounding box center [459, 358] width 36 height 36
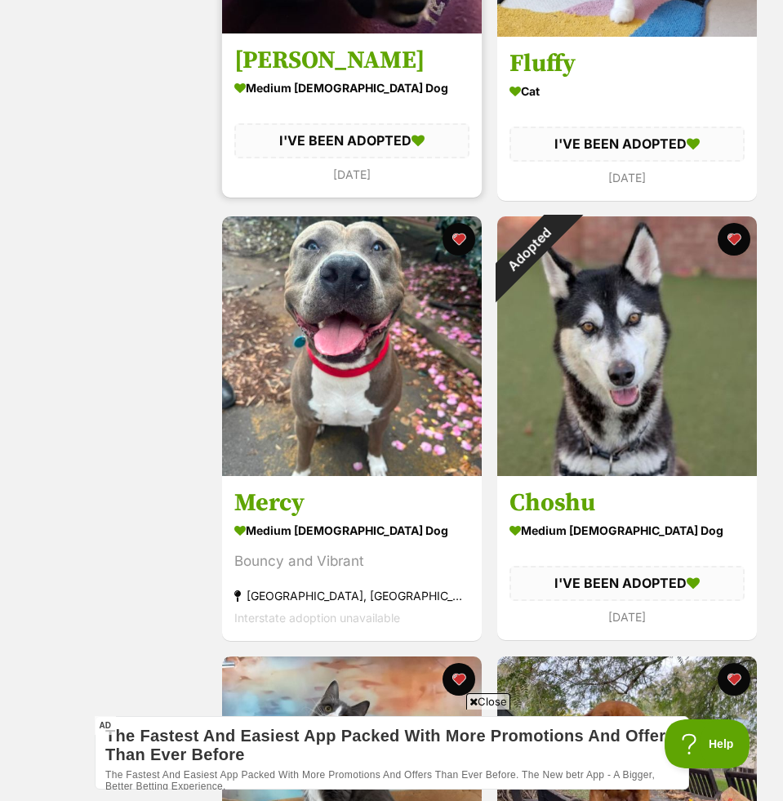
scroll to position [1456, 0]
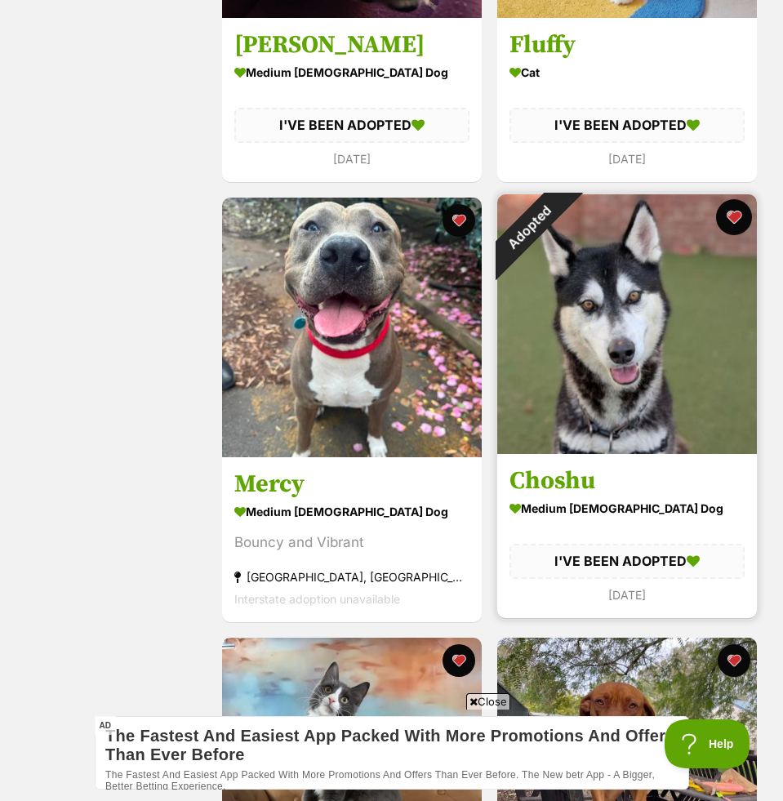
click at [737, 218] on button "favourite" at bounding box center [734, 217] width 36 height 36
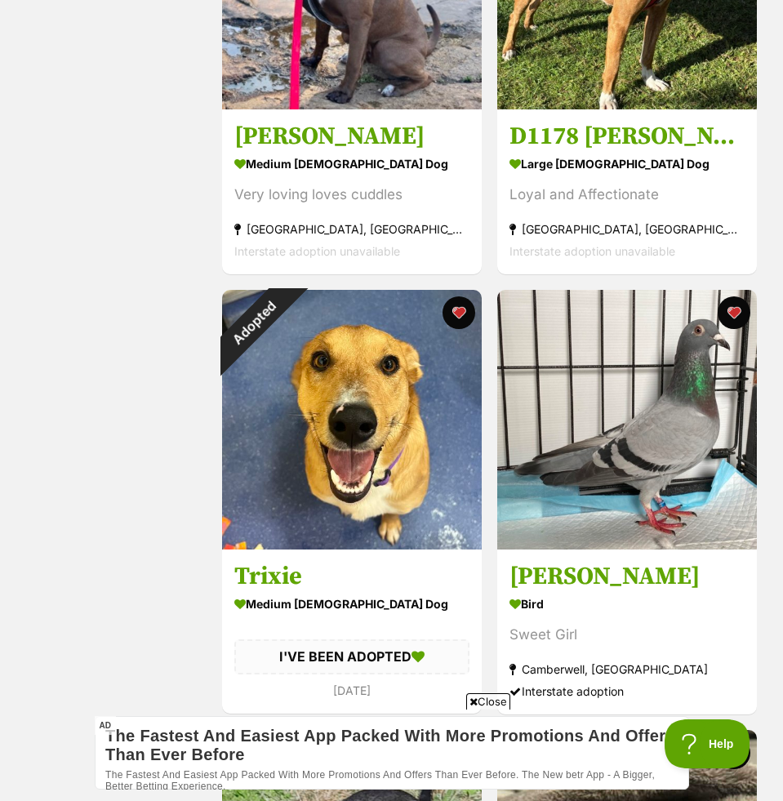
scroll to position [2713, 0]
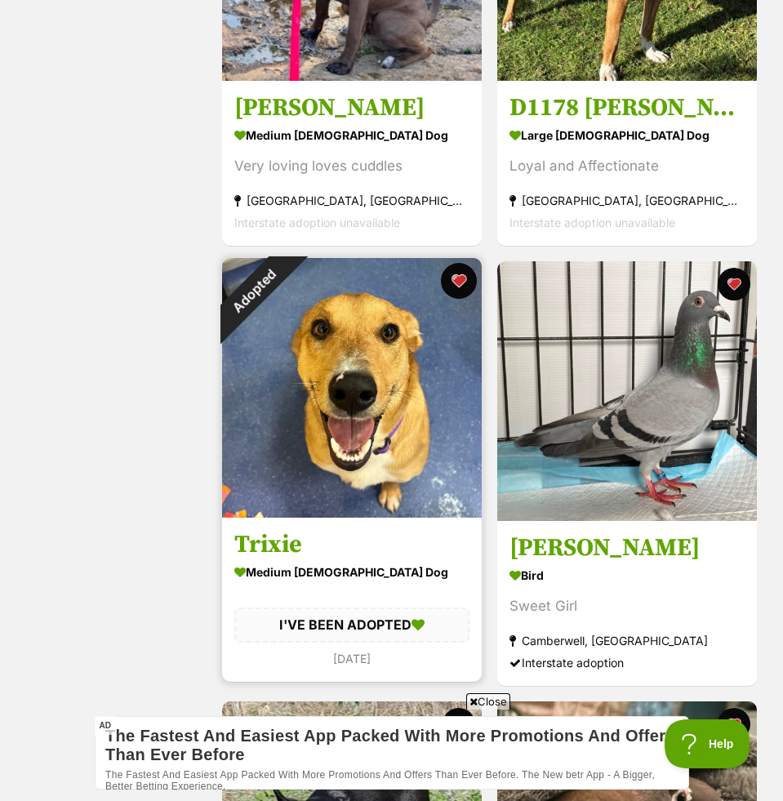
click at [463, 271] on button "favourite" at bounding box center [459, 281] width 36 height 36
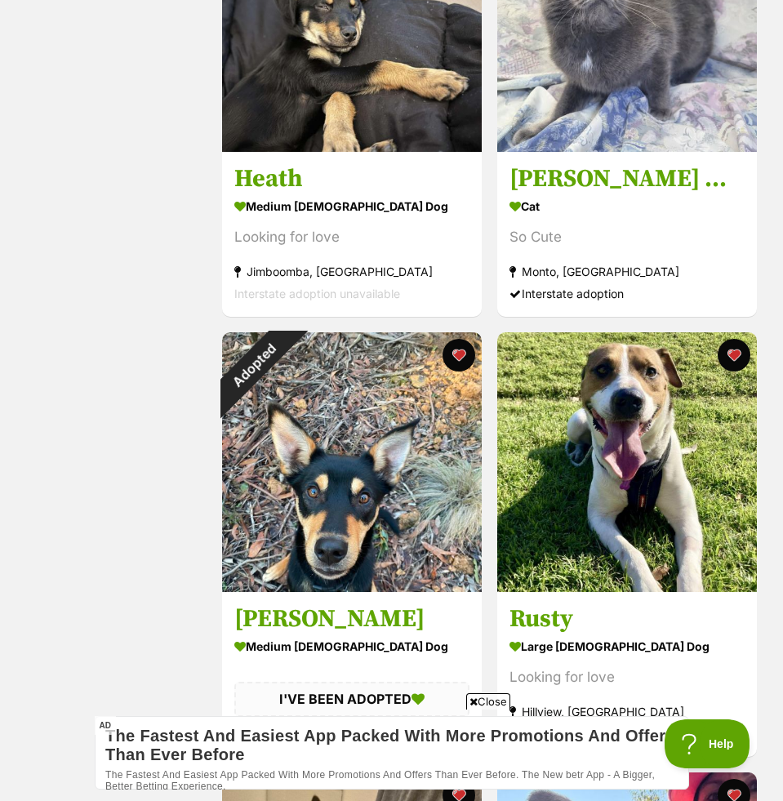
scroll to position [6314, 0]
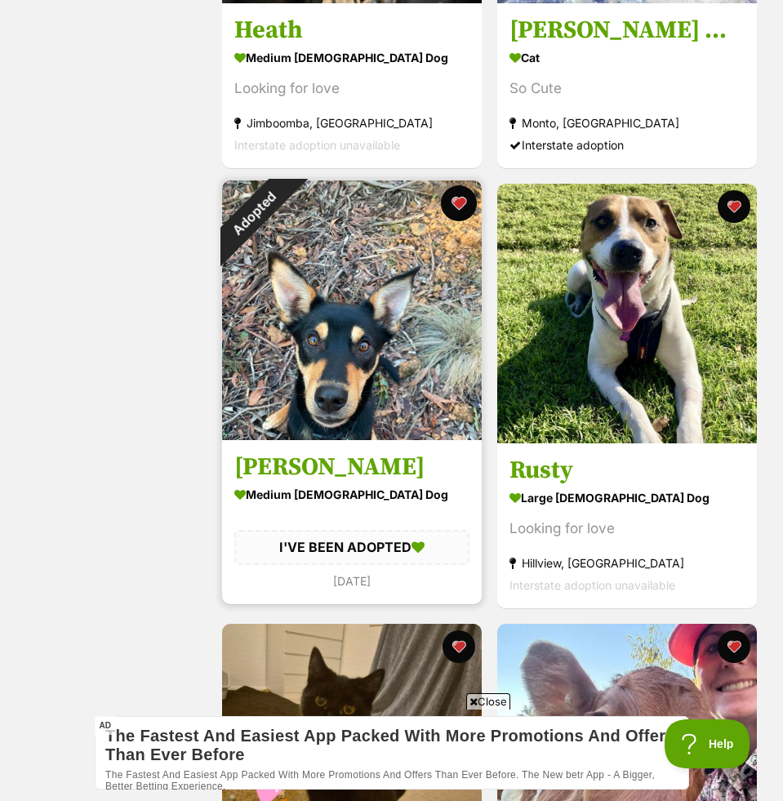
click at [460, 202] on button "favourite" at bounding box center [459, 203] width 36 height 36
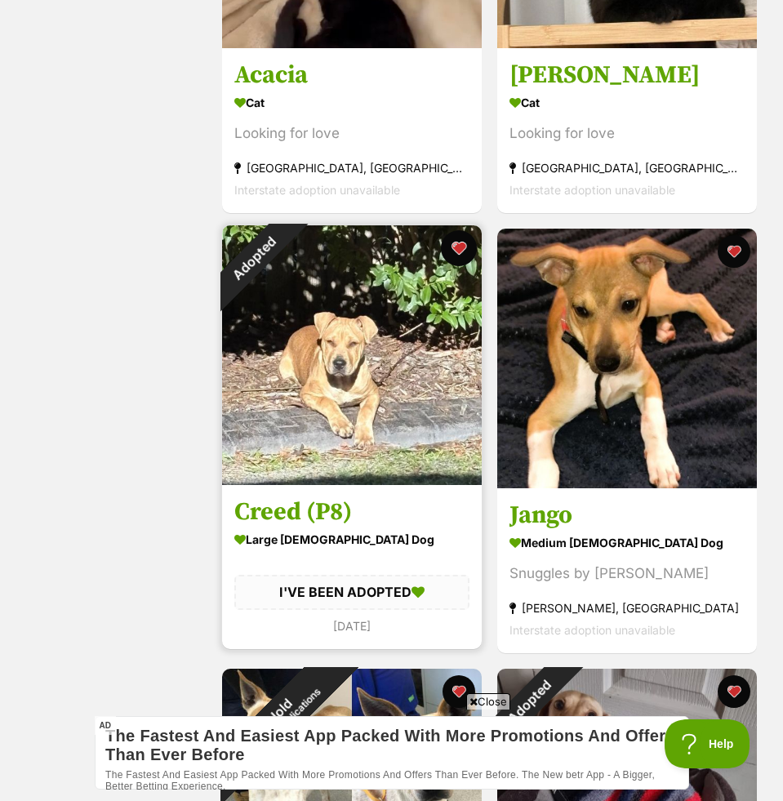
click at [462, 246] on button "favourite" at bounding box center [459, 248] width 36 height 36
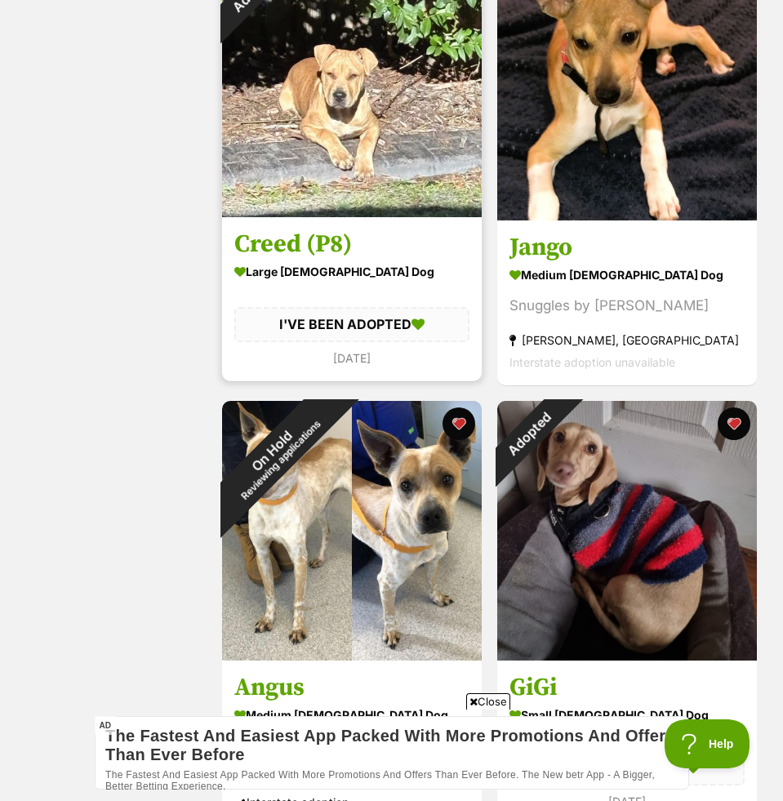
scroll to position [8835, 0]
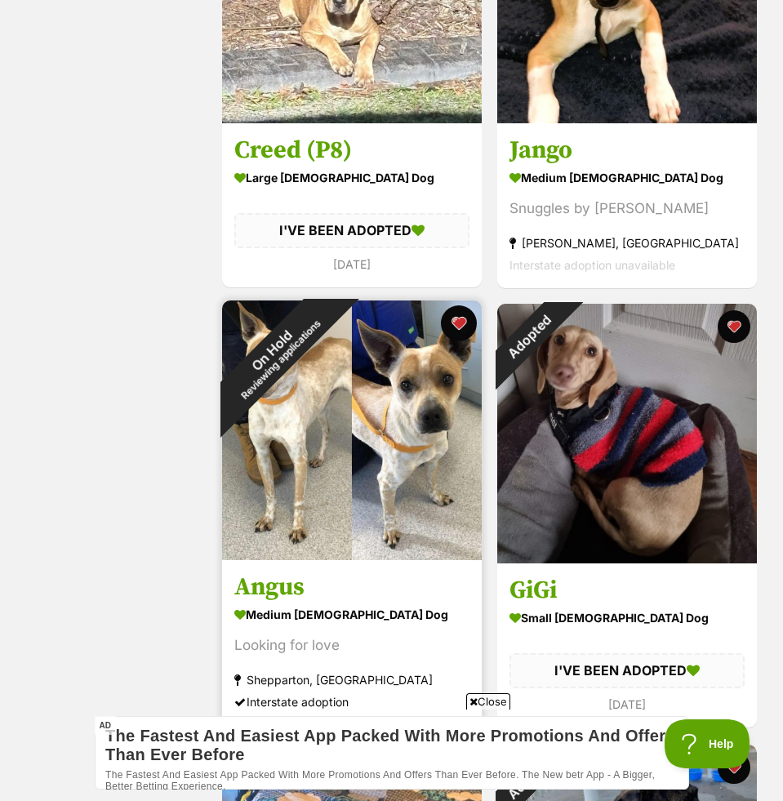
click at [451, 325] on button "favourite" at bounding box center [459, 323] width 36 height 36
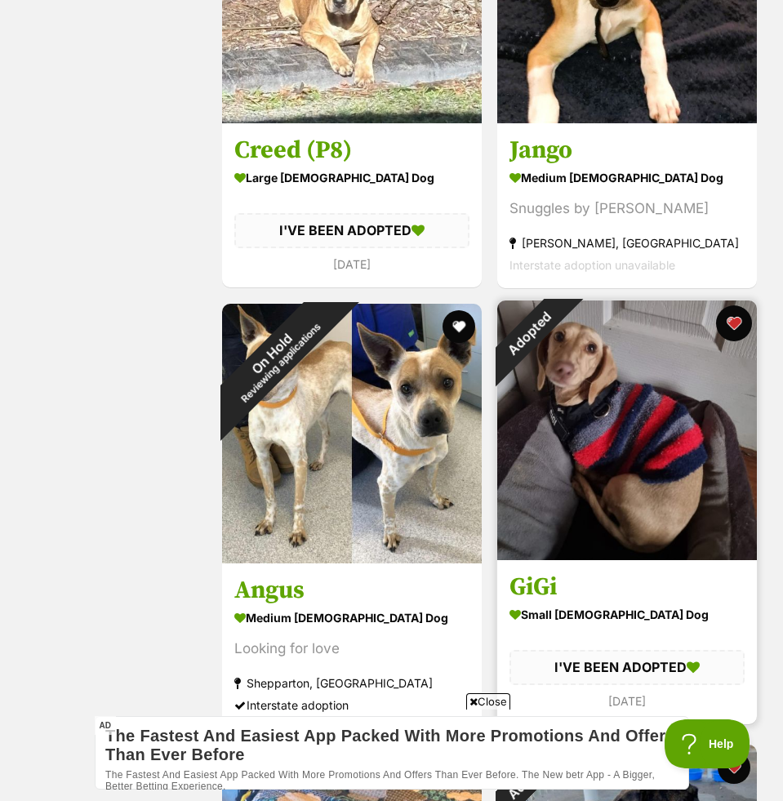
click at [737, 325] on button "favourite" at bounding box center [734, 323] width 36 height 36
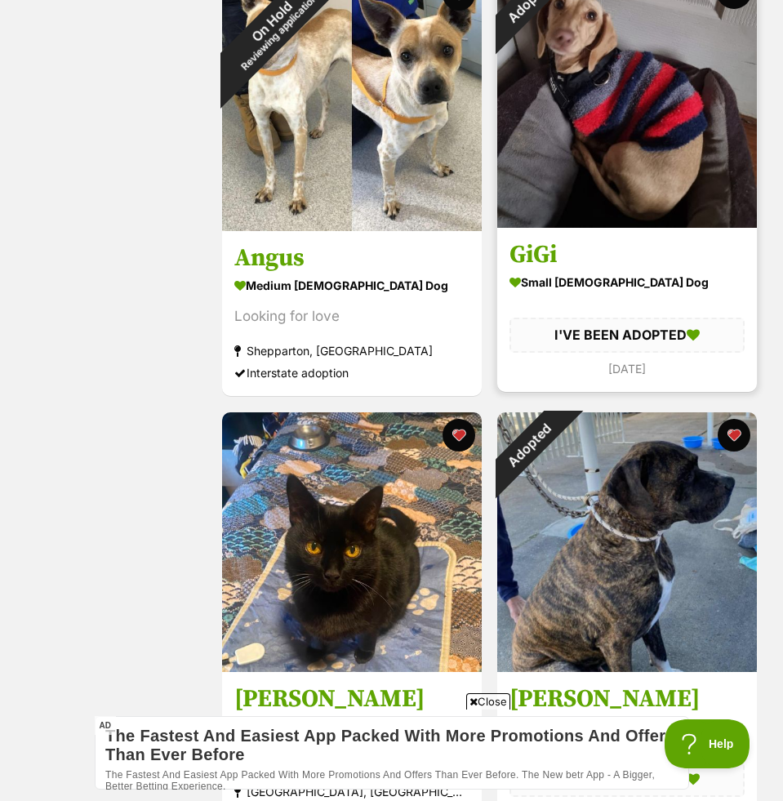
scroll to position [9291, 0]
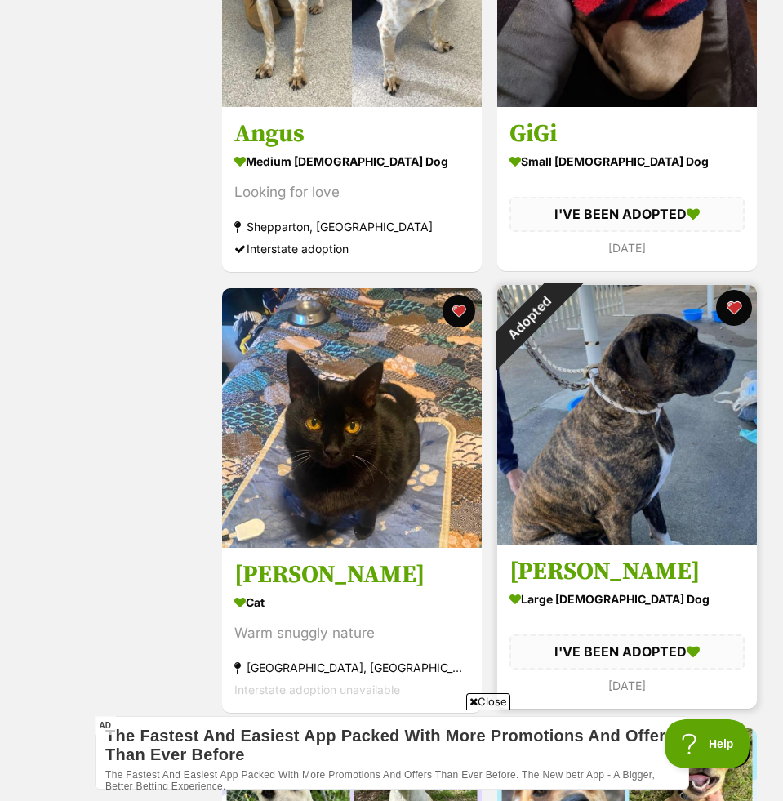
click at [727, 307] on button "favourite" at bounding box center [734, 308] width 36 height 36
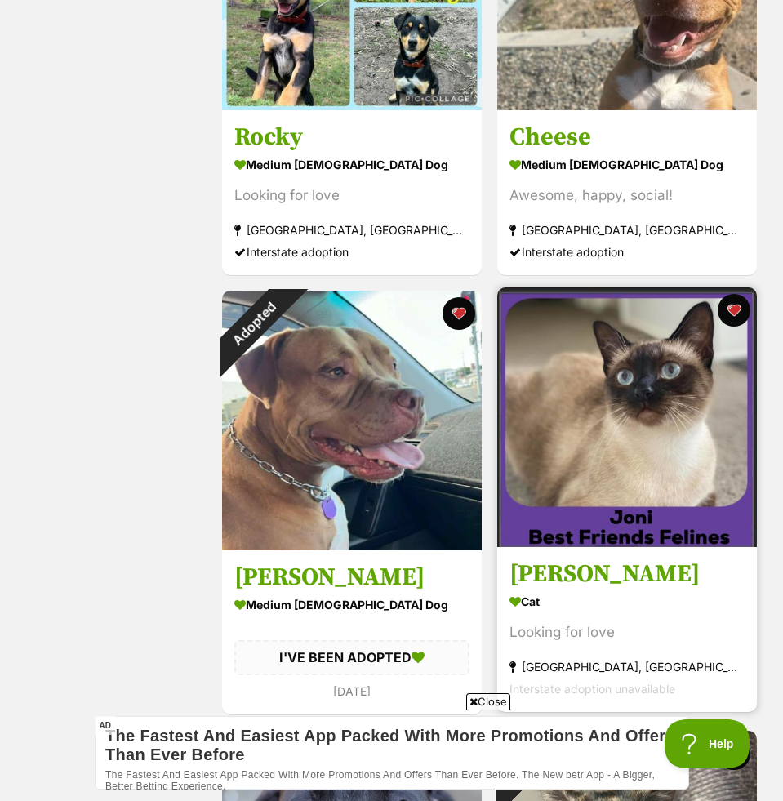
scroll to position [10628, 0]
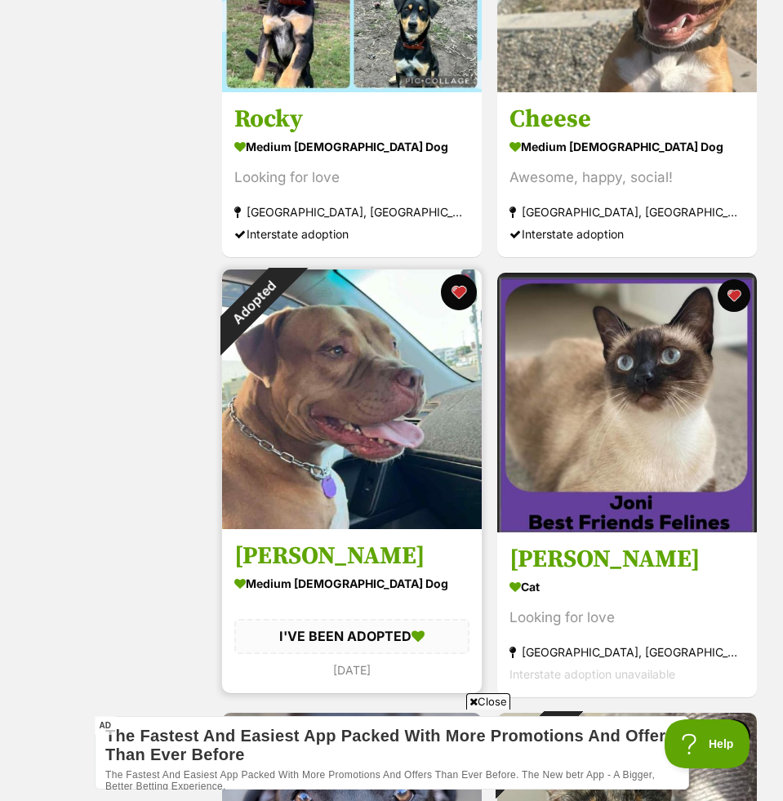
click at [459, 293] on button "favourite" at bounding box center [459, 292] width 36 height 36
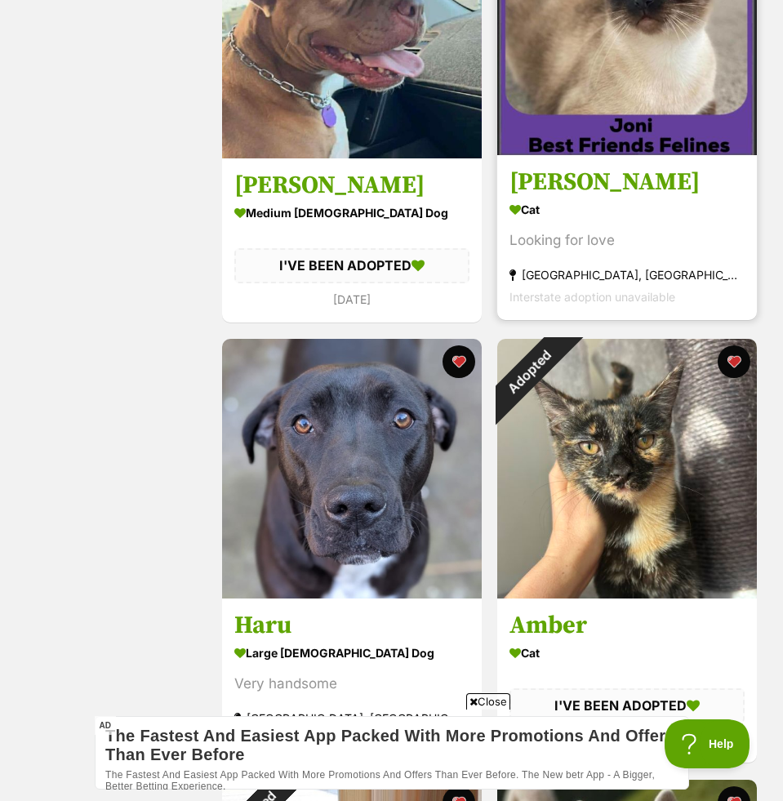
scroll to position [10999, 0]
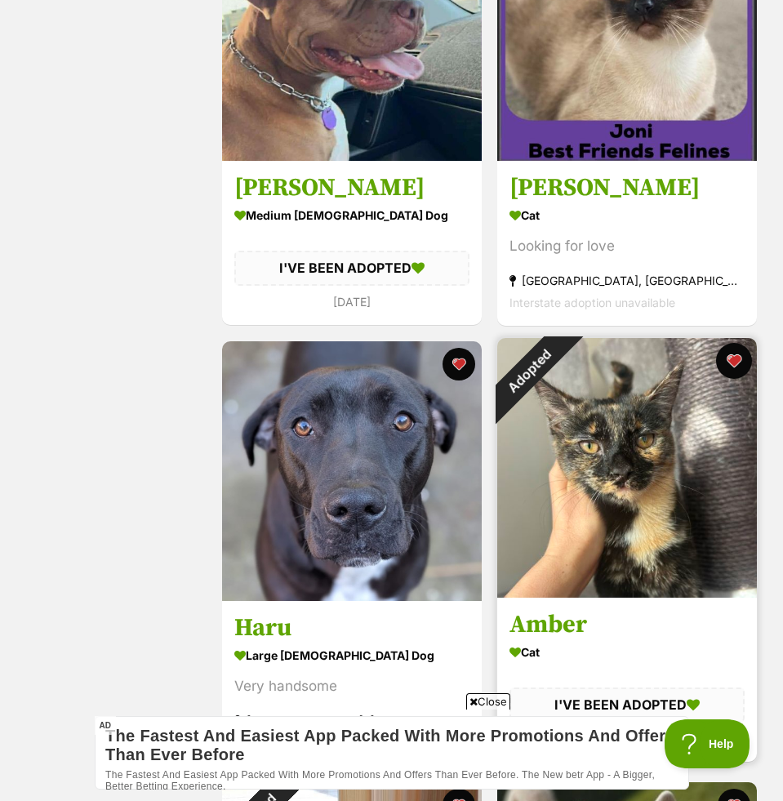
click at [722, 366] on button "favourite" at bounding box center [734, 361] width 36 height 36
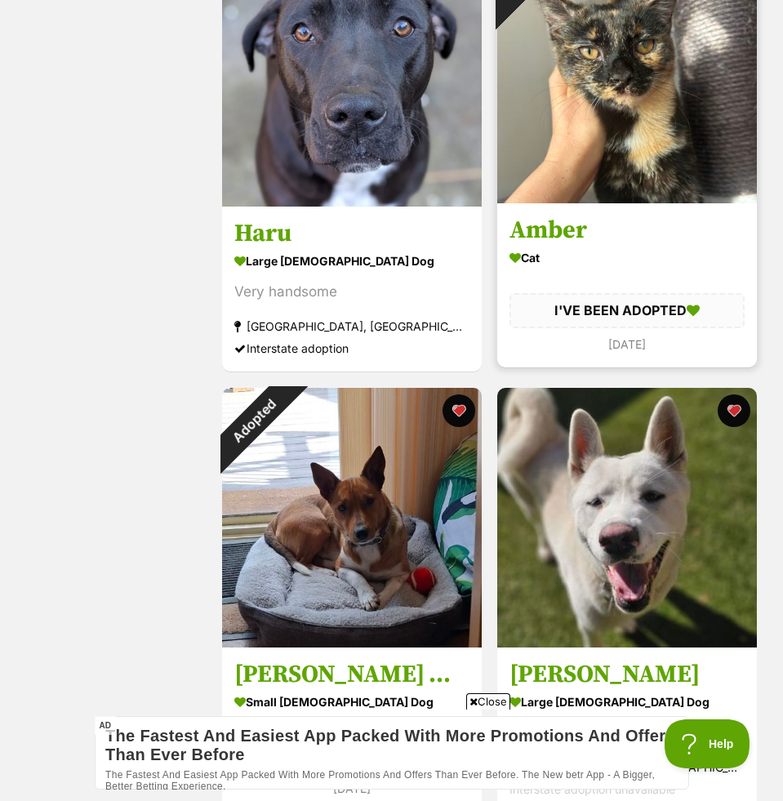
scroll to position [11443, 0]
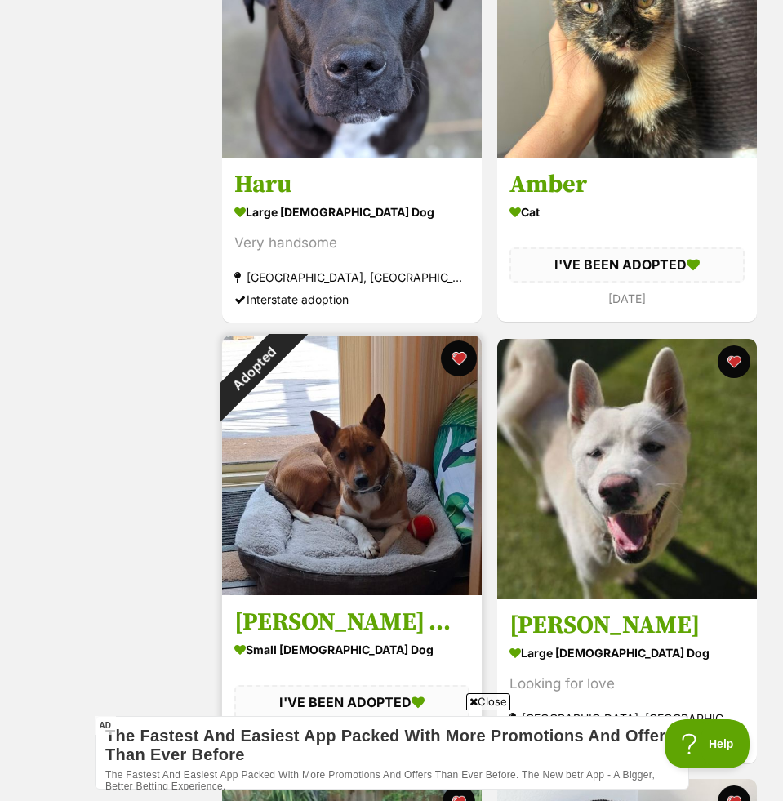
click at [460, 358] on button "favourite" at bounding box center [459, 358] width 36 height 36
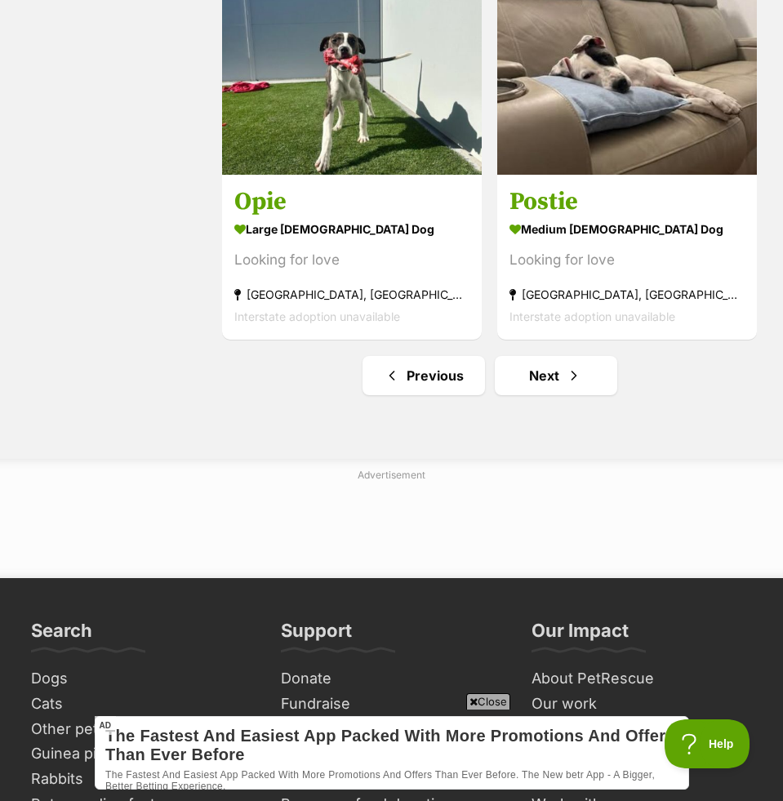
scroll to position [13271, 0]
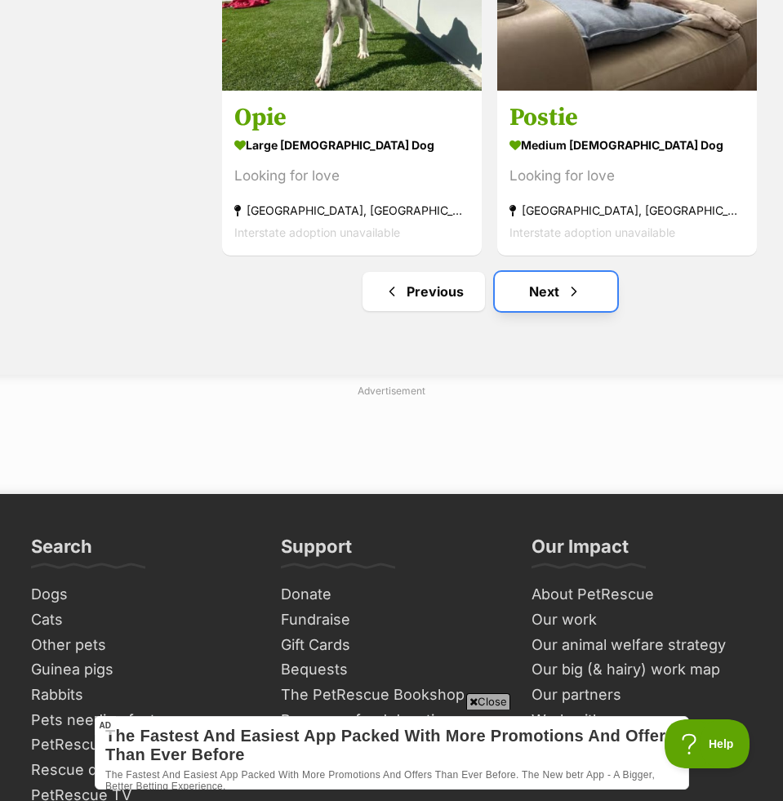
click at [521, 281] on link "Next" at bounding box center [556, 291] width 122 height 39
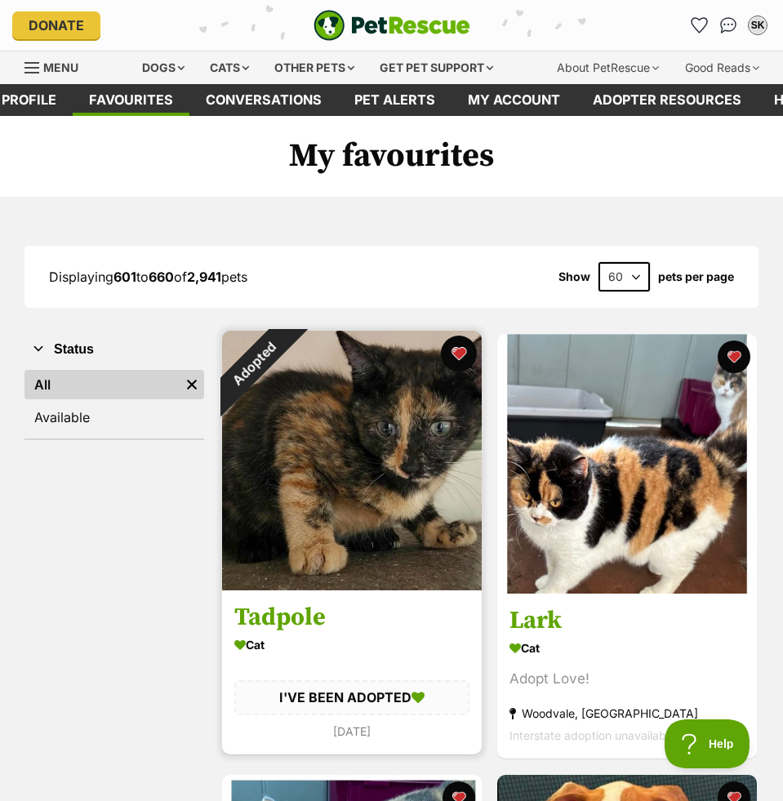
click at [458, 348] on button "favourite" at bounding box center [459, 354] width 36 height 36
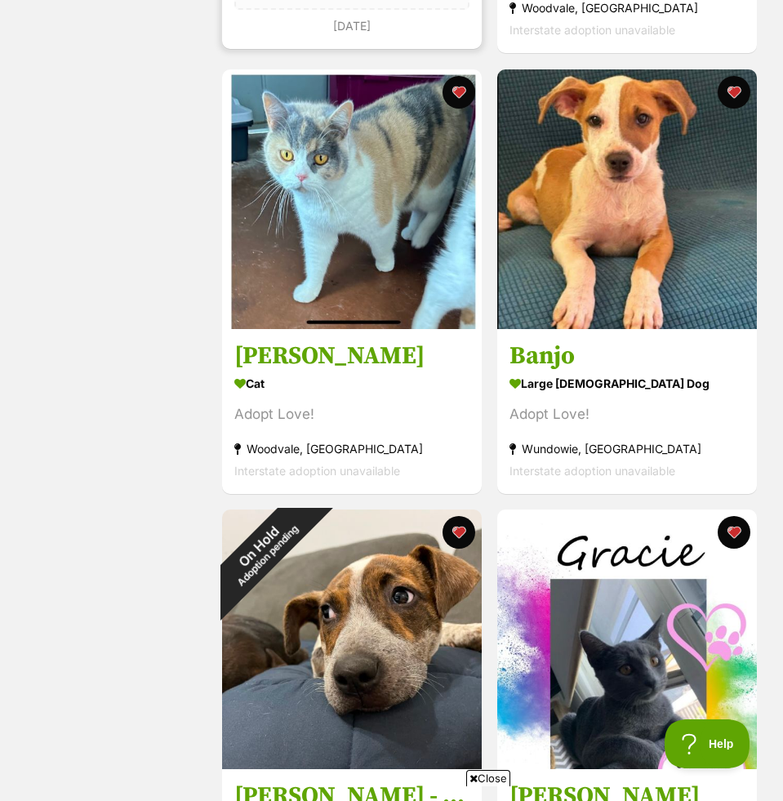
scroll to position [708, 0]
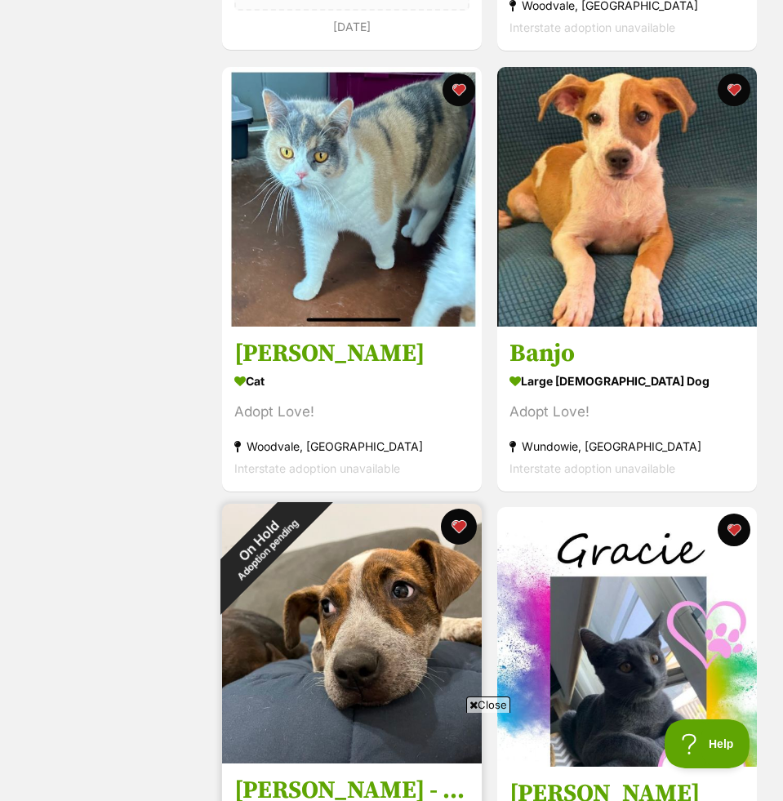
click at [457, 520] on button "favourite" at bounding box center [459, 527] width 36 height 36
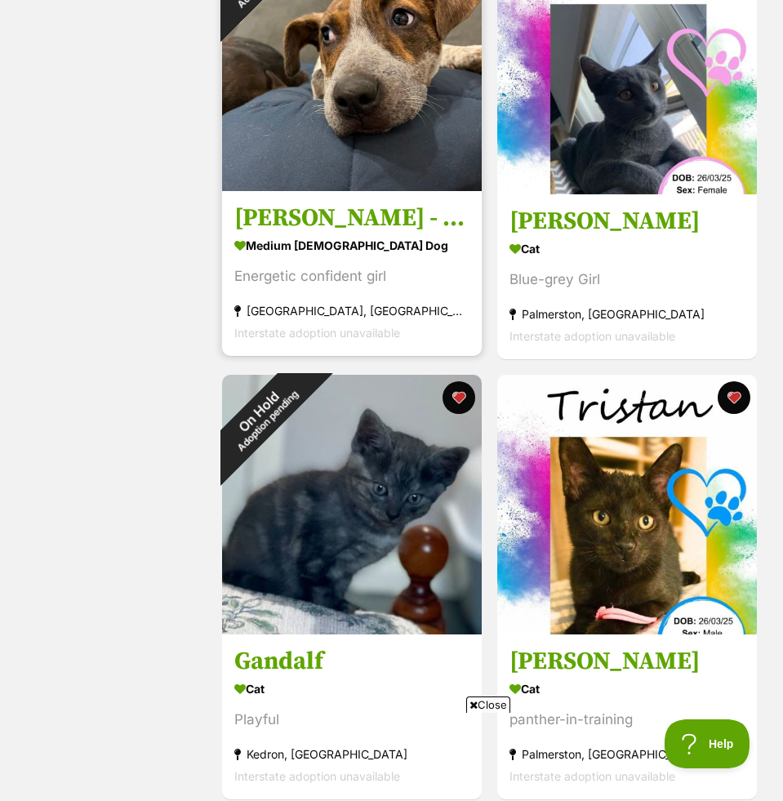
scroll to position [1417, 0]
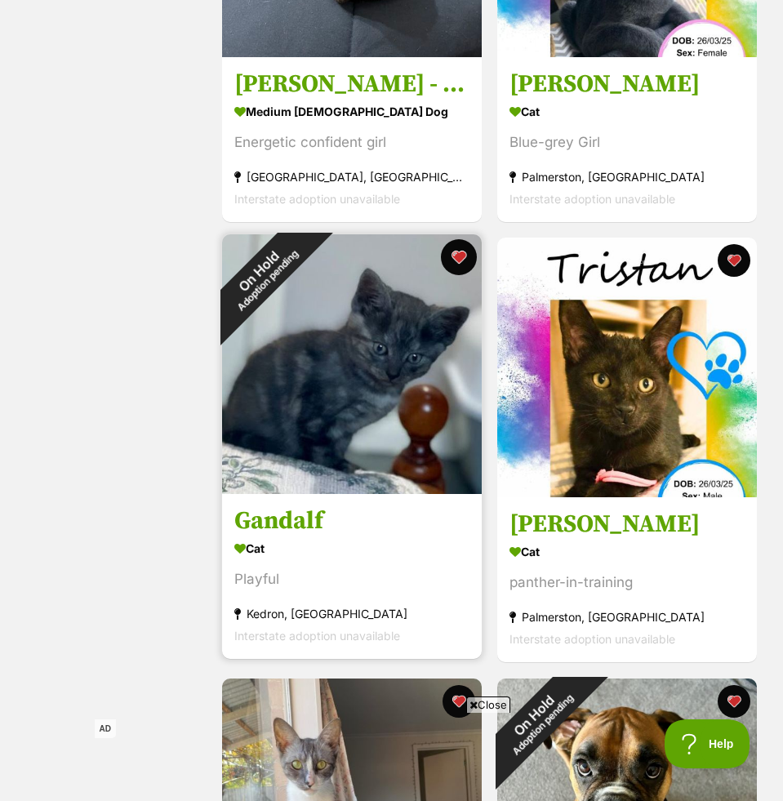
click at [460, 263] on button "favourite" at bounding box center [459, 257] width 36 height 36
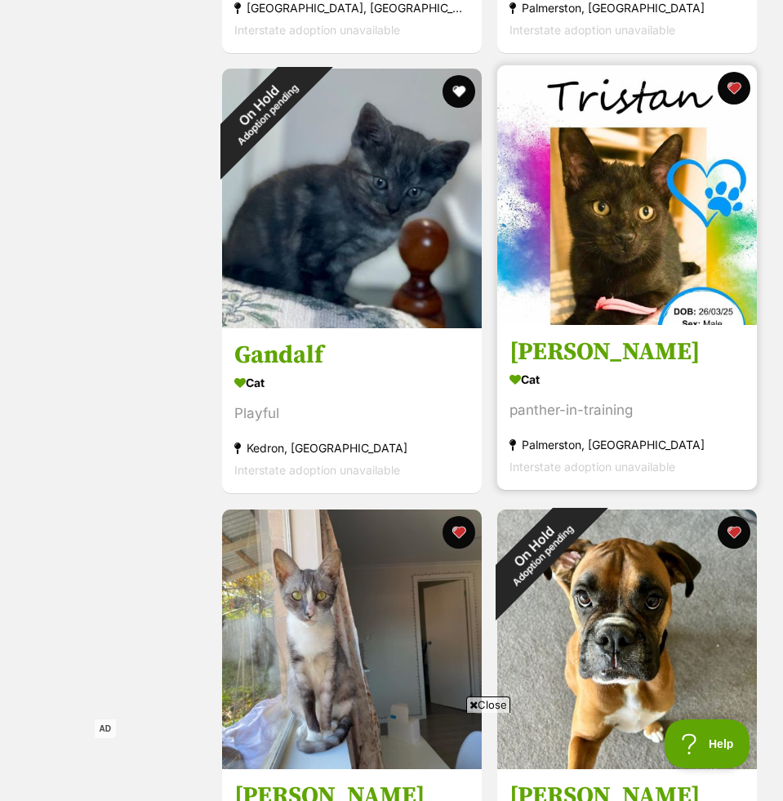
scroll to position [1598, 0]
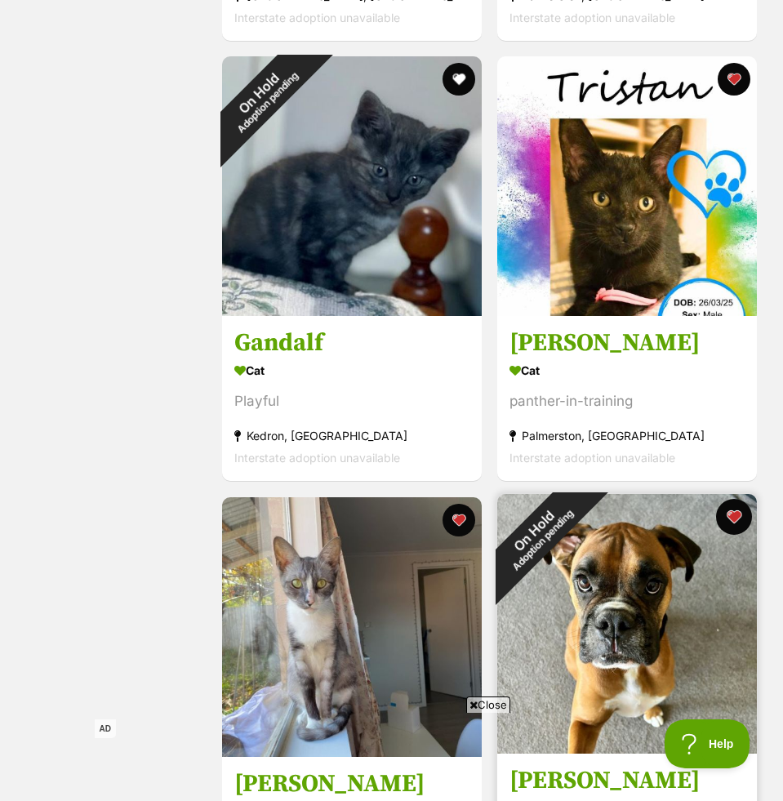
click at [730, 511] on button "favourite" at bounding box center [734, 517] width 36 height 36
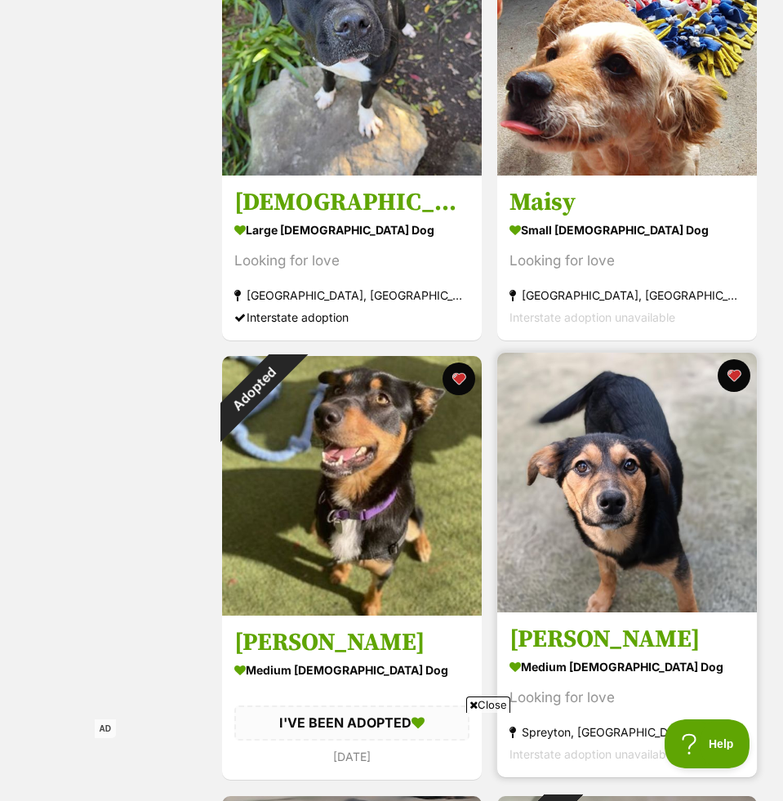
scroll to position [3131, 0]
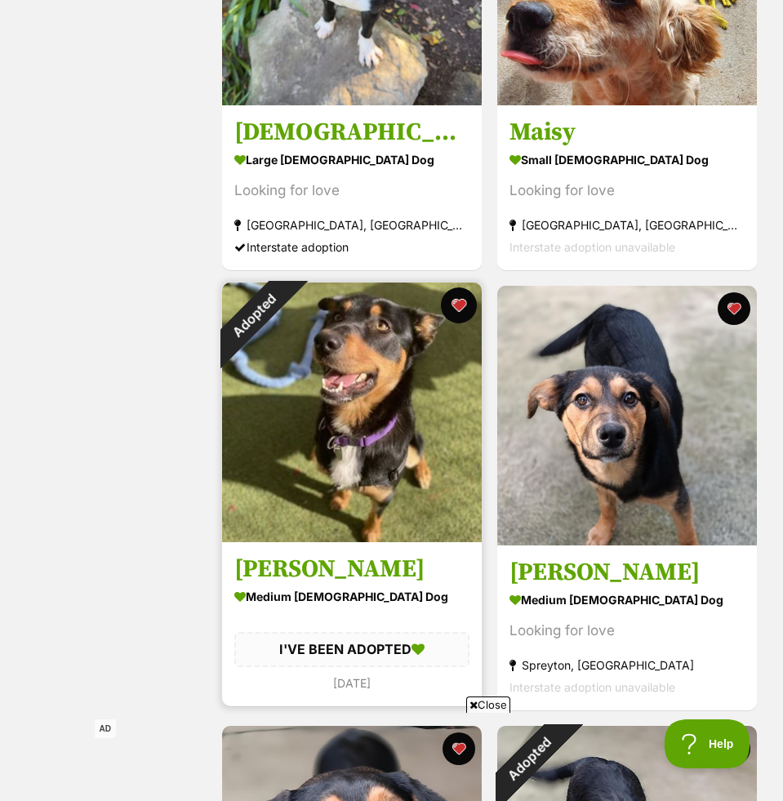
click at [457, 305] on button "favourite" at bounding box center [459, 305] width 36 height 36
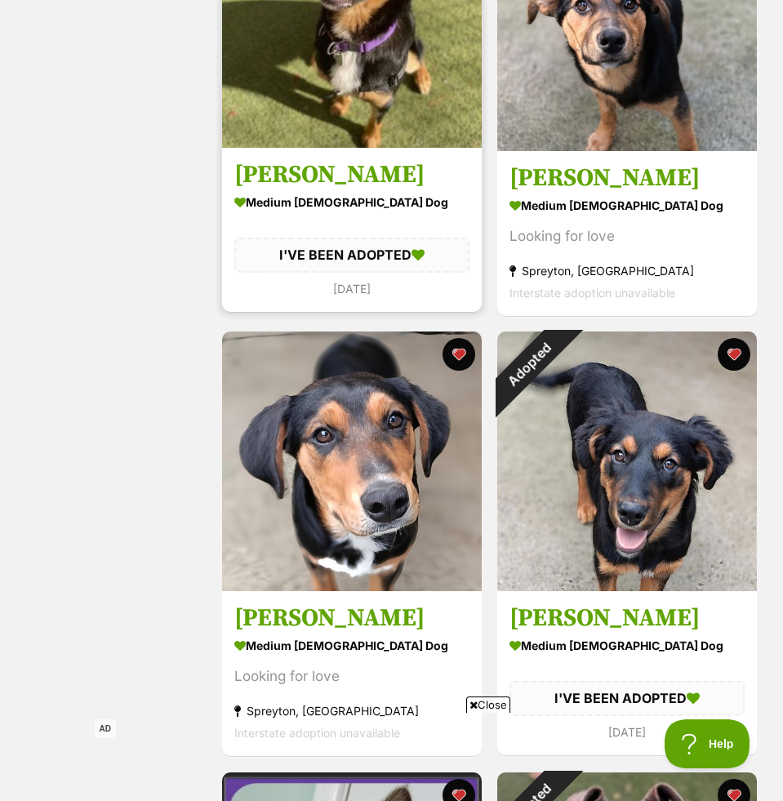
scroll to position [3533, 0]
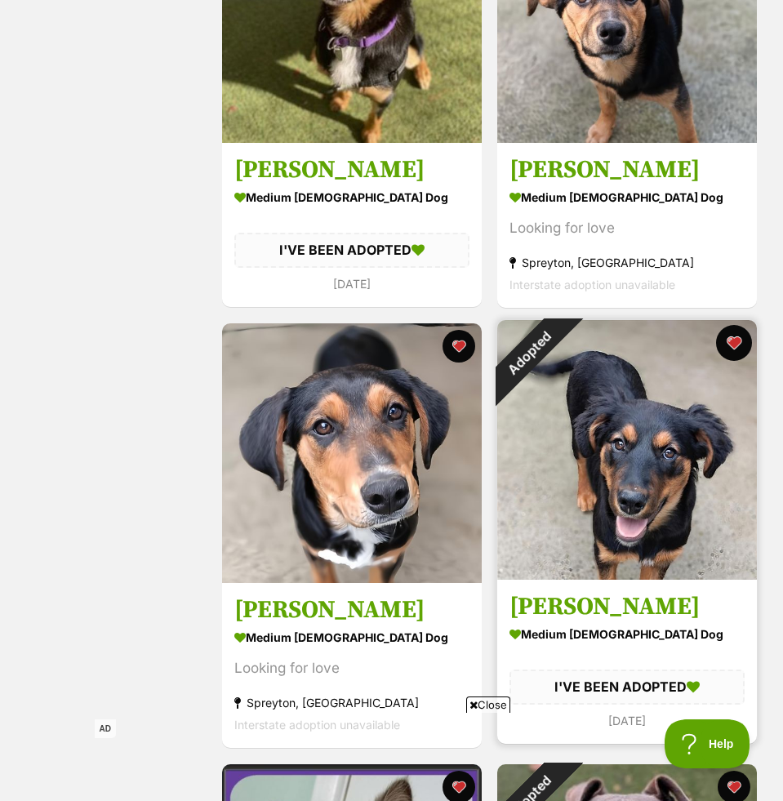
click at [728, 344] on button "favourite" at bounding box center [734, 343] width 36 height 36
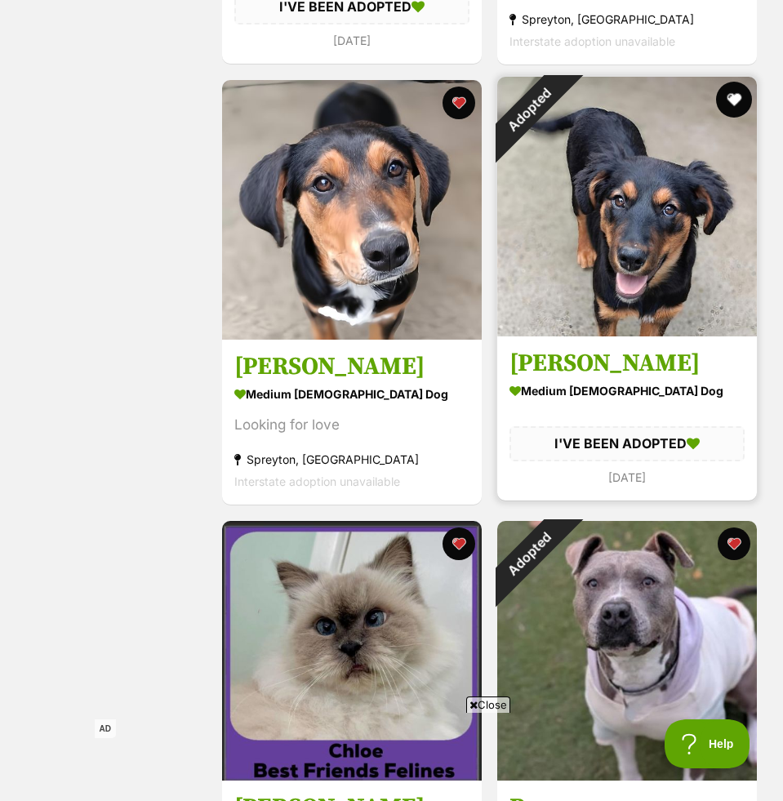
scroll to position [3973, 0]
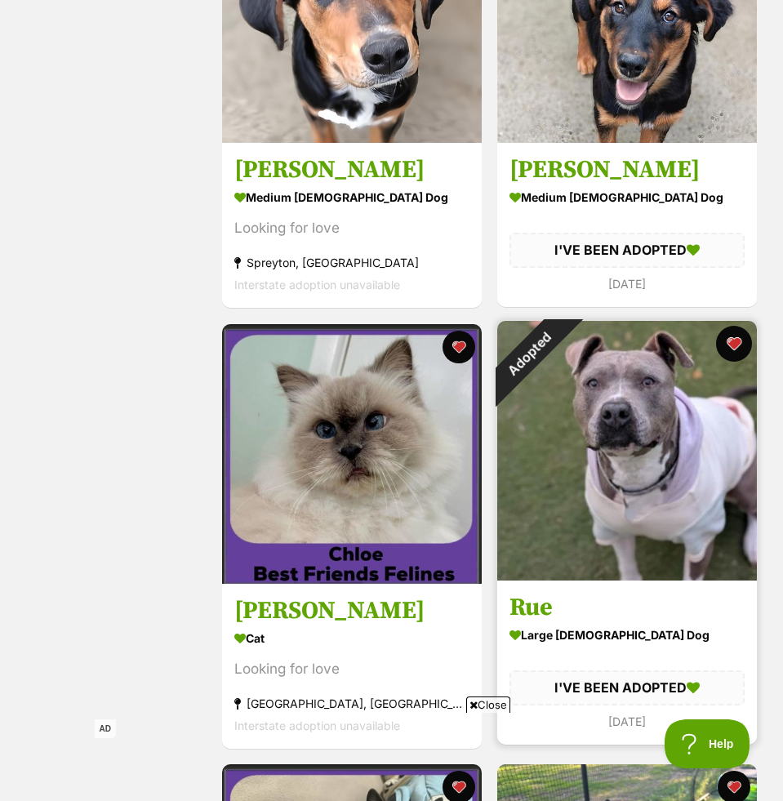
click at [729, 343] on button "favourite" at bounding box center [734, 344] width 36 height 36
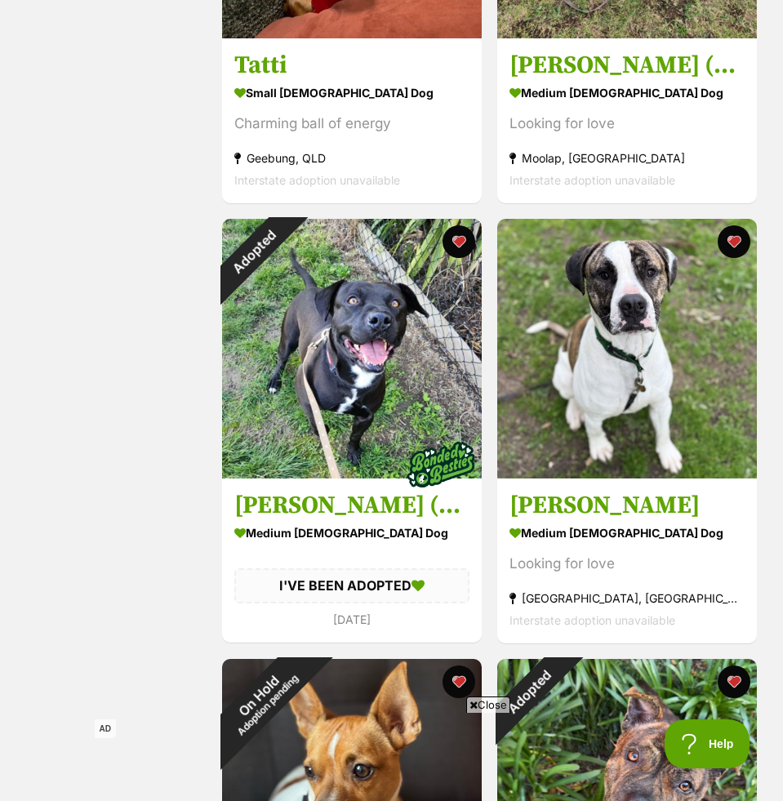
scroll to position [6780, 0]
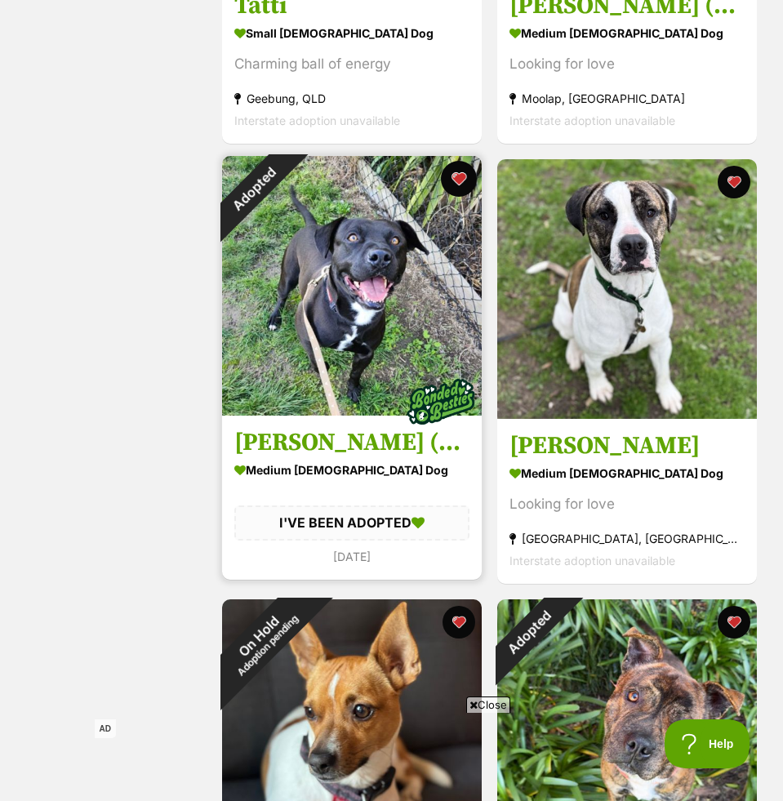
click at [464, 185] on button "favourite" at bounding box center [459, 179] width 36 height 36
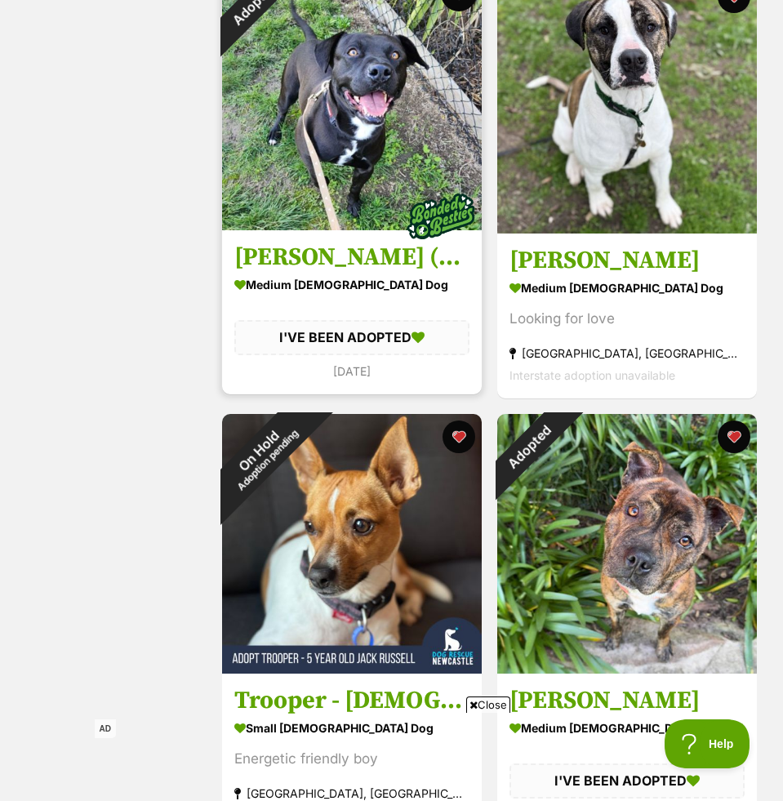
scroll to position [6967, 0]
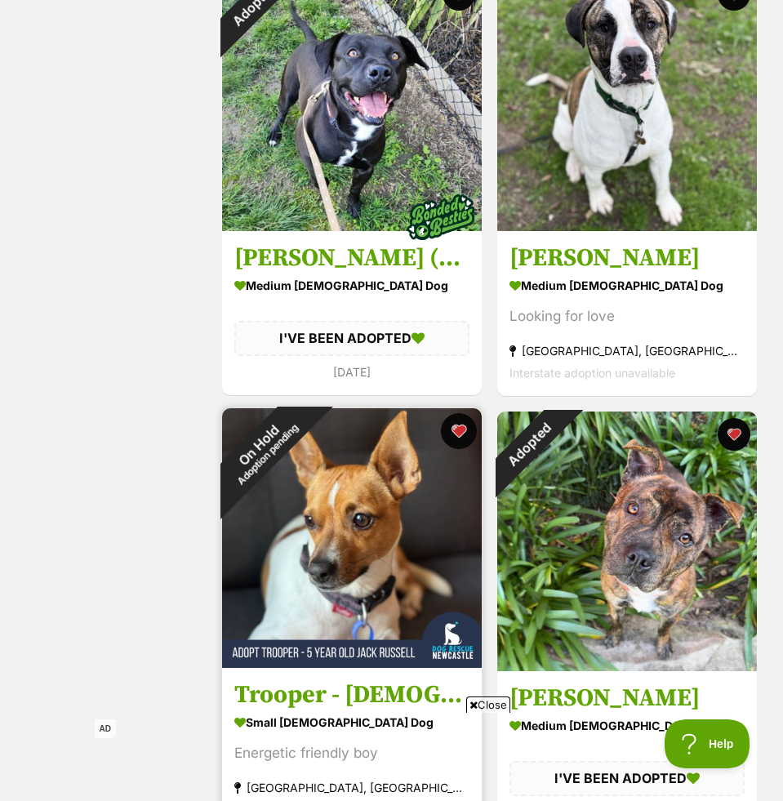
click at [457, 429] on button "favourite" at bounding box center [459, 431] width 36 height 36
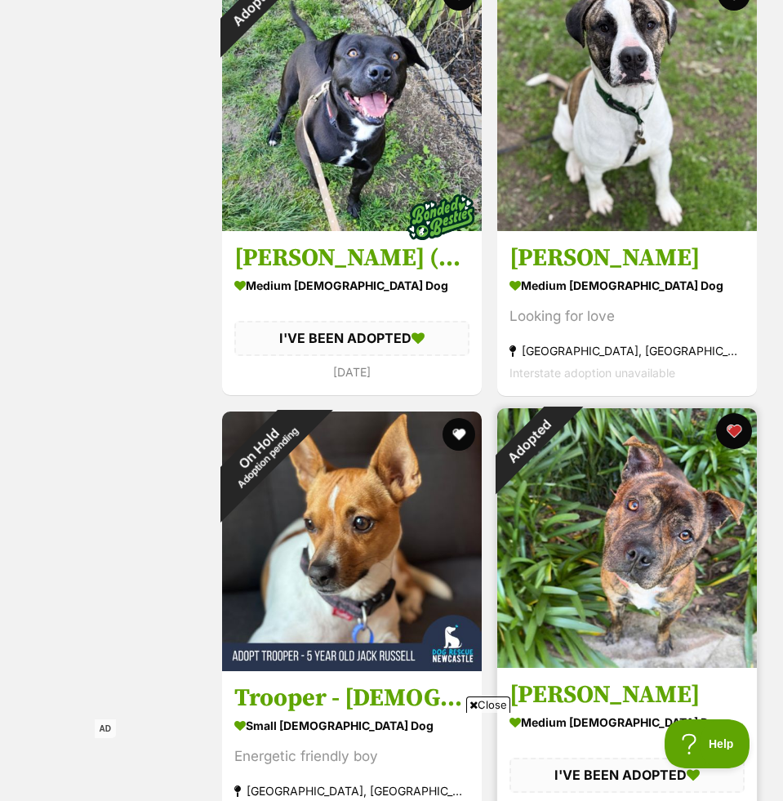
click at [740, 429] on button "favourite" at bounding box center [734, 431] width 36 height 36
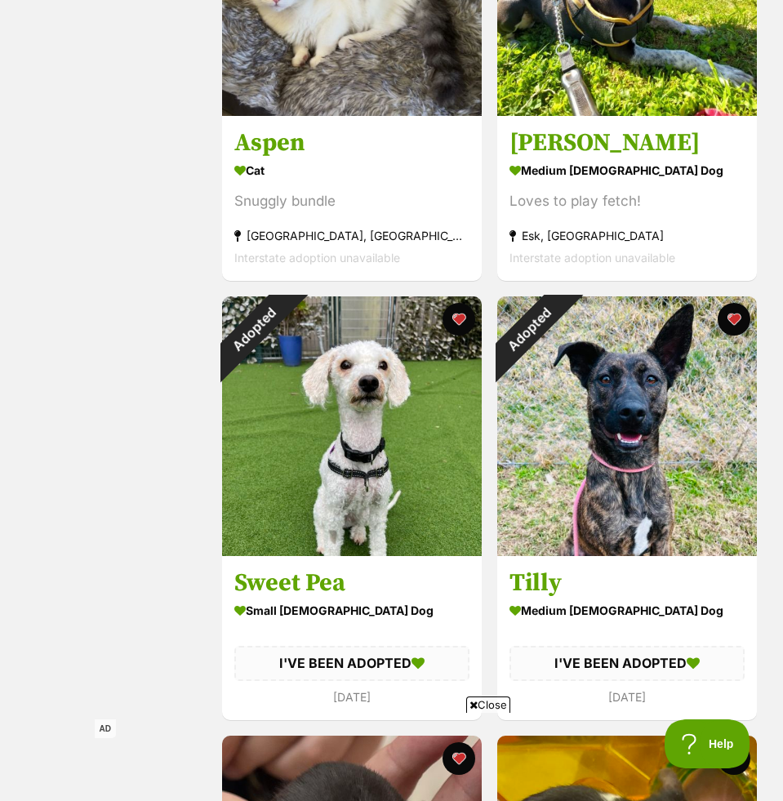
scroll to position [9313, 0]
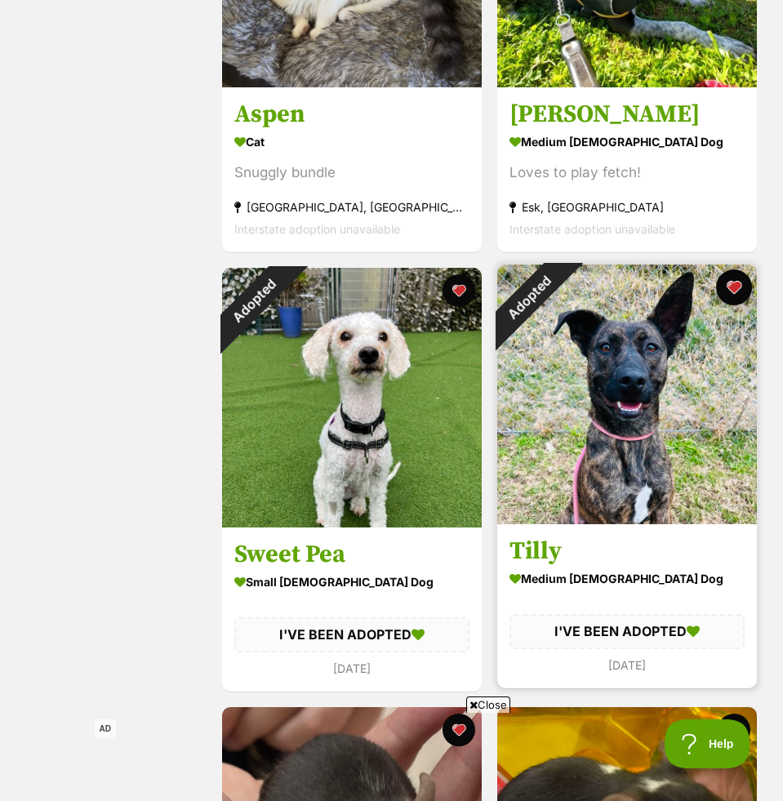
click at [728, 291] on button "favourite" at bounding box center [734, 287] width 36 height 36
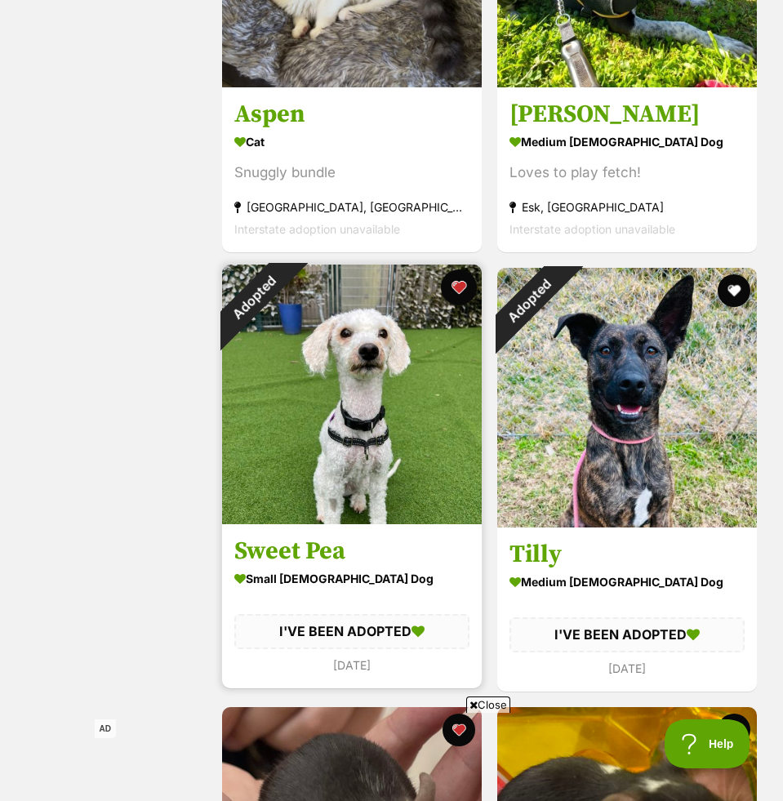
click at [460, 280] on button "favourite" at bounding box center [459, 287] width 36 height 36
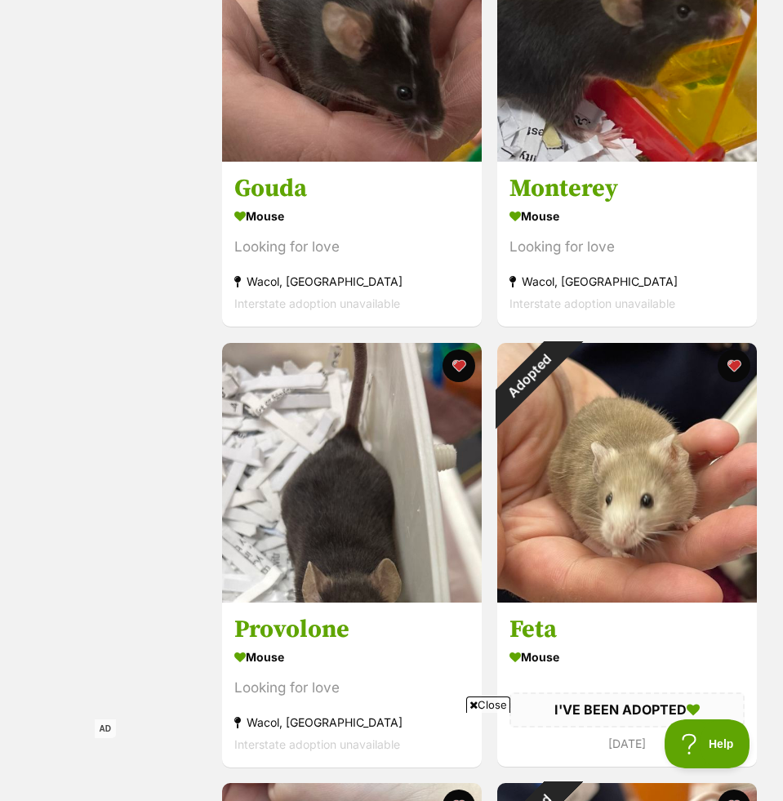
scroll to position [10174, 0]
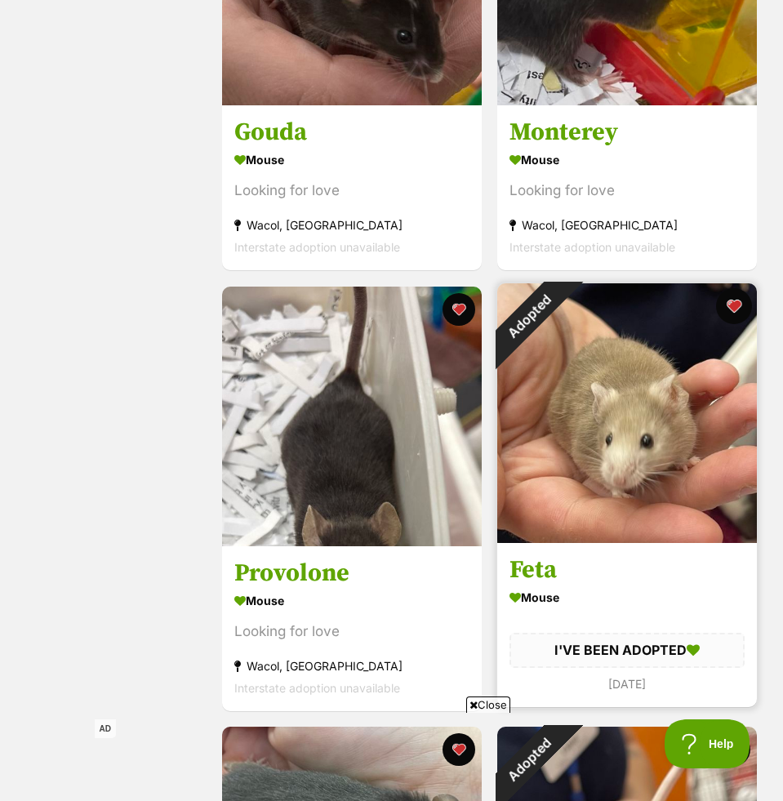
click at [740, 308] on button "favourite" at bounding box center [734, 306] width 36 height 36
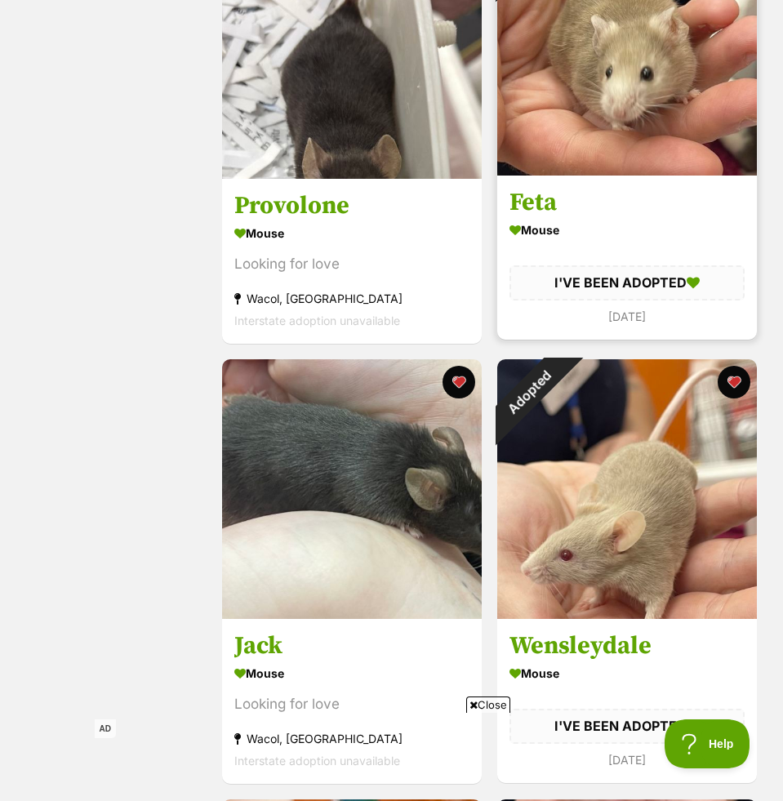
scroll to position [10638, 0]
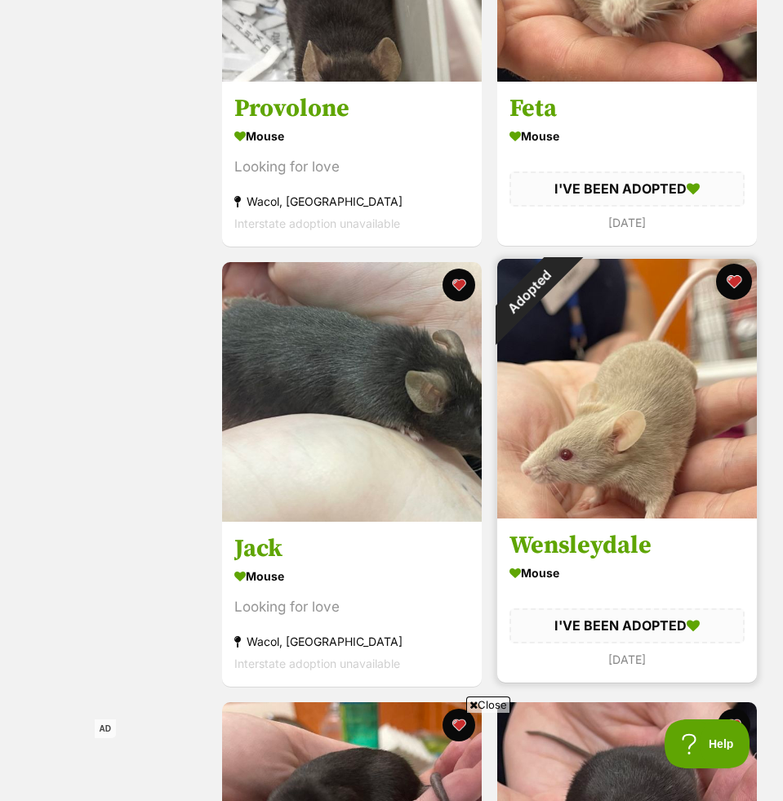
click at [738, 280] on button "favourite" at bounding box center [734, 282] width 36 height 36
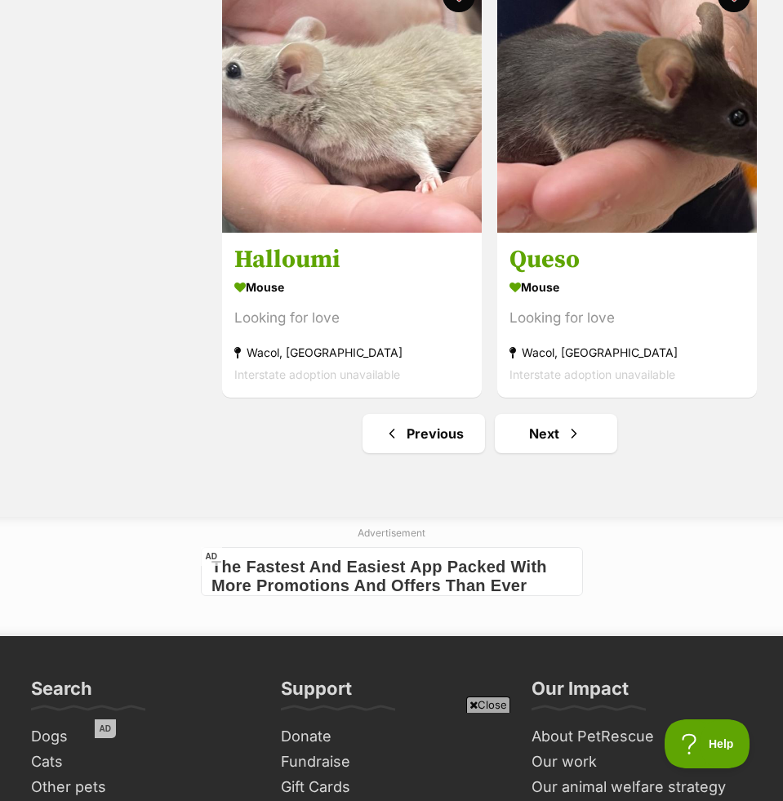
scroll to position [13210, 0]
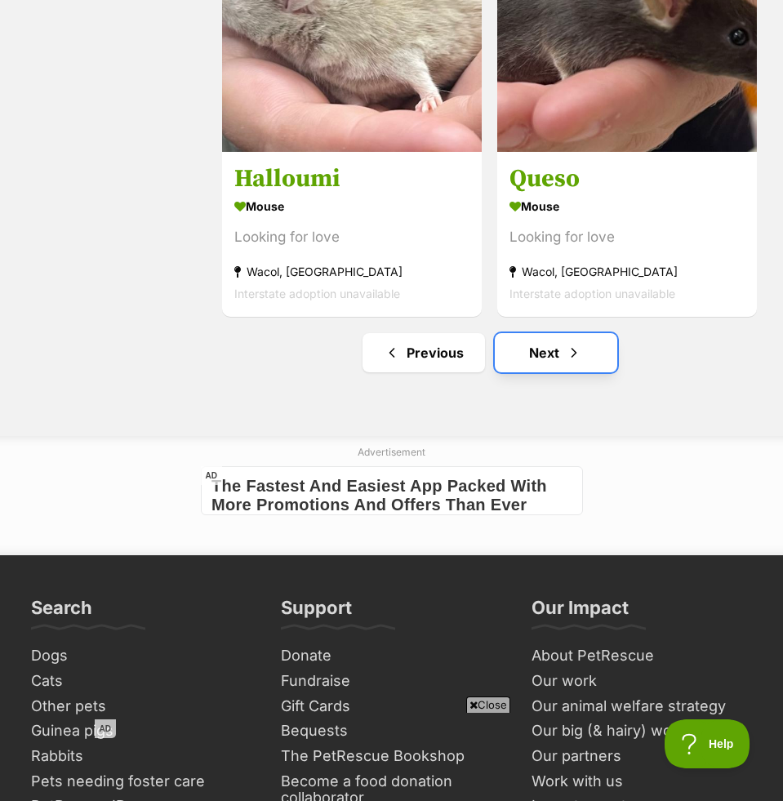
click at [567, 348] on span "Next page" at bounding box center [574, 353] width 16 height 20
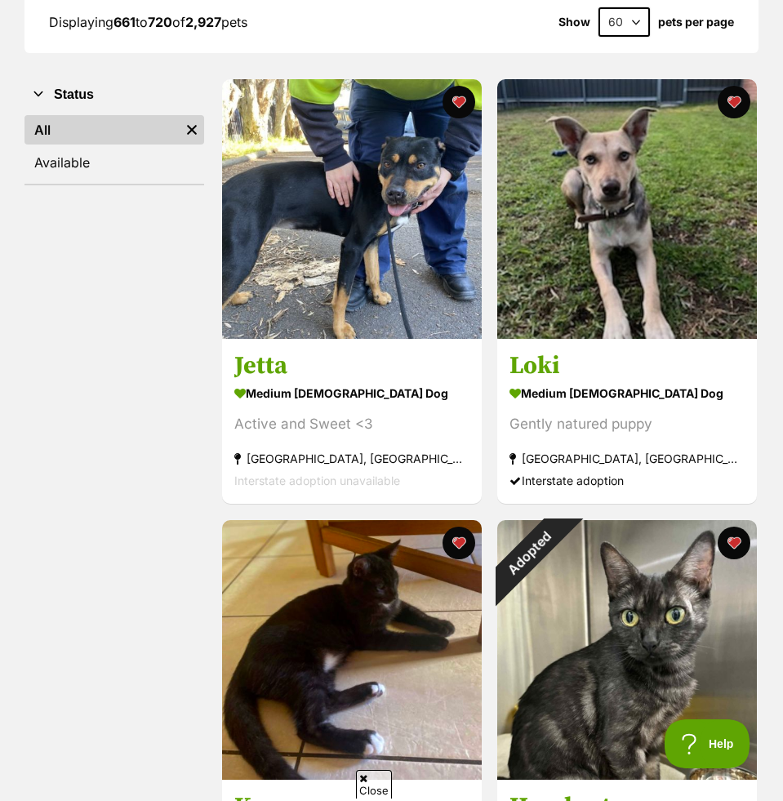
scroll to position [403, 0]
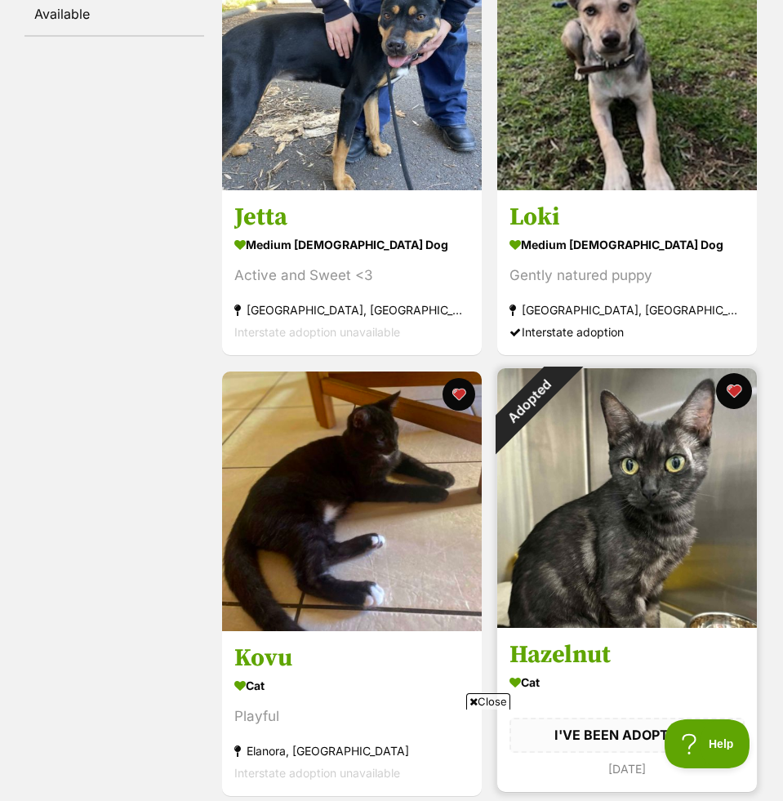
click at [731, 398] on button "favourite" at bounding box center [734, 391] width 36 height 36
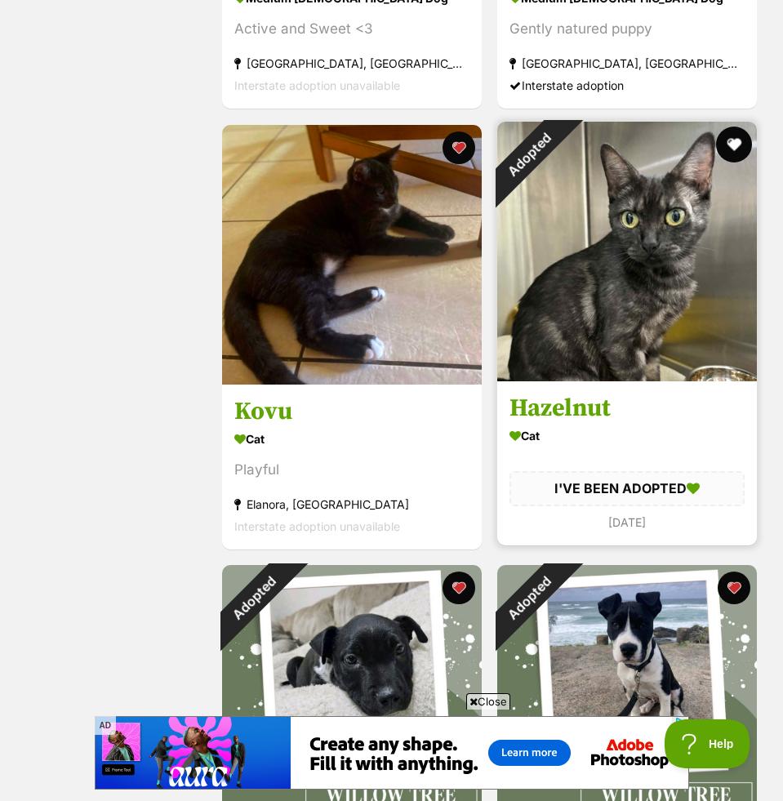
scroll to position [861, 0]
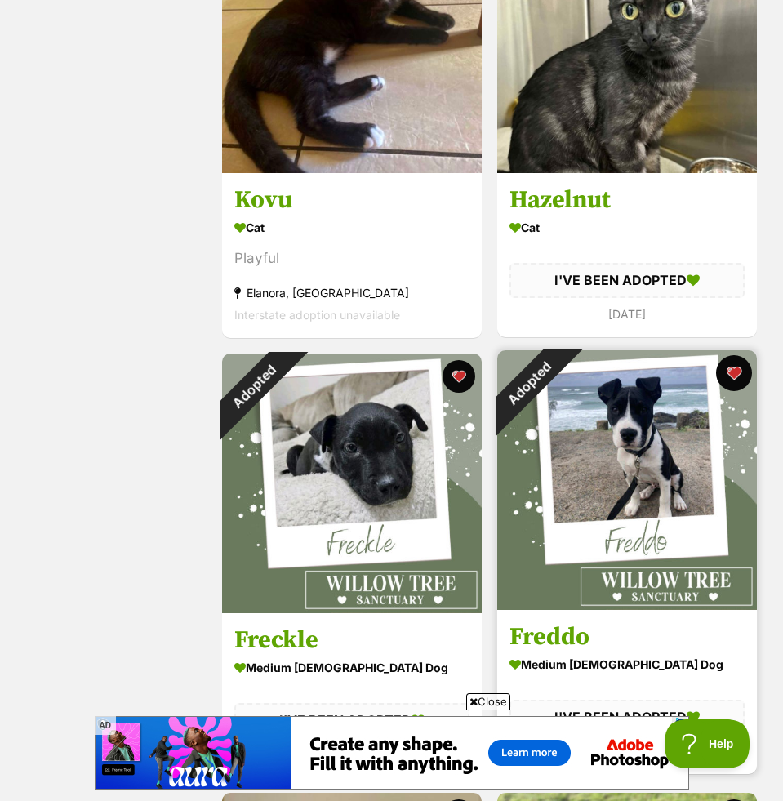
click at [733, 369] on button "favourite" at bounding box center [734, 373] width 36 height 36
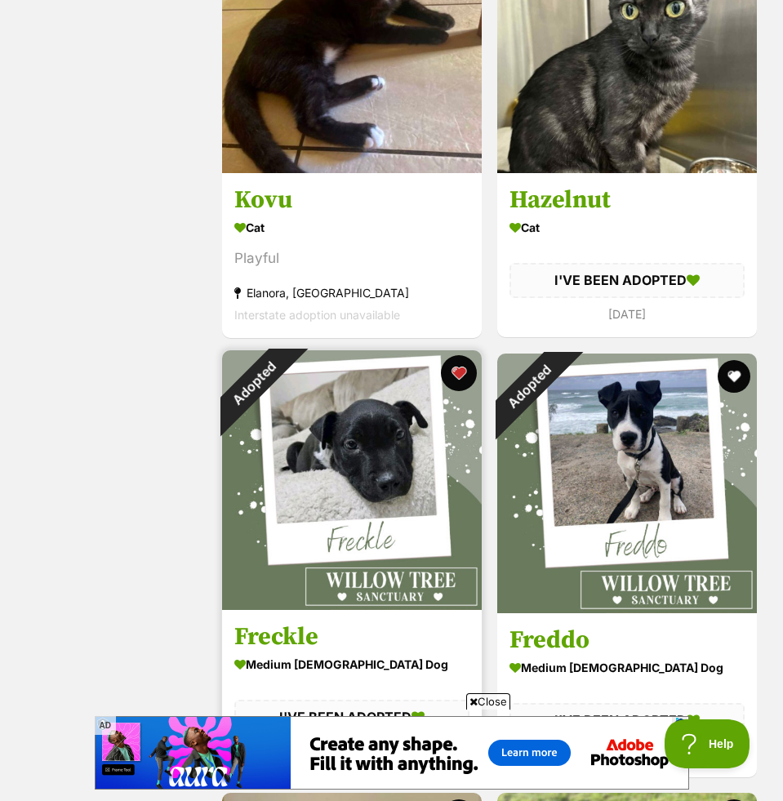
click at [464, 366] on button "favourite" at bounding box center [459, 373] width 36 height 36
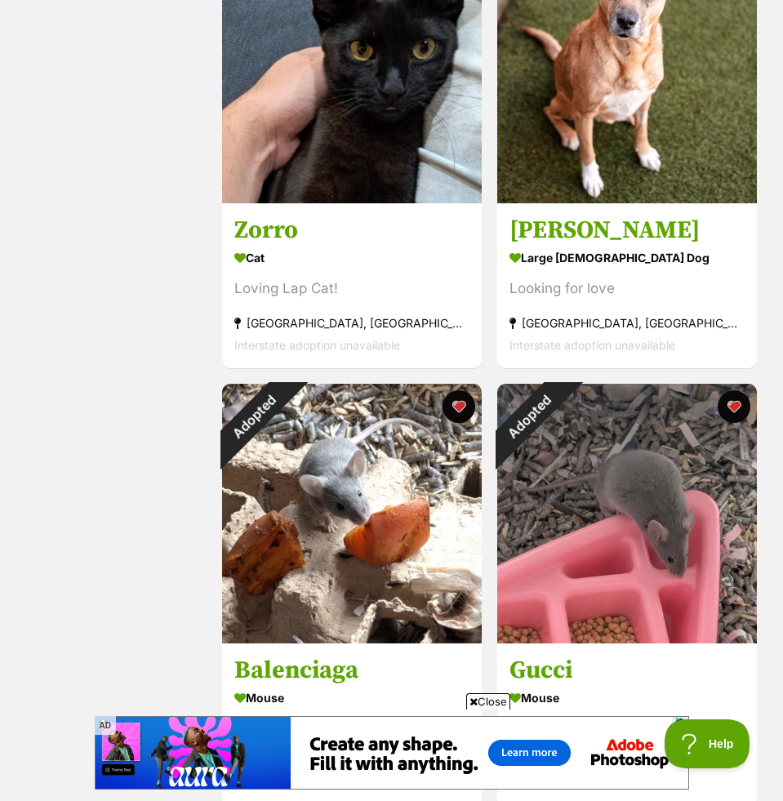
scroll to position [4799, 0]
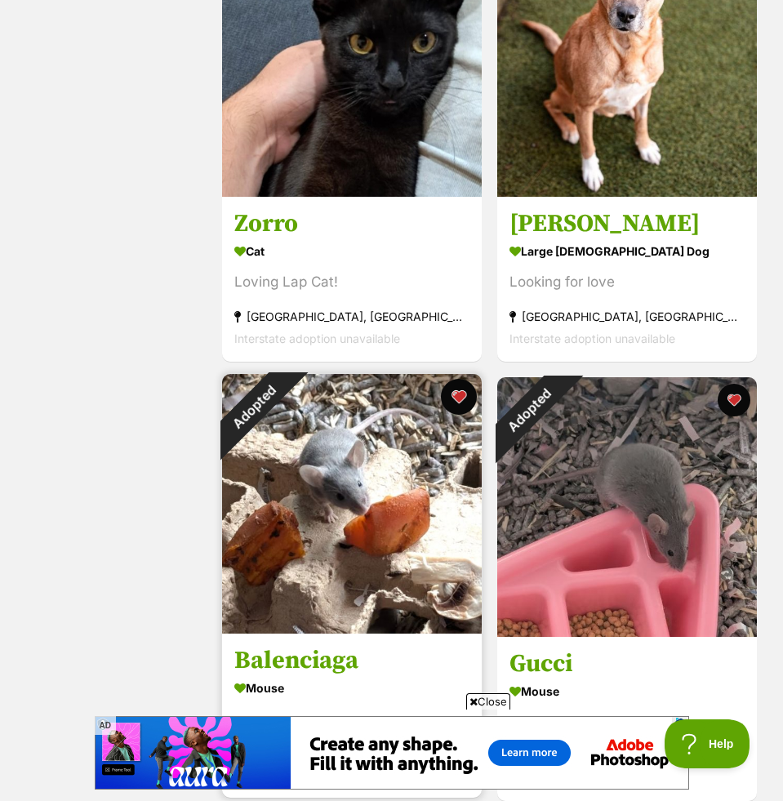
click at [456, 389] on button "favourite" at bounding box center [459, 397] width 36 height 36
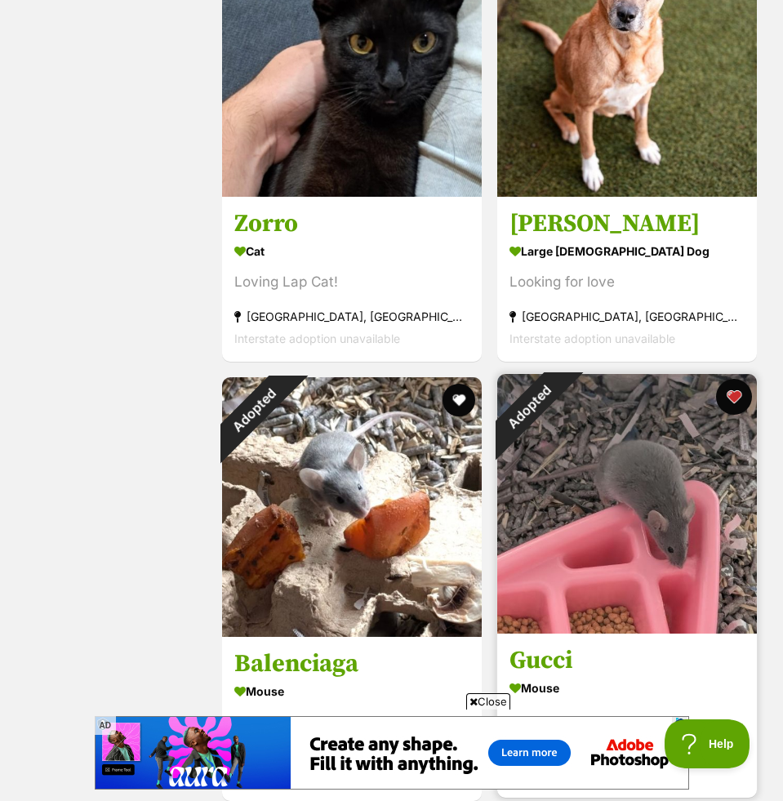
click at [725, 399] on button "favourite" at bounding box center [734, 397] width 36 height 36
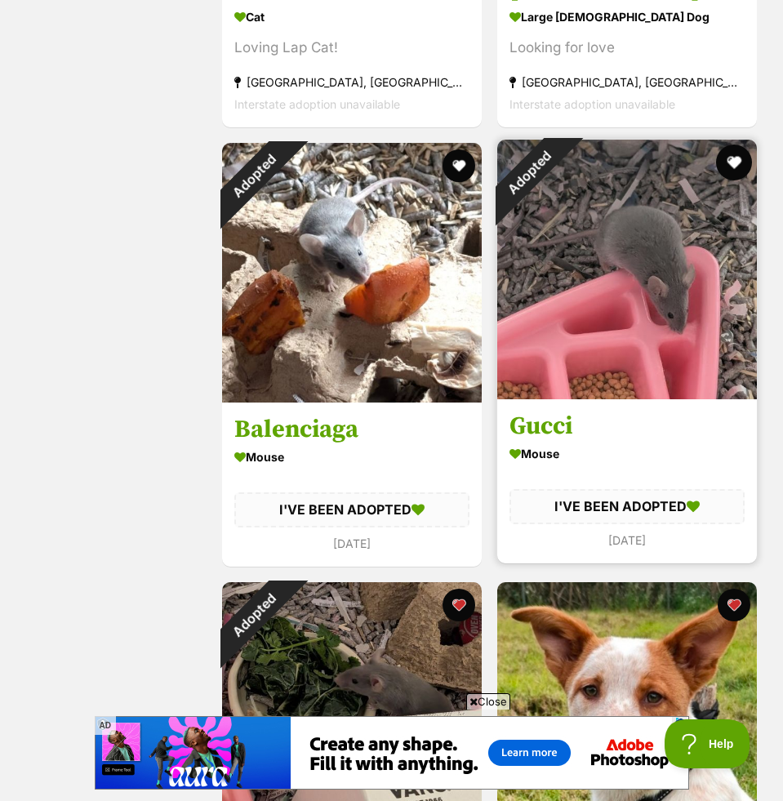
scroll to position [5188, 0]
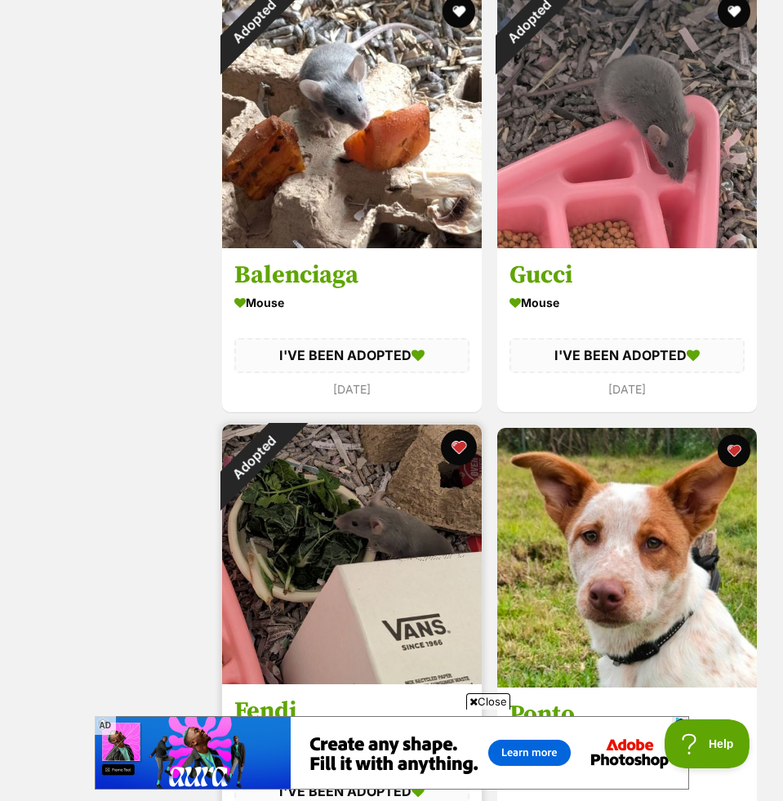
click at [463, 450] on button "favourite" at bounding box center [459, 447] width 36 height 36
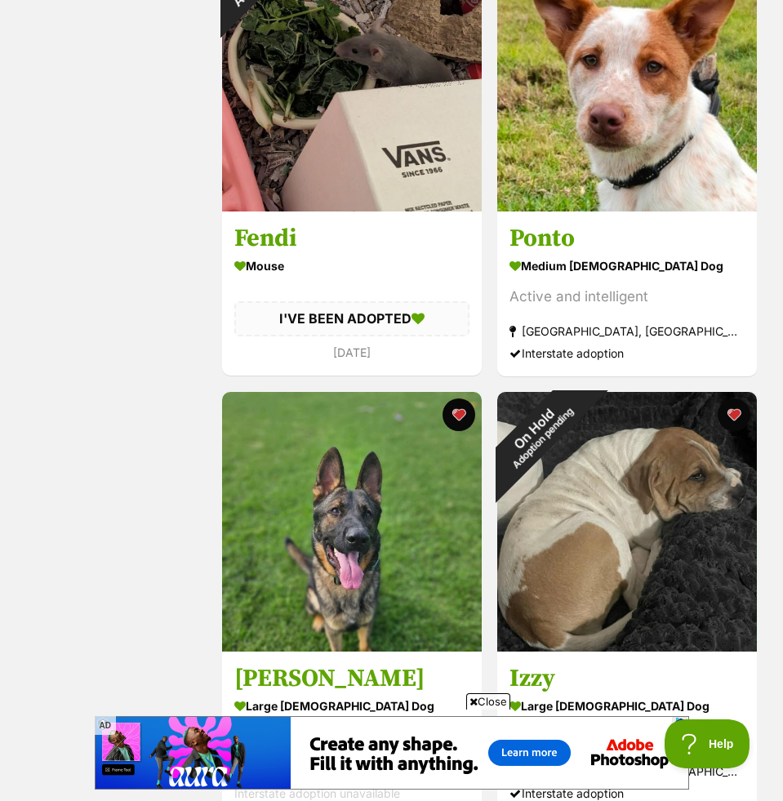
scroll to position [5672, 0]
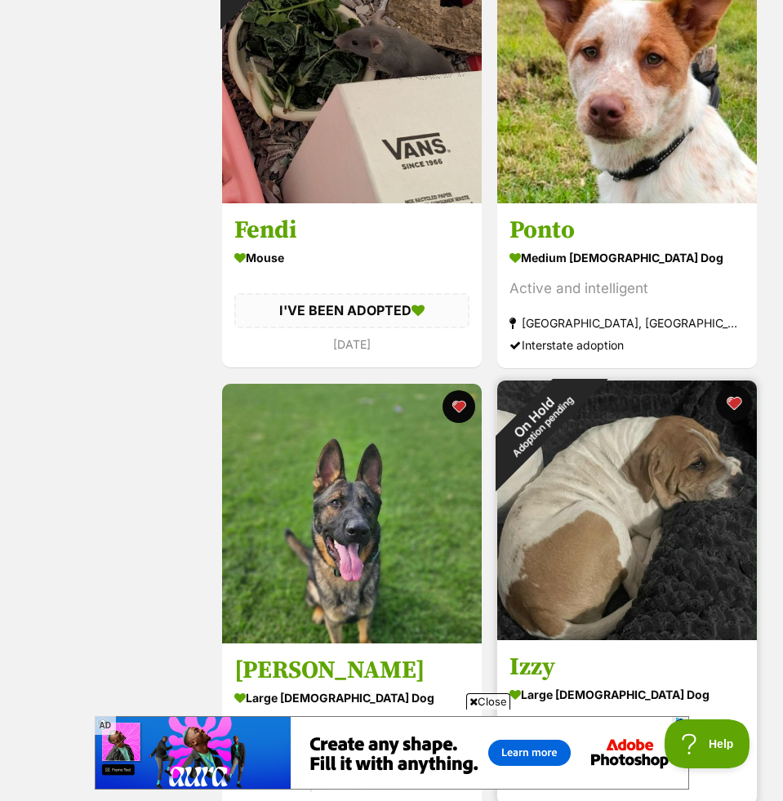
click at [732, 404] on button "favourite" at bounding box center [734, 403] width 36 height 36
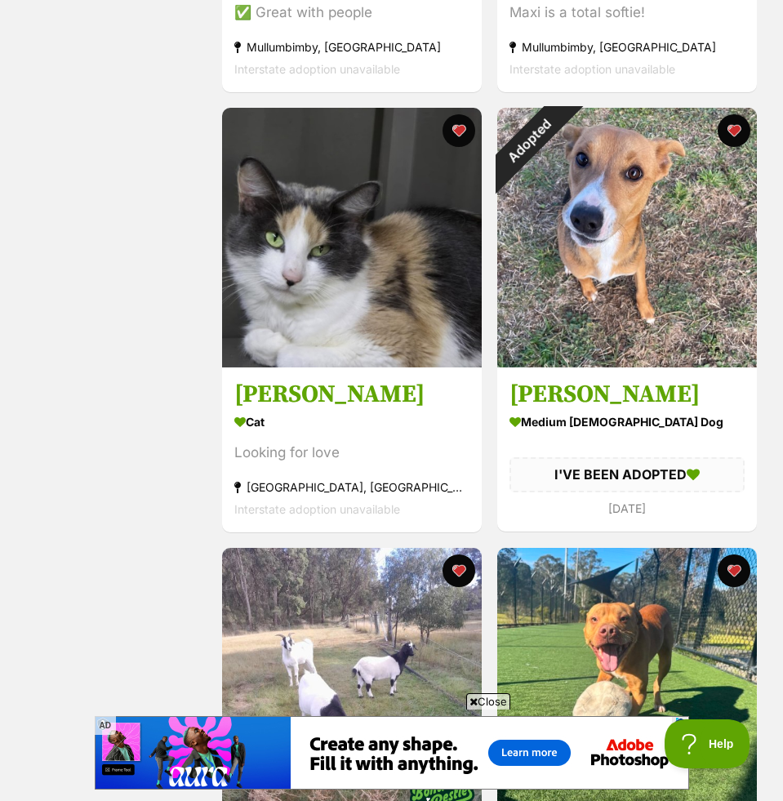
scroll to position [8008, 0]
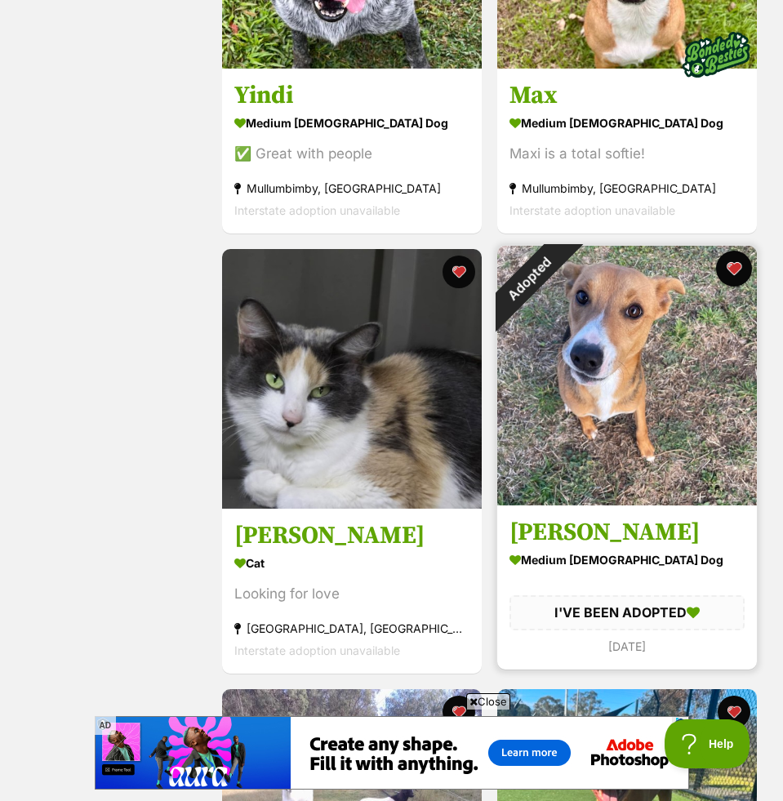
click at [731, 274] on button "favourite" at bounding box center [734, 269] width 36 height 36
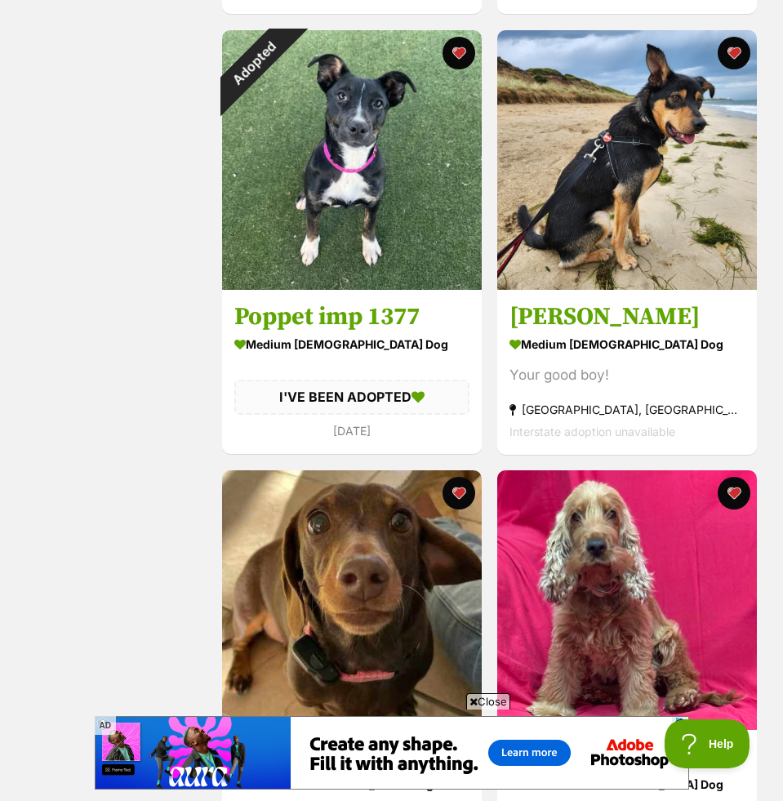
scroll to position [9106, 0]
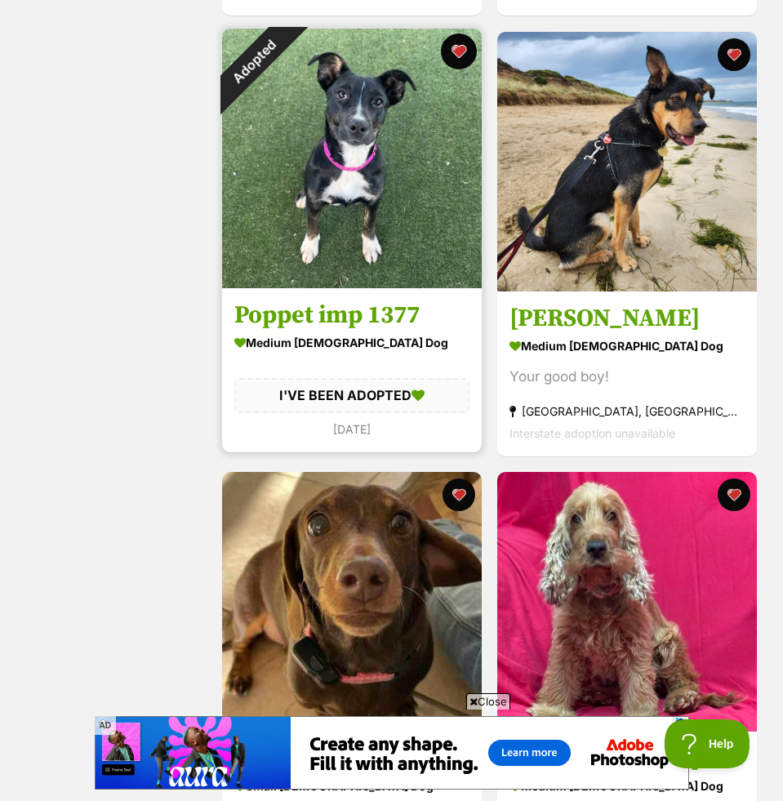
click at [447, 51] on button "favourite" at bounding box center [459, 51] width 36 height 36
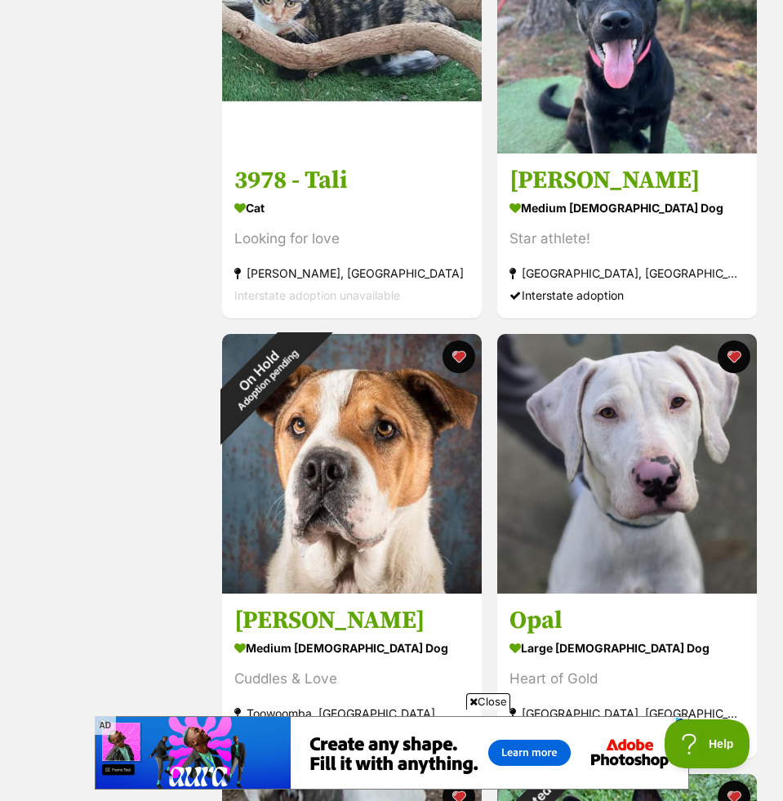
scroll to position [12333, 0]
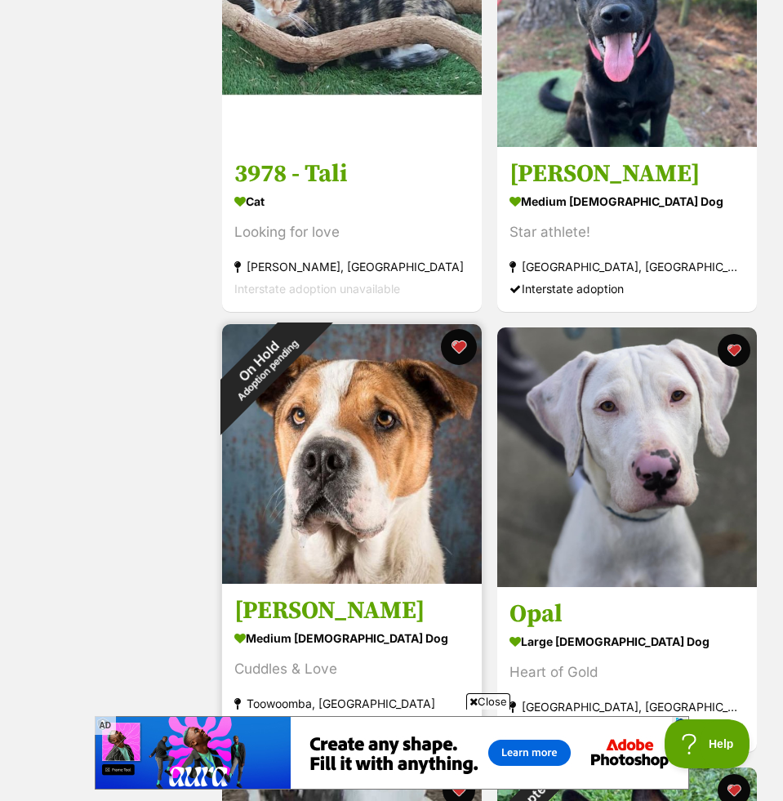
click at [464, 351] on button "favourite" at bounding box center [459, 347] width 36 height 36
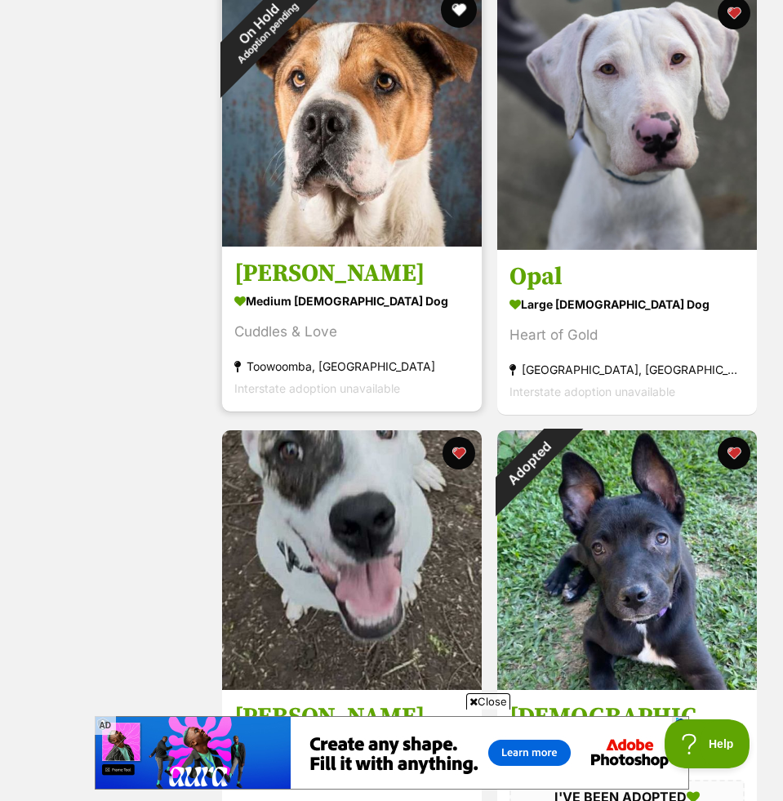
scroll to position [12804, 0]
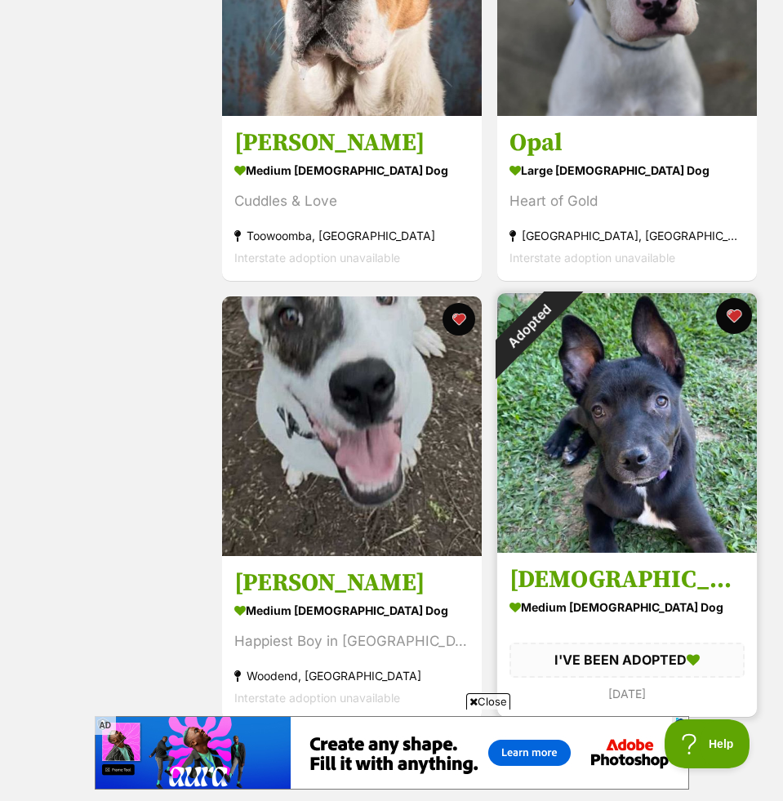
click at [734, 323] on button "favourite" at bounding box center [734, 316] width 36 height 36
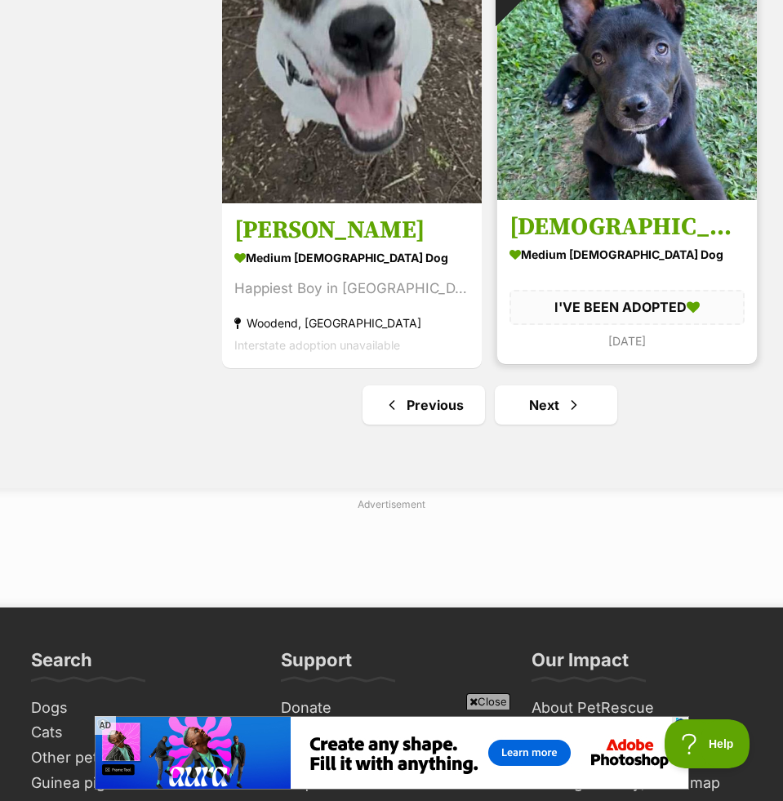
scroll to position [13224, 0]
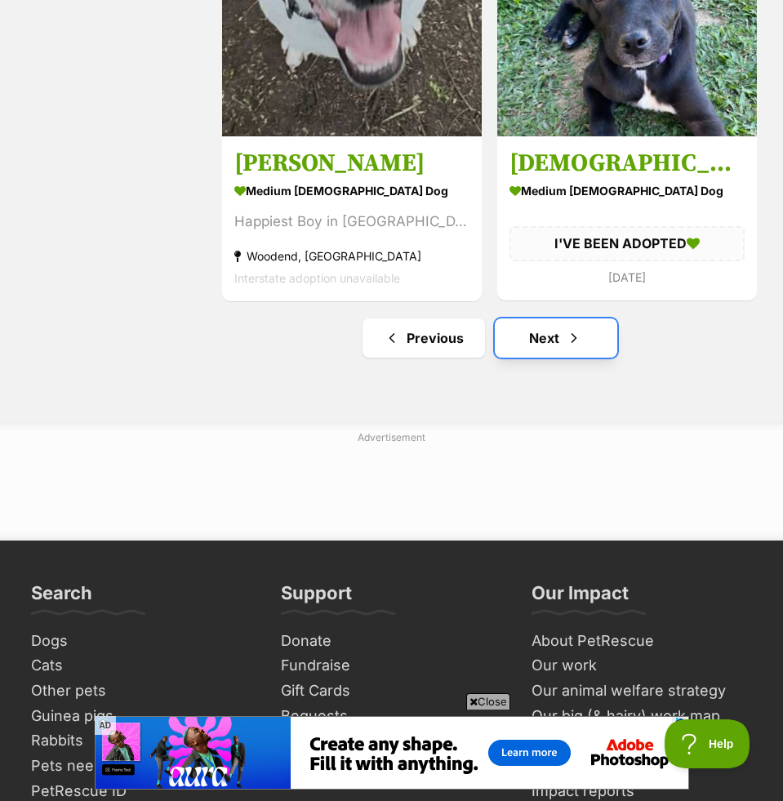
click at [587, 355] on link "Next" at bounding box center [556, 337] width 122 height 39
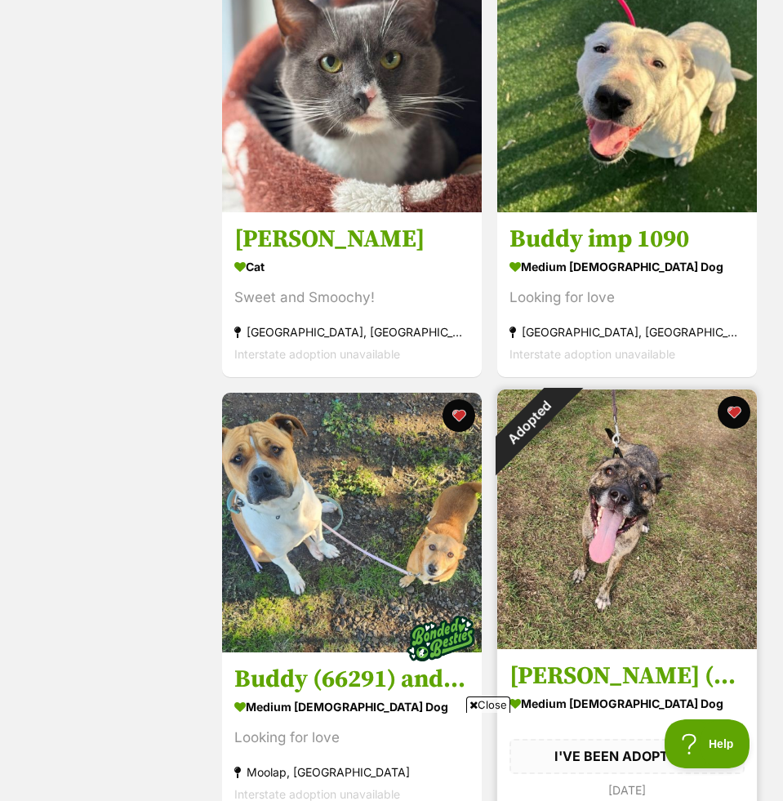
scroll to position [2144, 0]
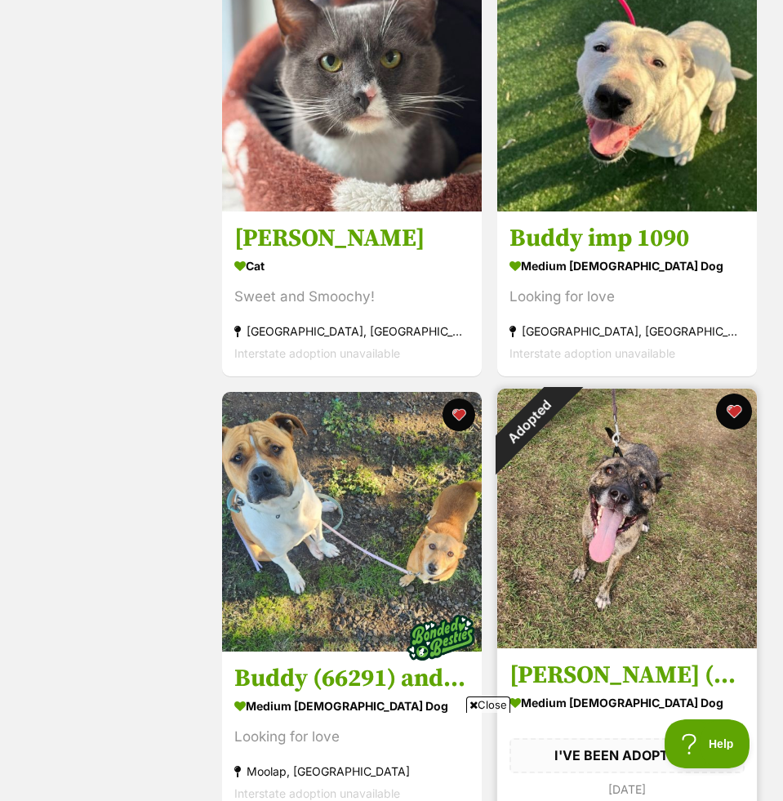
click at [728, 411] on button "favourite" at bounding box center [734, 411] width 36 height 36
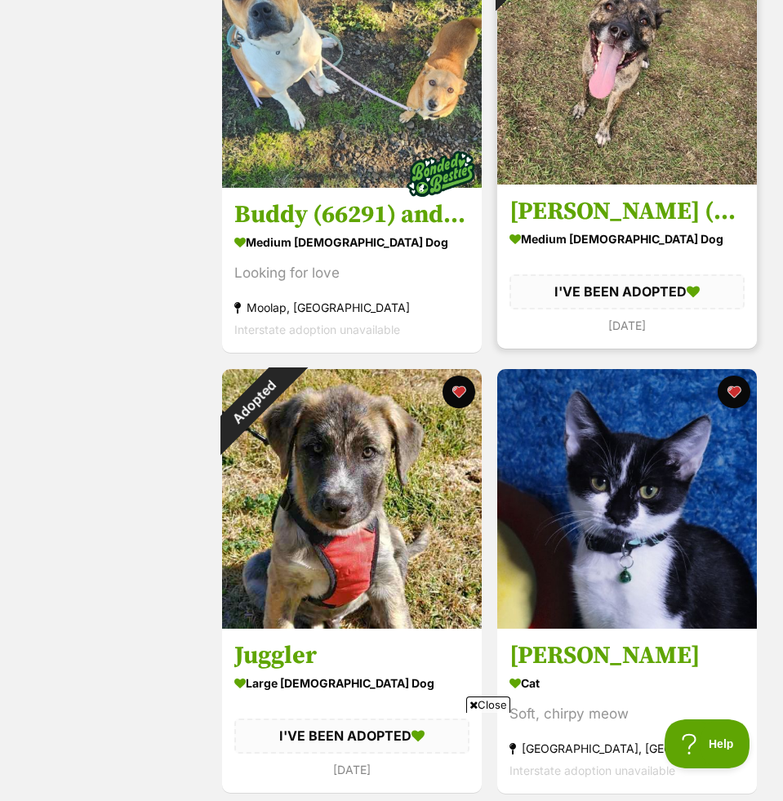
scroll to position [2640, 0]
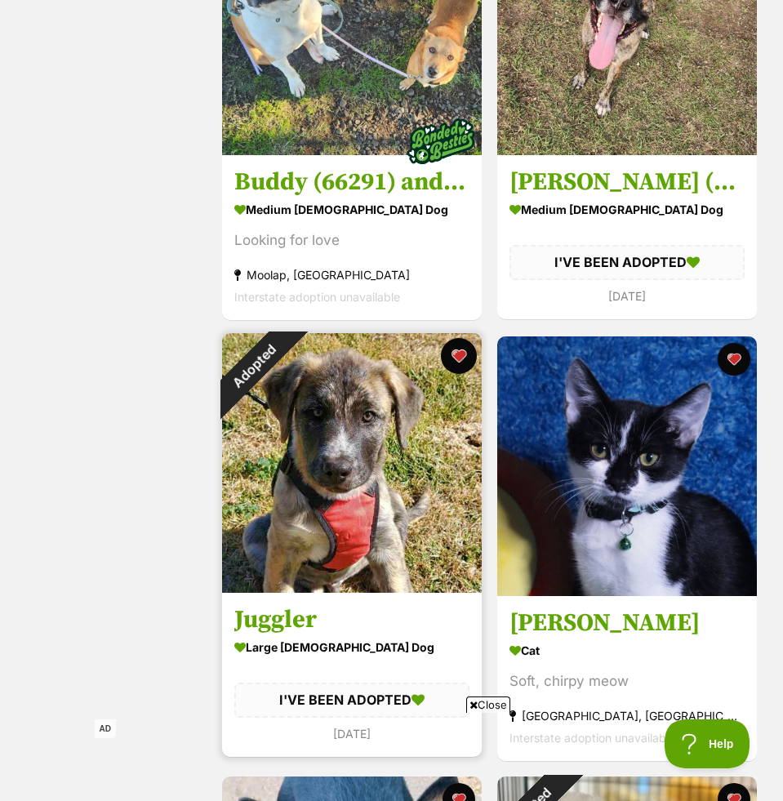
click at [459, 344] on button "favourite" at bounding box center [459, 356] width 36 height 36
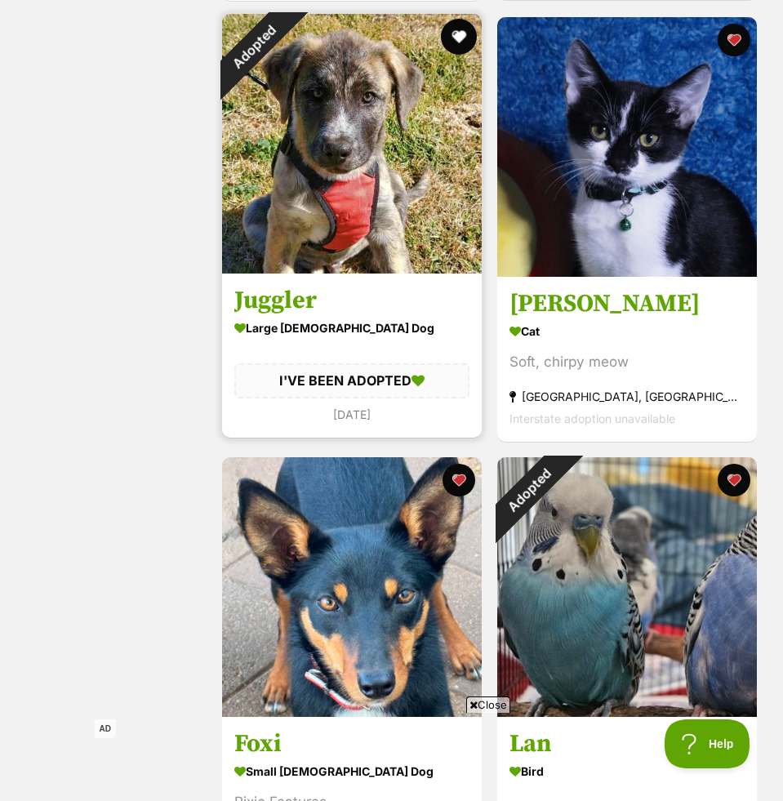
scroll to position [3021, 0]
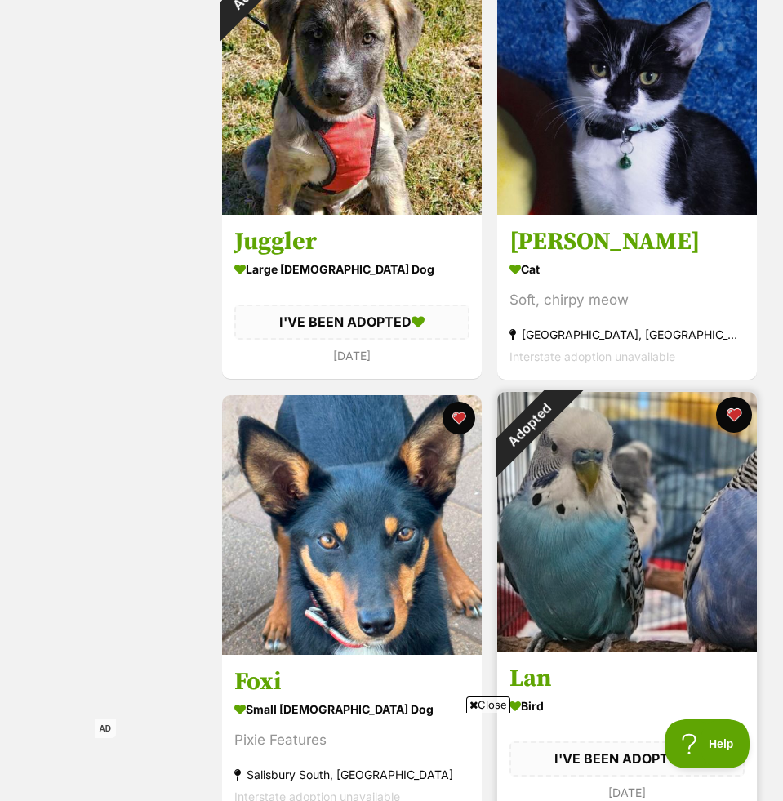
click at [728, 415] on button "favourite" at bounding box center [734, 415] width 36 height 36
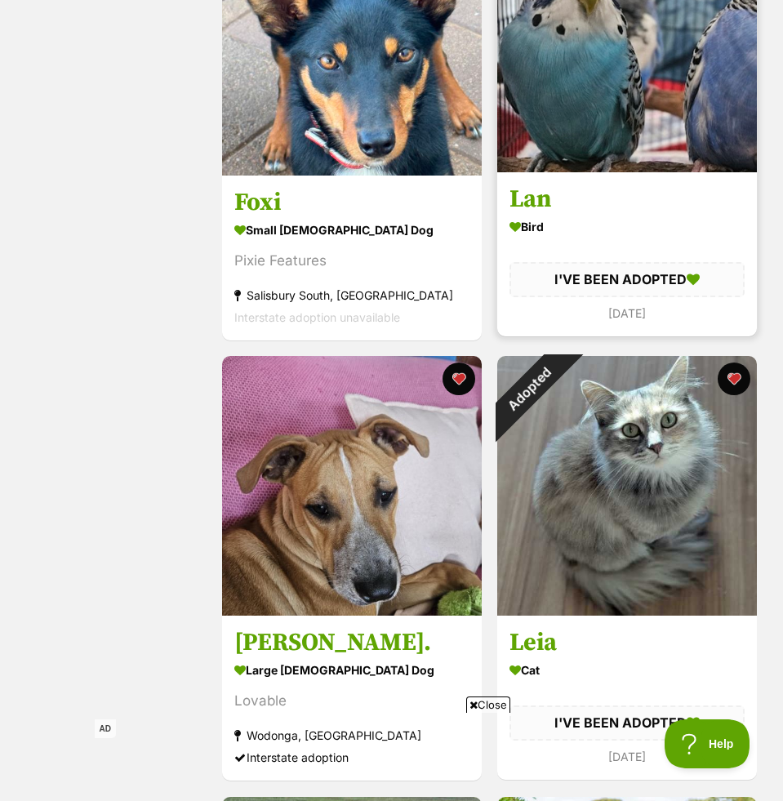
scroll to position [3498, 0]
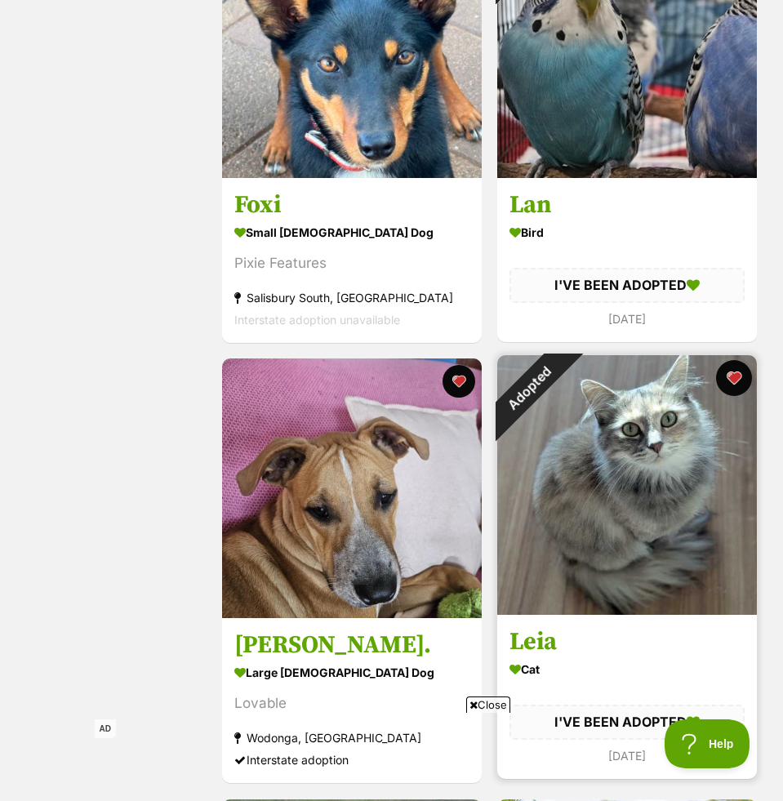
click at [727, 375] on button "favourite" at bounding box center [734, 378] width 36 height 36
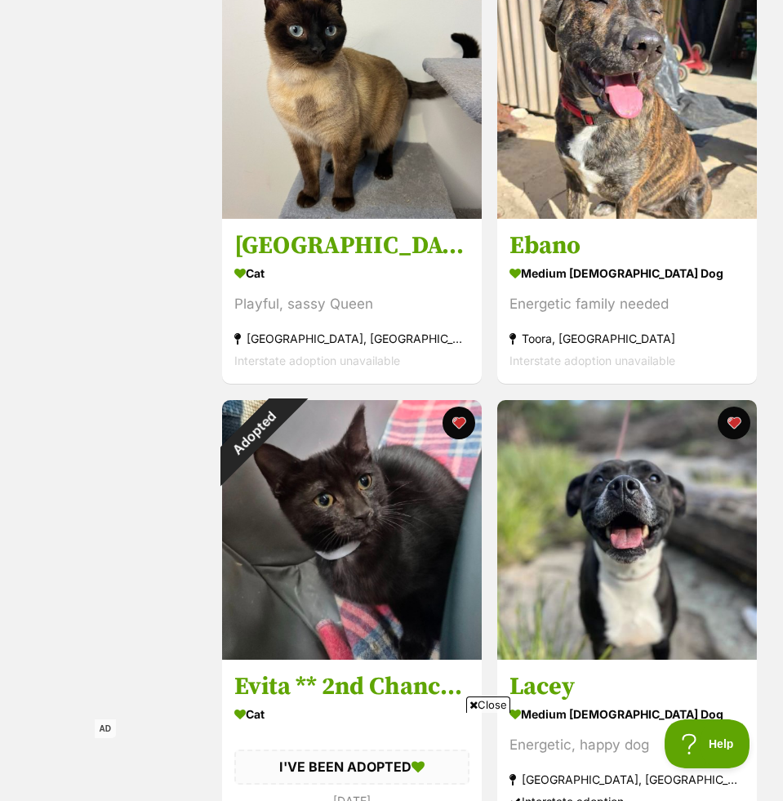
scroll to position [9706, 0]
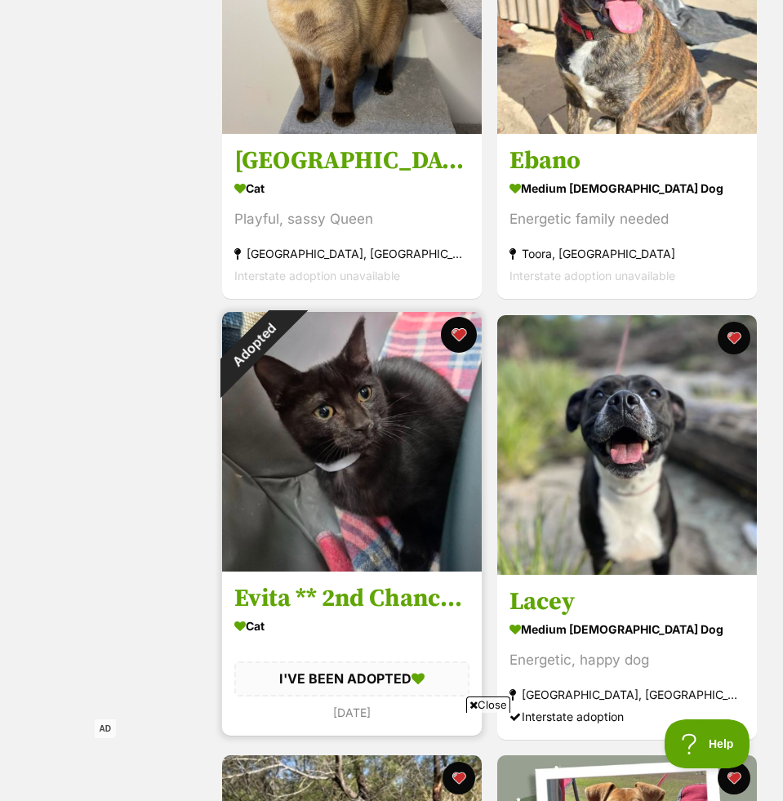
click at [457, 335] on button "favourite" at bounding box center [459, 335] width 36 height 36
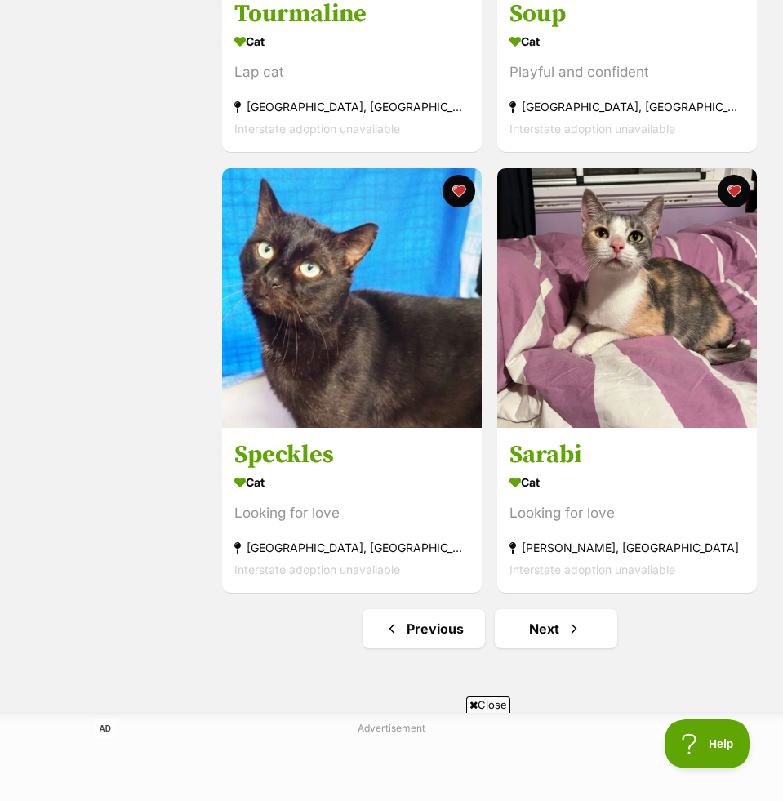
scroll to position [12932, 0]
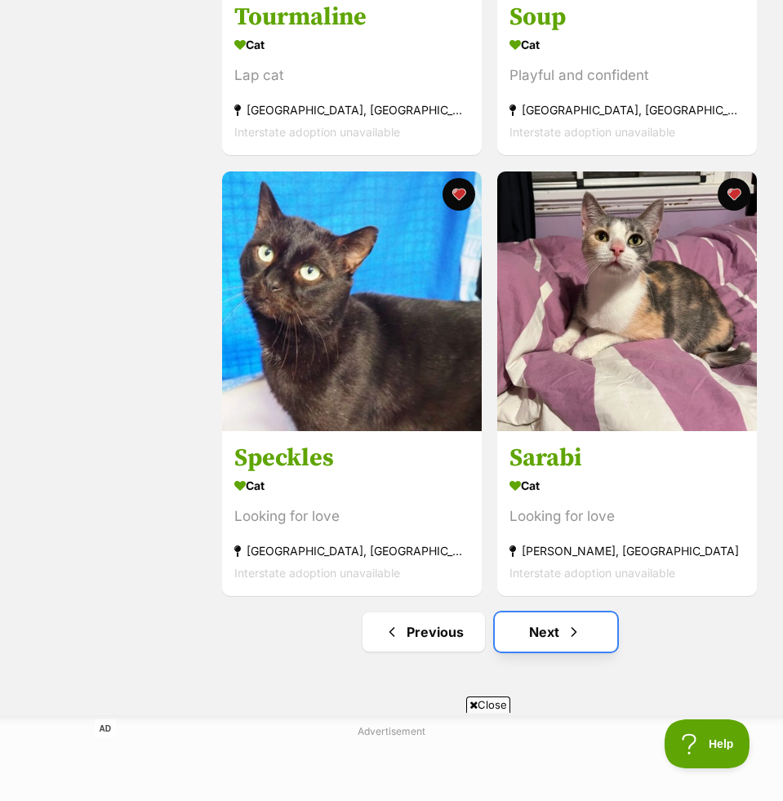
click at [585, 616] on link "Next" at bounding box center [556, 631] width 122 height 39
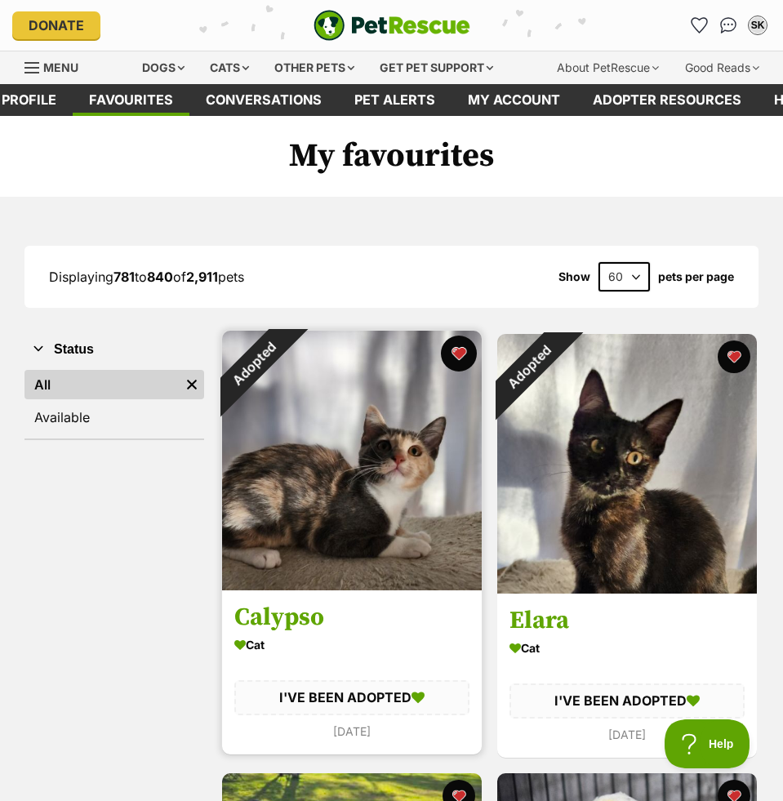
click at [460, 346] on button "favourite" at bounding box center [459, 354] width 36 height 36
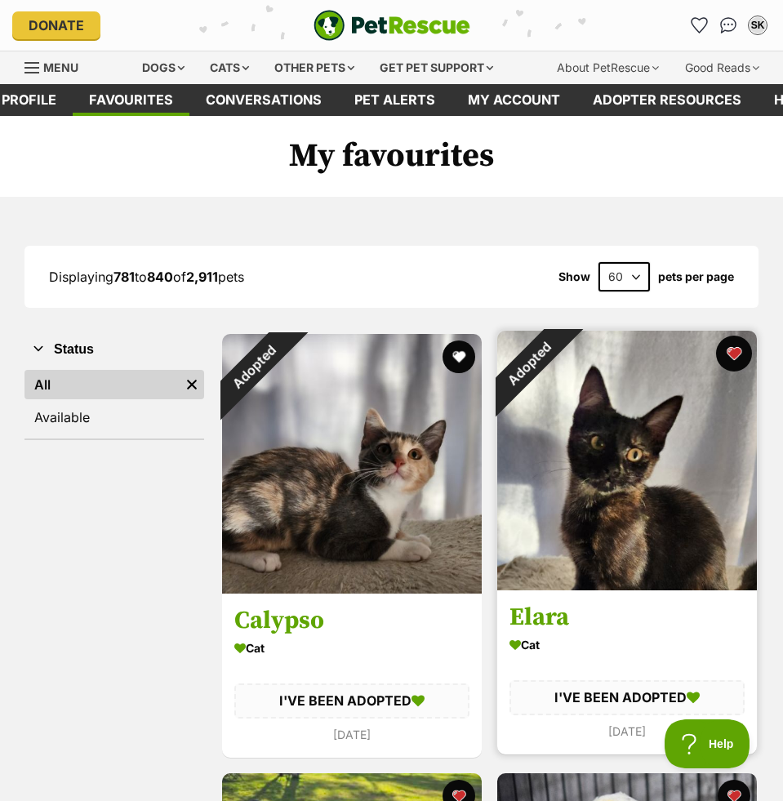
click at [742, 347] on button "favourite" at bounding box center [734, 354] width 36 height 36
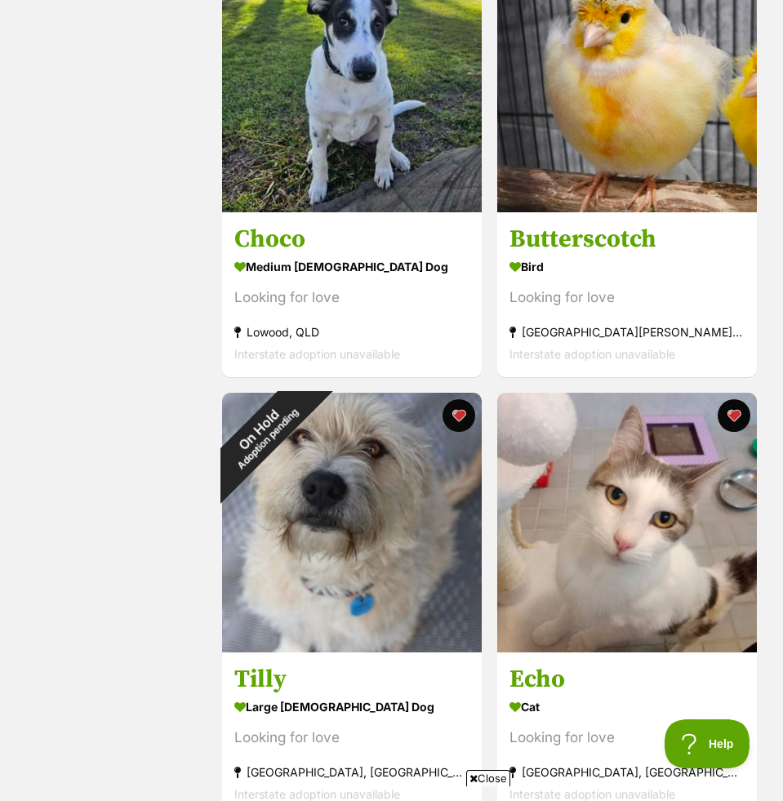
scroll to position [812, 0]
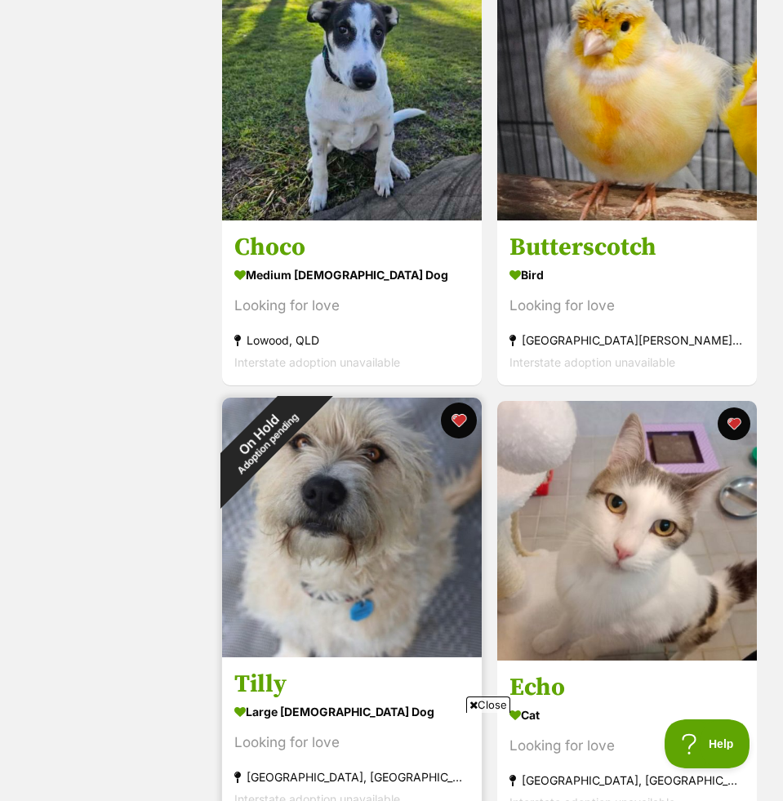
click at [451, 417] on button "favourite" at bounding box center [459, 420] width 36 height 36
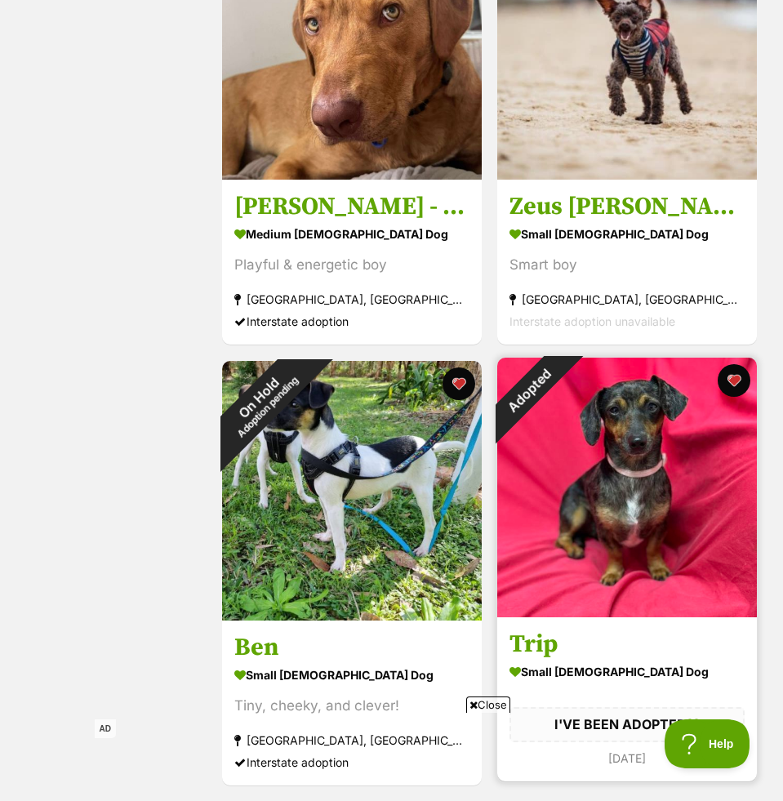
scroll to position [2357, 0]
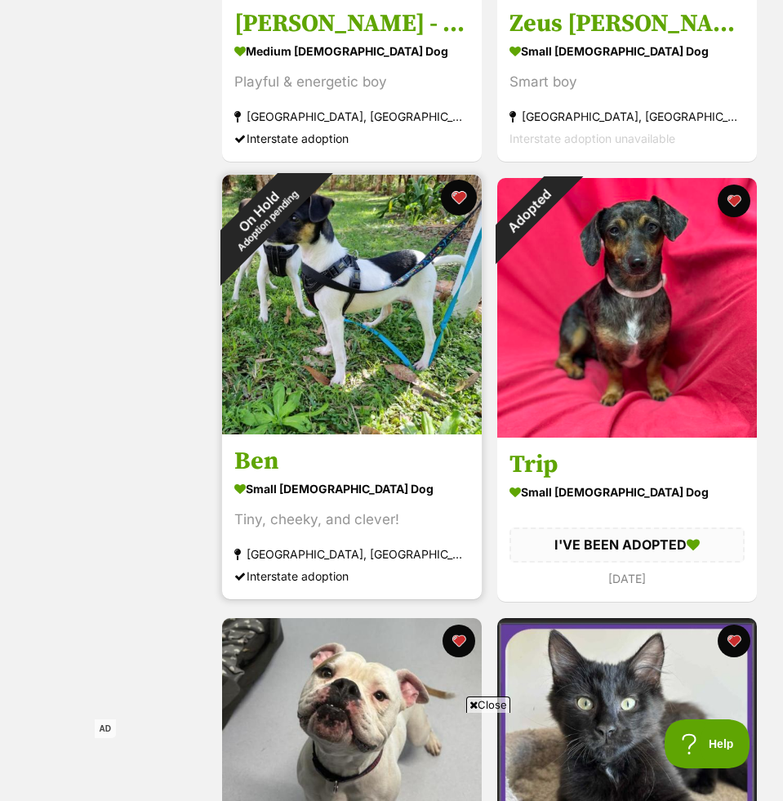
click at [457, 196] on button "favourite" at bounding box center [459, 198] width 36 height 36
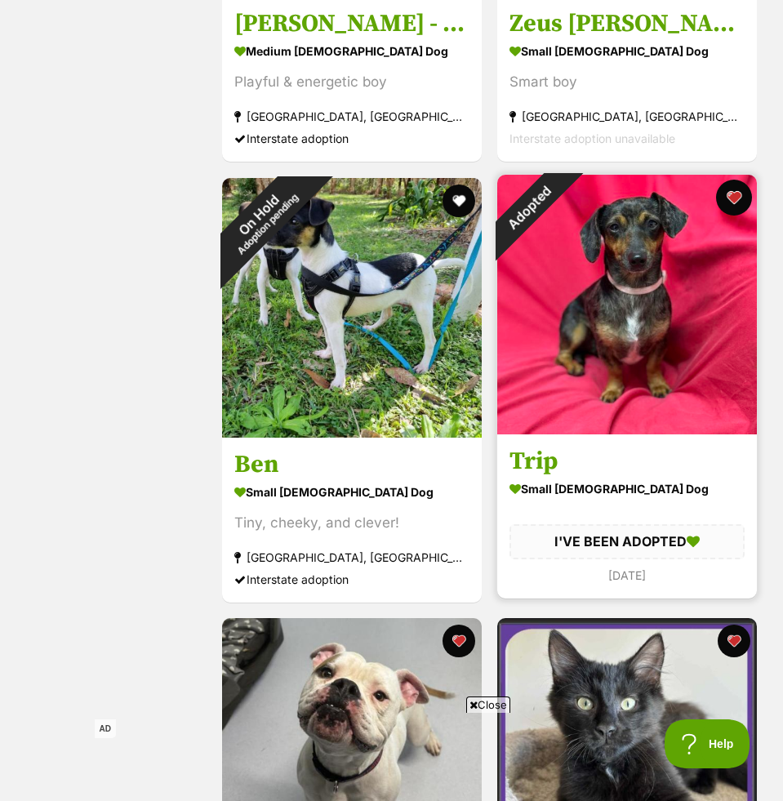
click at [735, 193] on button "favourite" at bounding box center [734, 198] width 36 height 36
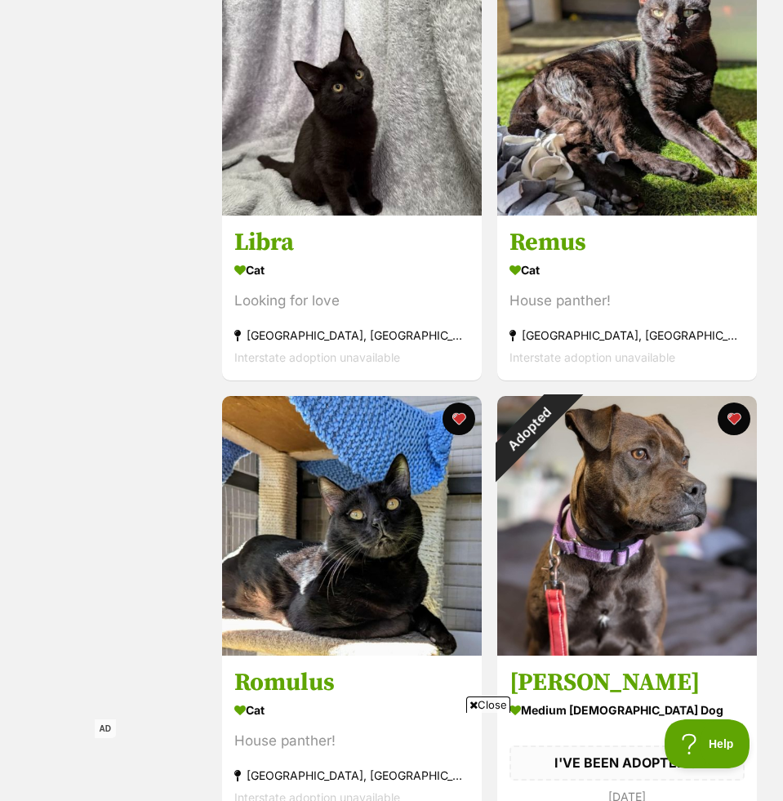
scroll to position [4868, 0]
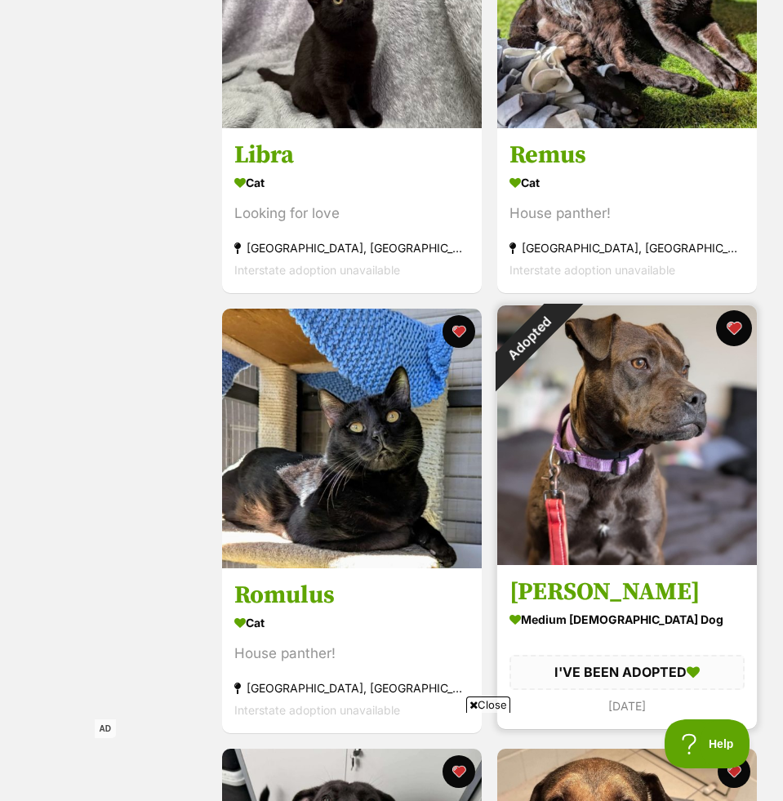
click at [732, 329] on button "favourite" at bounding box center [734, 328] width 36 height 36
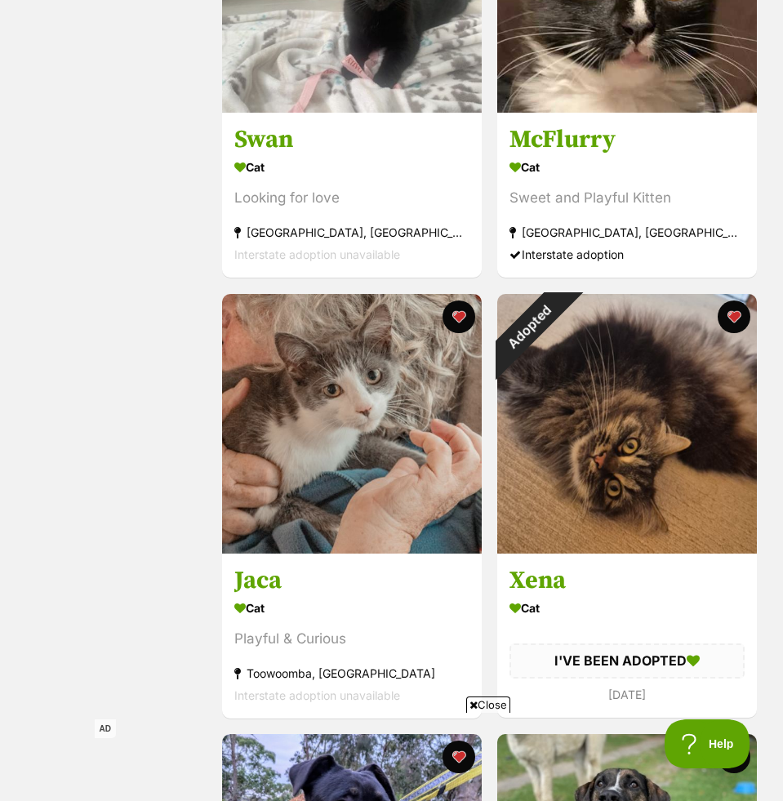
scroll to position [7177, 0]
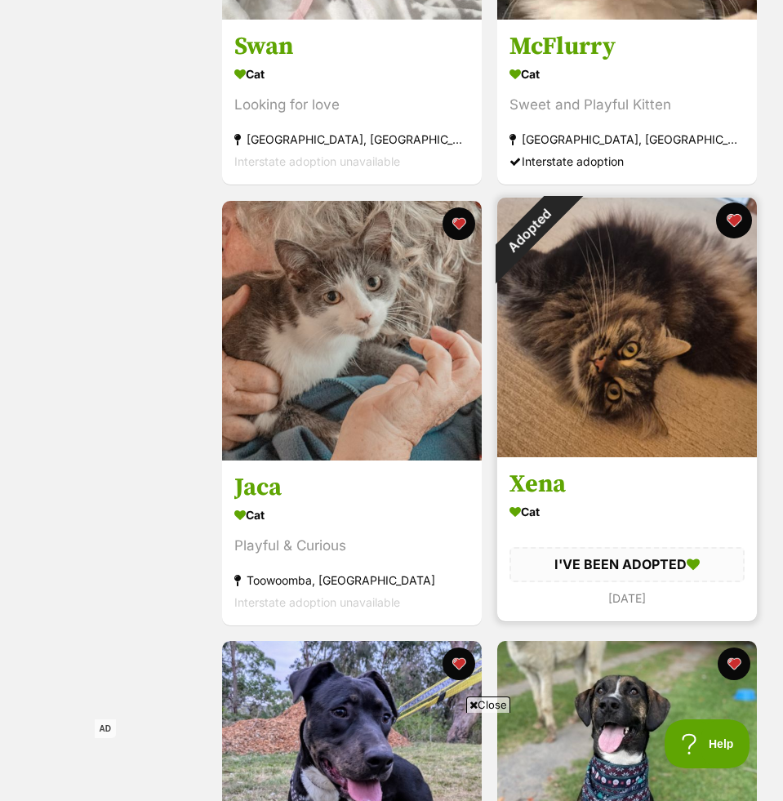
click at [733, 223] on button "favourite" at bounding box center [734, 220] width 36 height 36
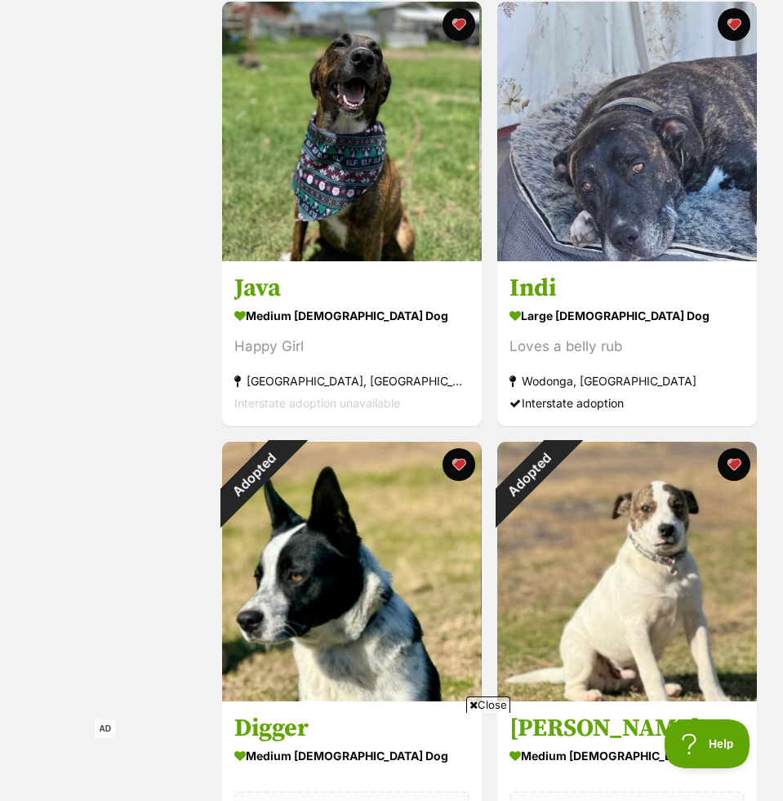
scroll to position [8416, 0]
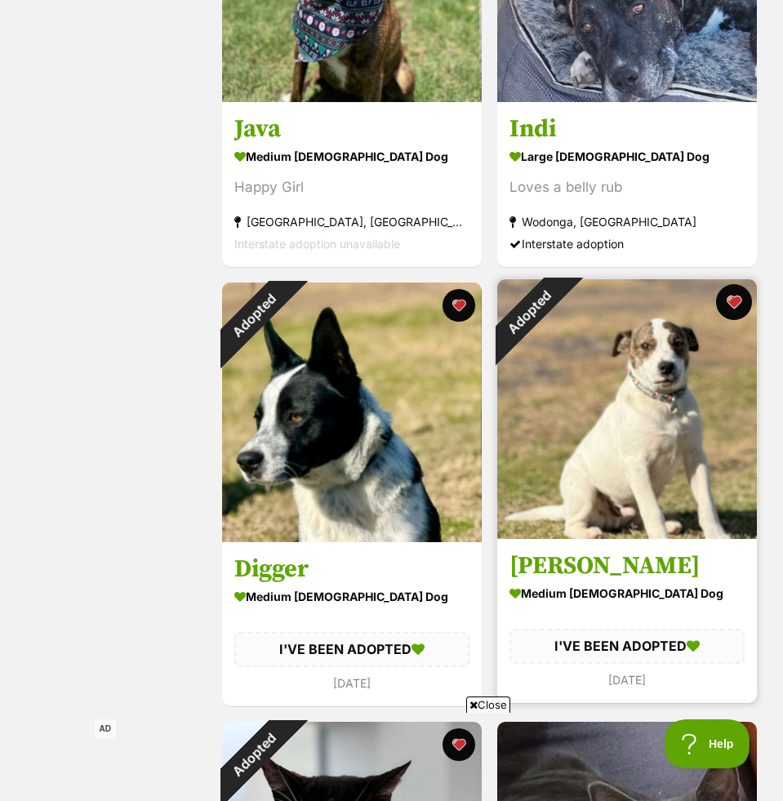
click at [737, 298] on button "favourite" at bounding box center [734, 302] width 36 height 36
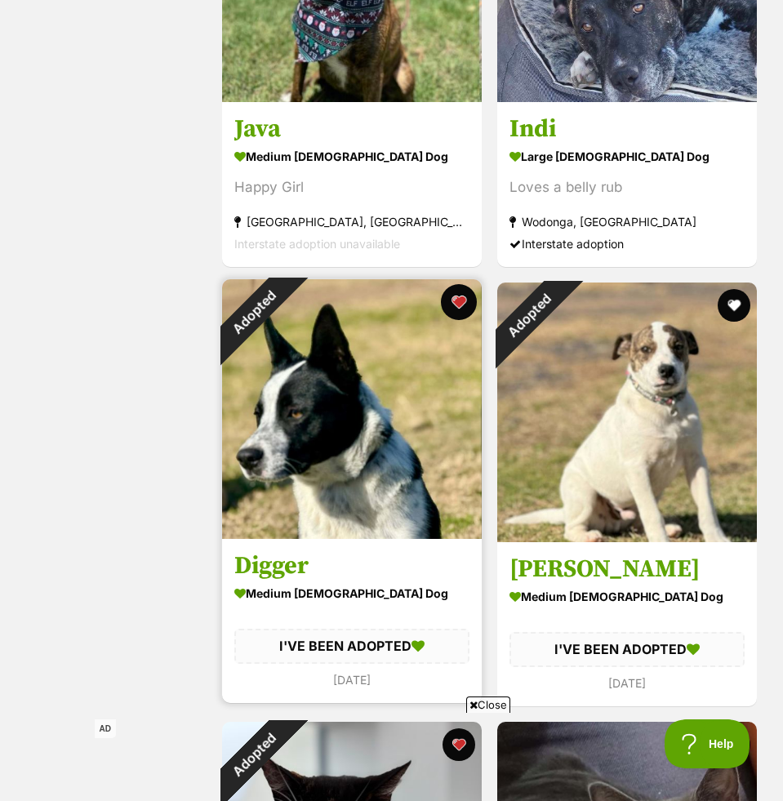
click at [457, 304] on button "favourite" at bounding box center [459, 302] width 36 height 36
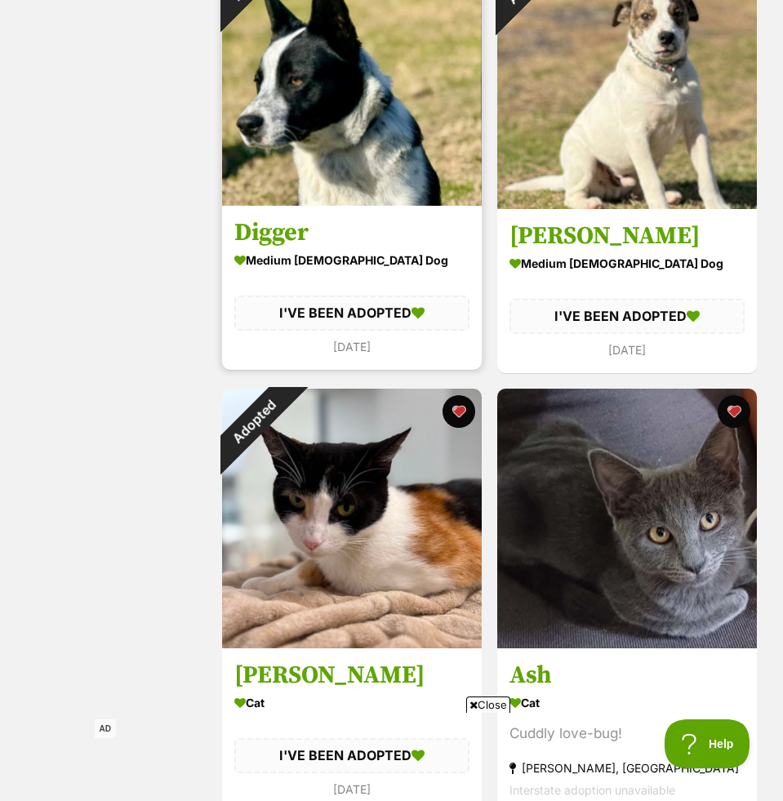
scroll to position [8881, 0]
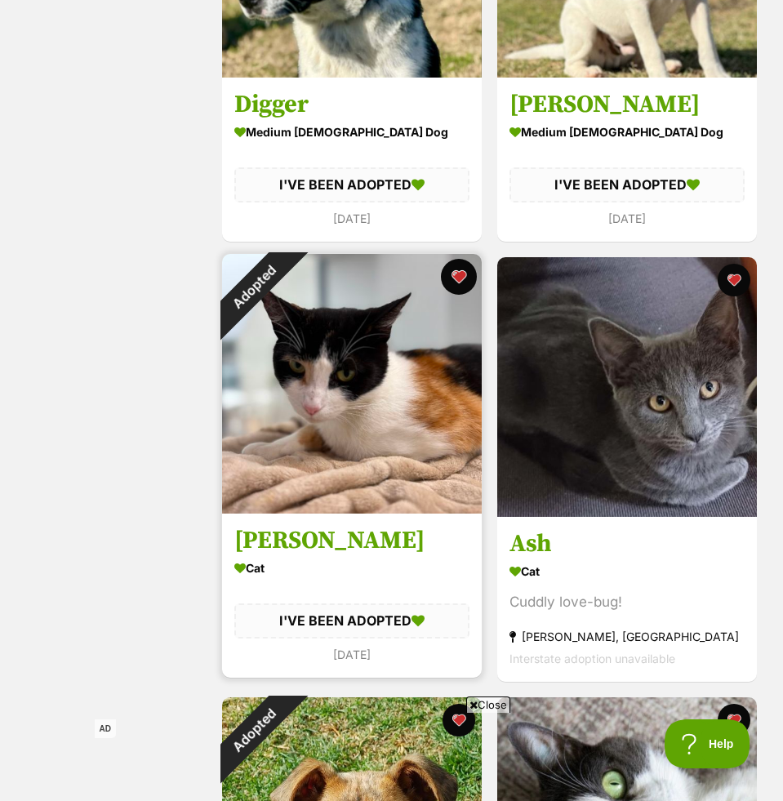
click at [457, 279] on button "favourite" at bounding box center [459, 277] width 36 height 36
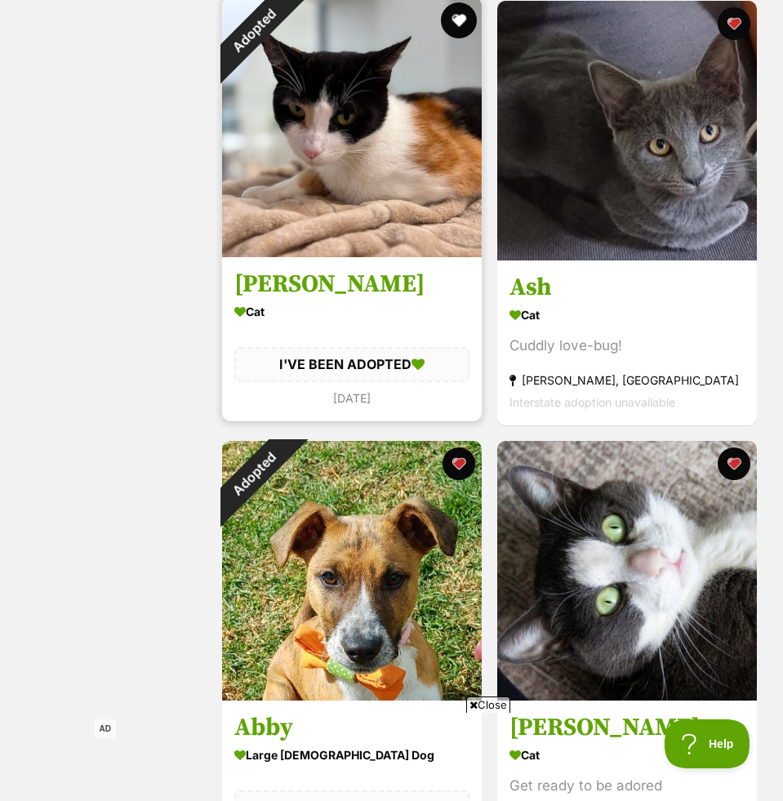
scroll to position [9195, 0]
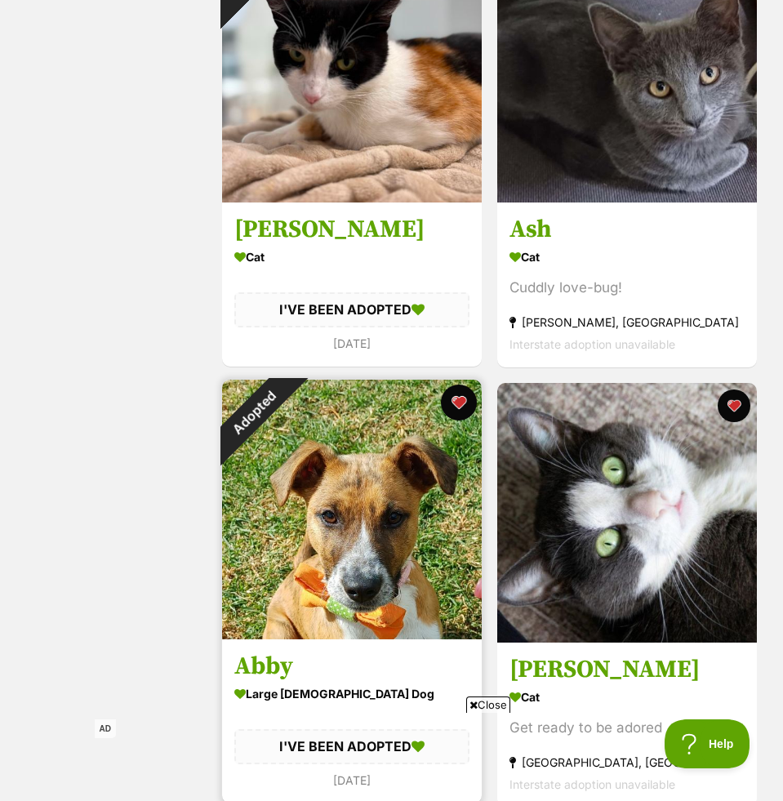
click at [462, 405] on button "favourite" at bounding box center [459, 402] width 36 height 36
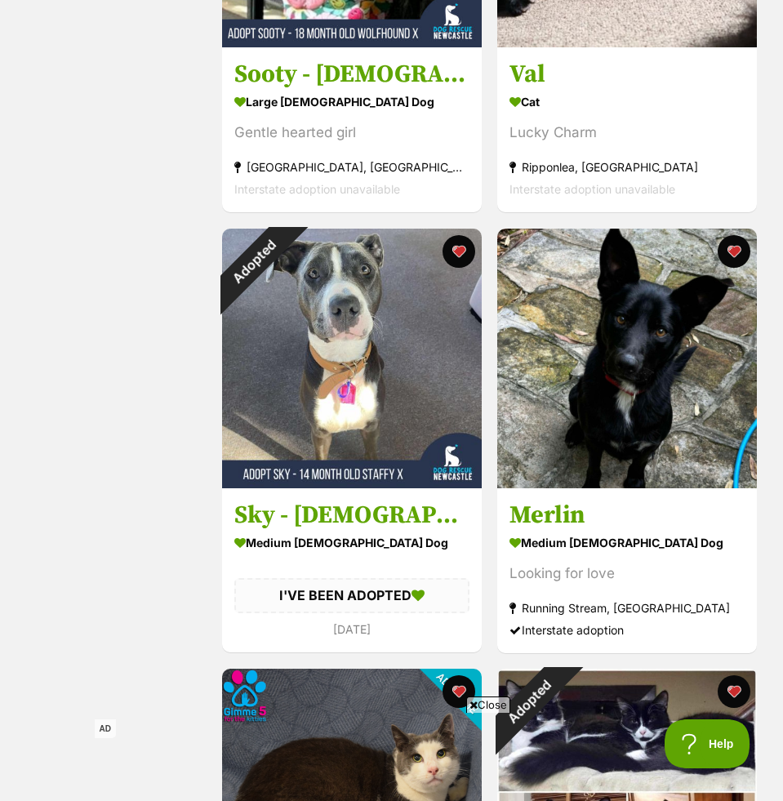
scroll to position [11189, 0]
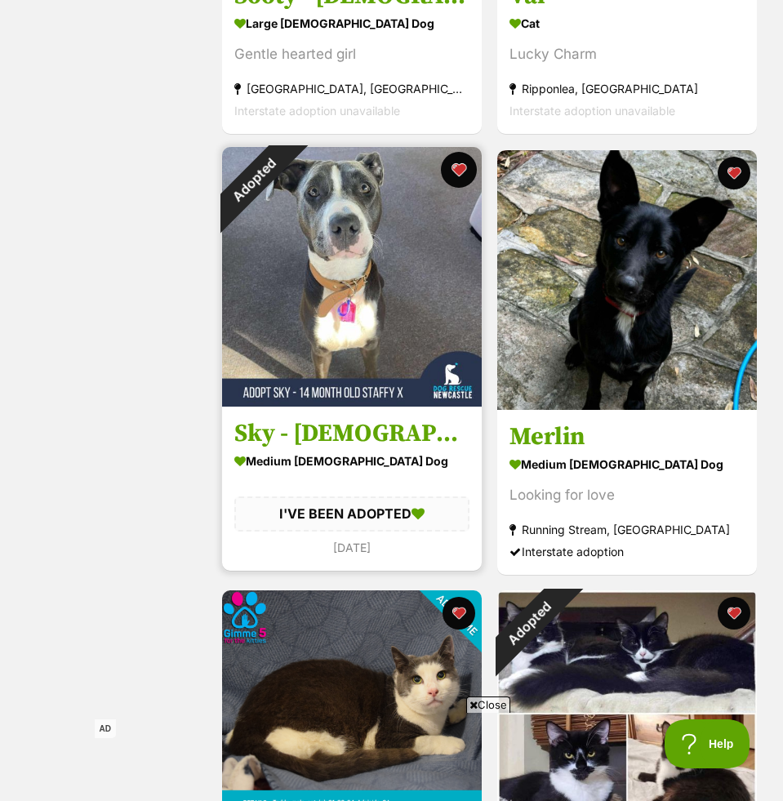
click at [454, 167] on button "favourite" at bounding box center [459, 170] width 36 height 36
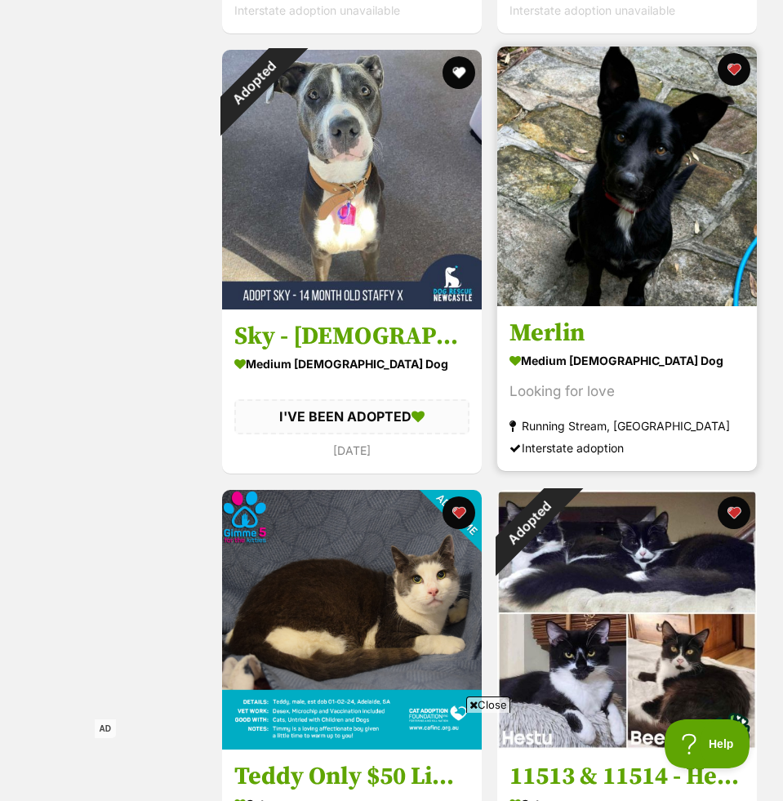
scroll to position [11341, 0]
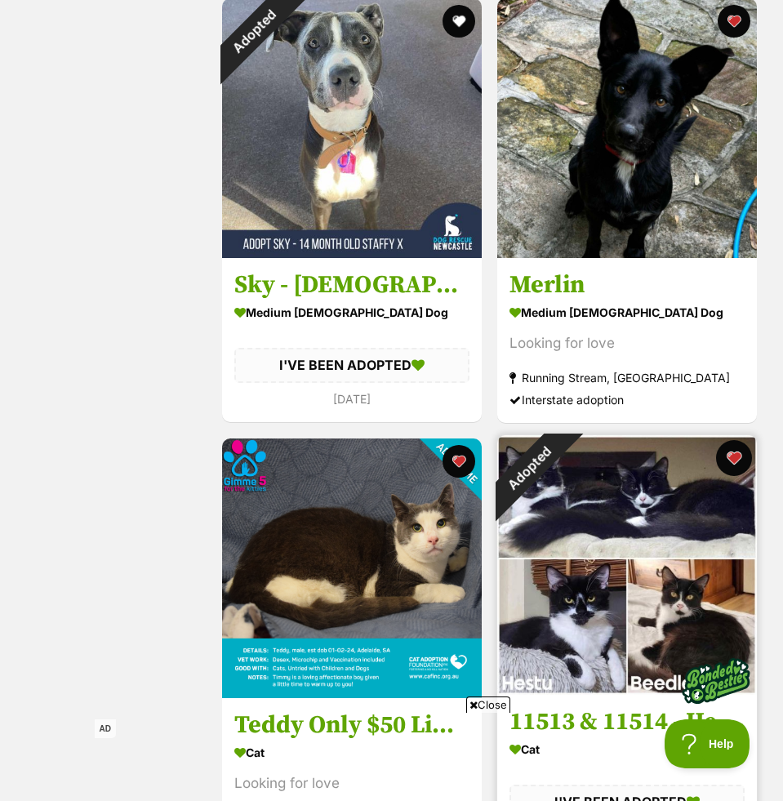
click at [727, 470] on button "favourite" at bounding box center [734, 458] width 36 height 36
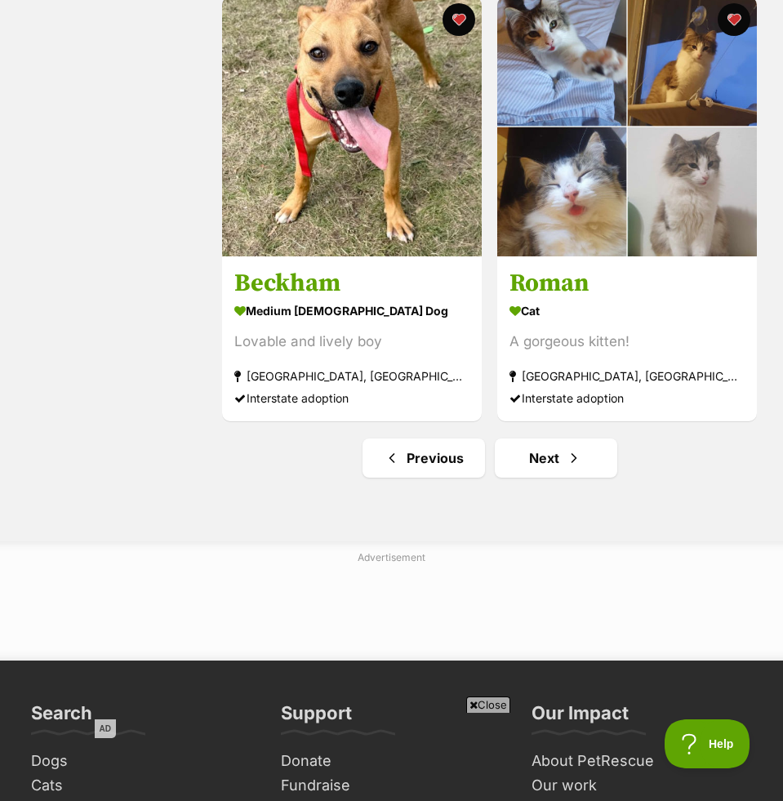
scroll to position [13274, 0]
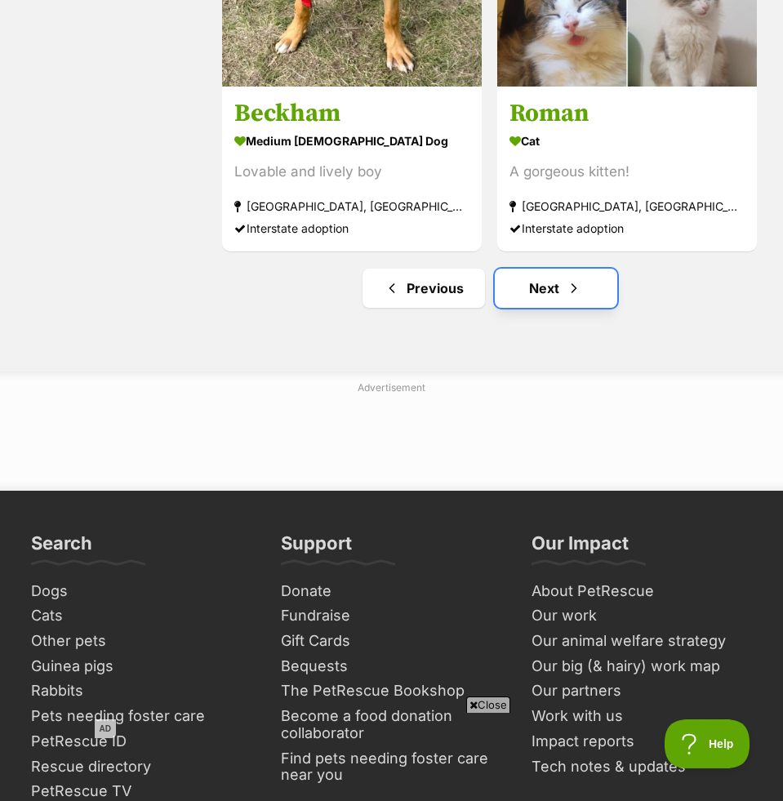
click at [584, 293] on link "Next" at bounding box center [556, 288] width 122 height 39
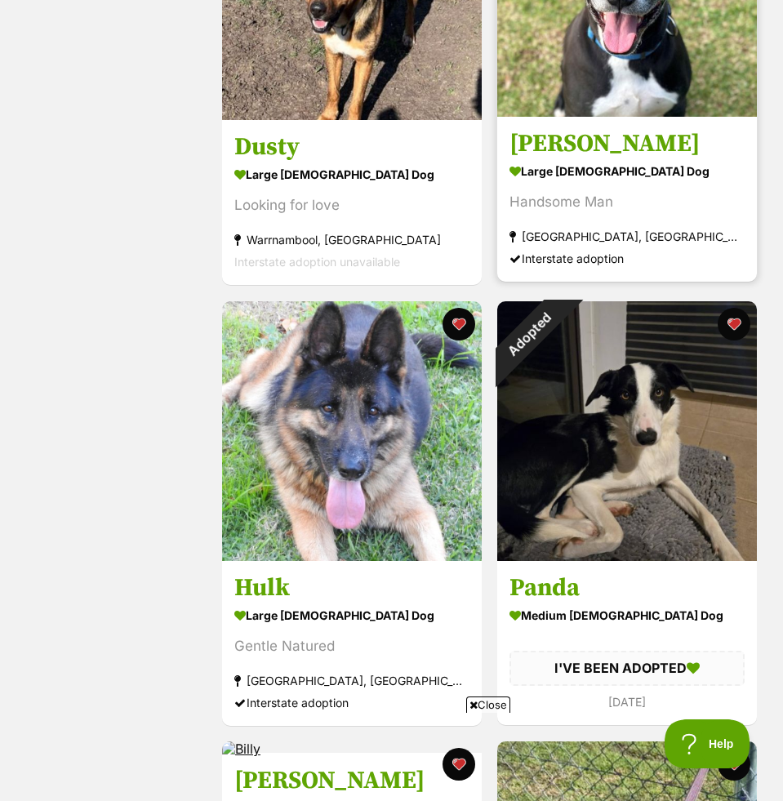
scroll to position [4002, 0]
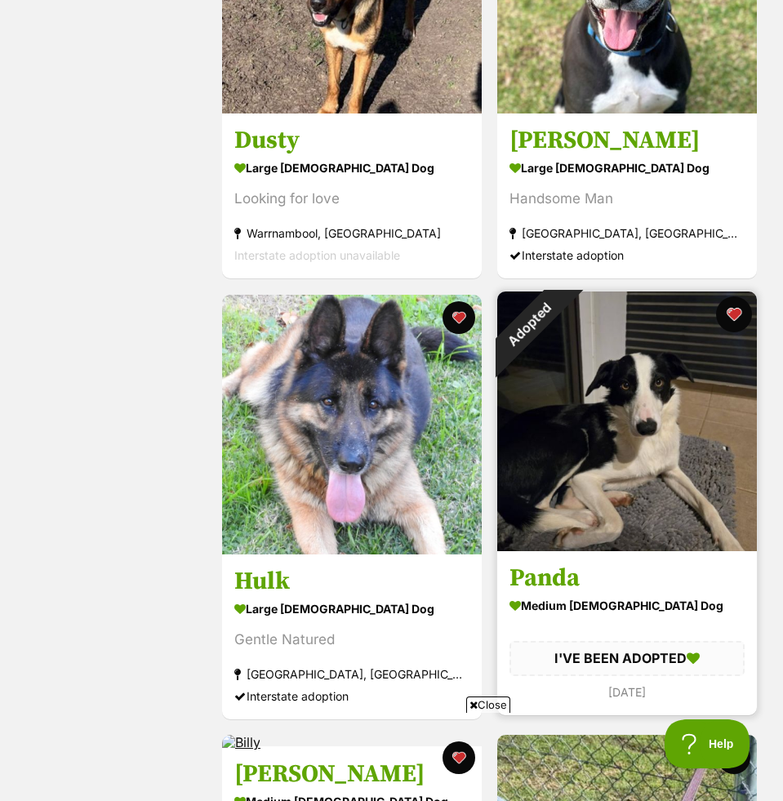
click at [732, 317] on button "favourite" at bounding box center [734, 314] width 36 height 36
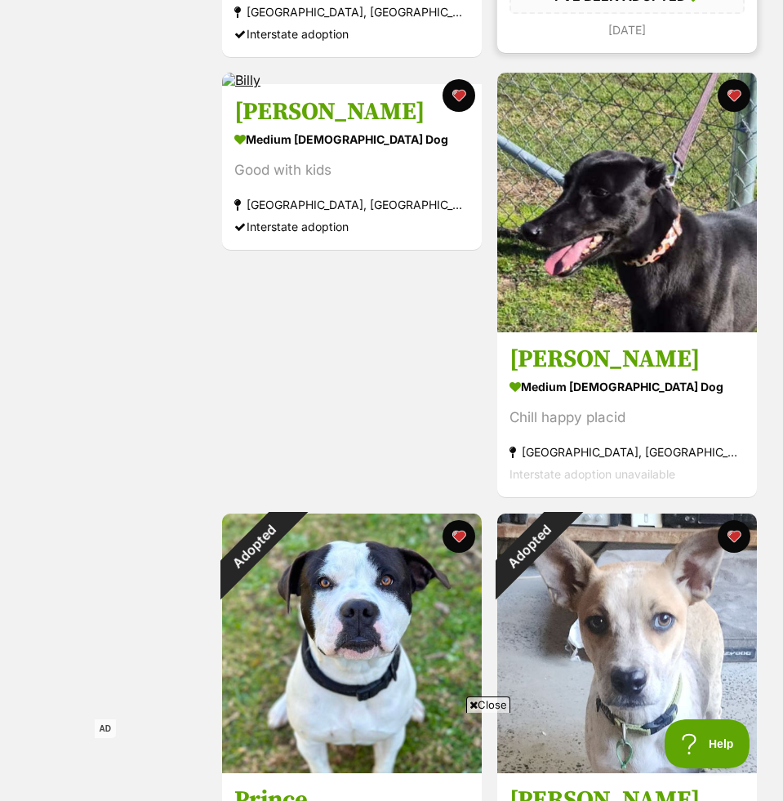
scroll to position [4786, 0]
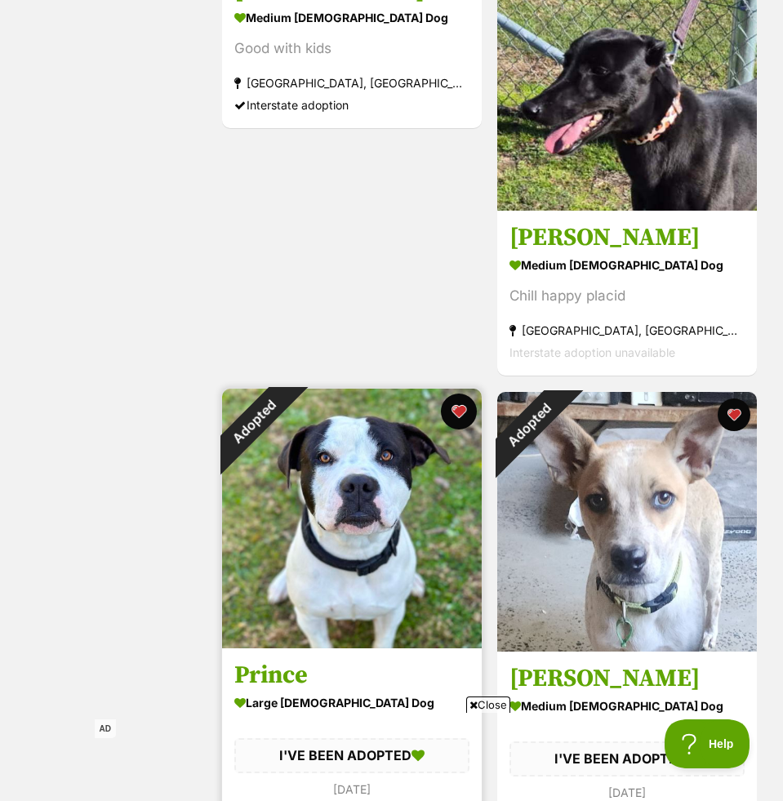
click at [460, 413] on button "favourite" at bounding box center [459, 411] width 36 height 36
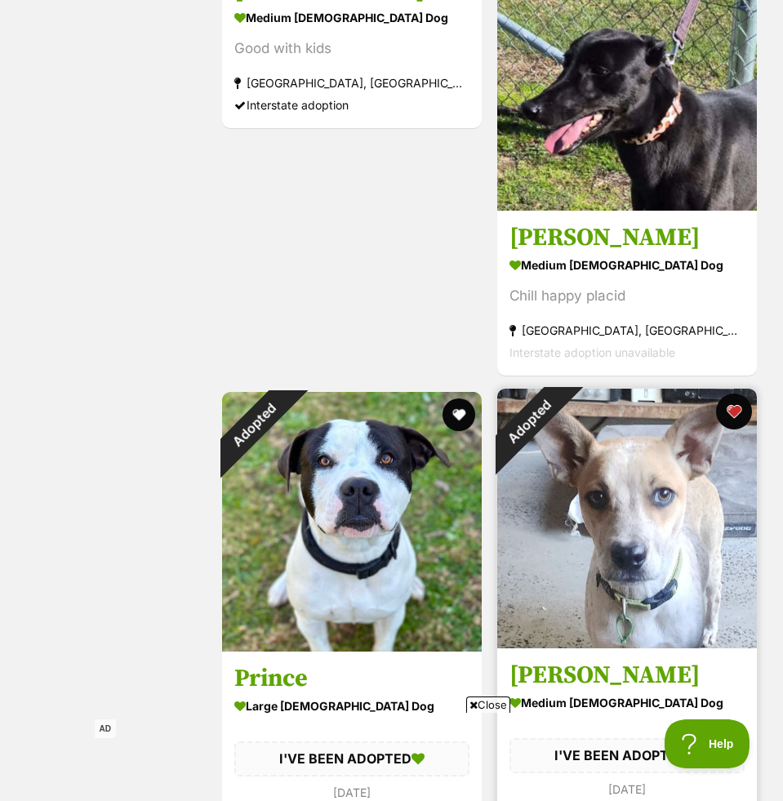
click at [735, 416] on button "favourite" at bounding box center [734, 411] width 36 height 36
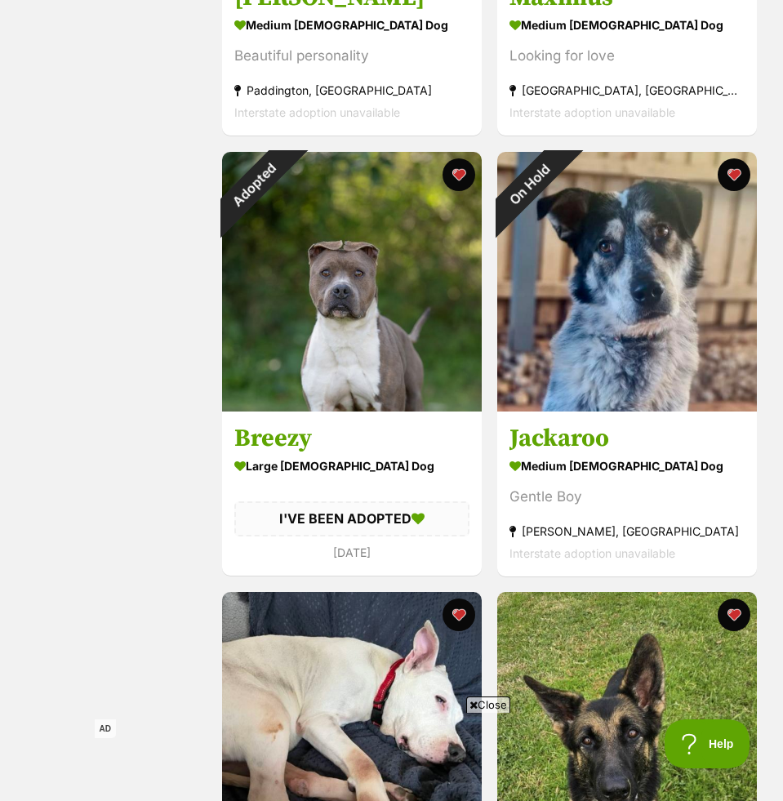
scroll to position [7225, 0]
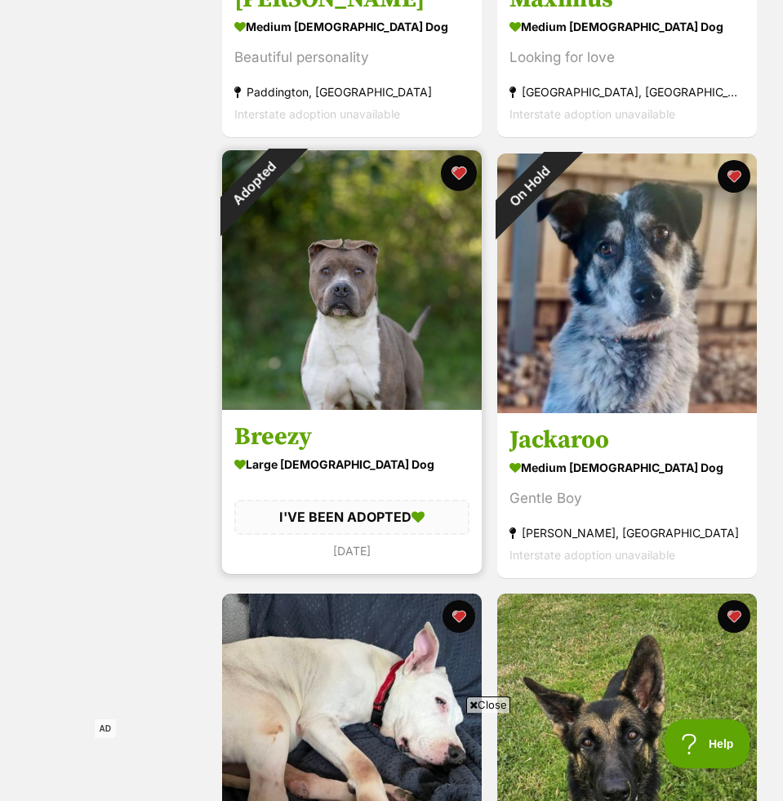
click at [460, 171] on button "favourite" at bounding box center [459, 173] width 36 height 36
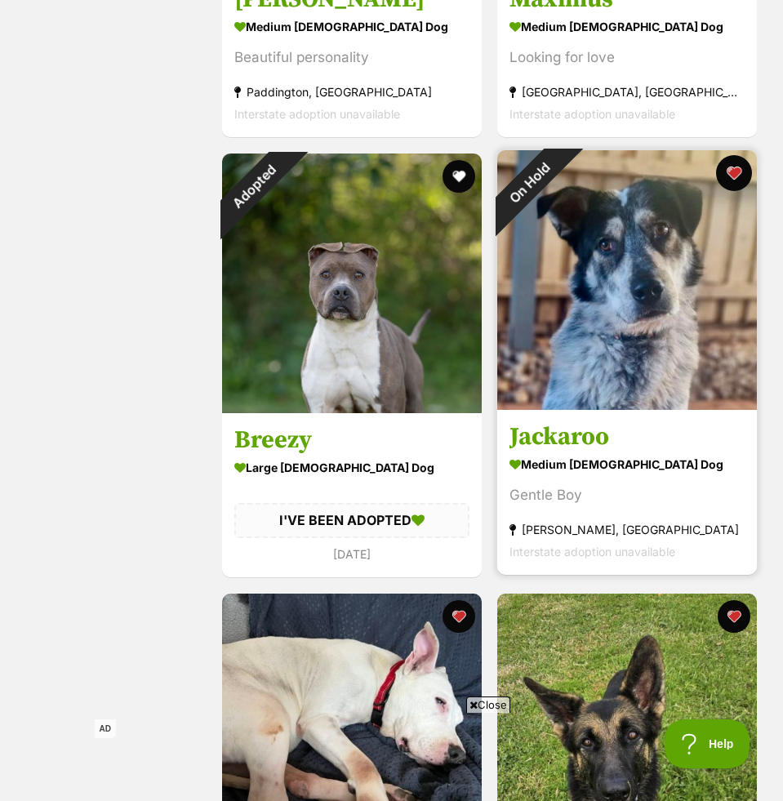
click at [725, 175] on button "favourite" at bounding box center [734, 173] width 36 height 36
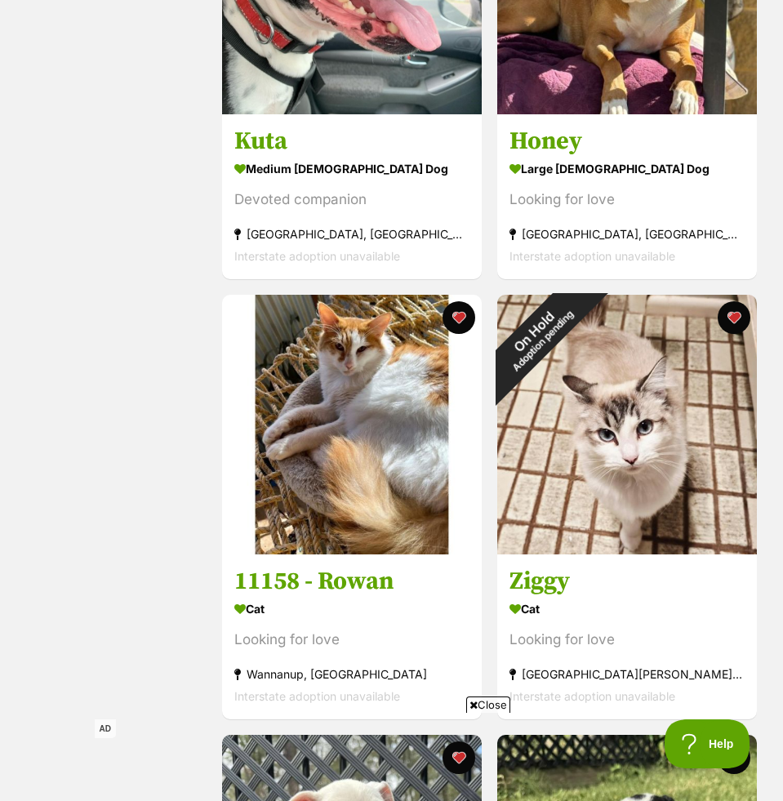
scroll to position [8433, 0]
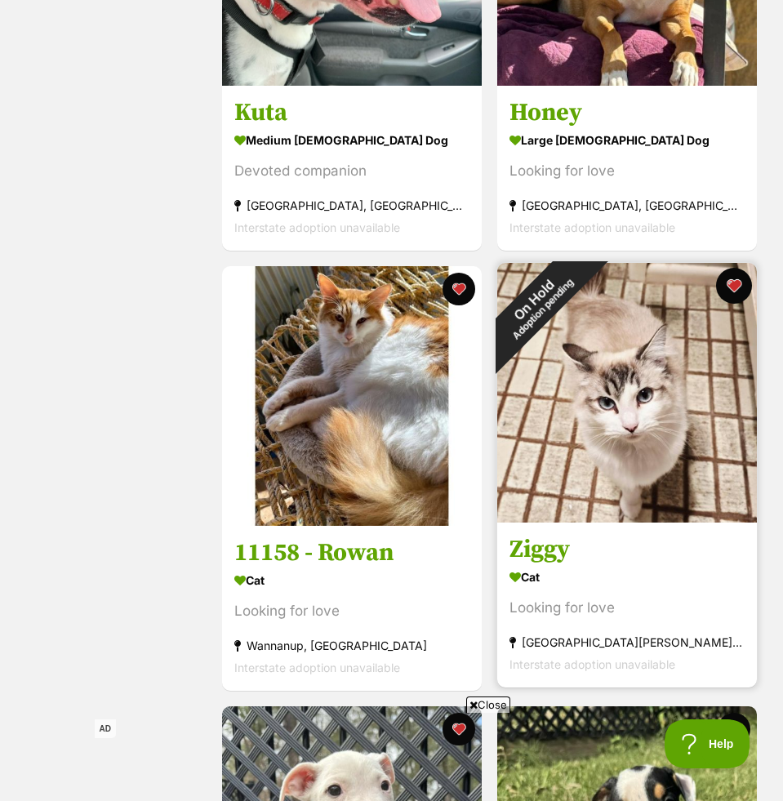
click at [730, 289] on button "favourite" at bounding box center [734, 286] width 36 height 36
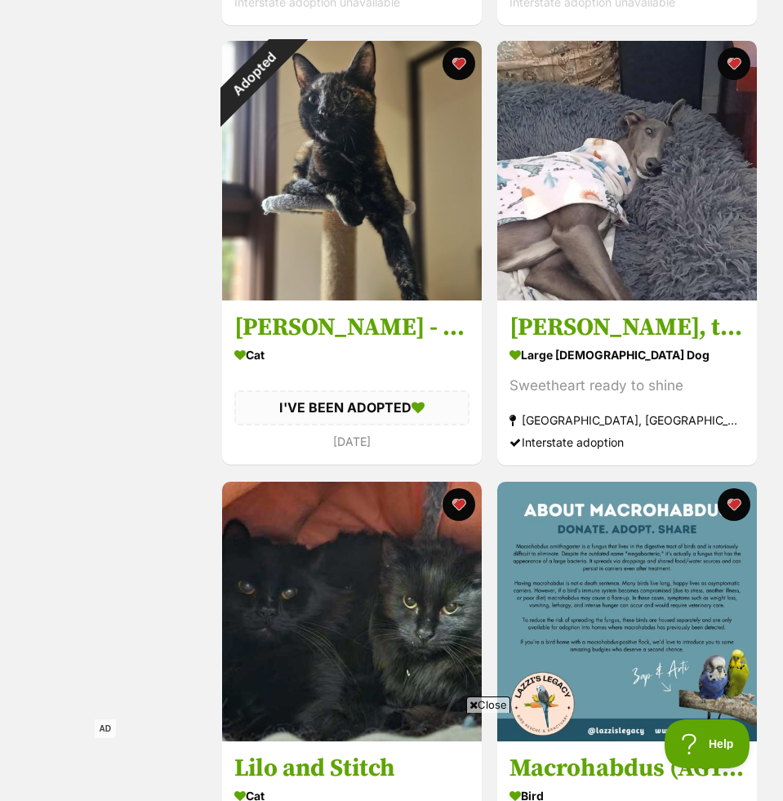
scroll to position [12190, 0]
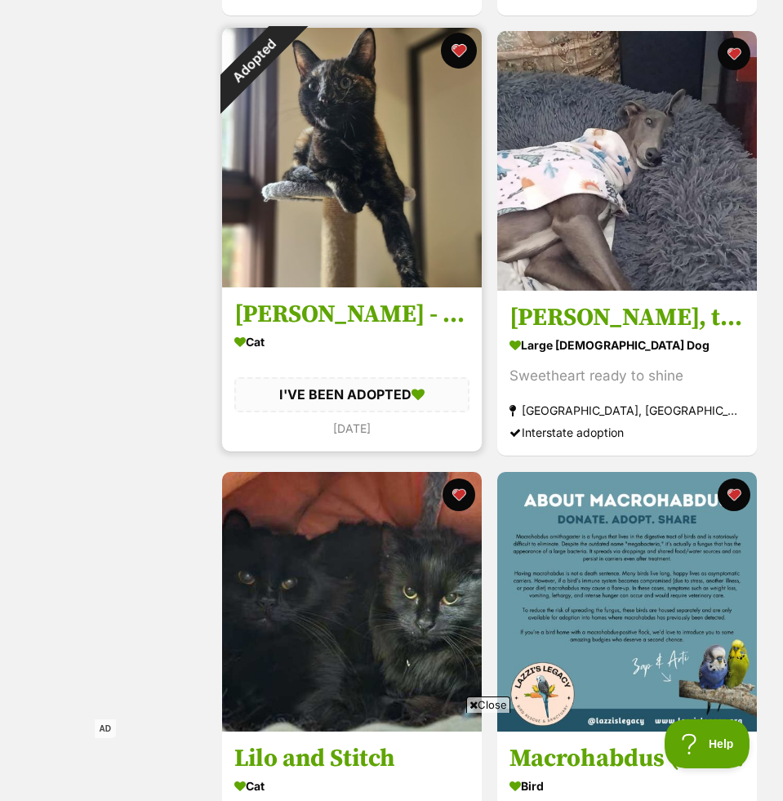
click at [460, 56] on button "favourite" at bounding box center [459, 51] width 36 height 36
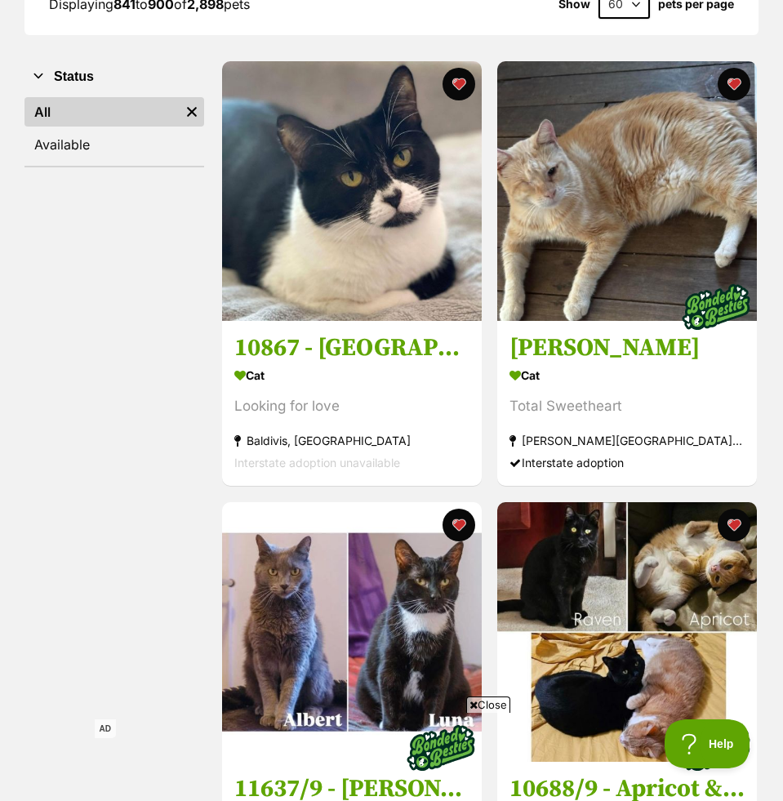
scroll to position [0, 0]
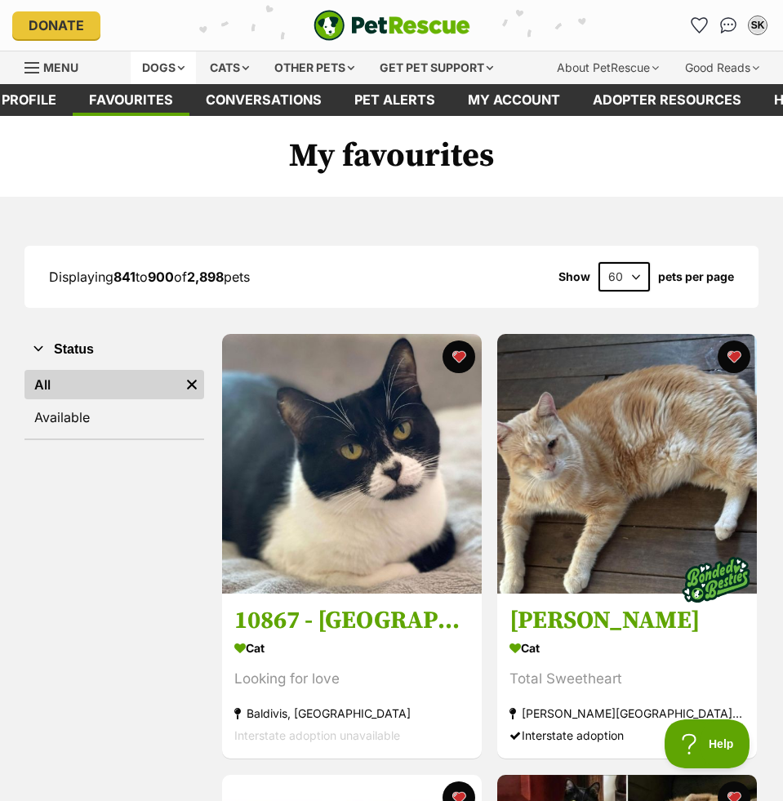
click at [140, 73] on div "Dogs" at bounding box center [163, 67] width 65 height 33
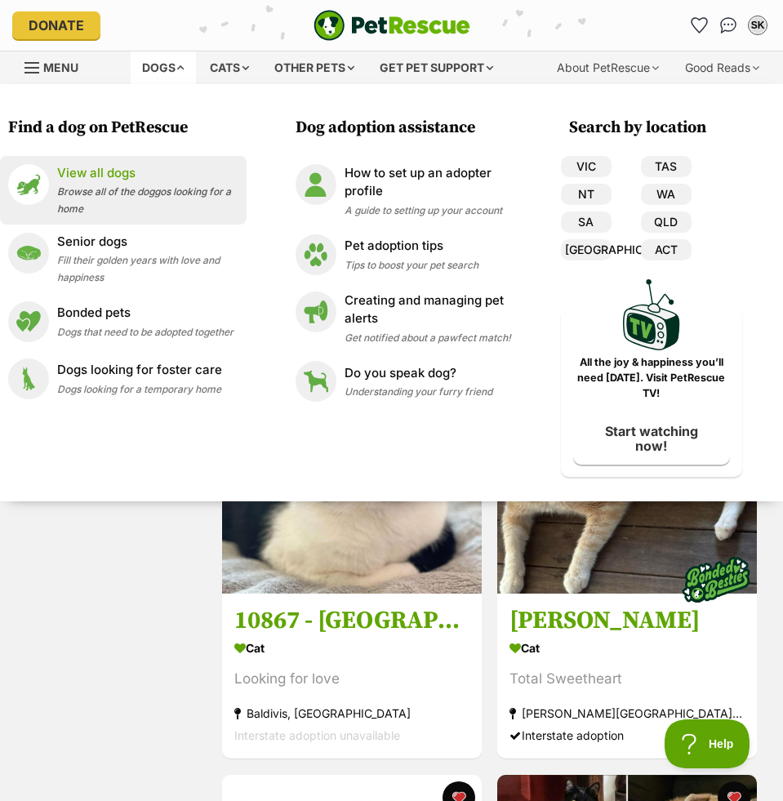
click at [184, 171] on p "View all dogs" at bounding box center [147, 173] width 181 height 19
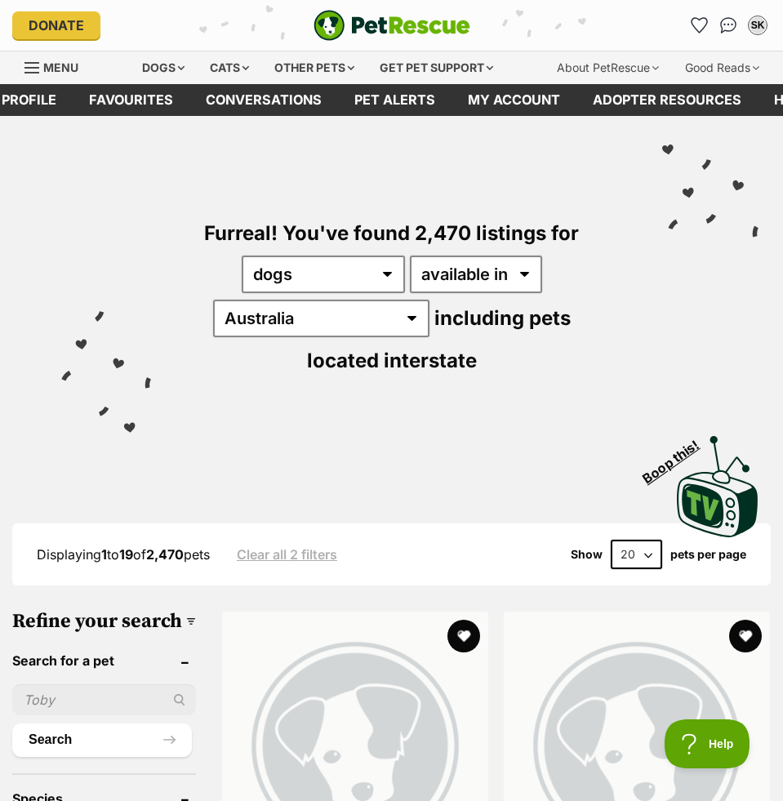
click at [337, 254] on div "Furreal! You've found 2,470 listings for any type of pet cats dogs other pets a…" at bounding box center [391, 268] width 734 height 305
click at [336, 260] on select "any type of pet cats dogs other pets" at bounding box center [323, 275] width 163 height 38
select select "any"
click at [242, 256] on select "any type of pet cats dogs other pets" at bounding box center [323, 275] width 163 height 38
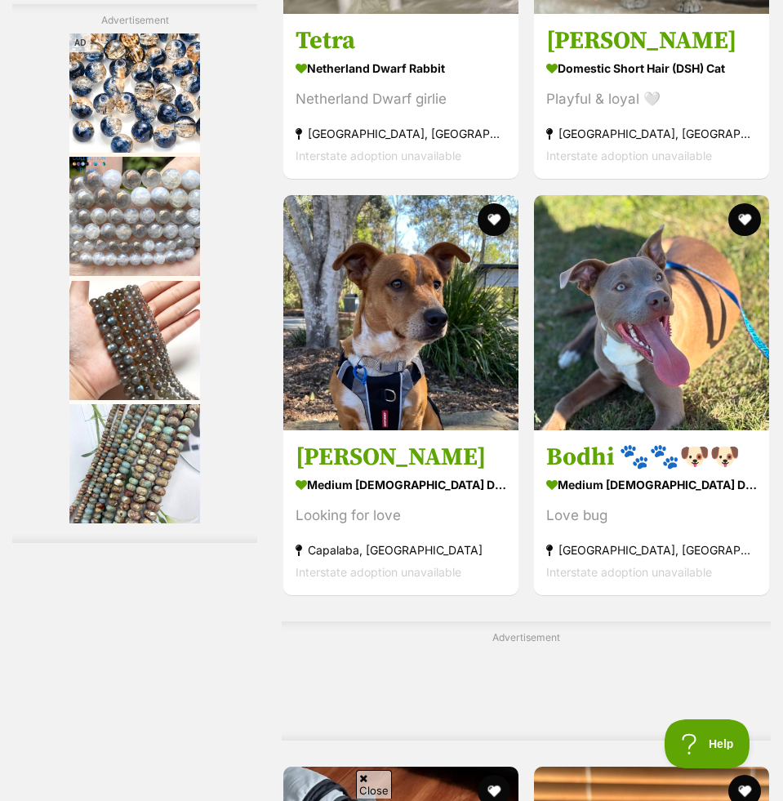
scroll to position [4100, 0]
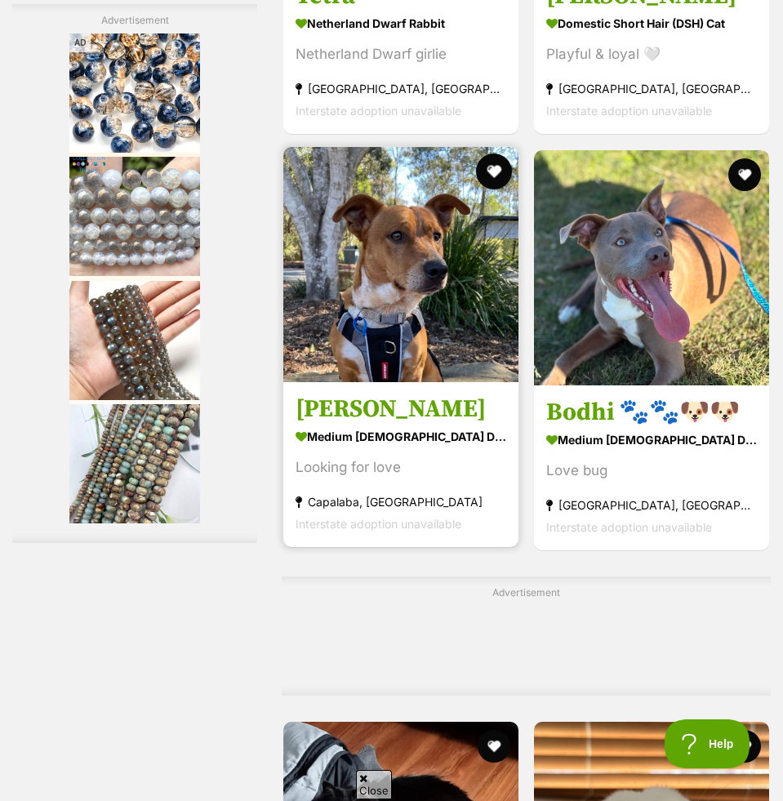
click at [488, 167] on button "favourite" at bounding box center [494, 171] width 36 height 36
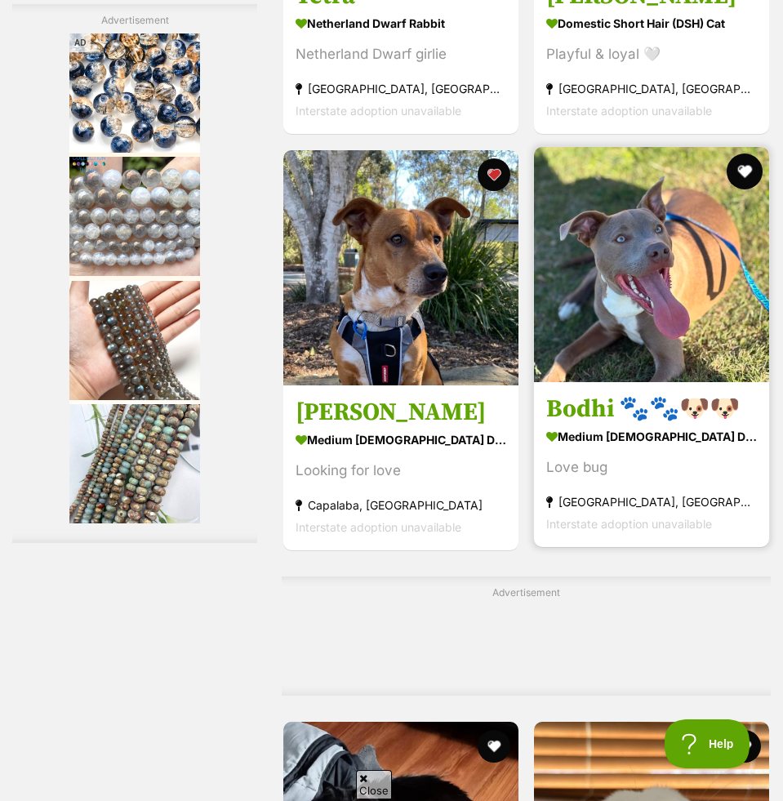
click at [744, 168] on button "favourite" at bounding box center [745, 171] width 36 height 36
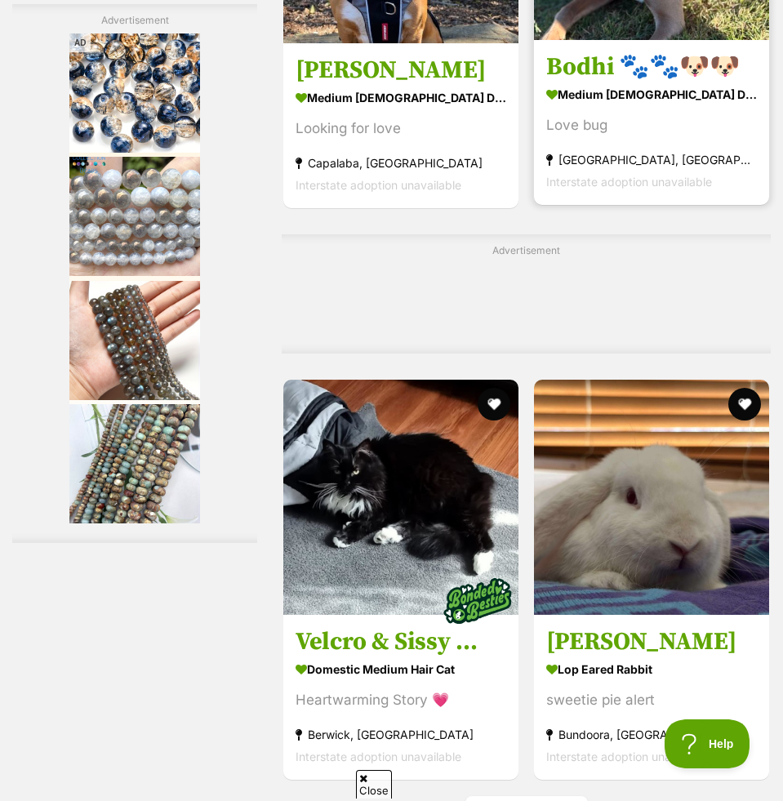
scroll to position [4452, 0]
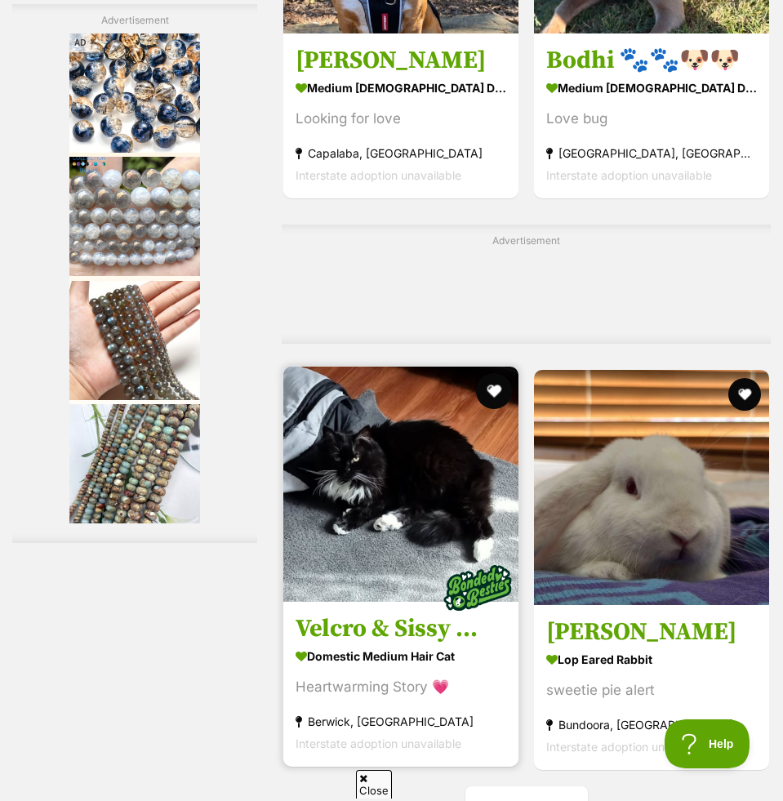
click at [495, 391] on button "favourite" at bounding box center [494, 391] width 36 height 36
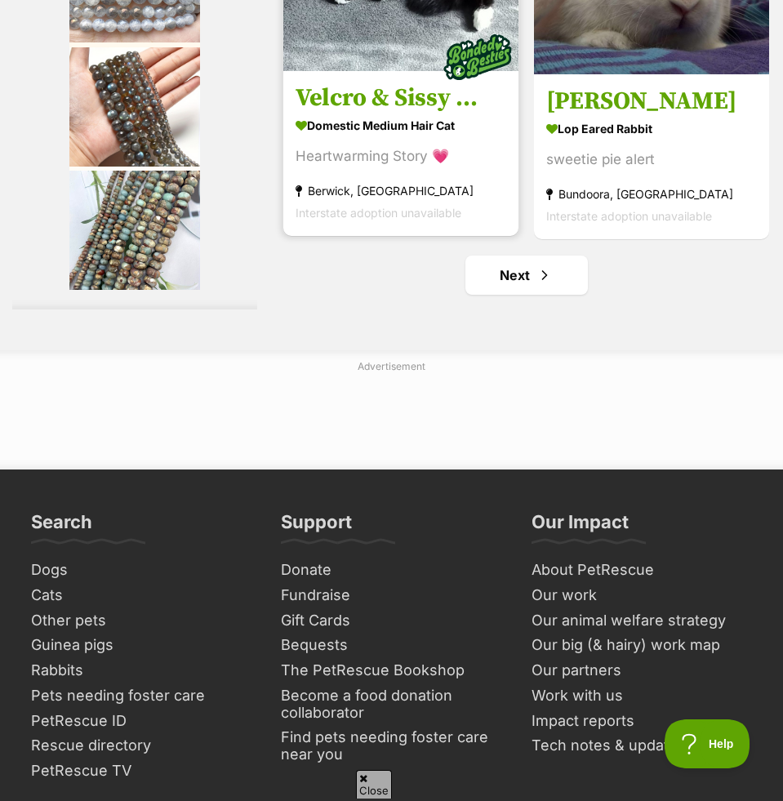
scroll to position [4992, 0]
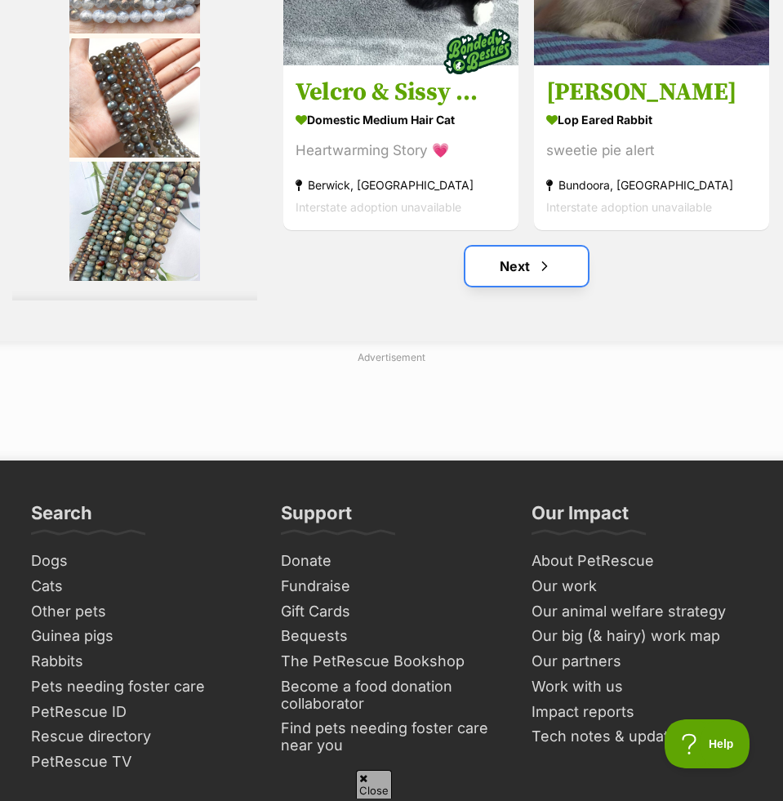
click at [511, 272] on link "Next" at bounding box center [526, 266] width 122 height 39
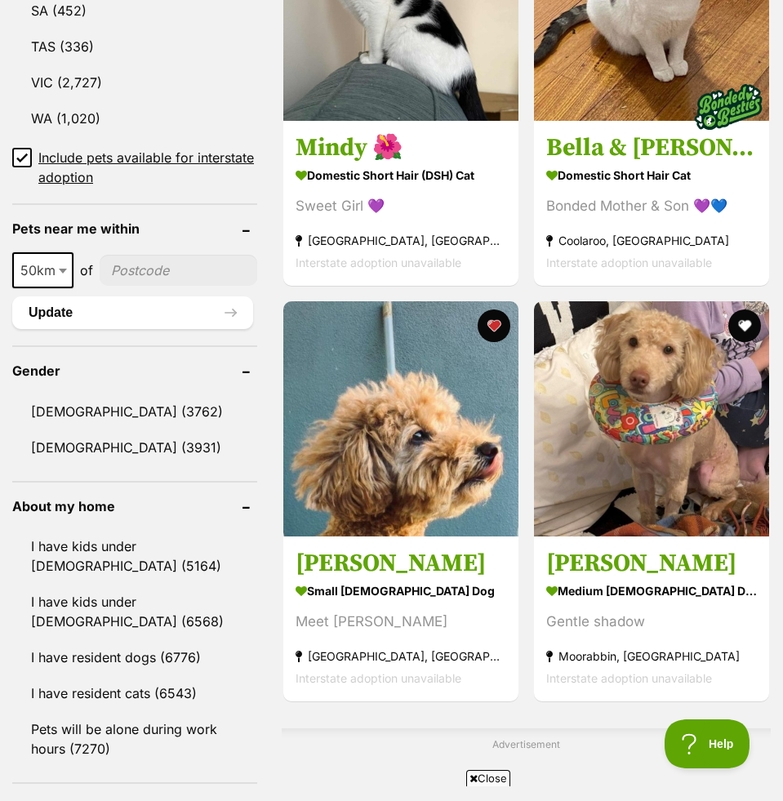
scroll to position [1155, 0]
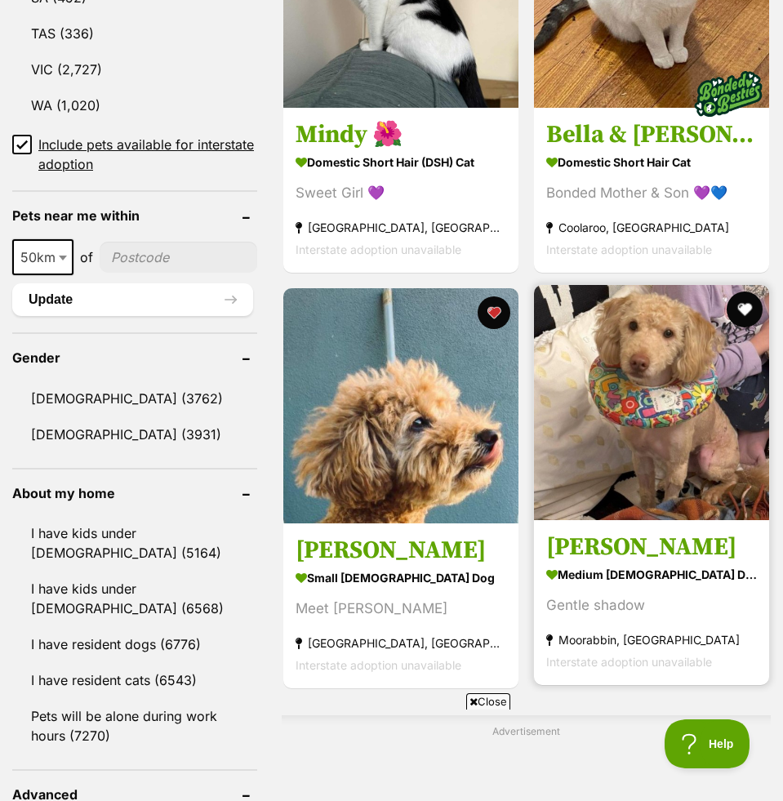
click at [744, 313] on button "favourite" at bounding box center [745, 309] width 36 height 36
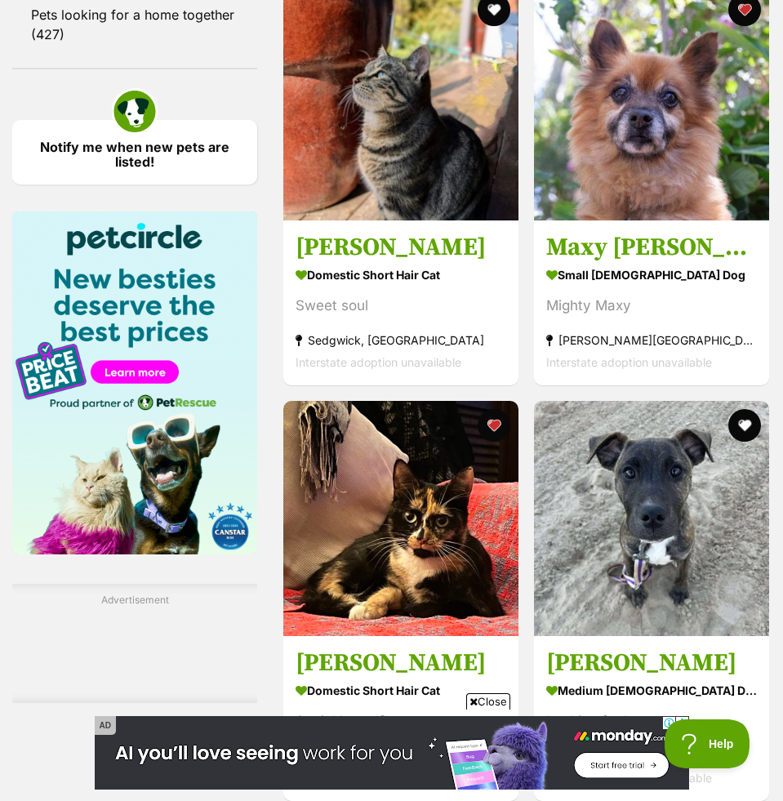
scroll to position [2038, 0]
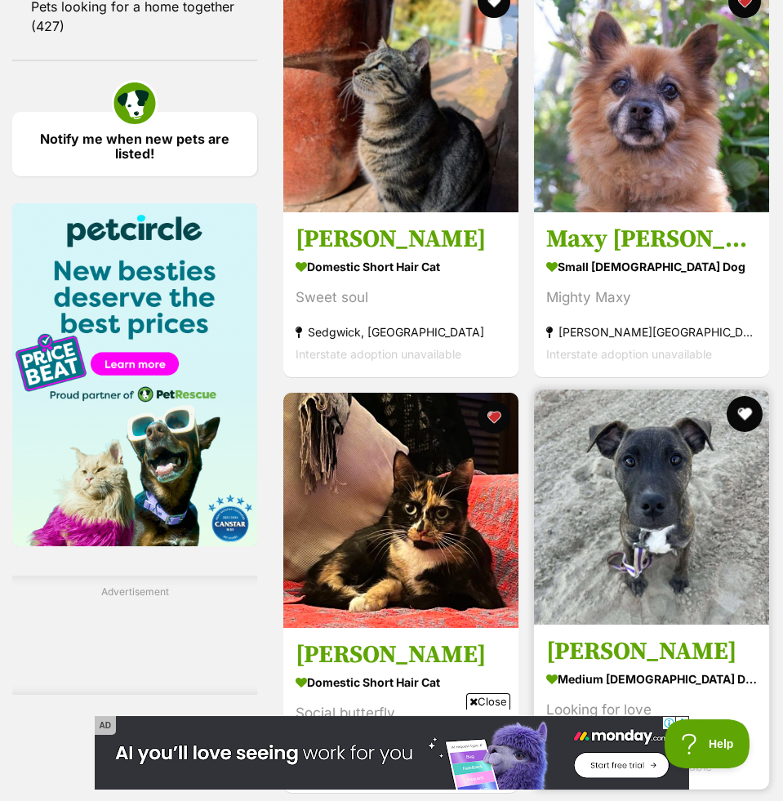
click at [739, 416] on button "favourite" at bounding box center [745, 414] width 36 height 36
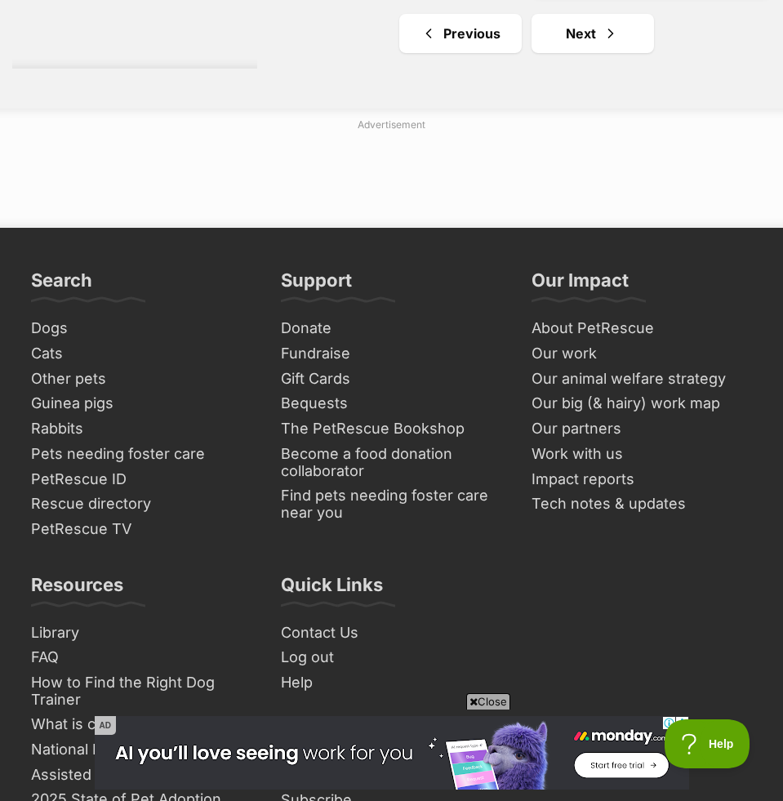
scroll to position [5078, 0]
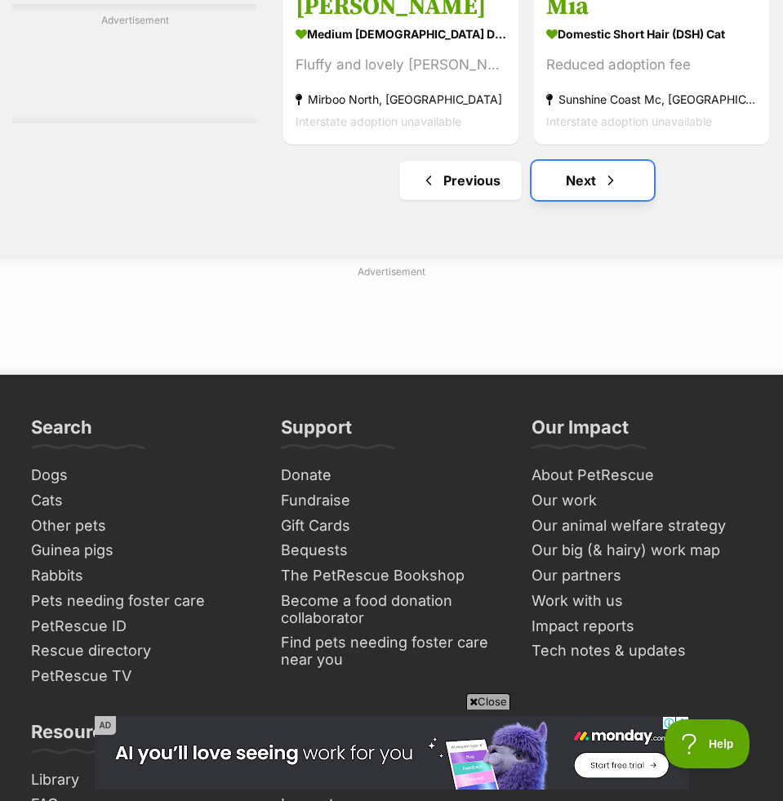
click at [608, 195] on link "Next" at bounding box center [592, 180] width 122 height 39
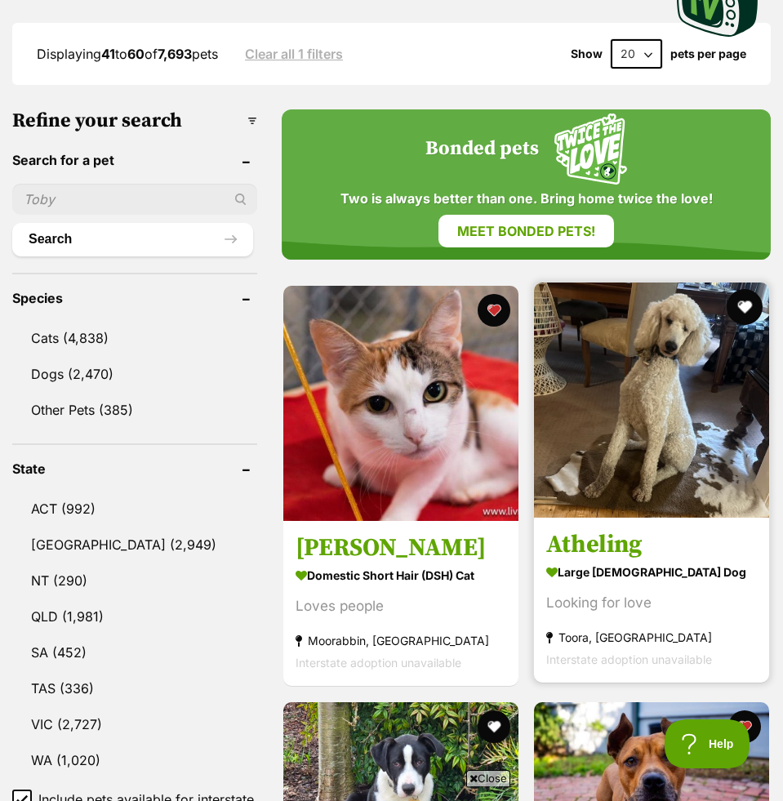
click at [747, 304] on button "favourite" at bounding box center [745, 307] width 36 height 36
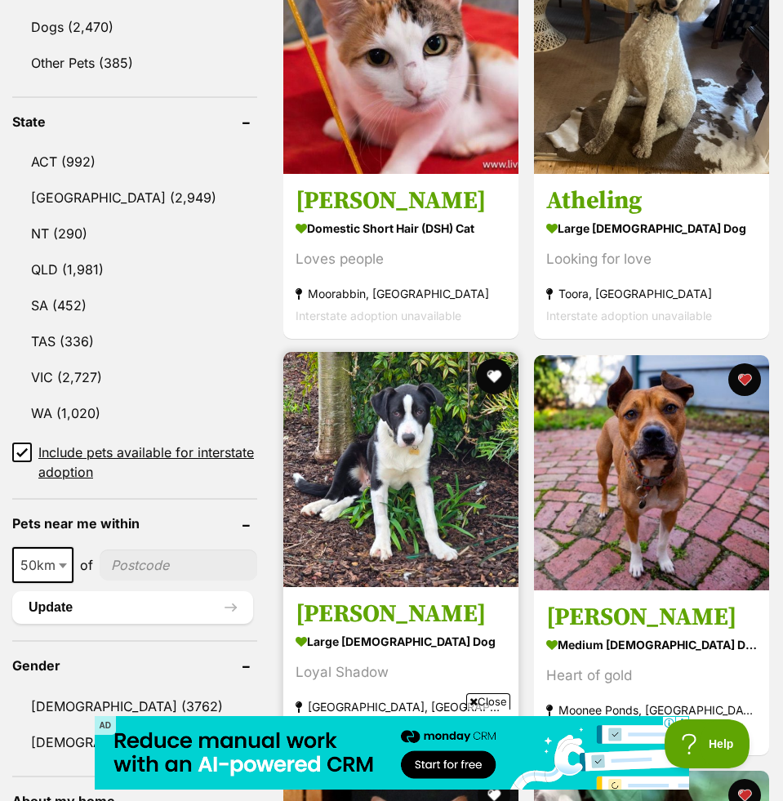
click at [496, 374] on button "favourite" at bounding box center [494, 376] width 36 height 36
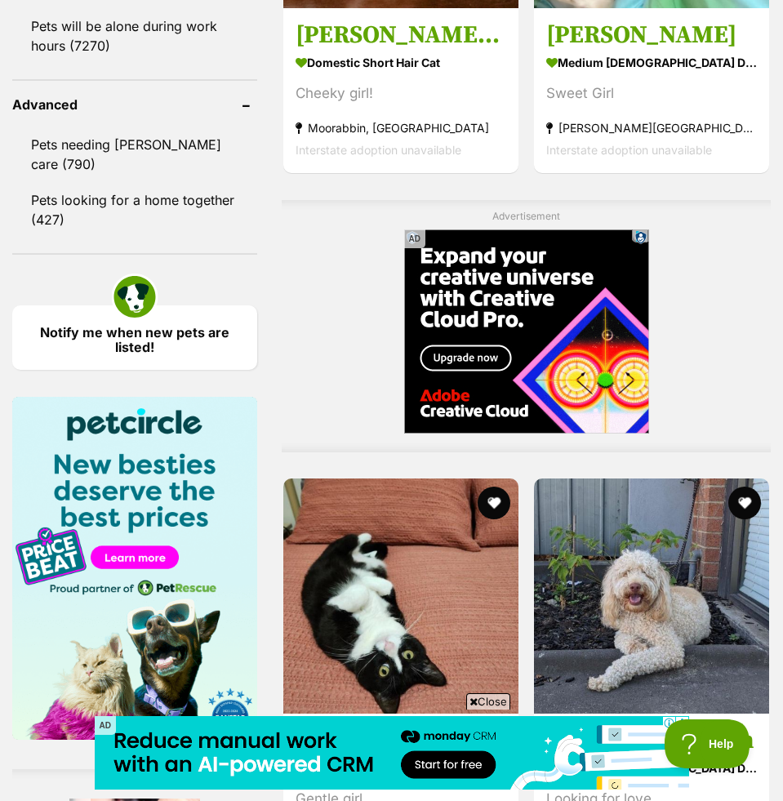
scroll to position [2084, 0]
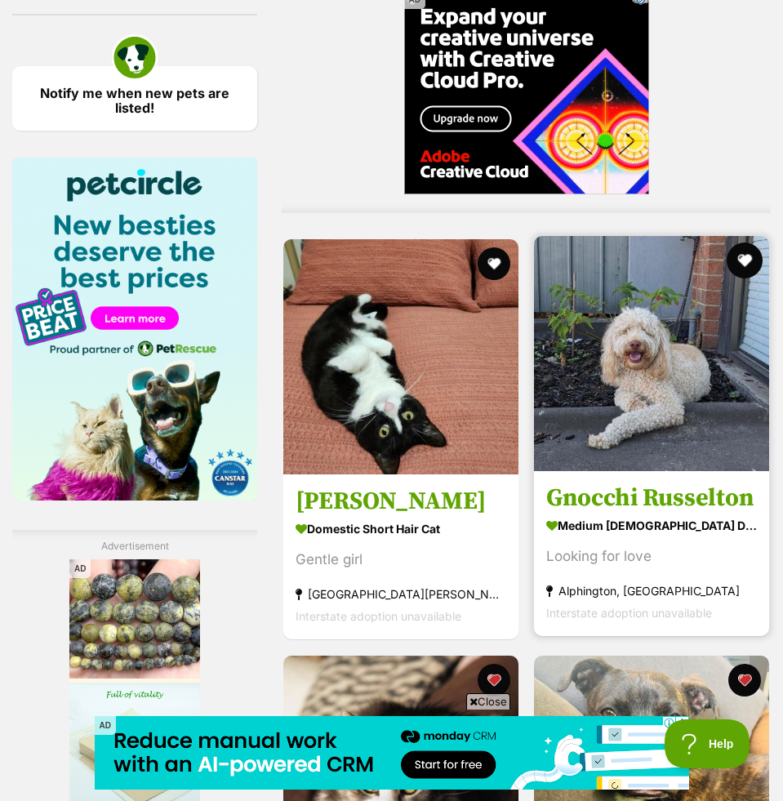
click at [732, 254] on button "favourite" at bounding box center [745, 260] width 36 height 36
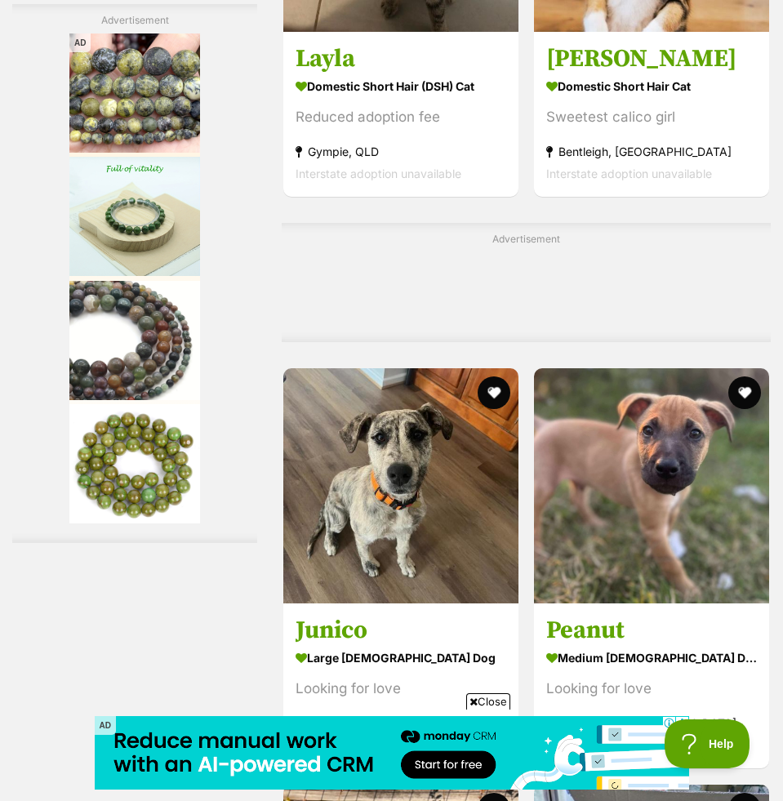
scroll to position [3393, 0]
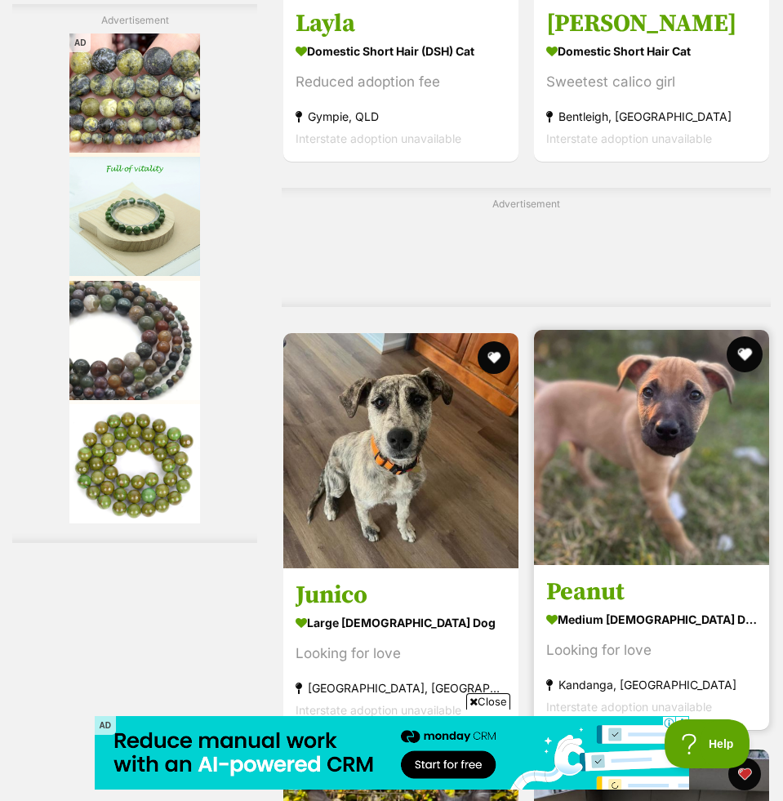
click at [744, 349] on button "favourite" at bounding box center [745, 354] width 36 height 36
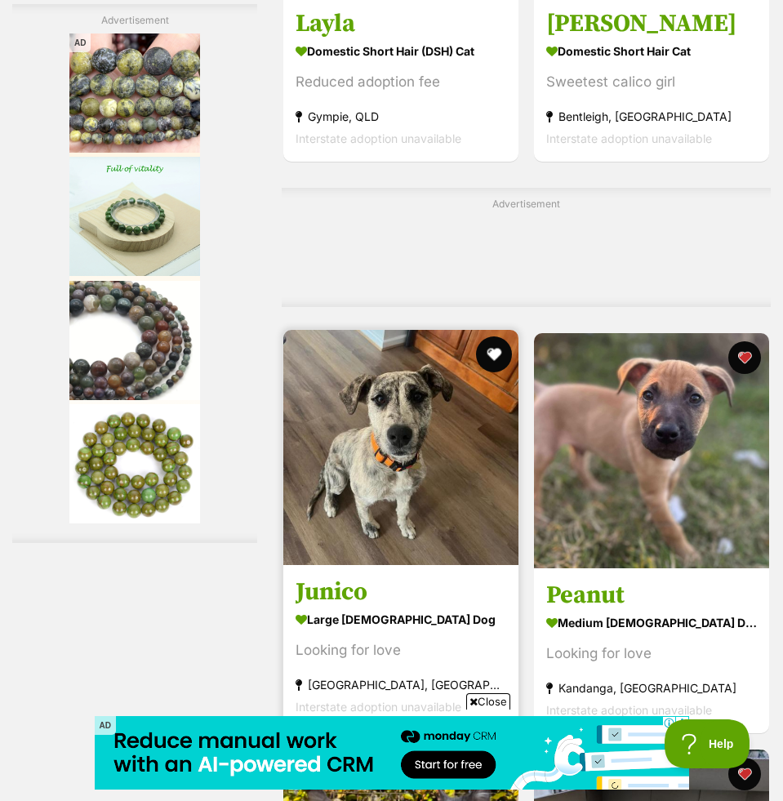
click at [494, 353] on button "favourite" at bounding box center [494, 354] width 36 height 36
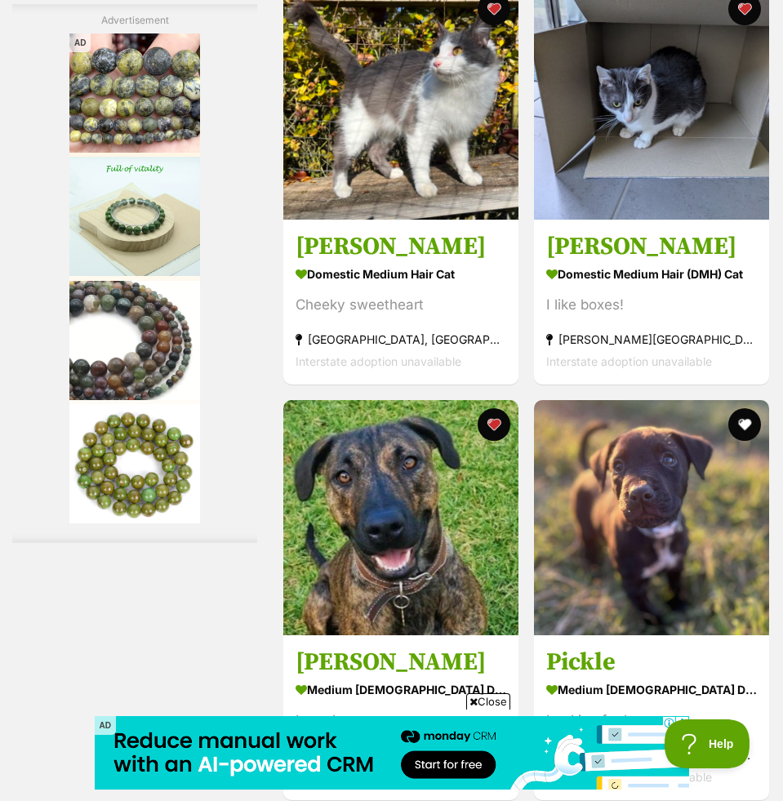
scroll to position [4228, 0]
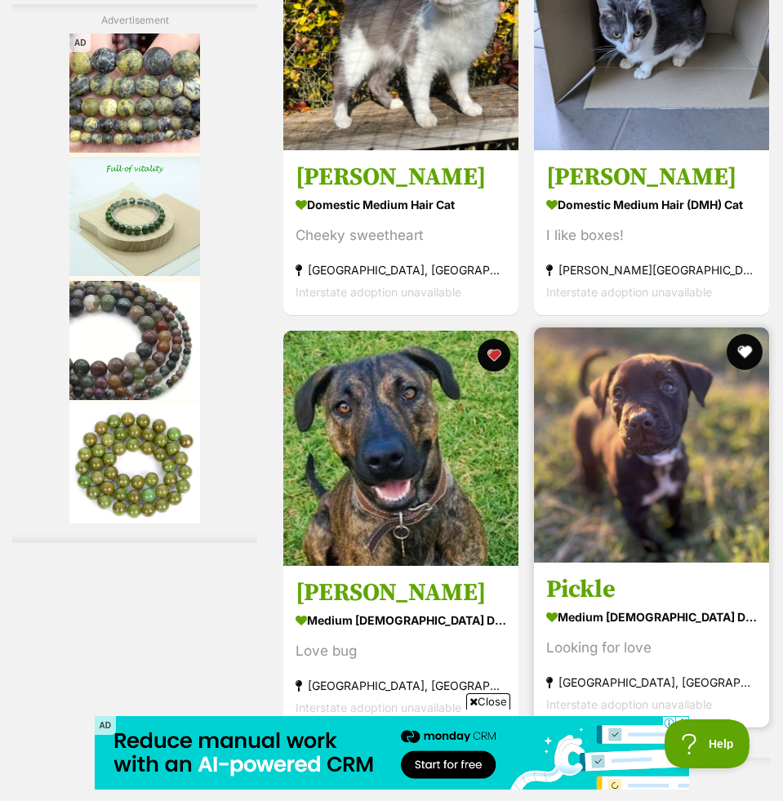
click at [736, 354] on button "favourite" at bounding box center [745, 352] width 36 height 36
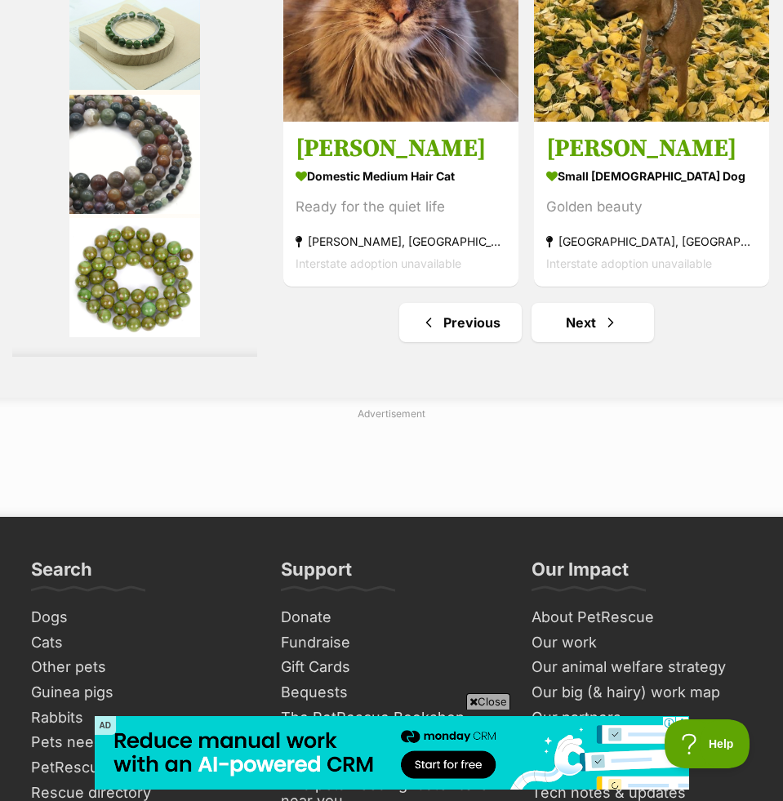
scroll to position [5251, 0]
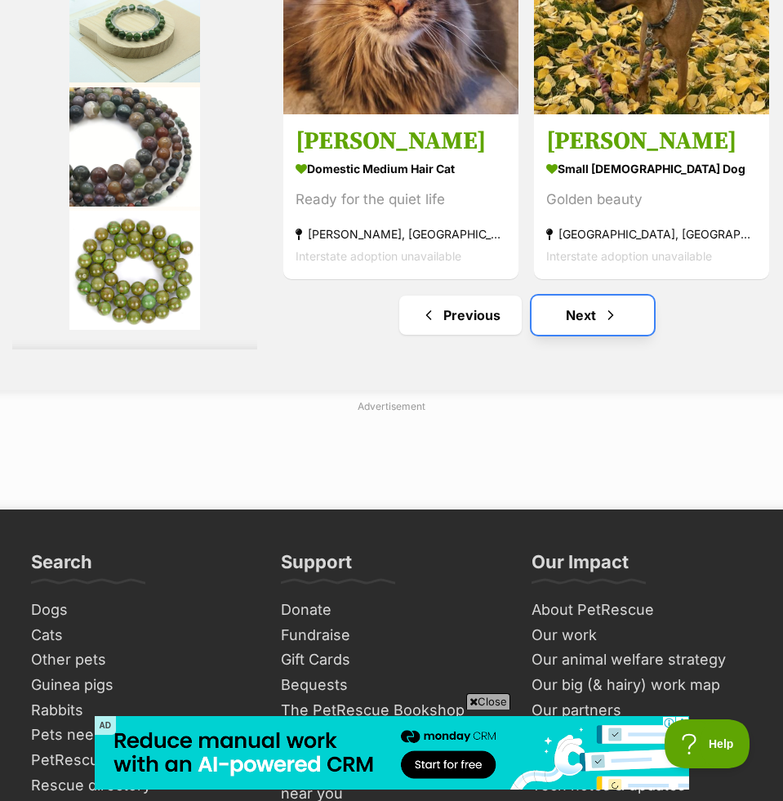
click at [622, 308] on link "Next" at bounding box center [592, 315] width 122 height 39
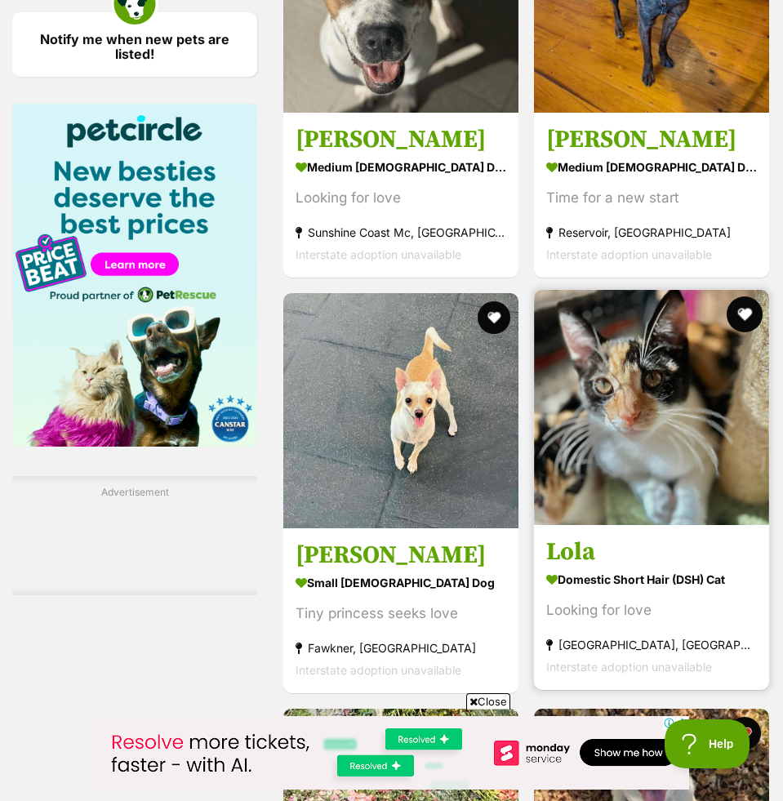
click at [737, 306] on button "favourite" at bounding box center [745, 314] width 36 height 36
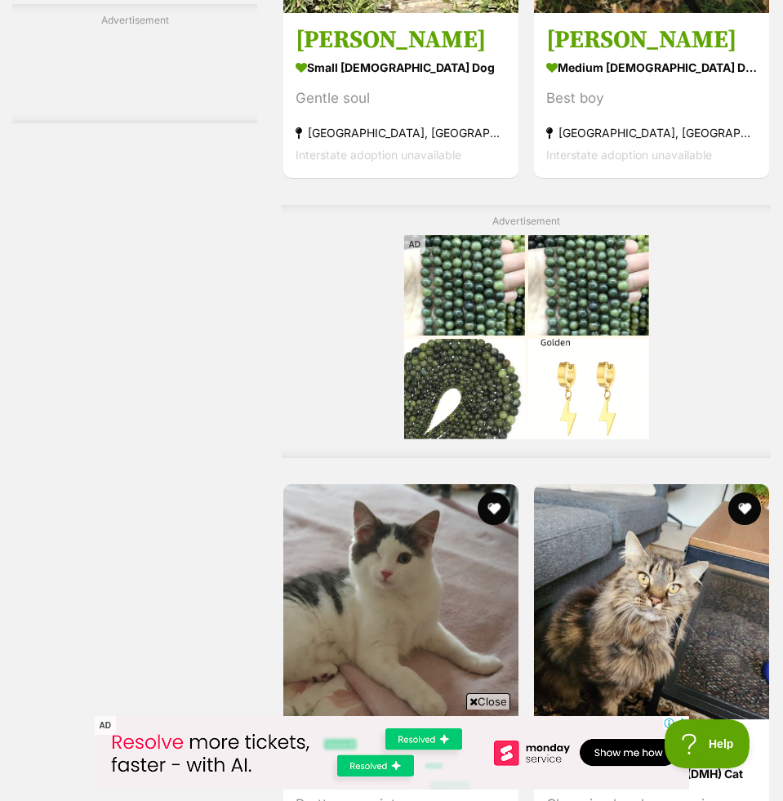
scroll to position [3159, 0]
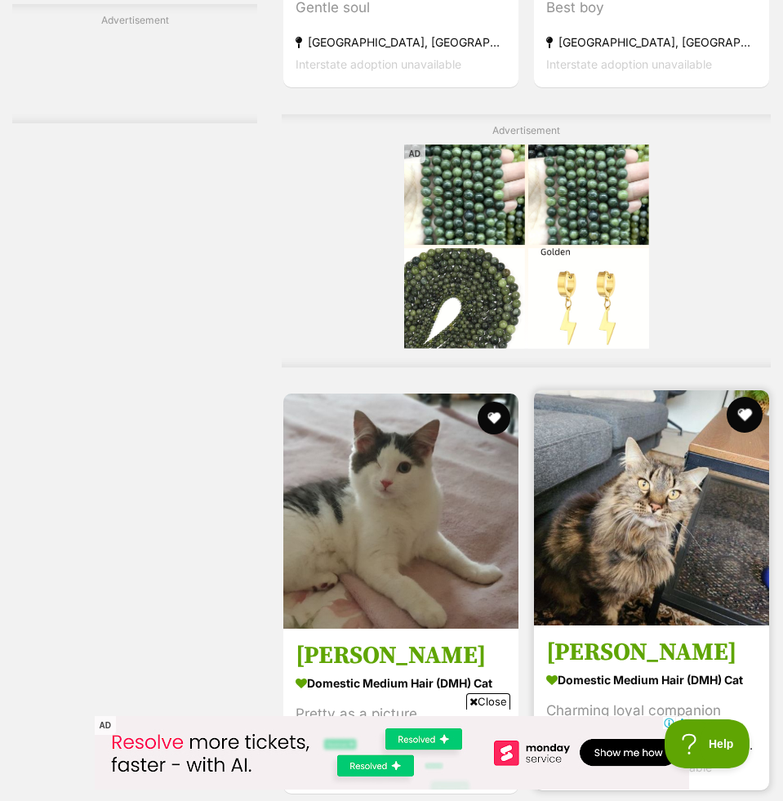
click at [736, 414] on button "favourite" at bounding box center [745, 415] width 36 height 36
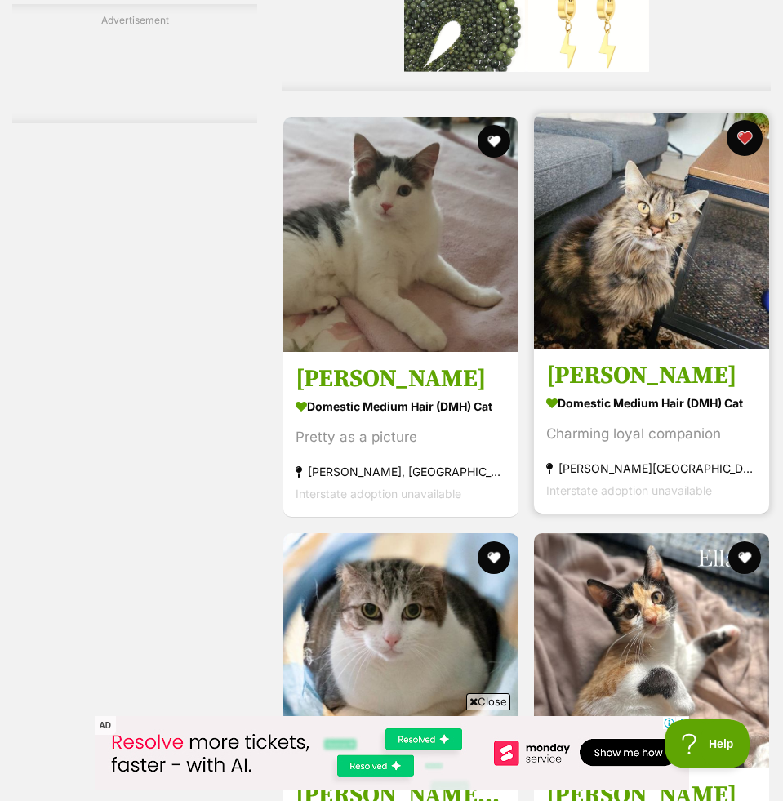
scroll to position [3495, 0]
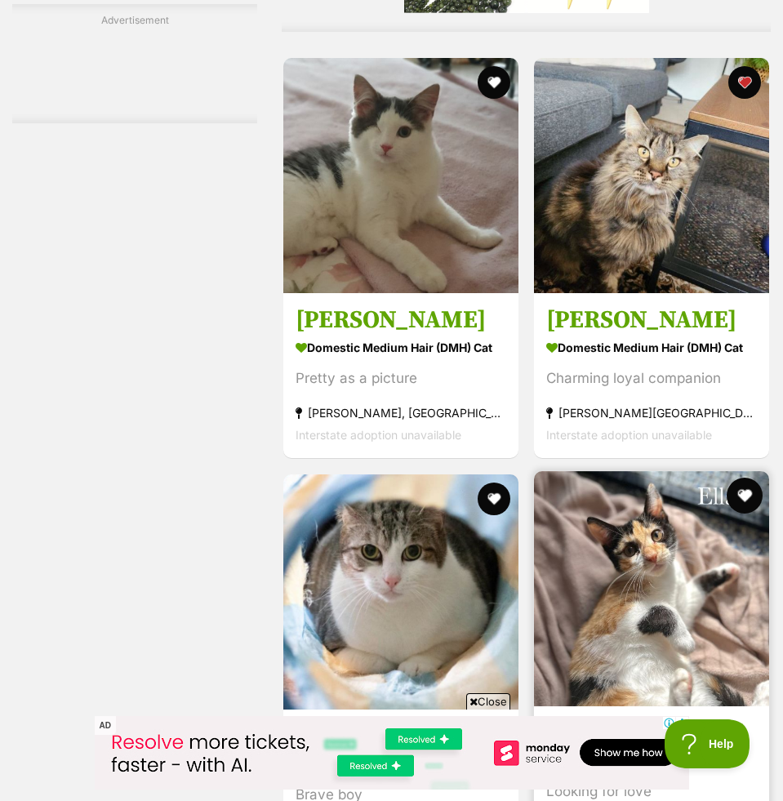
click at [740, 493] on button "favourite" at bounding box center [745, 496] width 36 height 36
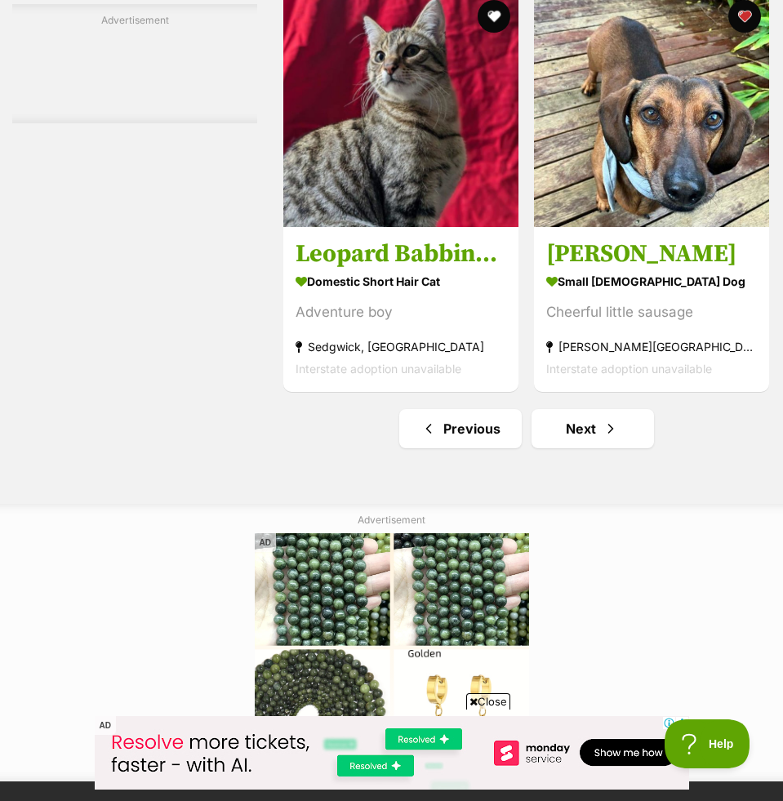
scroll to position [5562, 0]
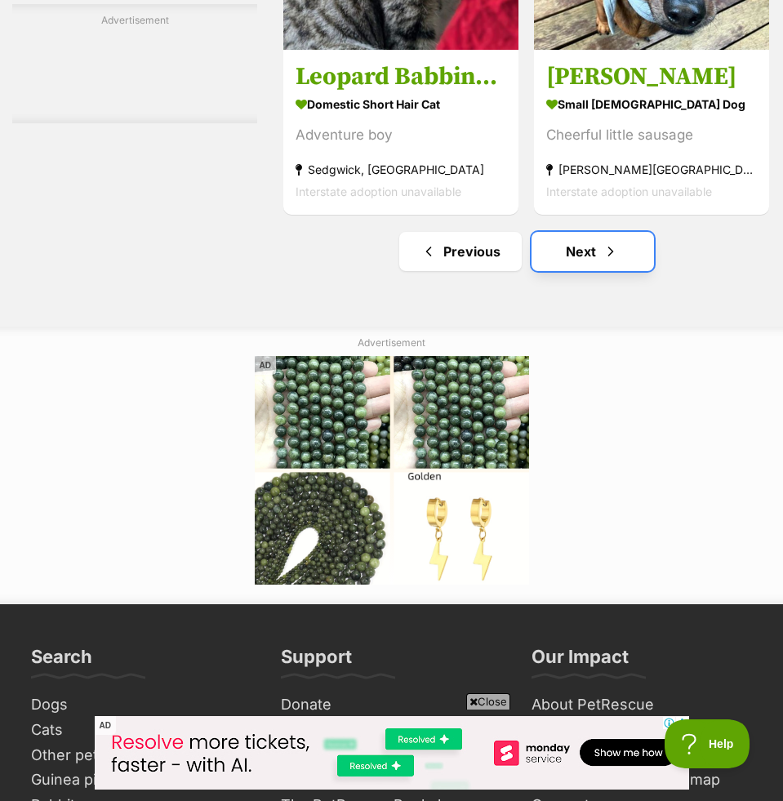
click at [610, 261] on link "Next" at bounding box center [592, 251] width 122 height 39
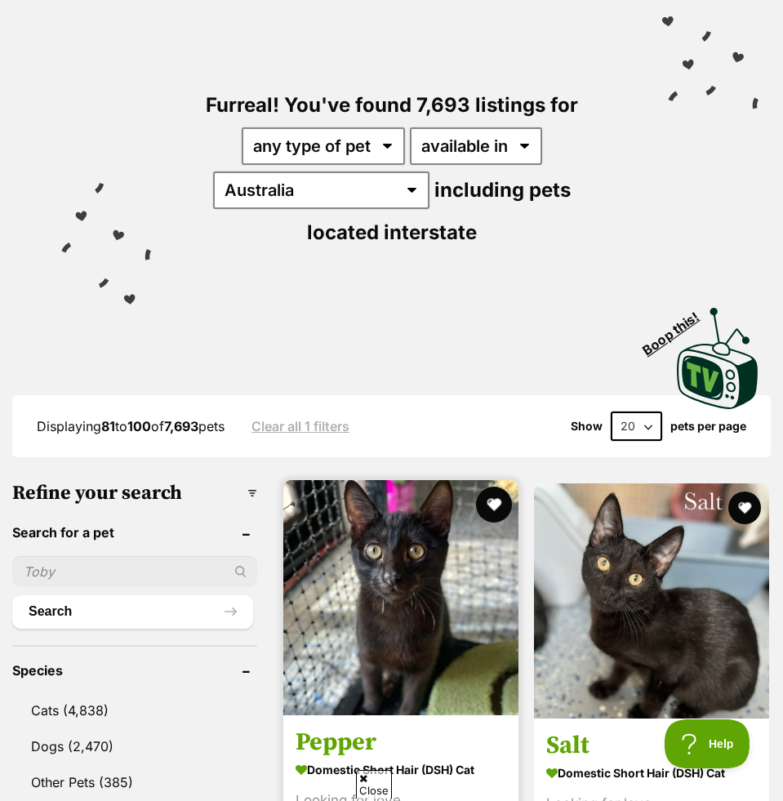
click at [488, 504] on button "favourite" at bounding box center [494, 505] width 36 height 36
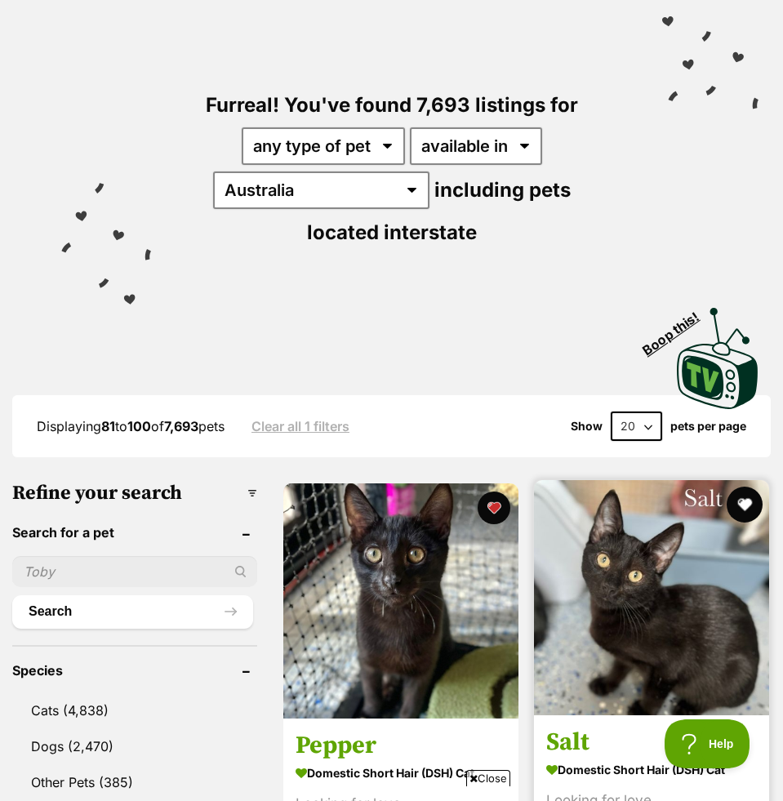
click at [735, 500] on button "favourite" at bounding box center [745, 505] width 36 height 36
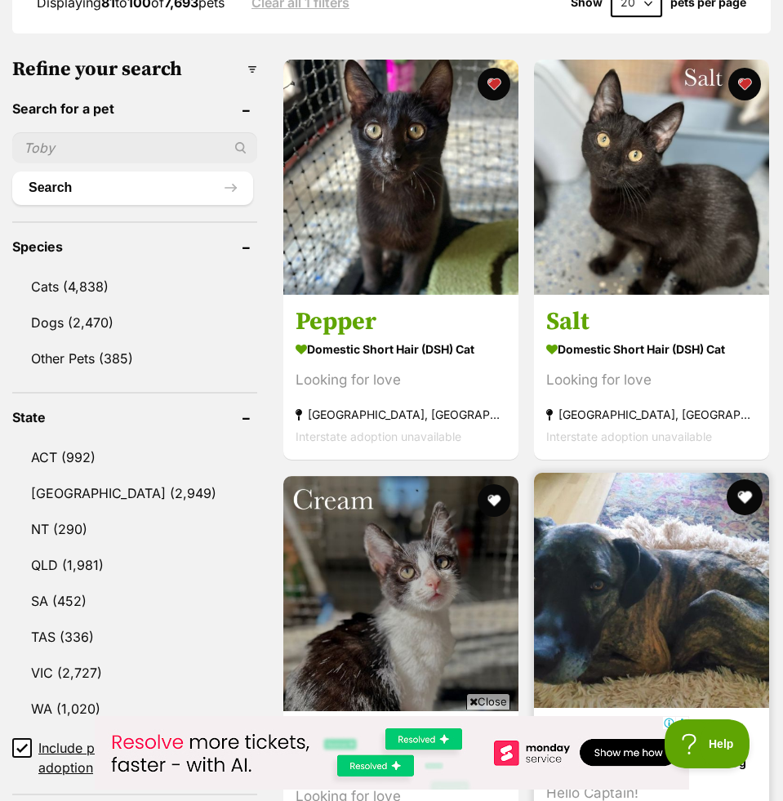
click at [744, 494] on button "favourite" at bounding box center [745, 497] width 36 height 36
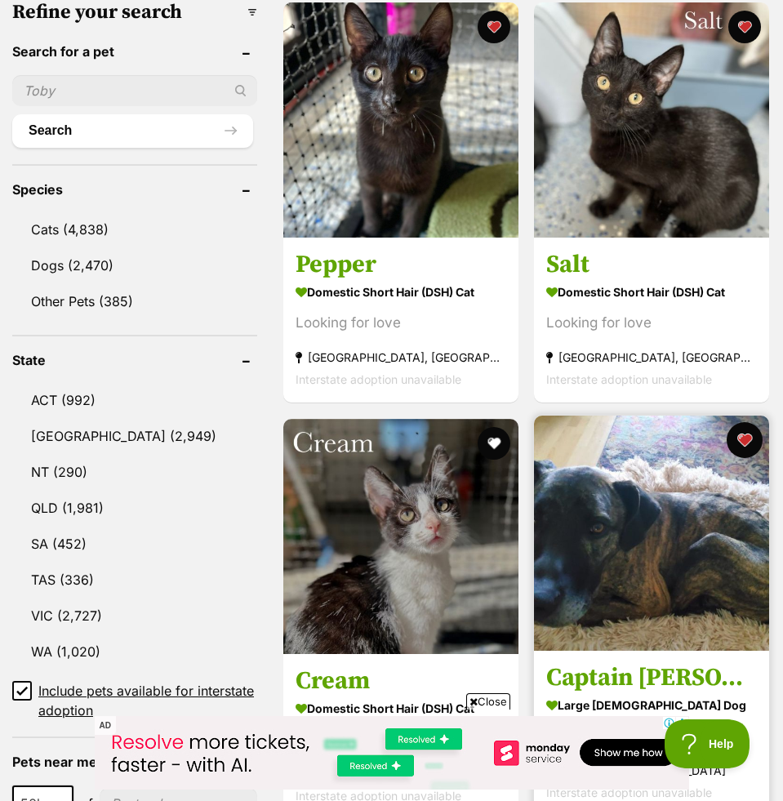
scroll to position [686, 0]
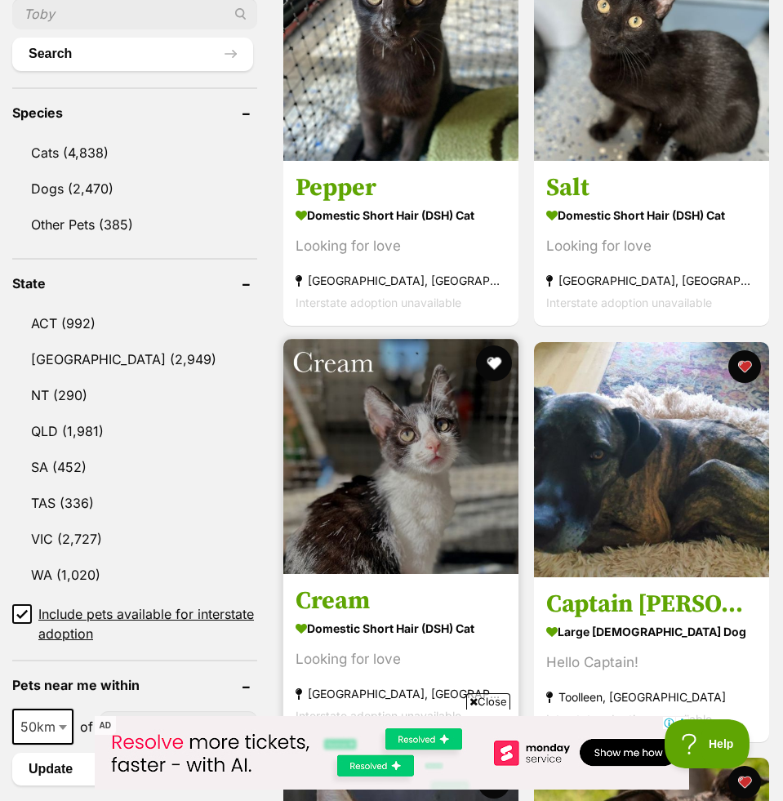
click at [492, 362] on button "favourite" at bounding box center [494, 363] width 36 height 36
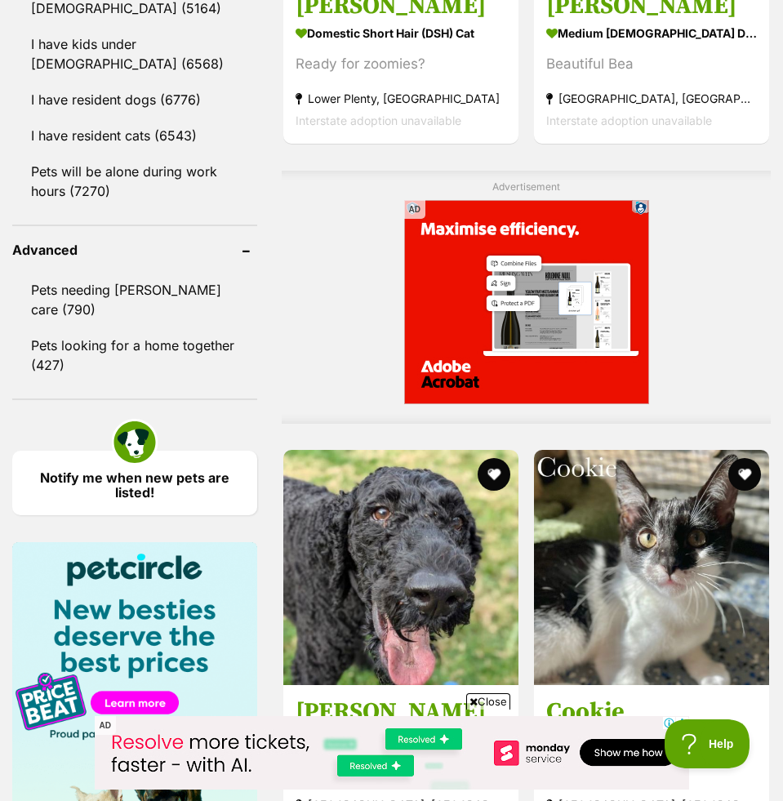
scroll to position [1735, 0]
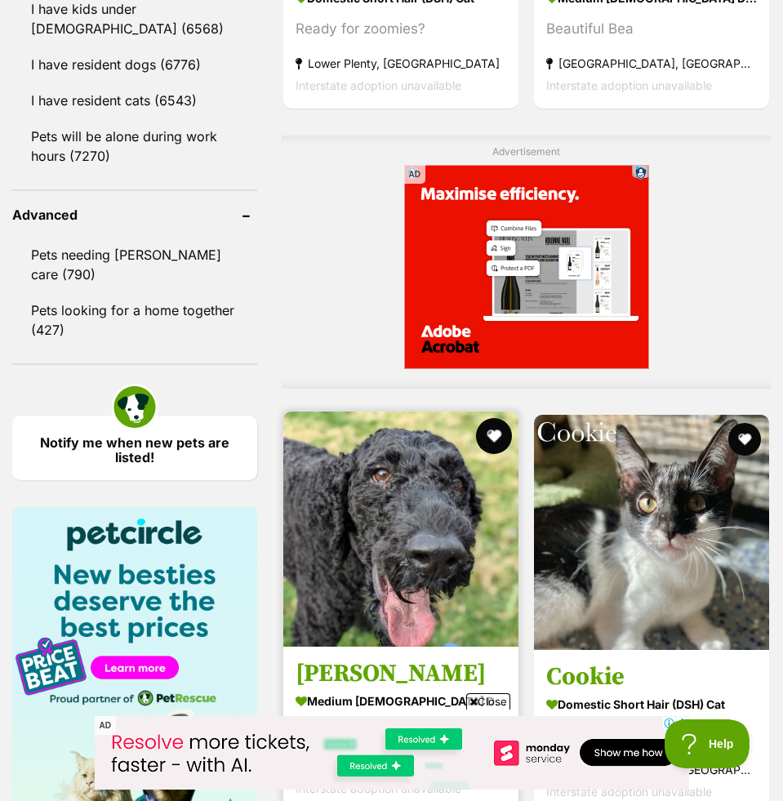
click at [492, 429] on button "favourite" at bounding box center [494, 436] width 36 height 36
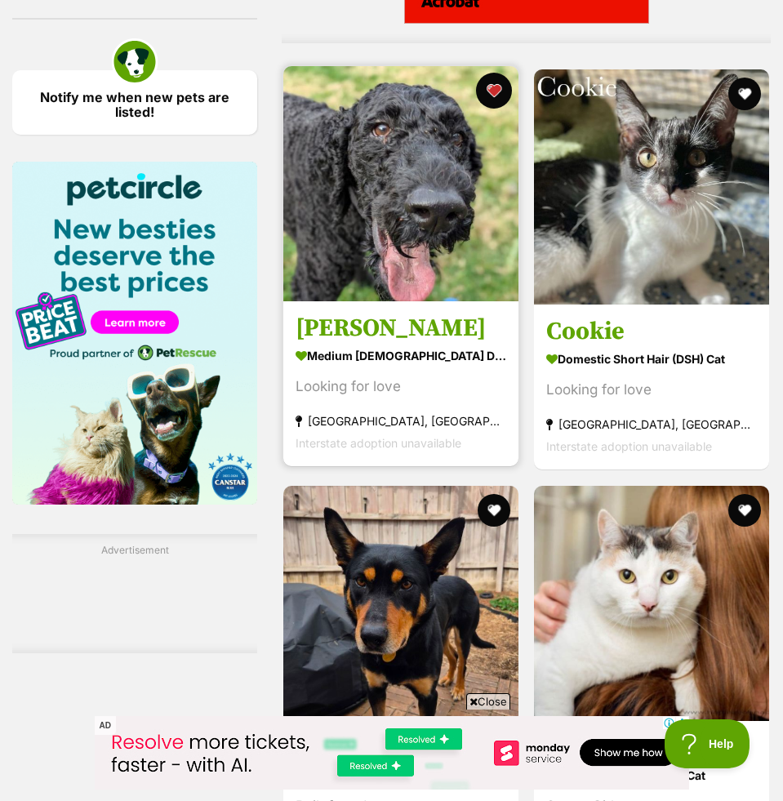
scroll to position [2079, 0]
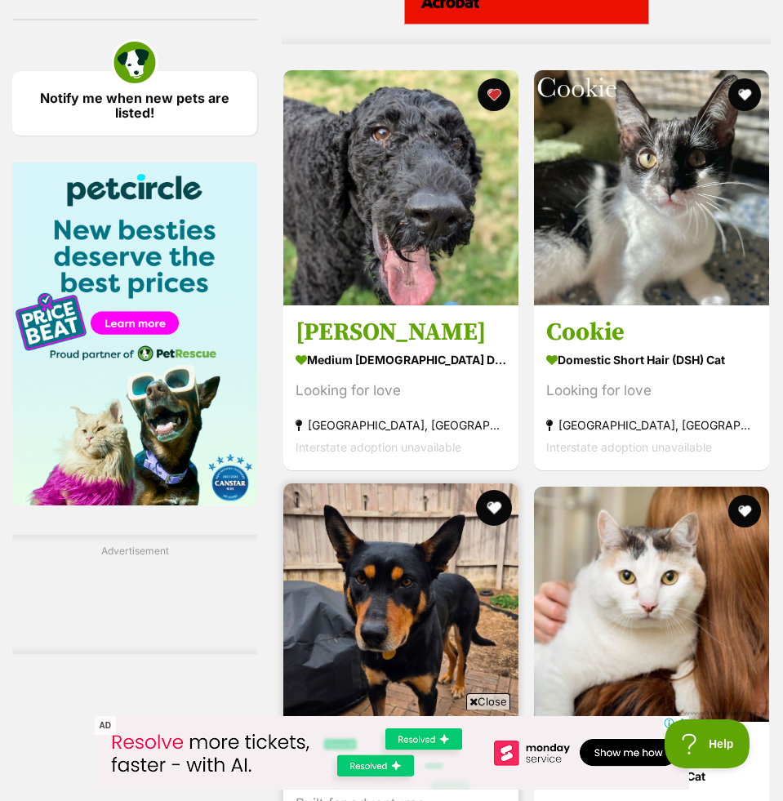
click at [491, 504] on button "favourite" at bounding box center [494, 508] width 36 height 36
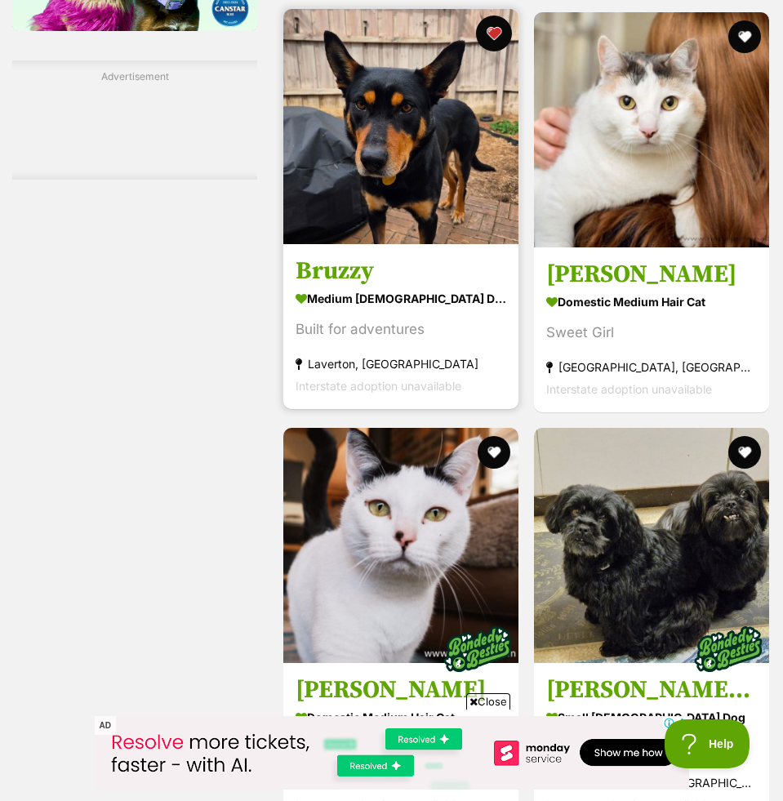
scroll to position [2648, 0]
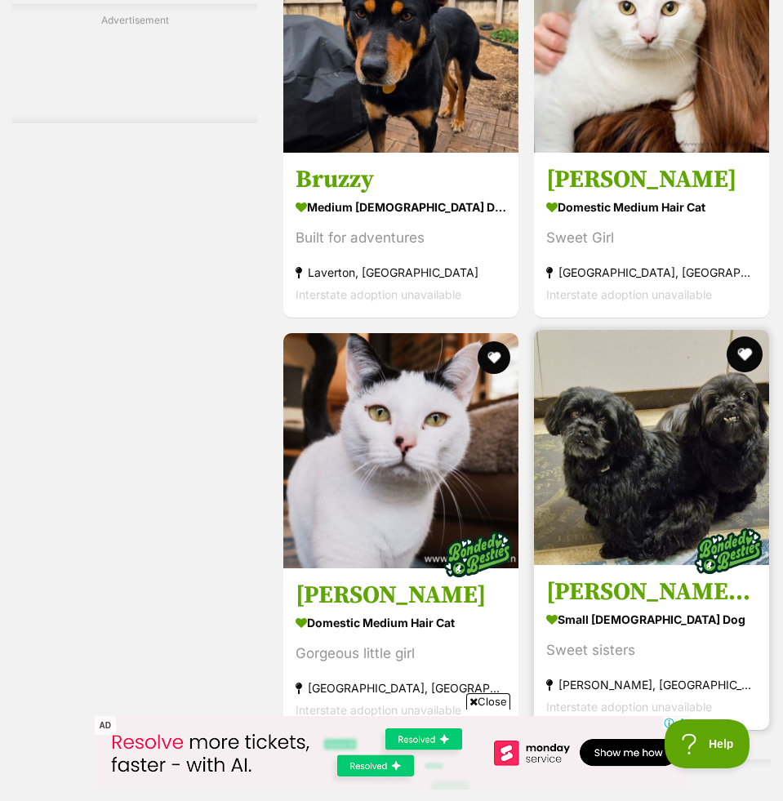
click at [742, 348] on button "favourite" at bounding box center [745, 354] width 36 height 36
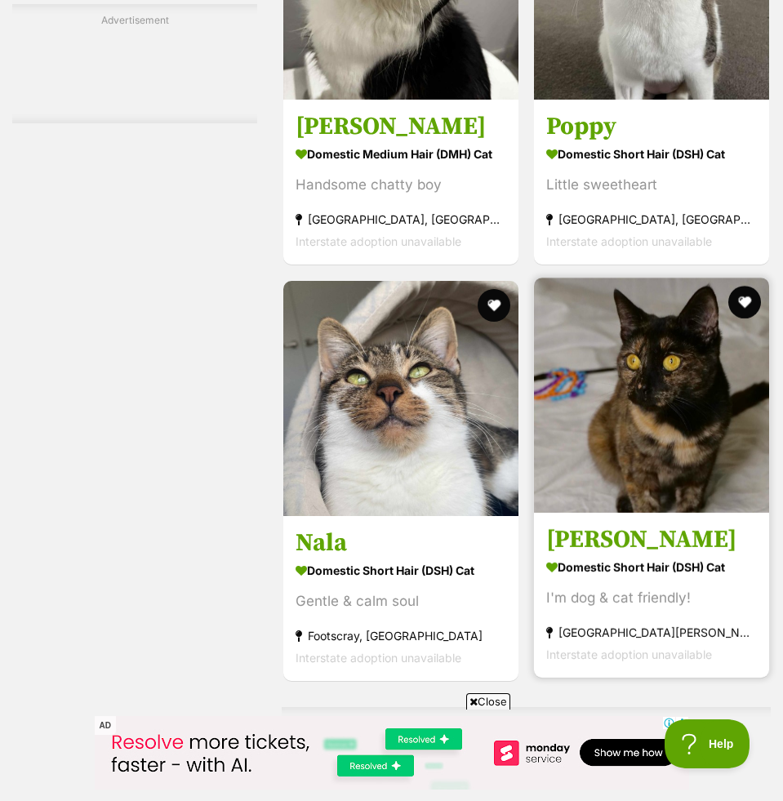
scroll to position [3975, 0]
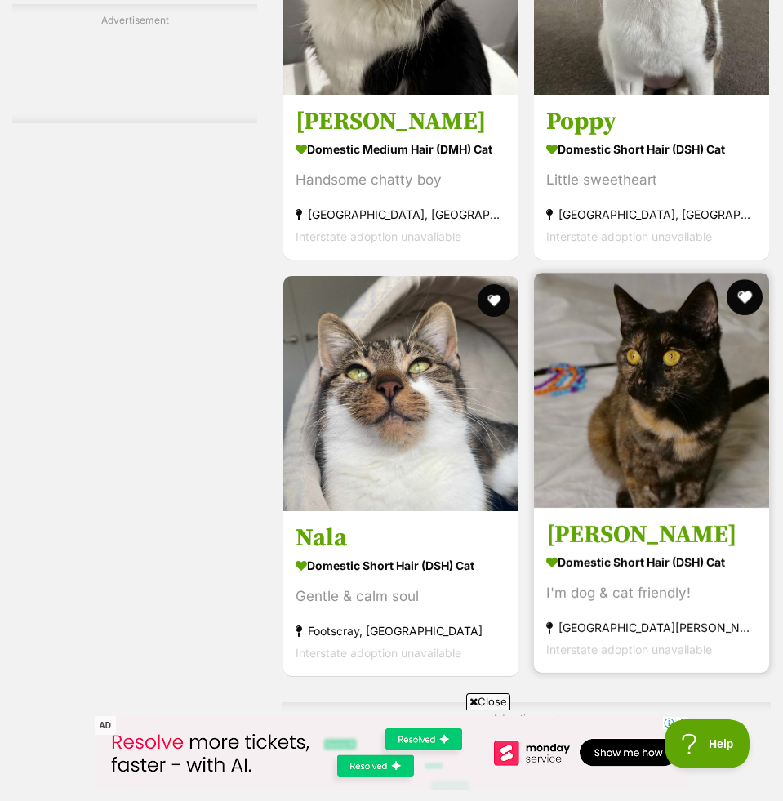
click at [745, 293] on button "favourite" at bounding box center [745, 297] width 36 height 36
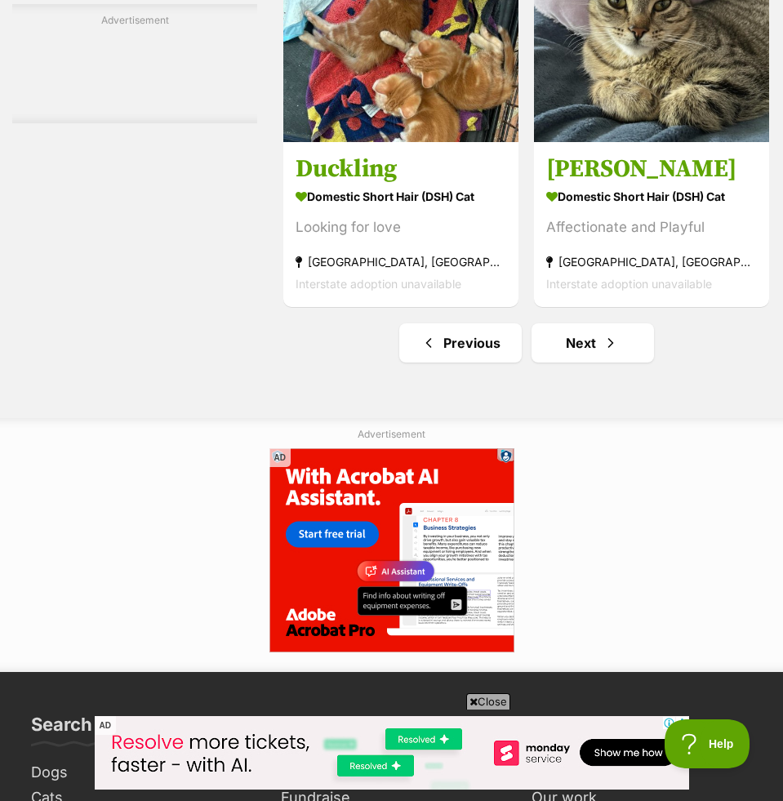
scroll to position [5085, 0]
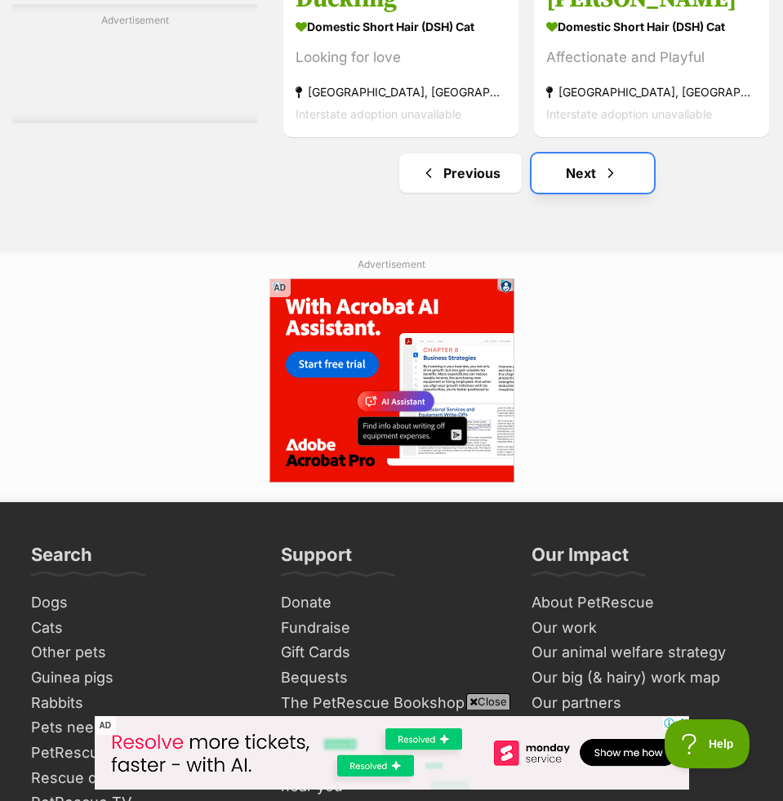
click at [627, 179] on link "Next" at bounding box center [592, 172] width 122 height 39
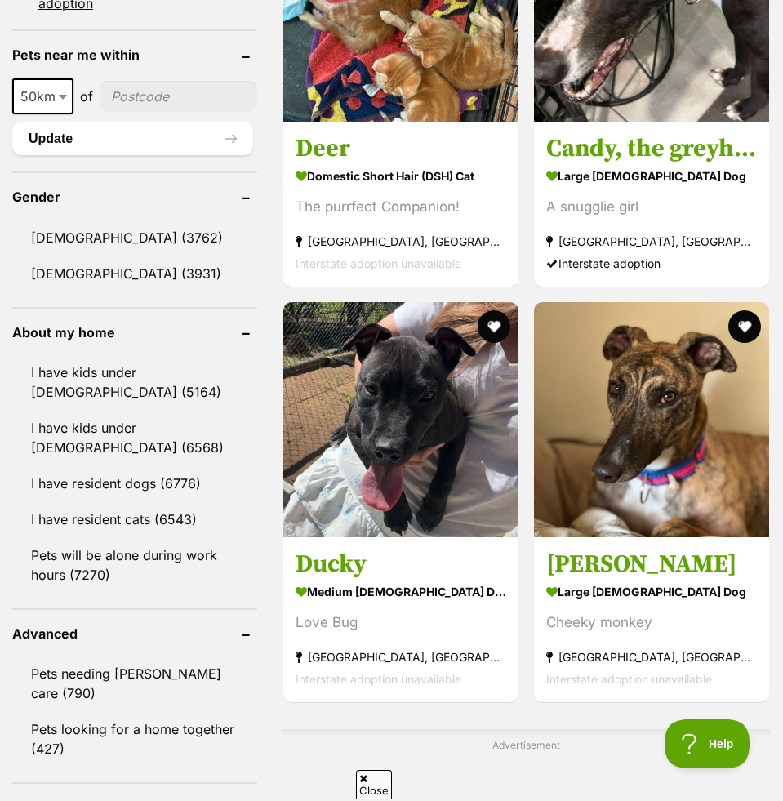
scroll to position [1336, 0]
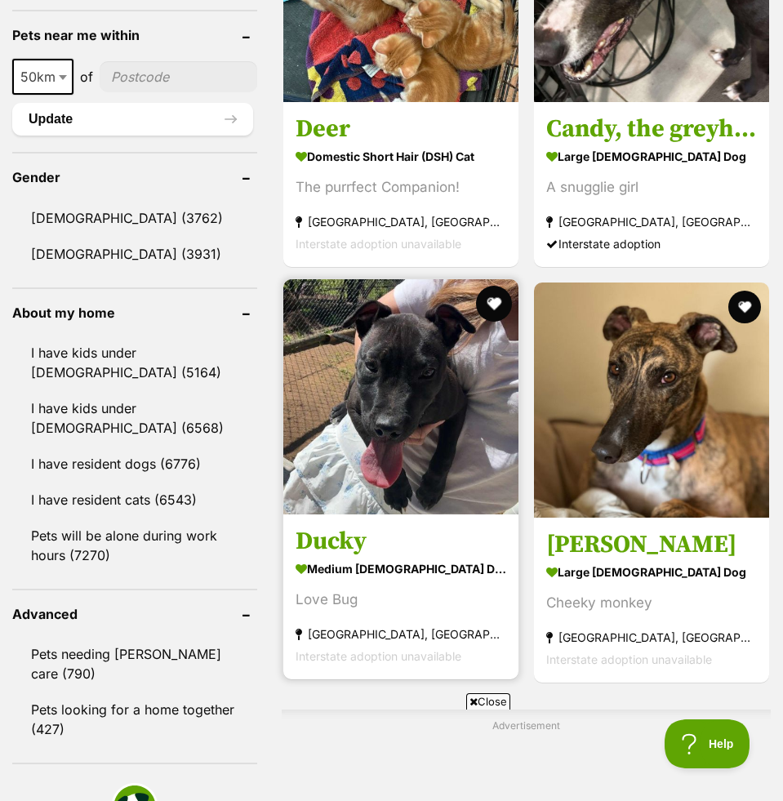
click at [494, 300] on button "favourite" at bounding box center [494, 304] width 36 height 36
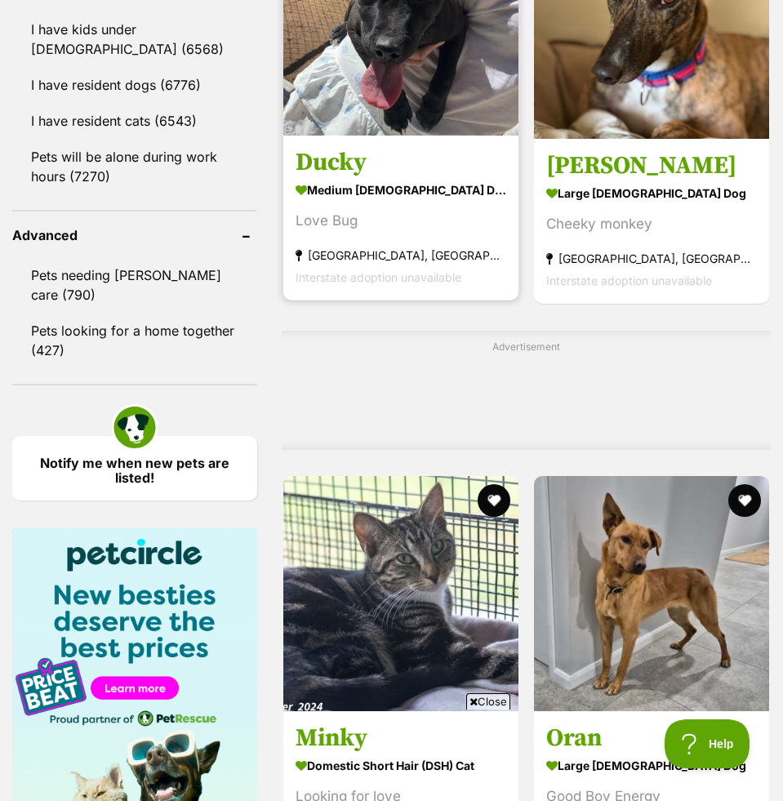
scroll to position [1831, 0]
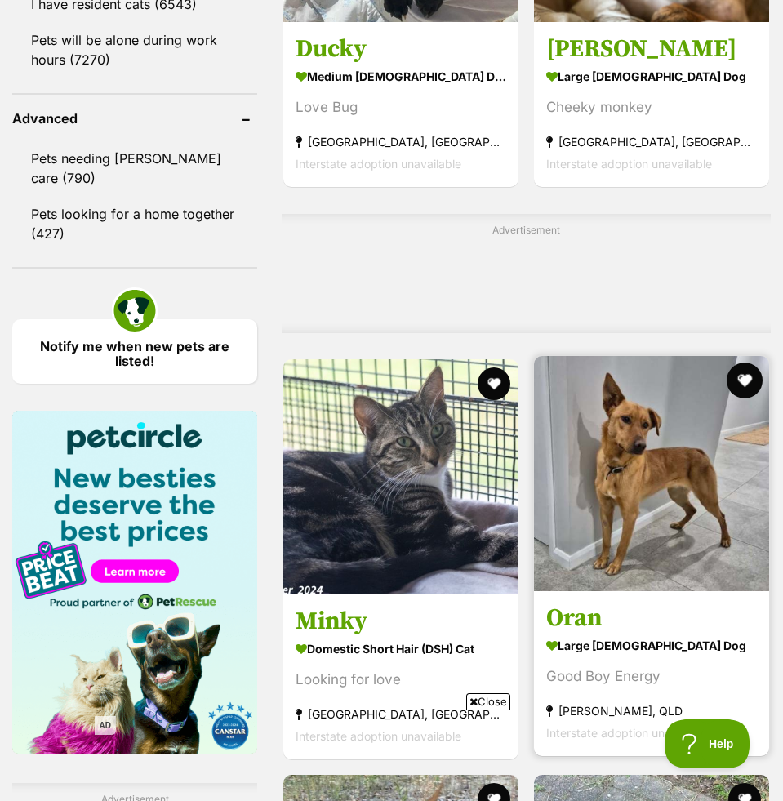
click at [741, 378] on button "favourite" at bounding box center [745, 380] width 36 height 36
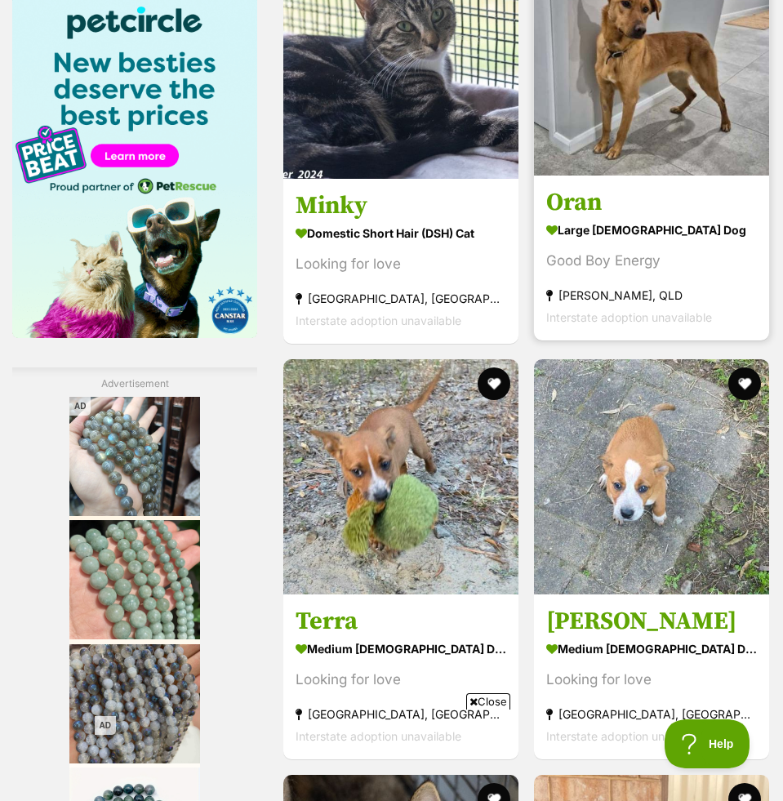
scroll to position [2253, 0]
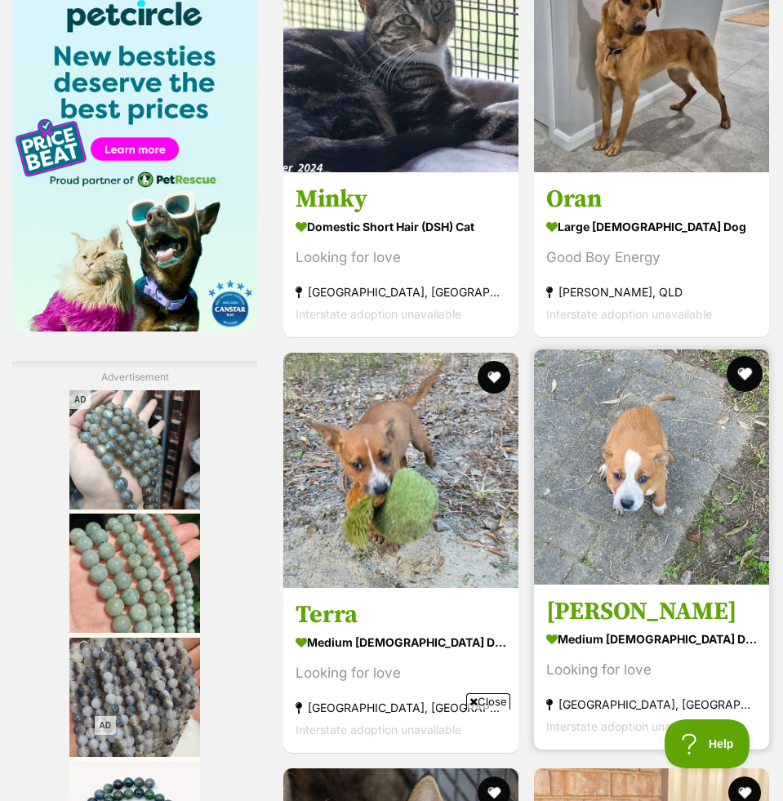
click at [746, 373] on button "favourite" at bounding box center [745, 374] width 36 height 36
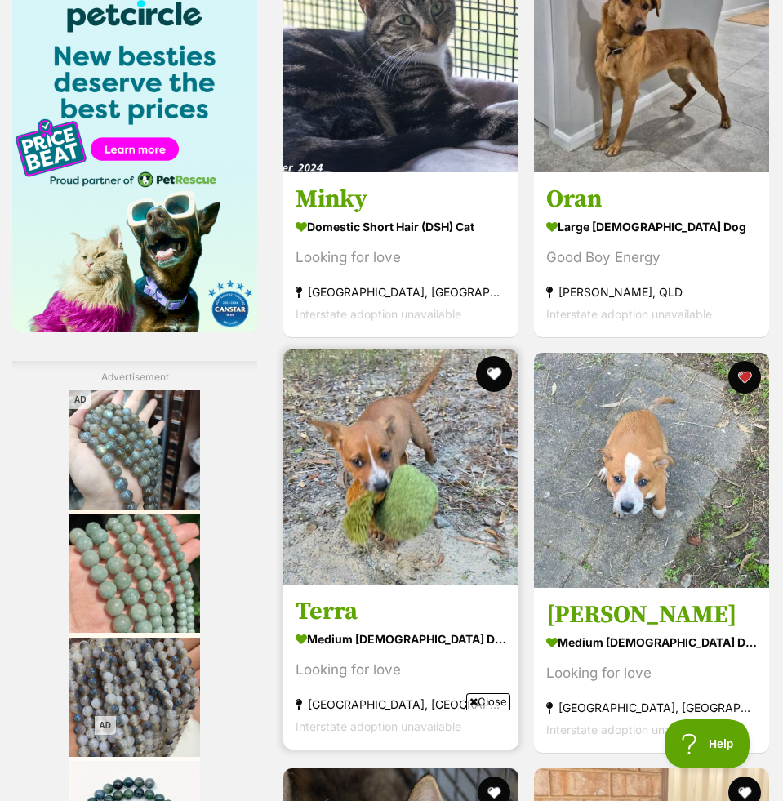
click at [495, 369] on button "favourite" at bounding box center [494, 374] width 36 height 36
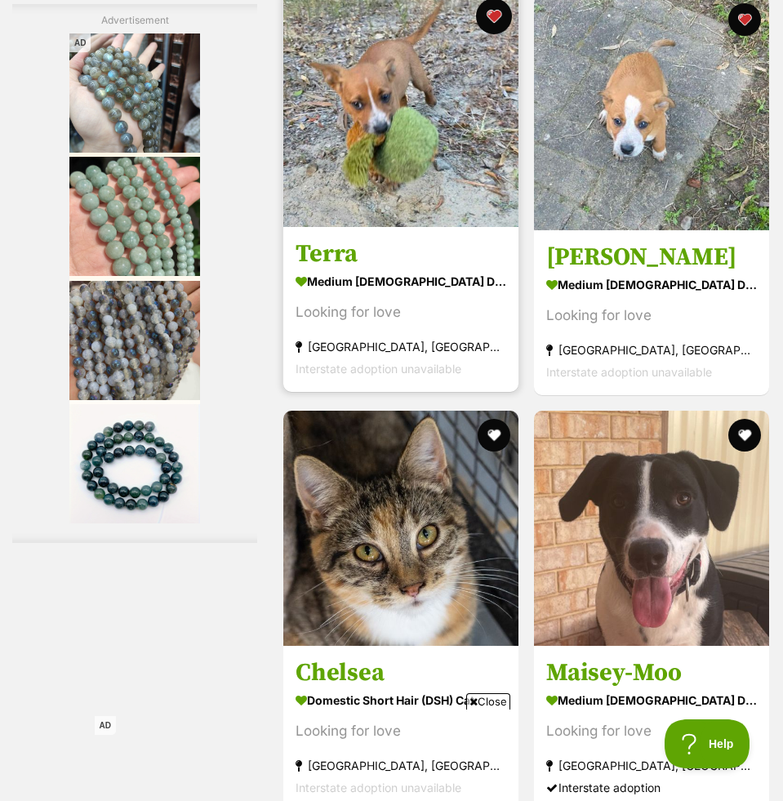
scroll to position [2614, 0]
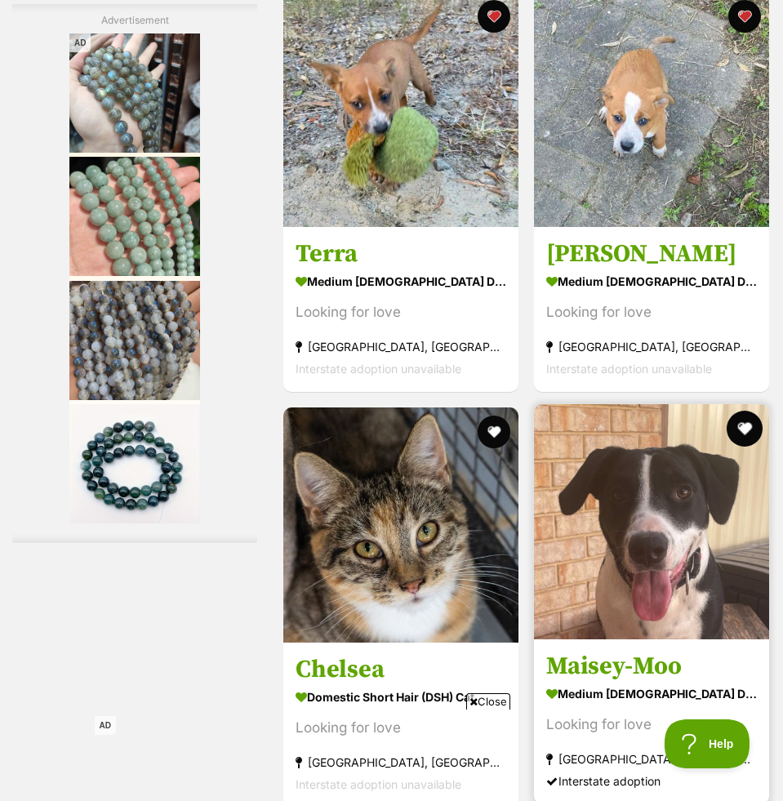
click at [738, 424] on button "favourite" at bounding box center [745, 429] width 36 height 36
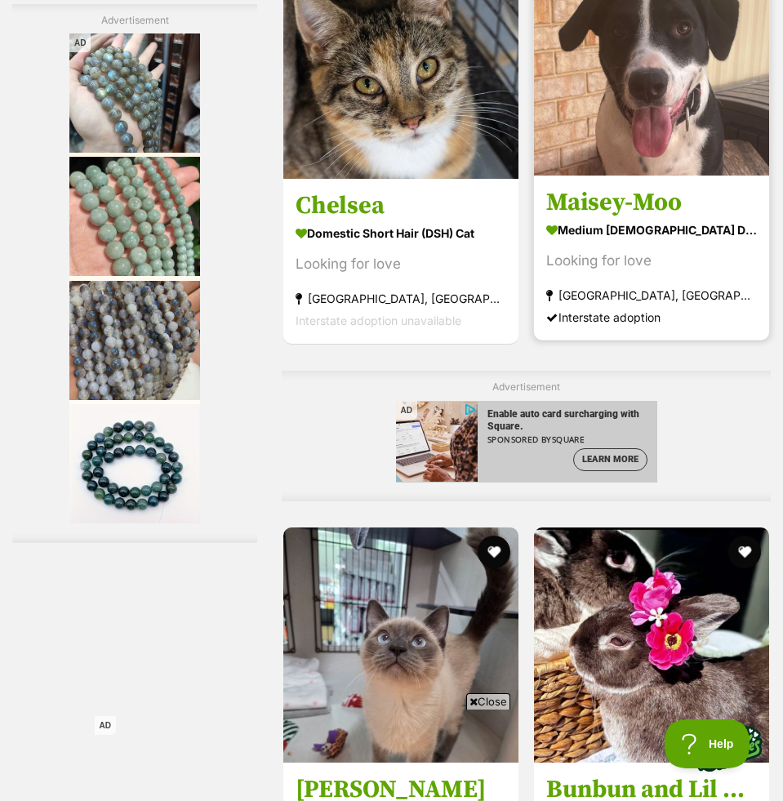
scroll to position [3338, 0]
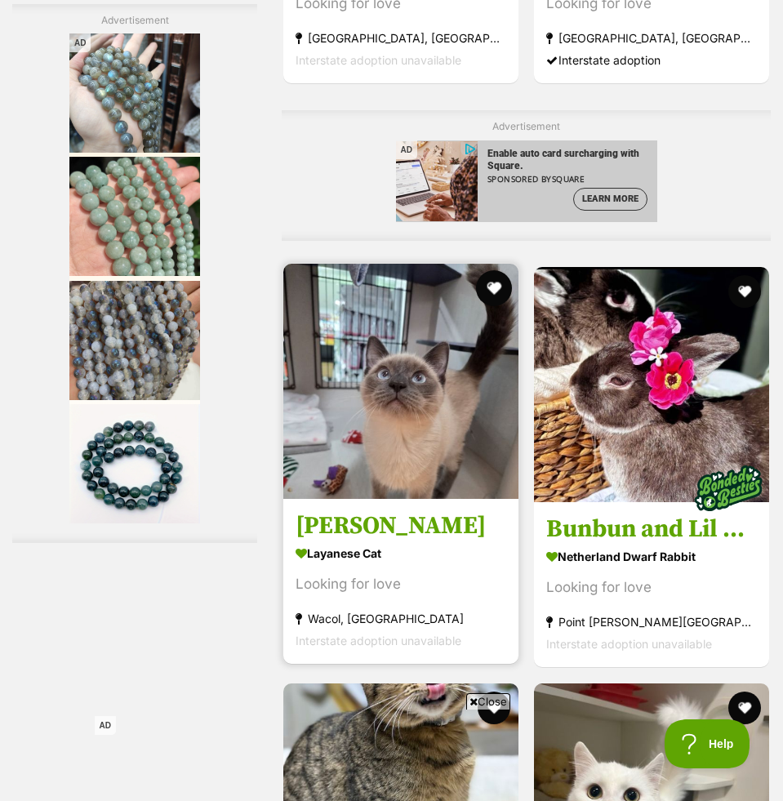
click at [491, 284] on button "favourite" at bounding box center [494, 288] width 36 height 36
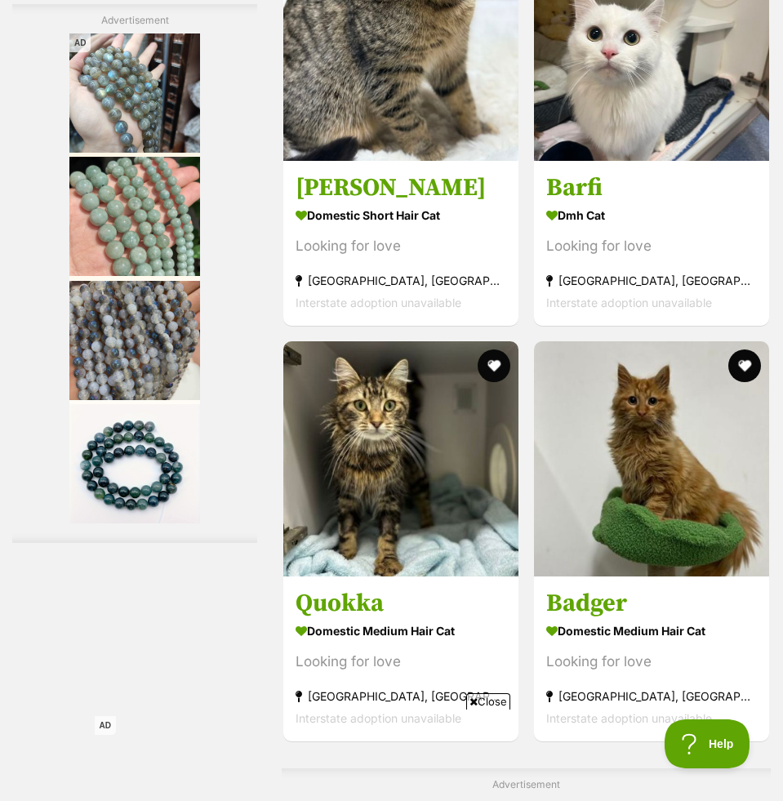
scroll to position [4131, 0]
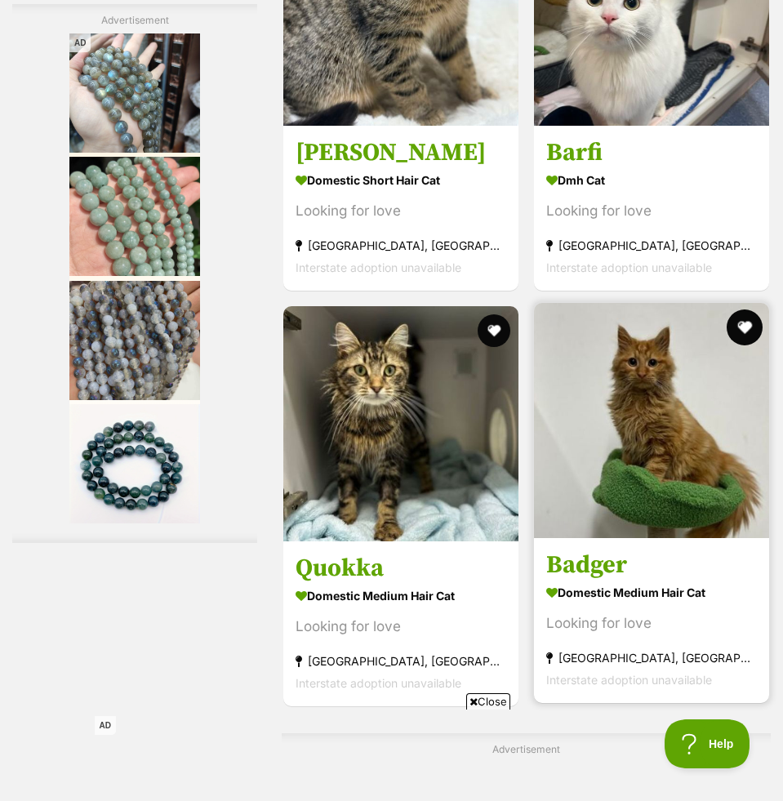
click at [733, 326] on button "favourite" at bounding box center [745, 327] width 36 height 36
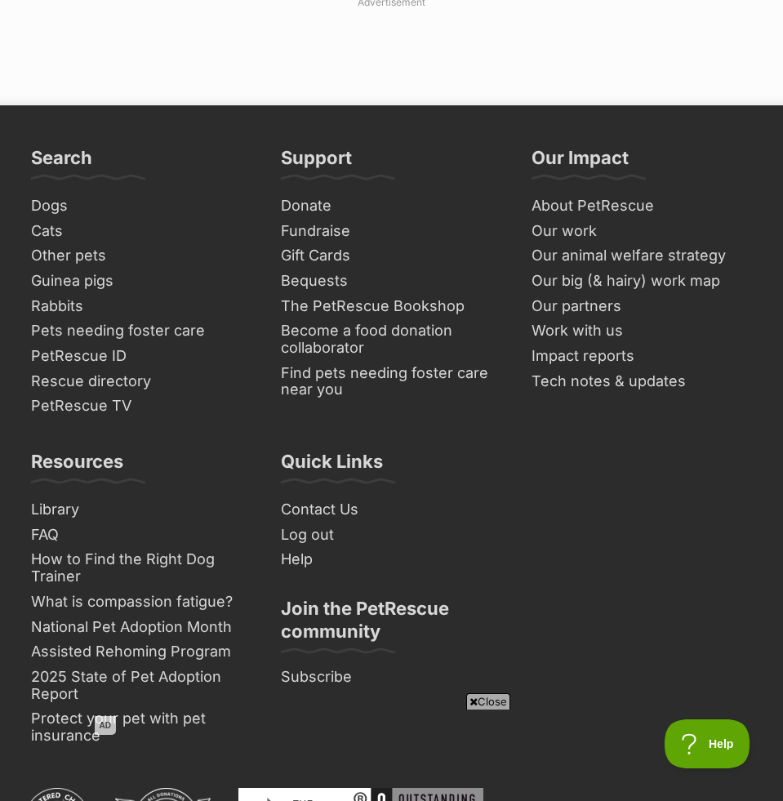
scroll to position [5242, 0]
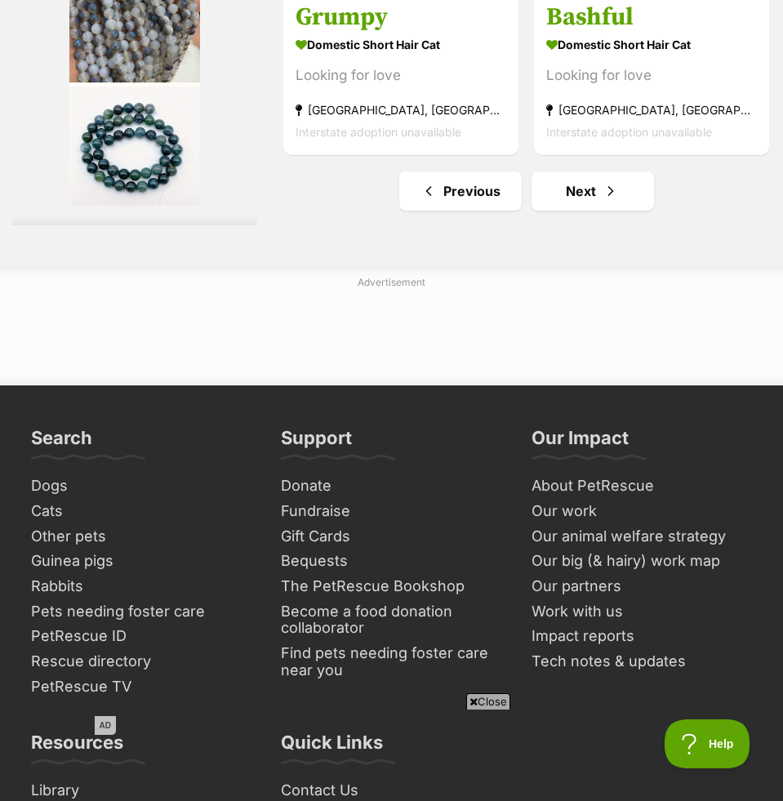
click at [588, 210] on link "Next" at bounding box center [592, 190] width 122 height 39
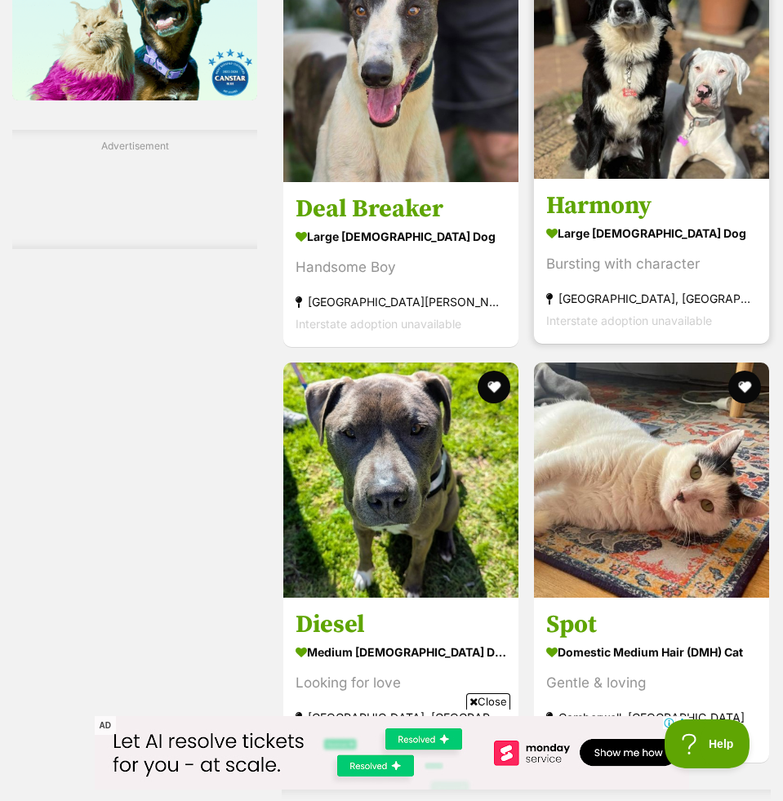
scroll to position [2489, 0]
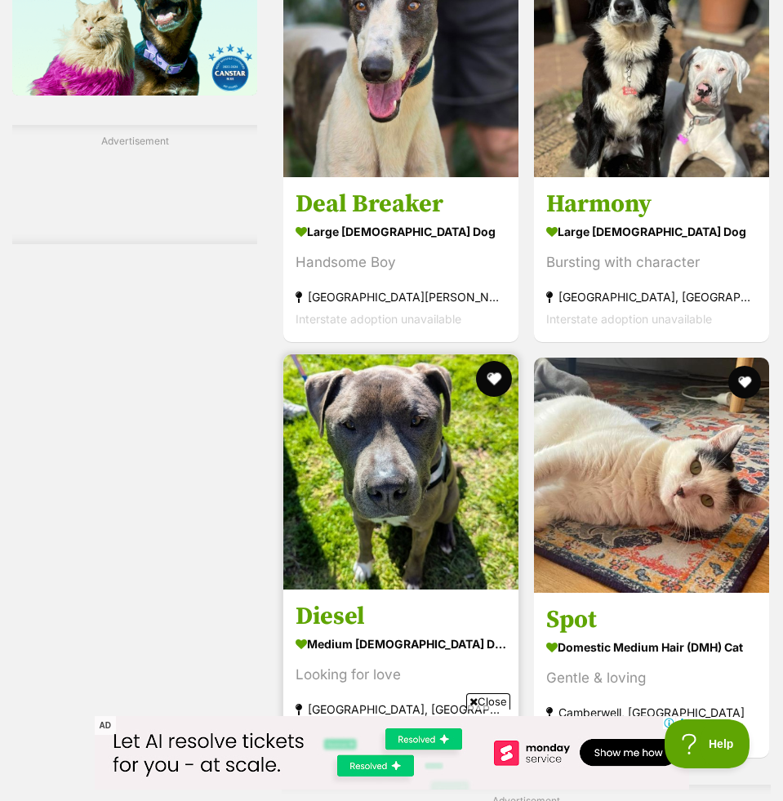
click at [495, 378] on button "favourite" at bounding box center [494, 379] width 36 height 36
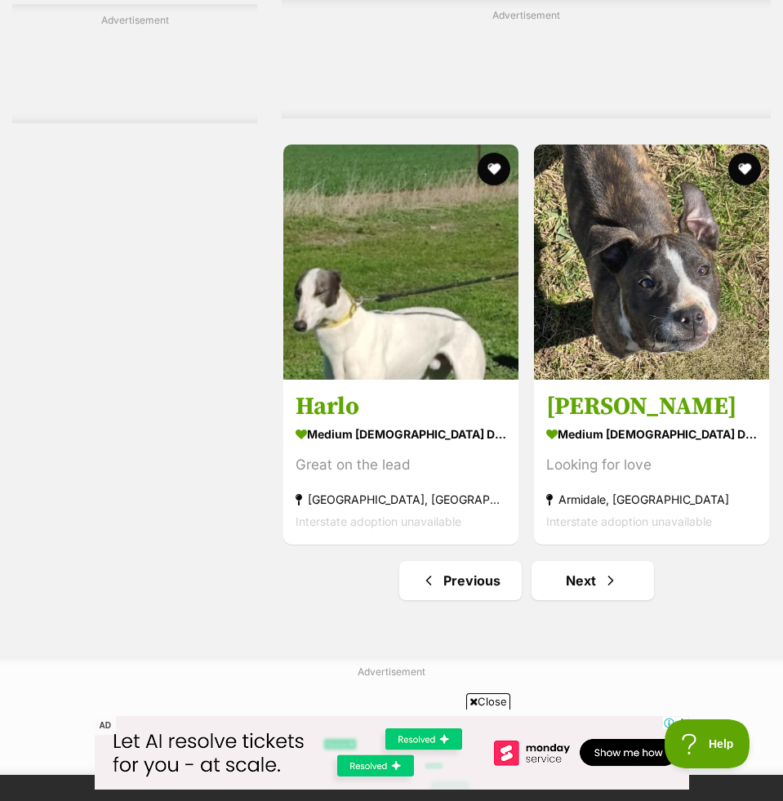
scroll to position [4700, 0]
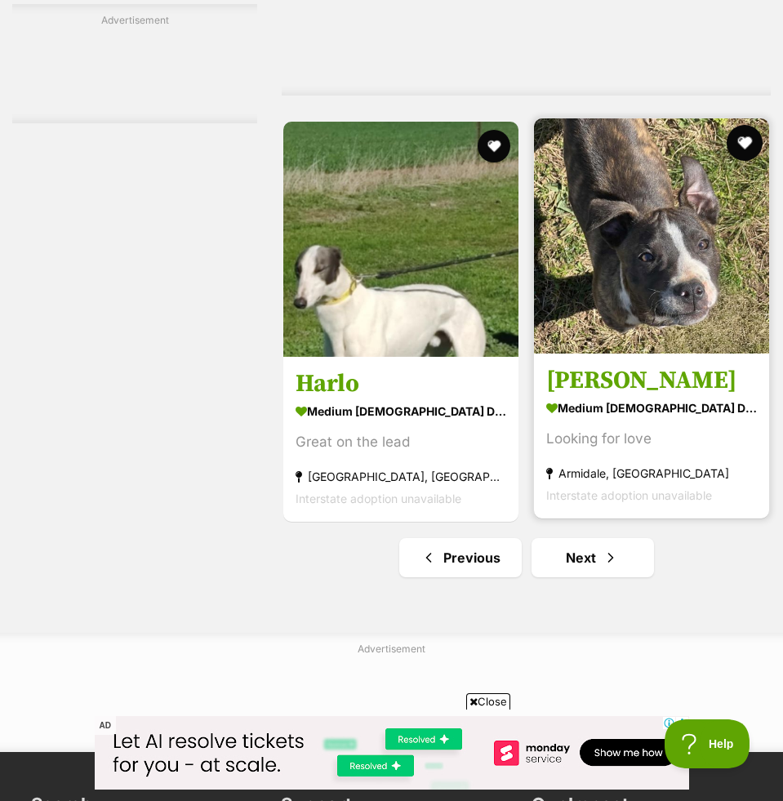
click at [744, 149] on button "favourite" at bounding box center [745, 143] width 36 height 36
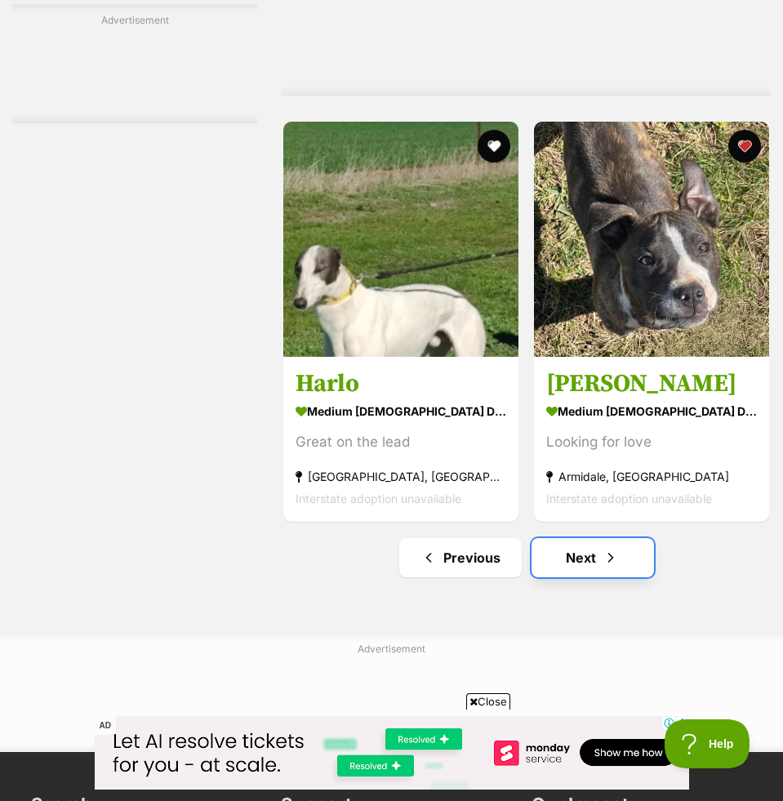
click at [593, 565] on link "Next" at bounding box center [592, 557] width 122 height 39
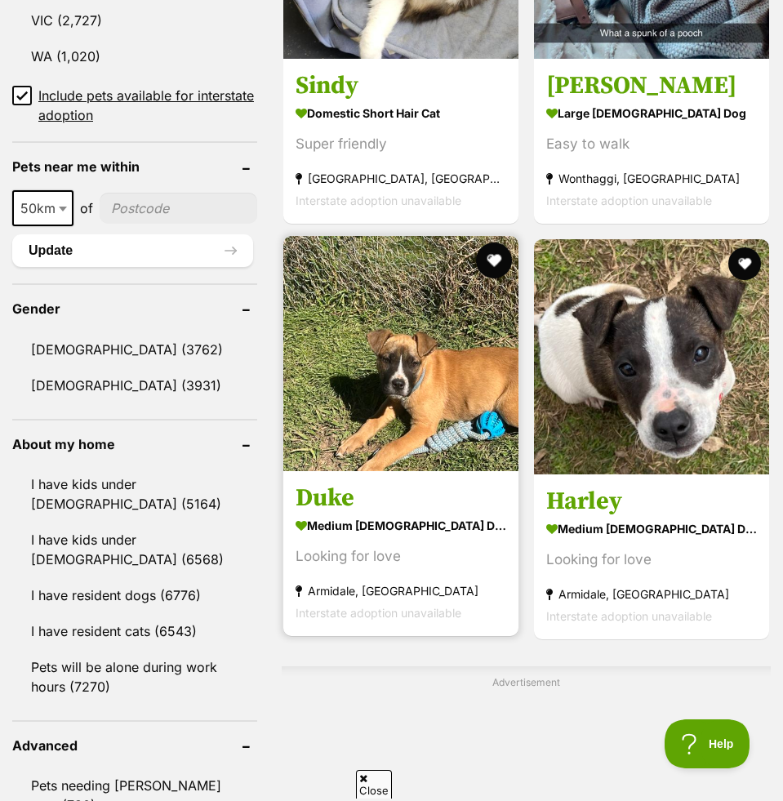
click at [496, 264] on button "favourite" at bounding box center [494, 260] width 36 height 36
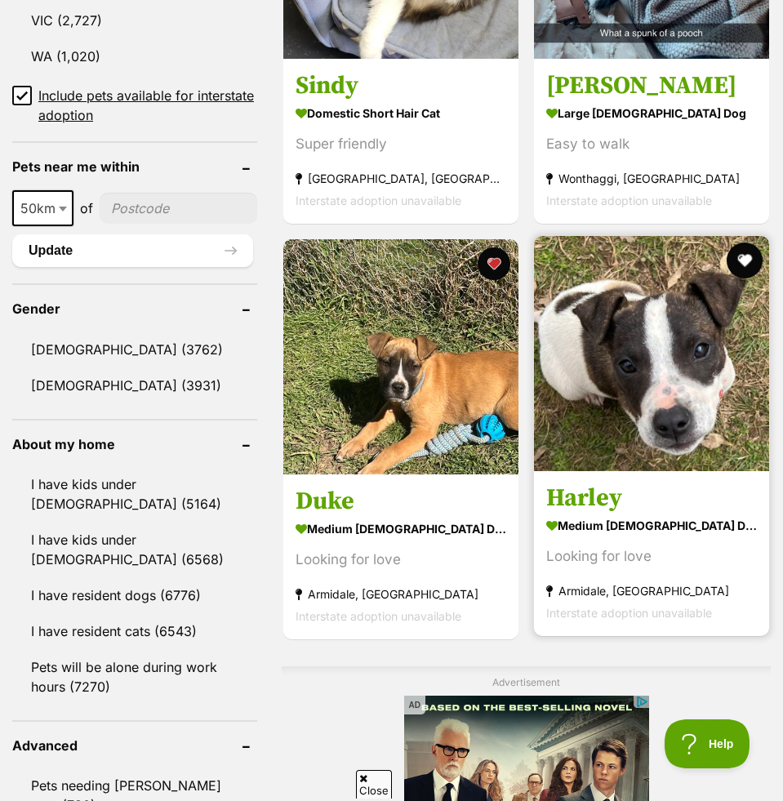
click at [744, 264] on button "favourite" at bounding box center [745, 260] width 36 height 36
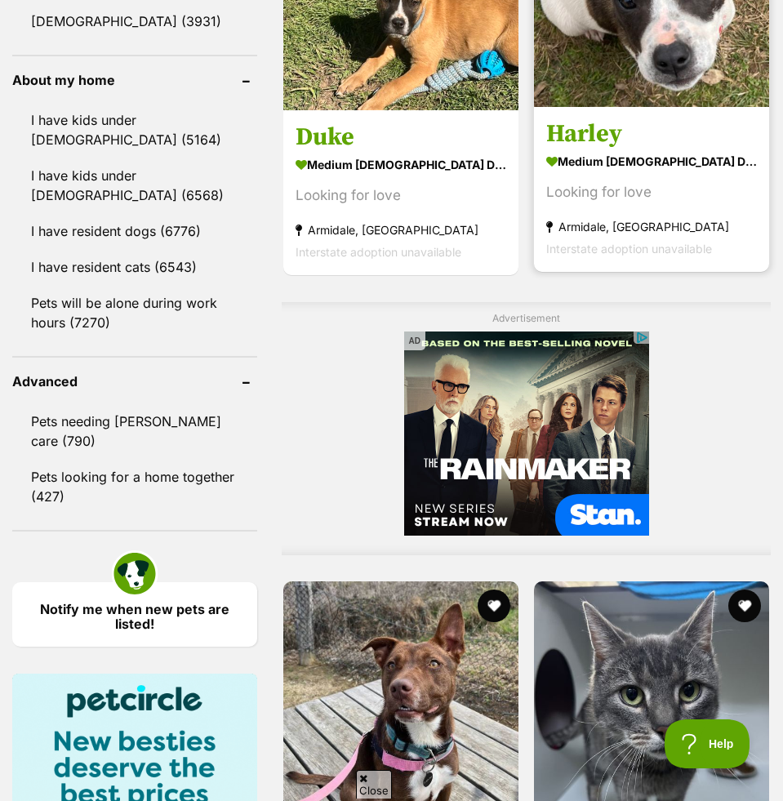
scroll to position [1699, 0]
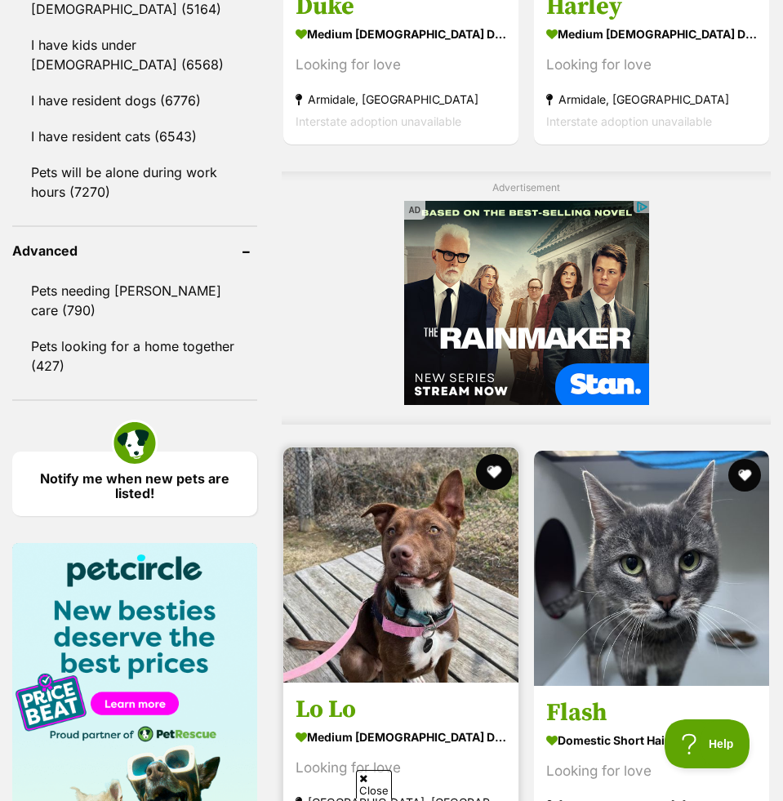
click at [496, 469] on button "favourite" at bounding box center [494, 472] width 36 height 36
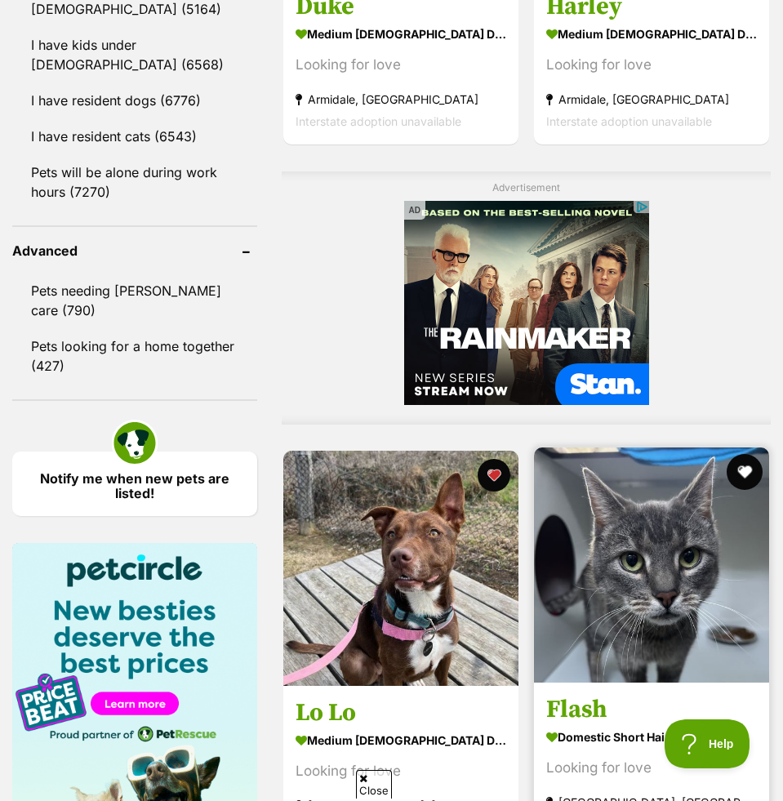
click at [749, 476] on button "favourite" at bounding box center [745, 472] width 36 height 36
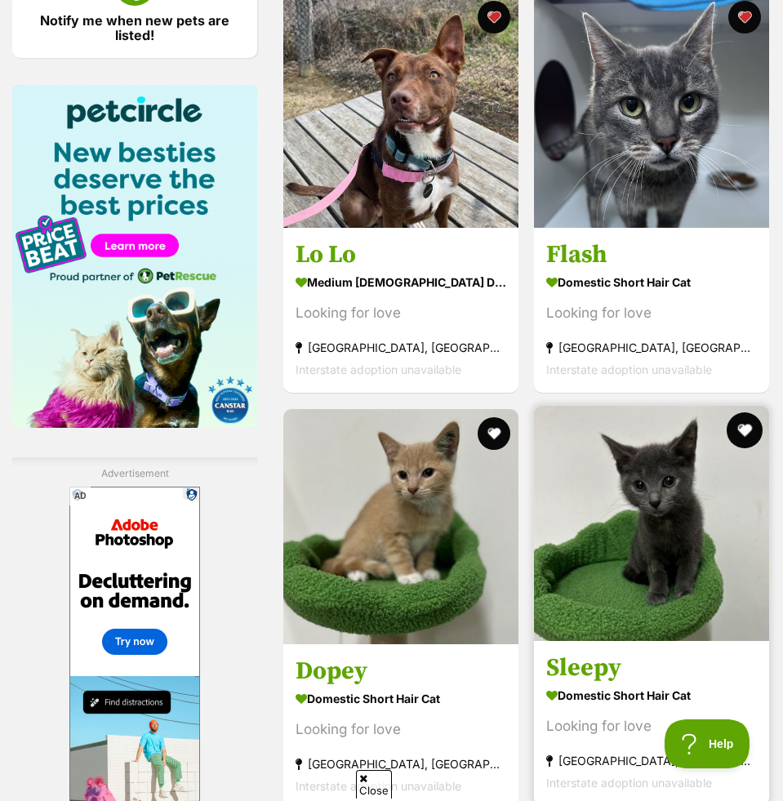
click at [746, 431] on button "favourite" at bounding box center [745, 430] width 36 height 36
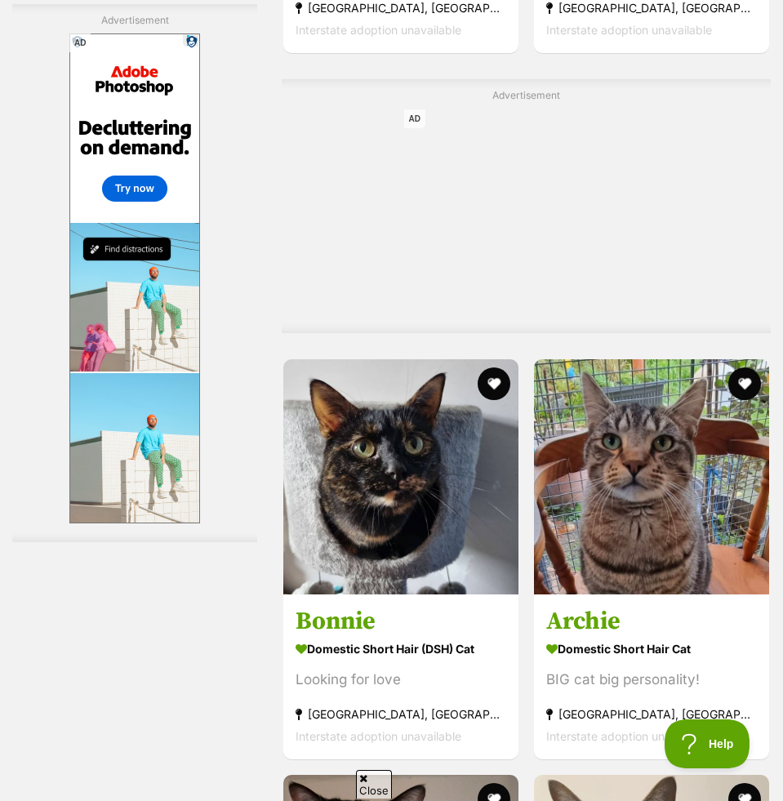
scroll to position [3400, 0]
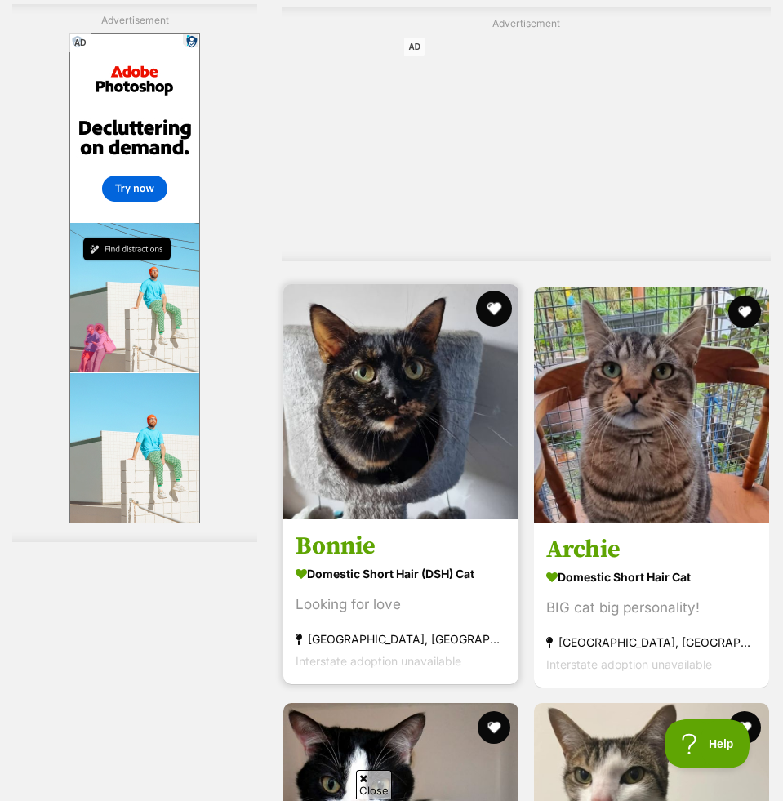
click at [490, 309] on button "favourite" at bounding box center [494, 309] width 36 height 36
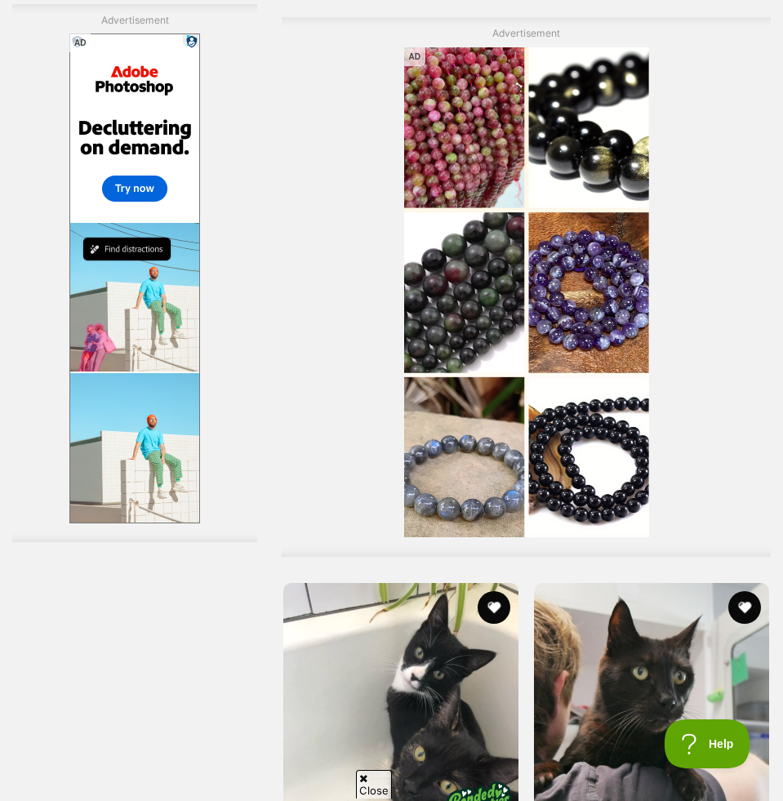
scroll to position [5246, 0]
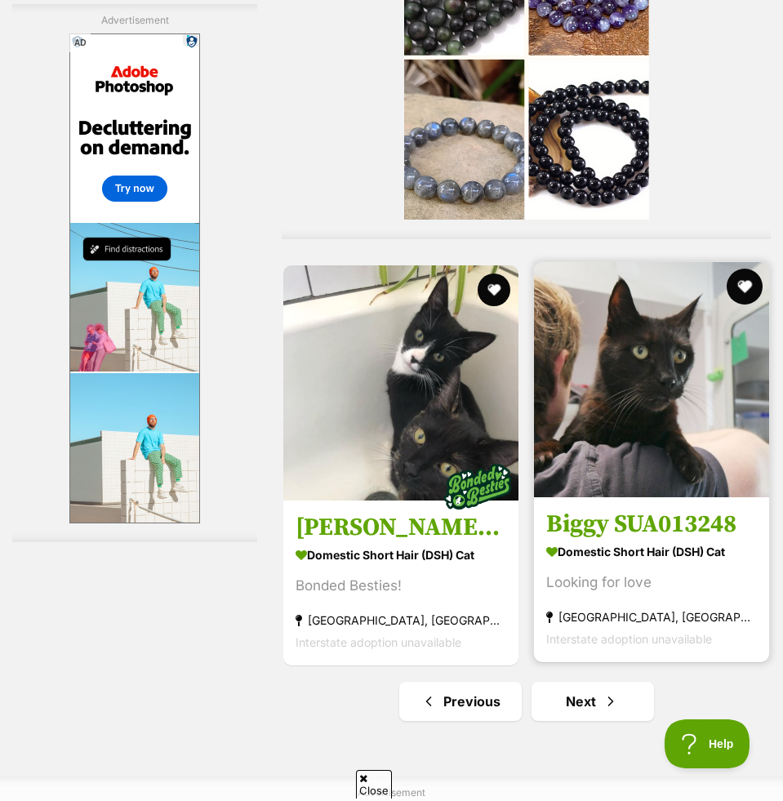
click at [744, 285] on button "favourite" at bounding box center [745, 287] width 36 height 36
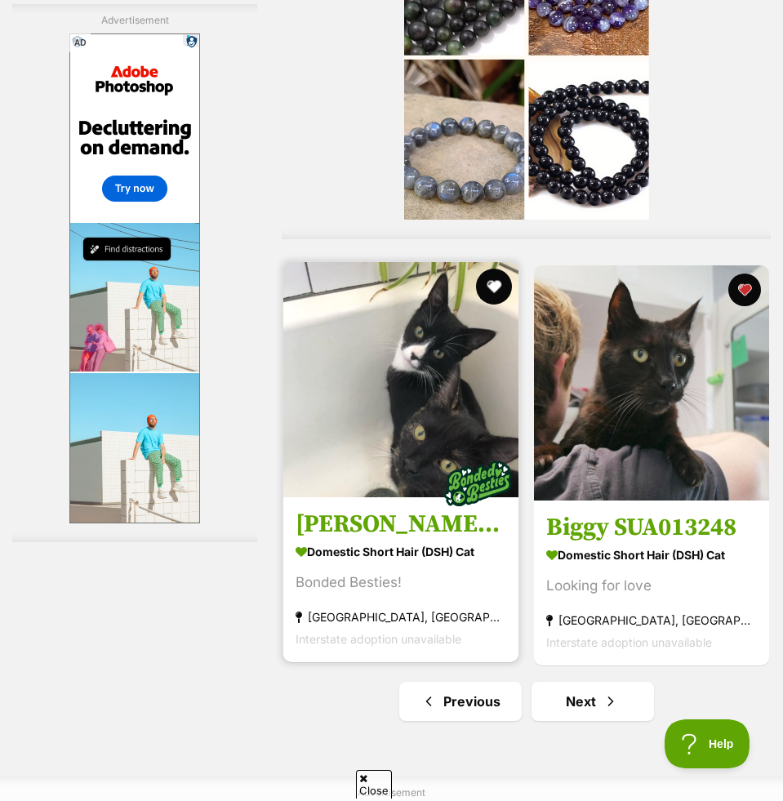
click at [496, 291] on button "favourite" at bounding box center [494, 287] width 36 height 36
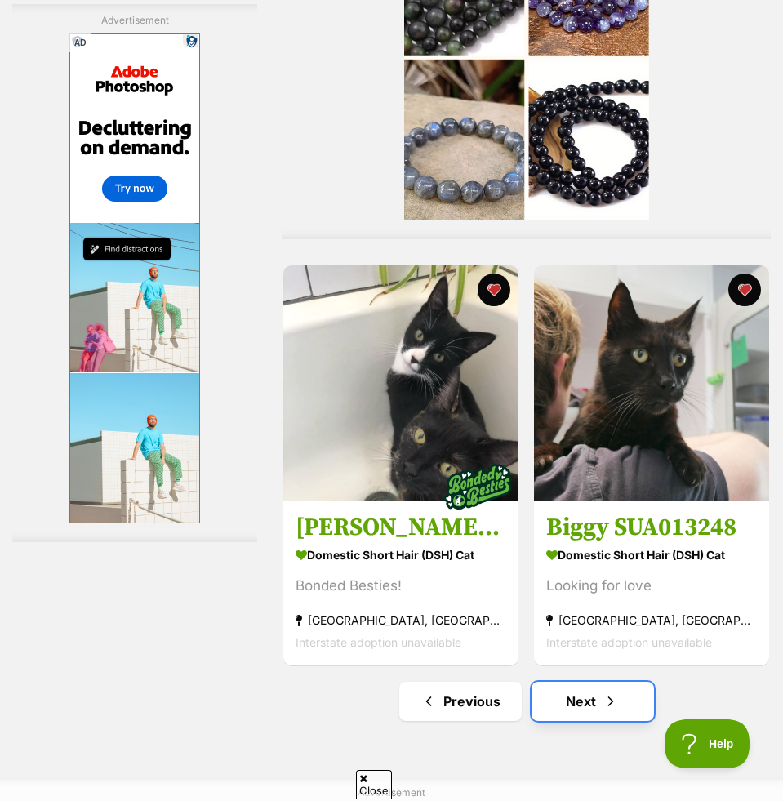
click at [611, 688] on link "Next" at bounding box center [592, 701] width 122 height 39
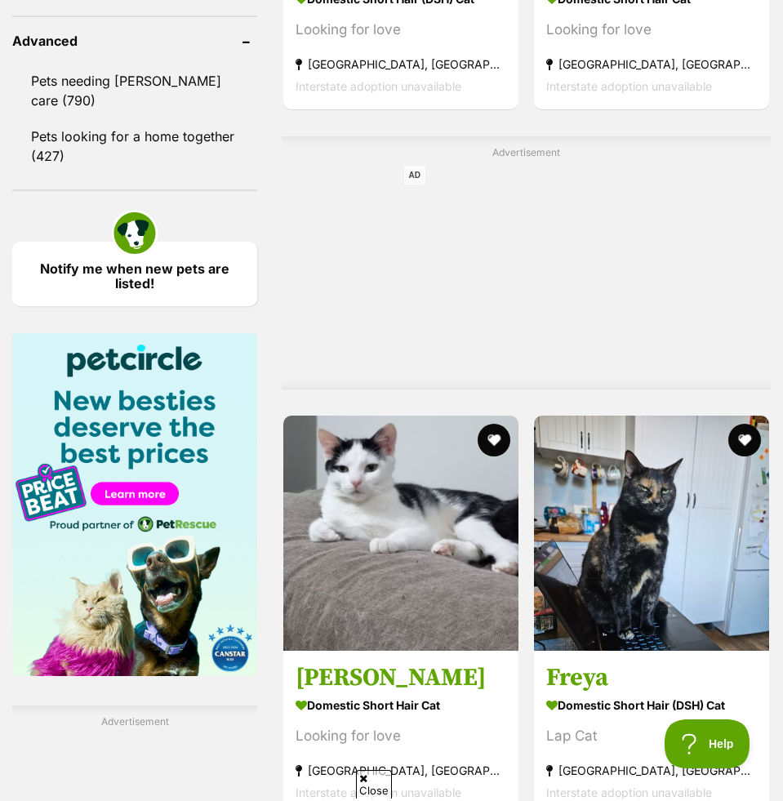
scroll to position [1918, 0]
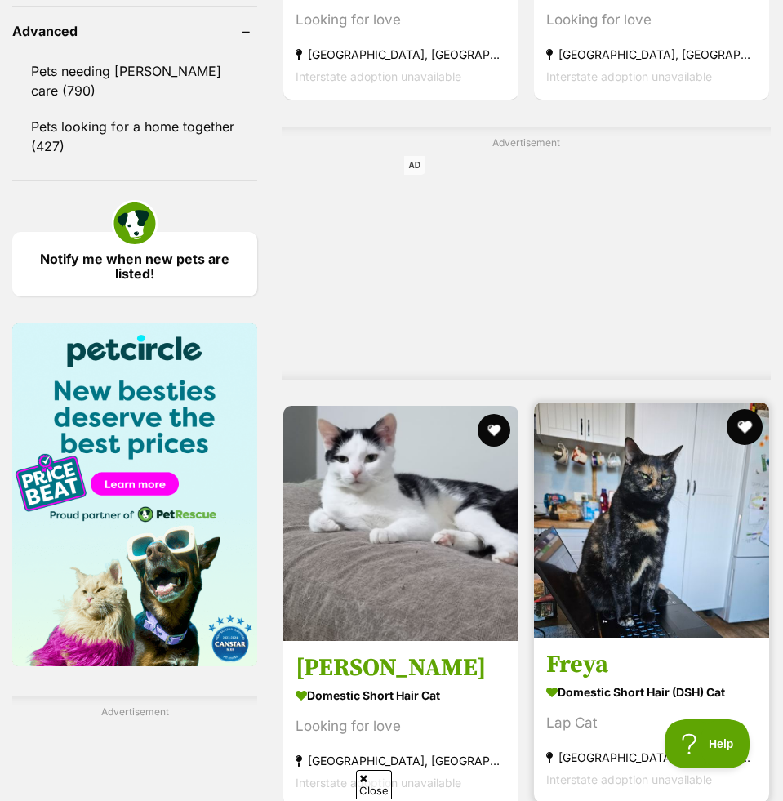
click at [745, 423] on button "favourite" at bounding box center [745, 427] width 36 height 36
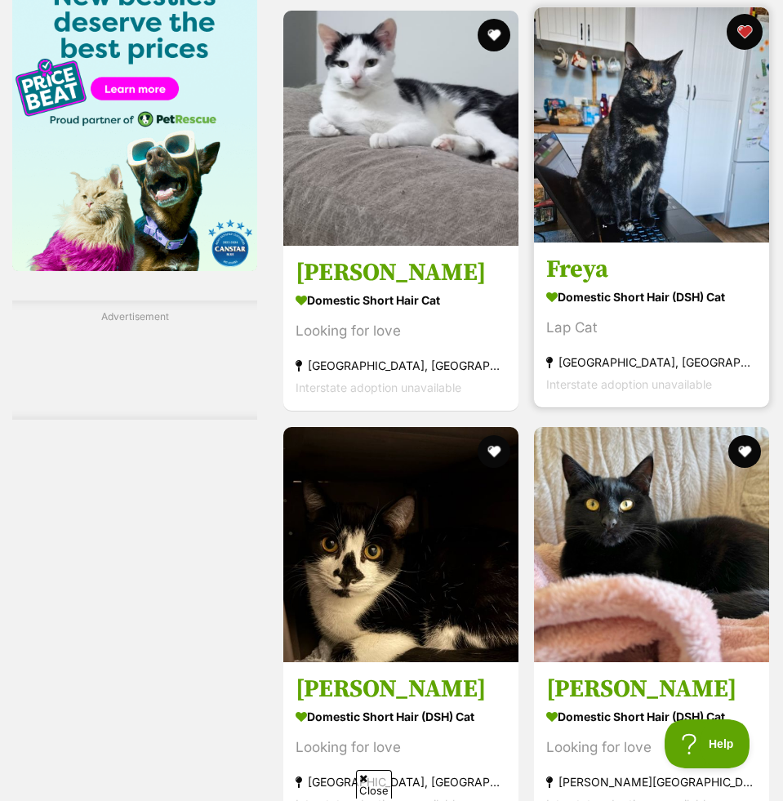
scroll to position [2402, 0]
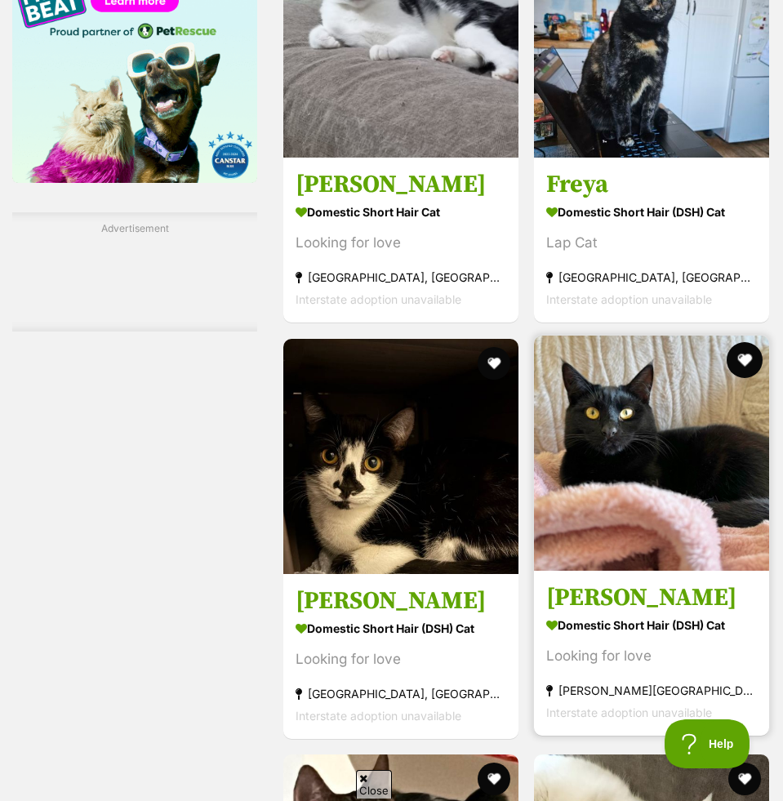
click at [746, 364] on button "favourite" at bounding box center [745, 360] width 36 height 36
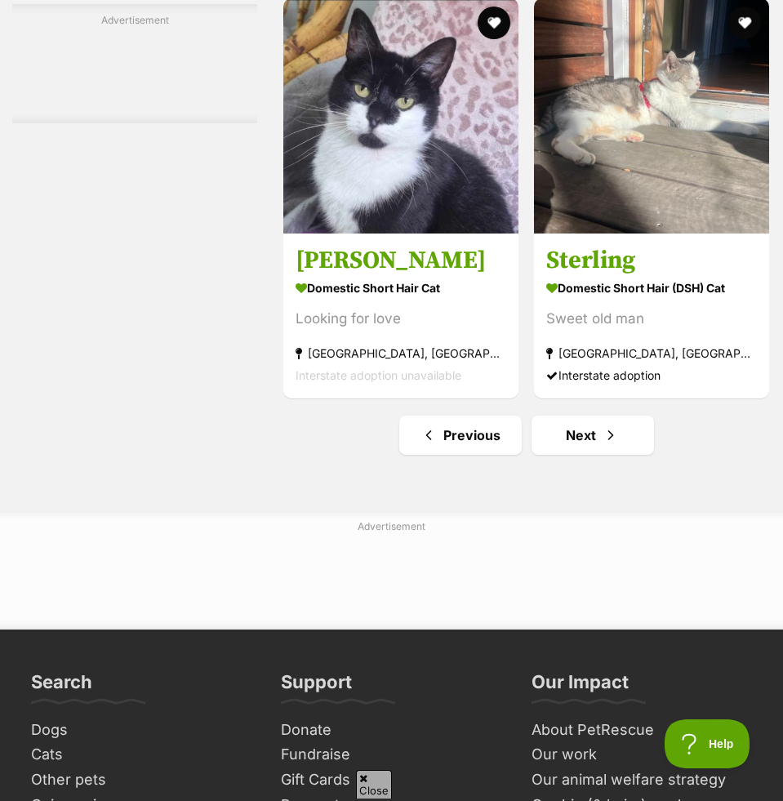
scroll to position [5726, 0]
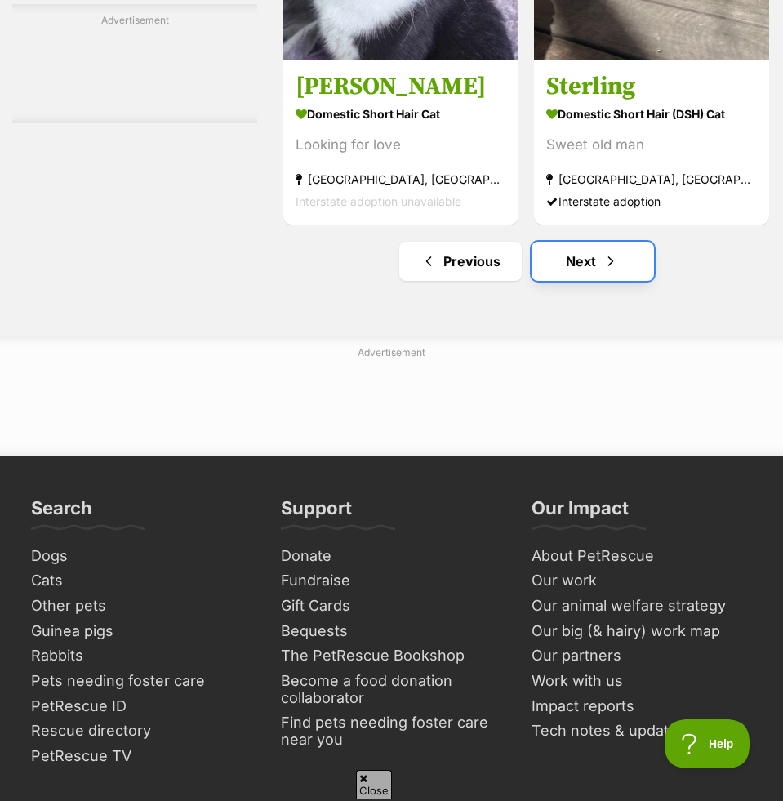
click at [633, 272] on link "Next" at bounding box center [592, 261] width 122 height 39
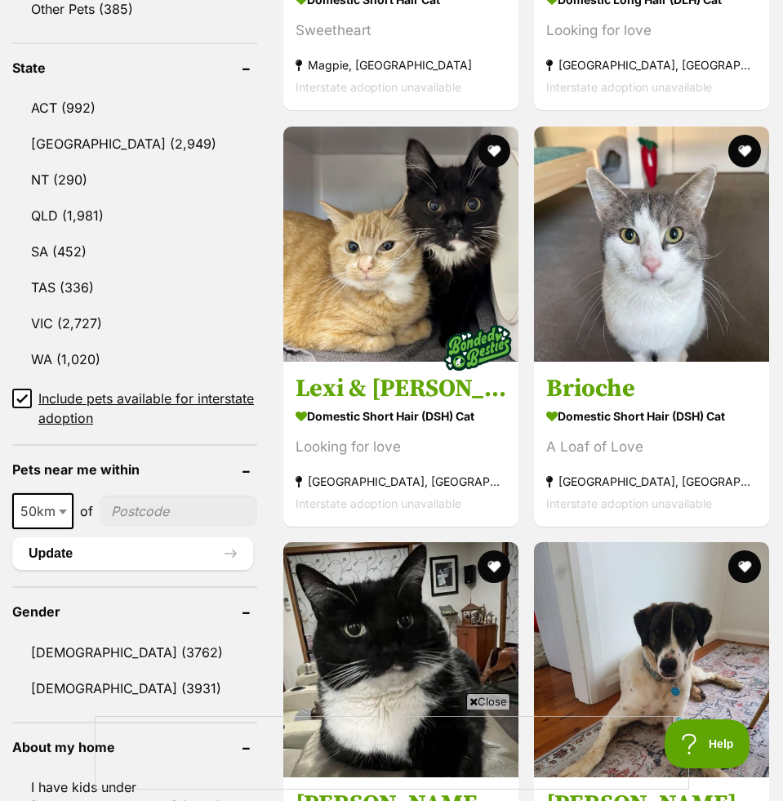
scroll to position [904, 0]
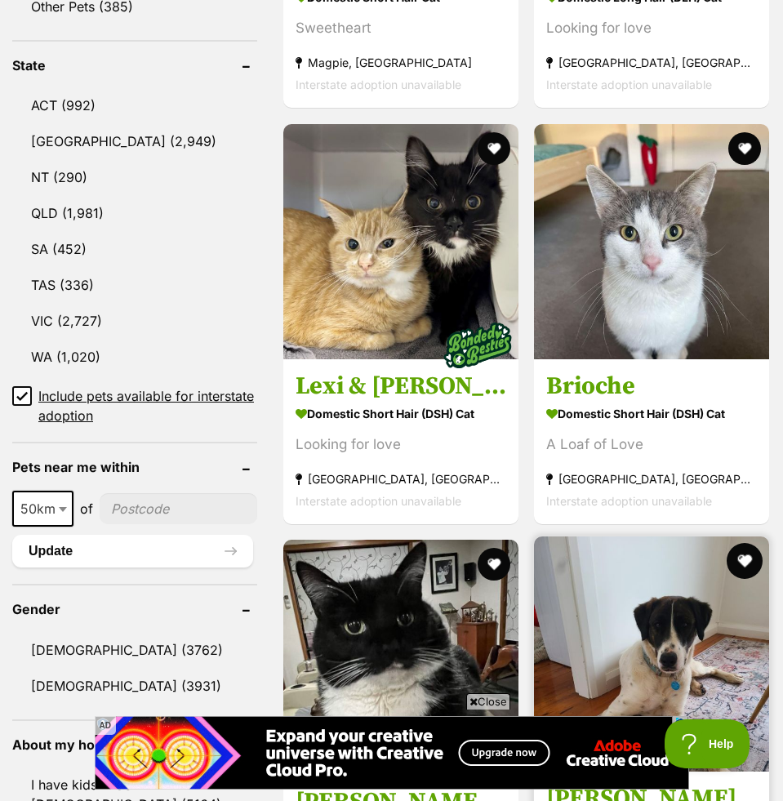
click at [745, 561] on button "favourite" at bounding box center [745, 561] width 36 height 36
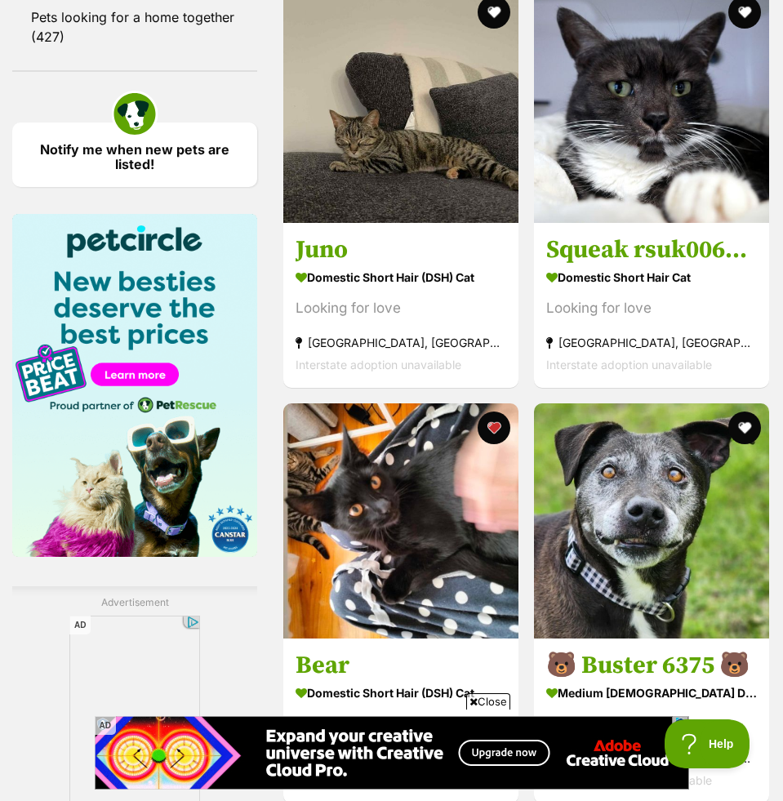
scroll to position [2078, 0]
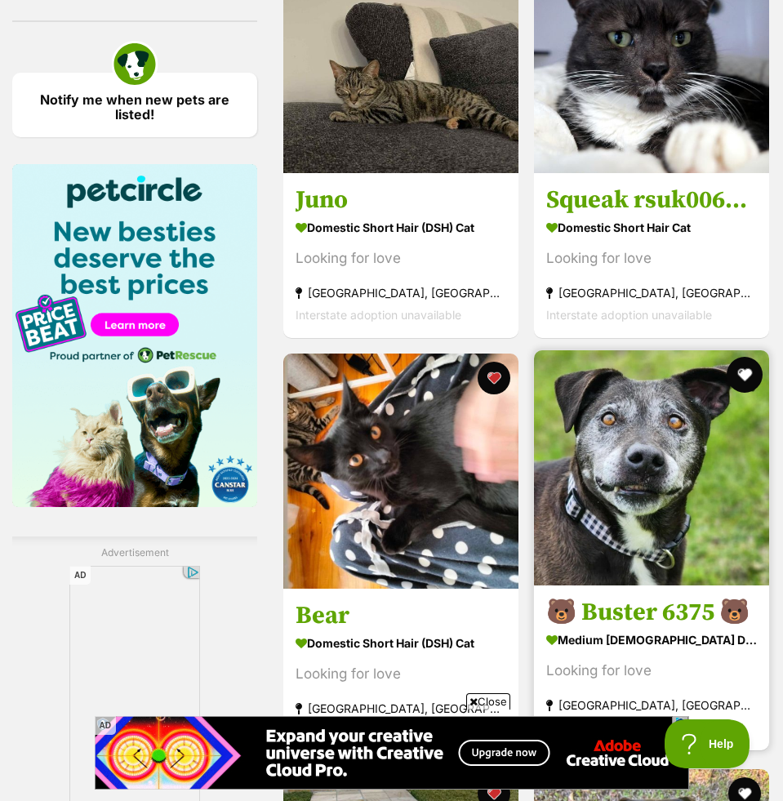
click at [747, 368] on button "favourite" at bounding box center [745, 375] width 36 height 36
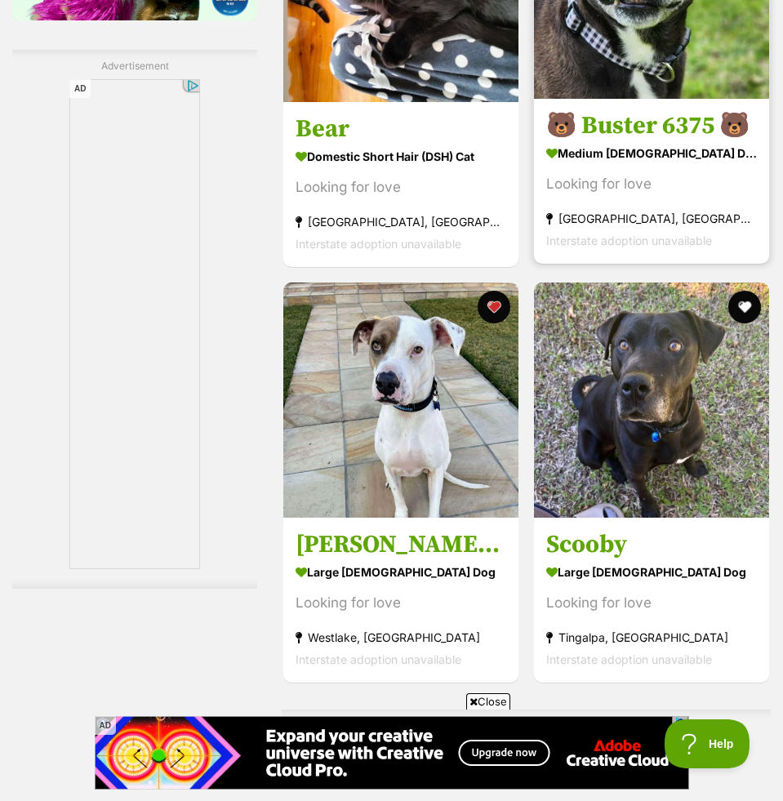
scroll to position [2582, 0]
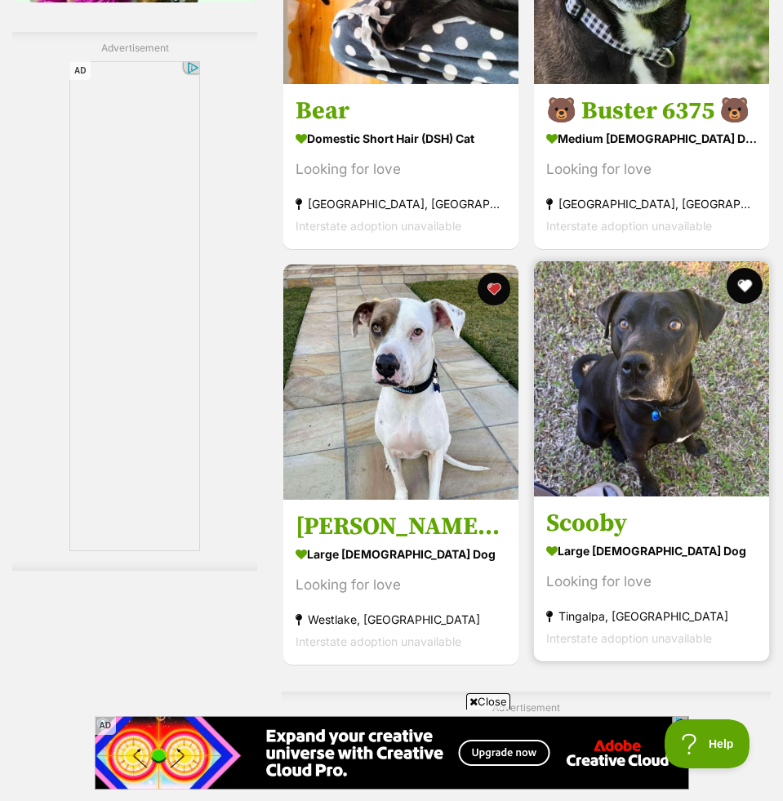
click at [739, 290] on button "favourite" at bounding box center [745, 286] width 36 height 36
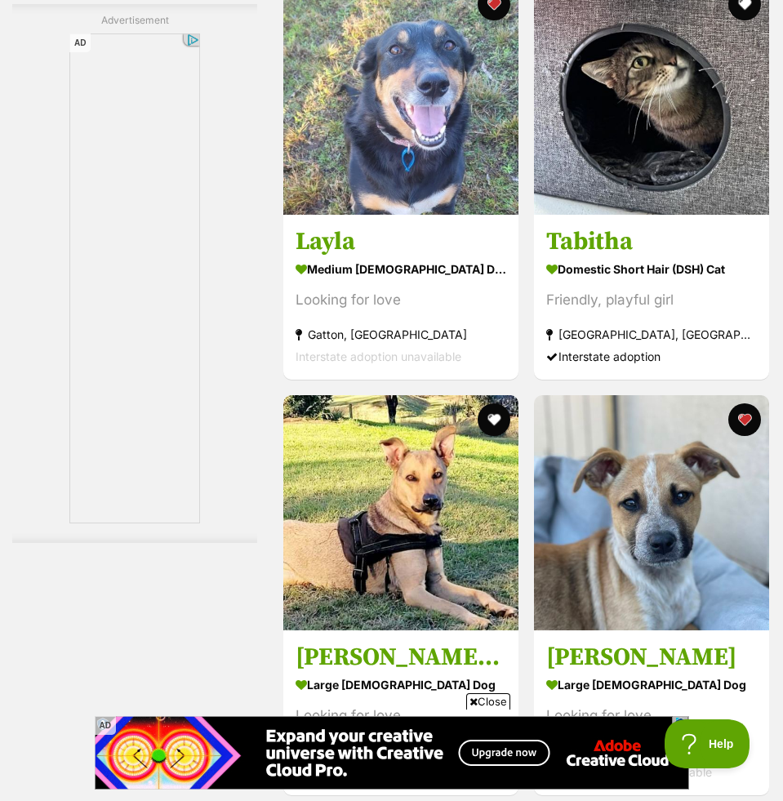
scroll to position [3465, 0]
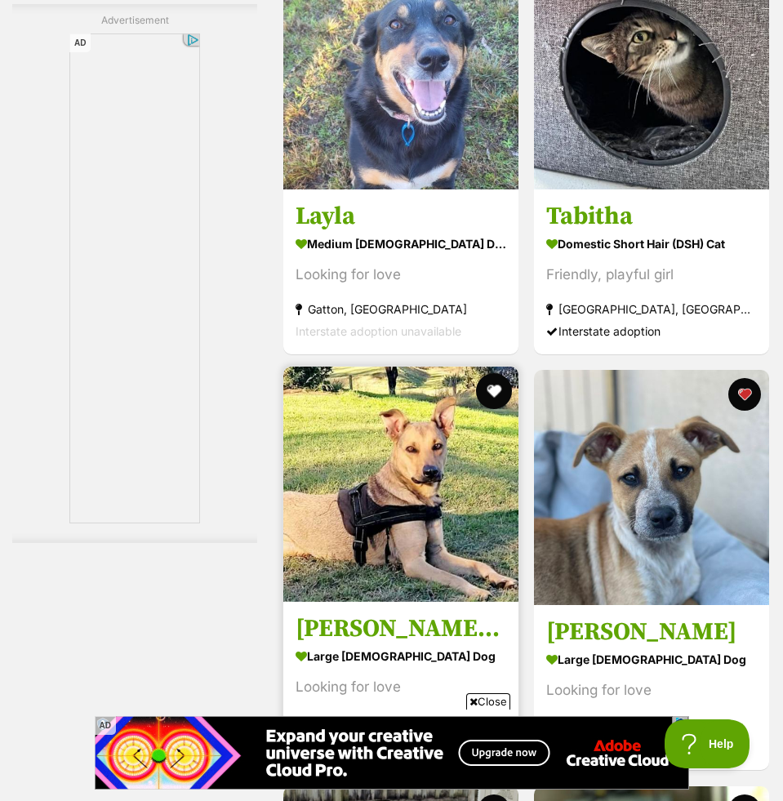
click at [498, 393] on button "favourite" at bounding box center [494, 391] width 36 height 36
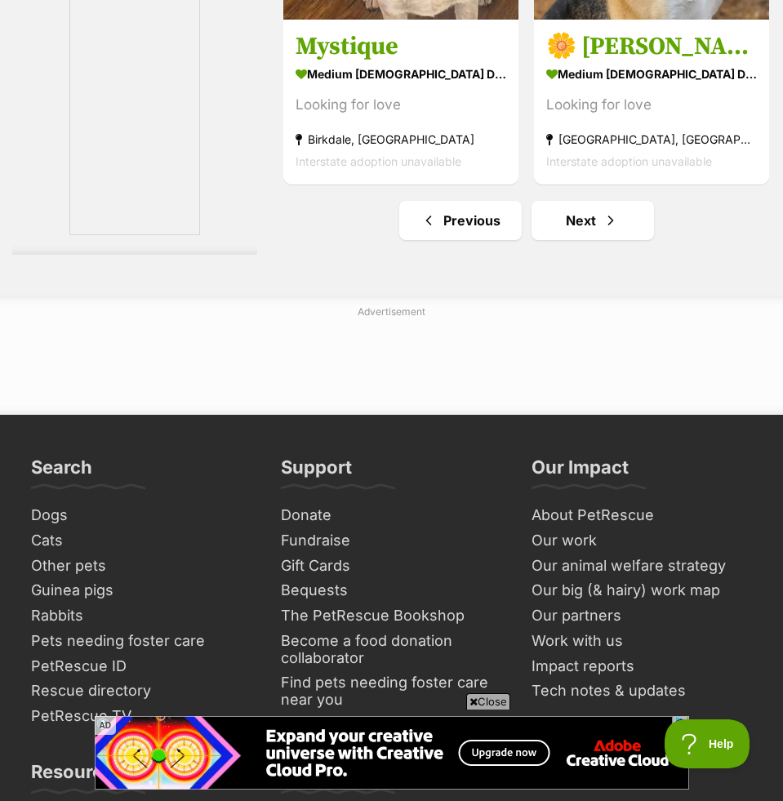
scroll to position [5039, 0]
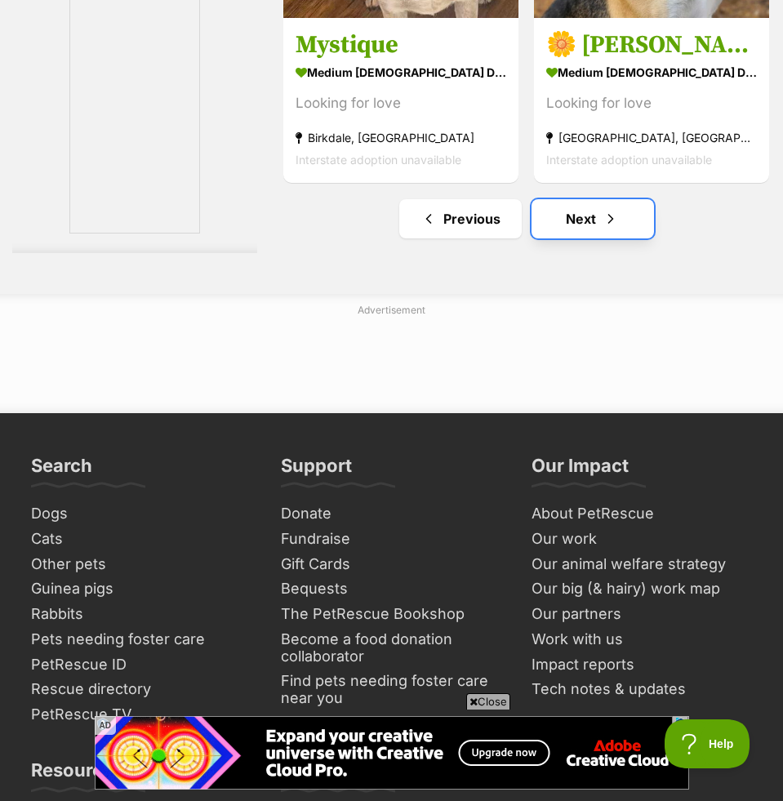
click at [596, 216] on link "Next" at bounding box center [592, 218] width 122 height 39
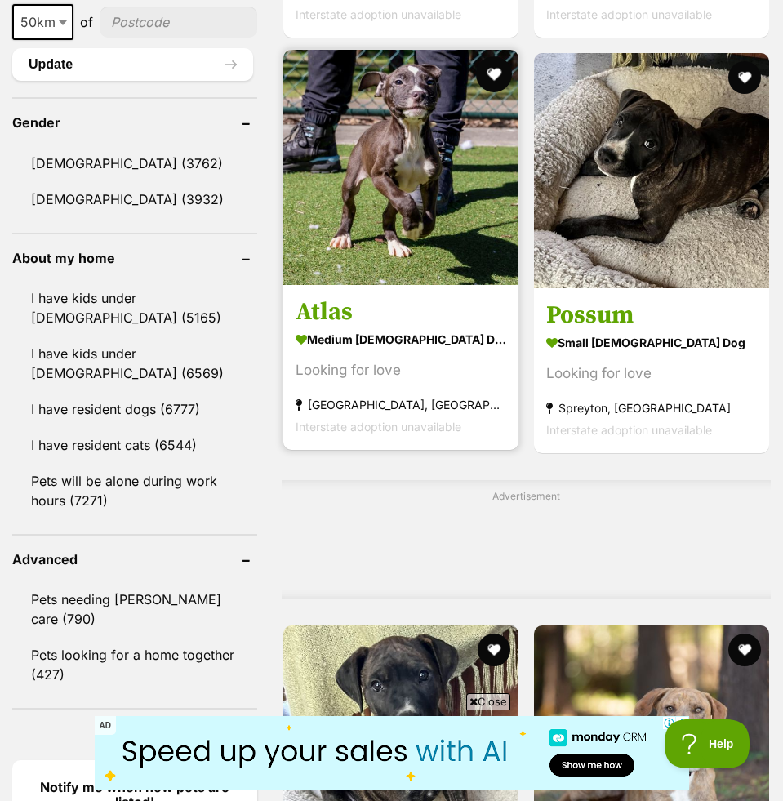
click at [500, 79] on button "favourite" at bounding box center [494, 74] width 36 height 36
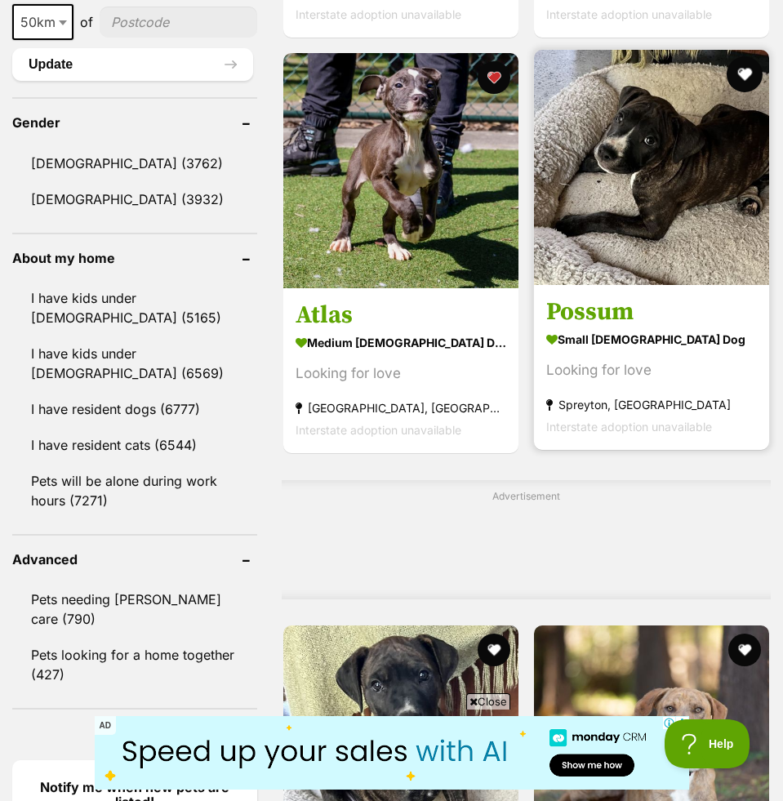
click at [734, 77] on button "favourite" at bounding box center [745, 74] width 36 height 36
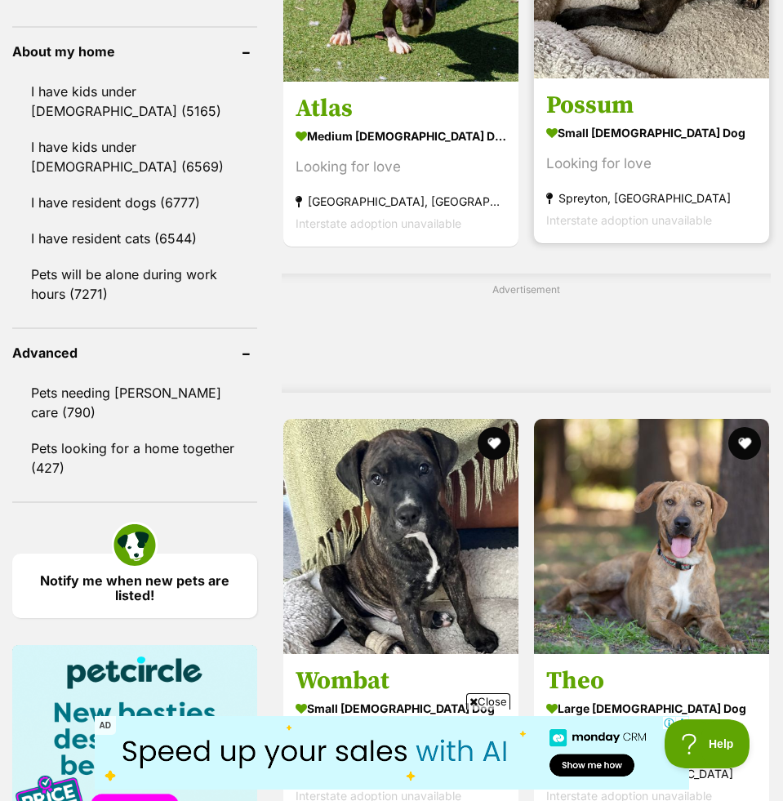
scroll to position [1616, 0]
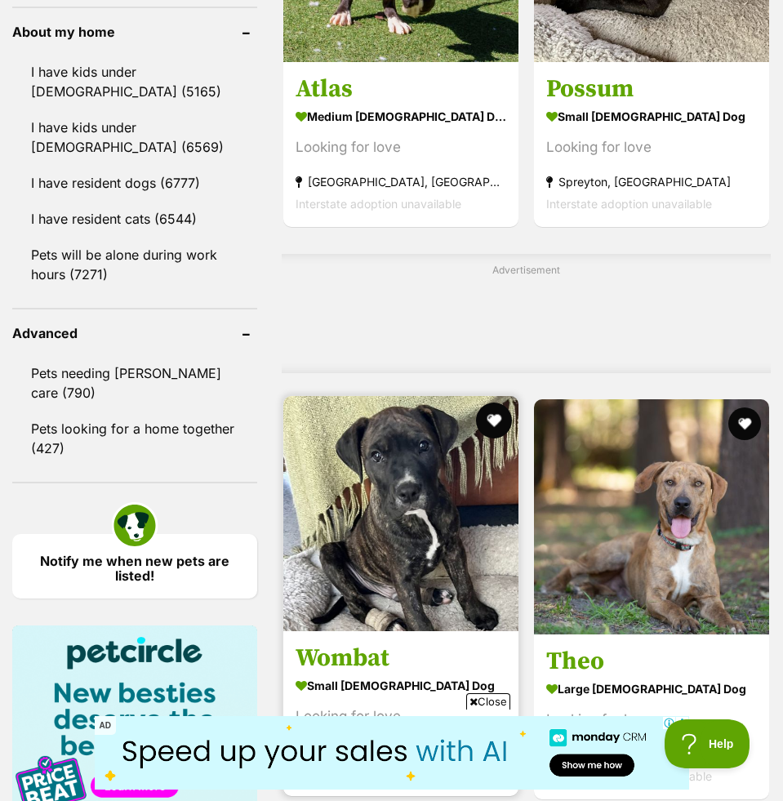
click at [496, 416] on button "favourite" at bounding box center [494, 420] width 36 height 36
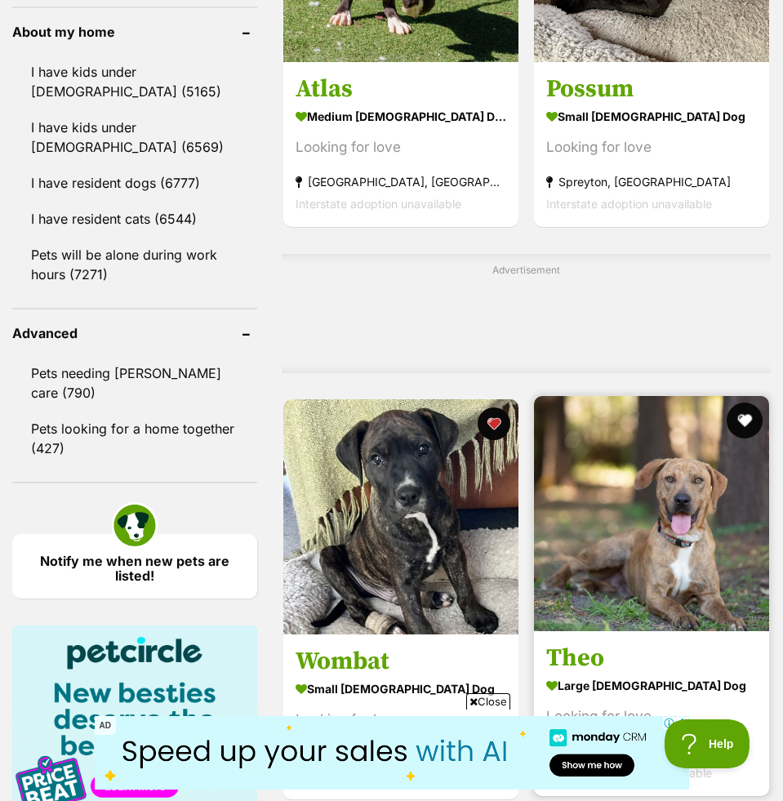
click at [743, 411] on button "favourite" at bounding box center [745, 420] width 36 height 36
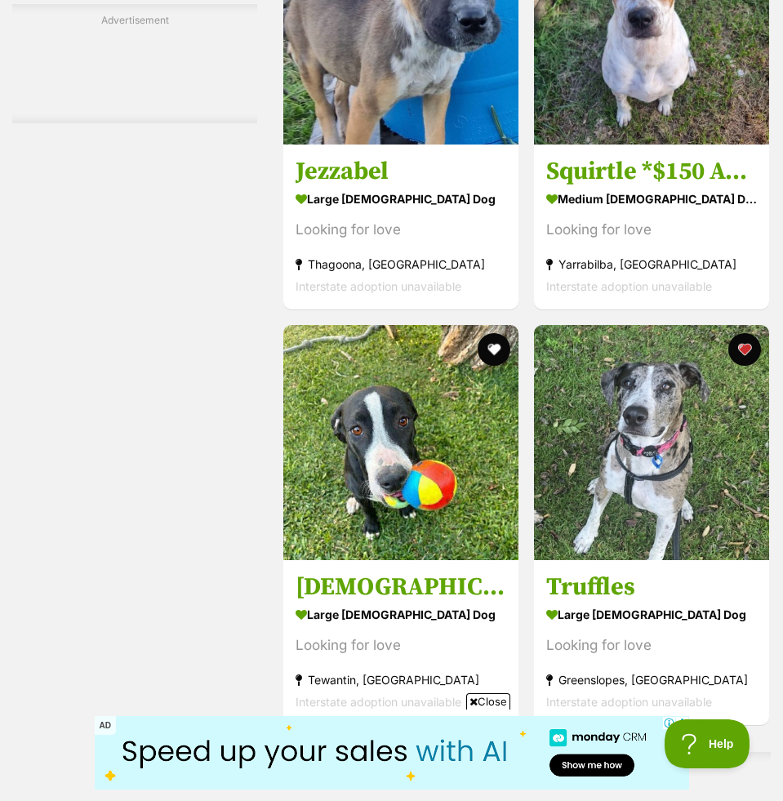
scroll to position [4100, 0]
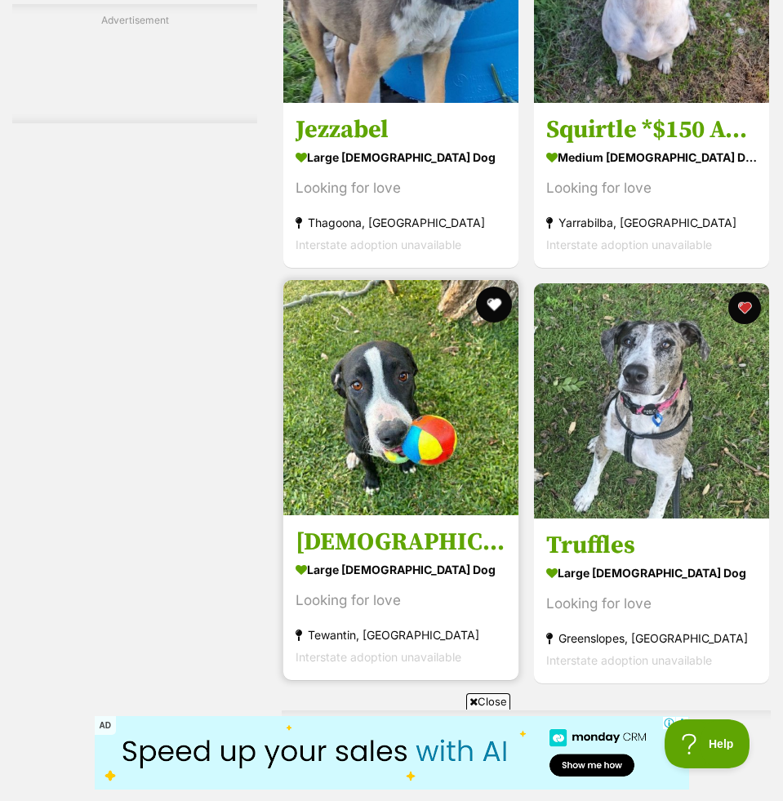
click at [497, 307] on button "favourite" at bounding box center [494, 305] width 36 height 36
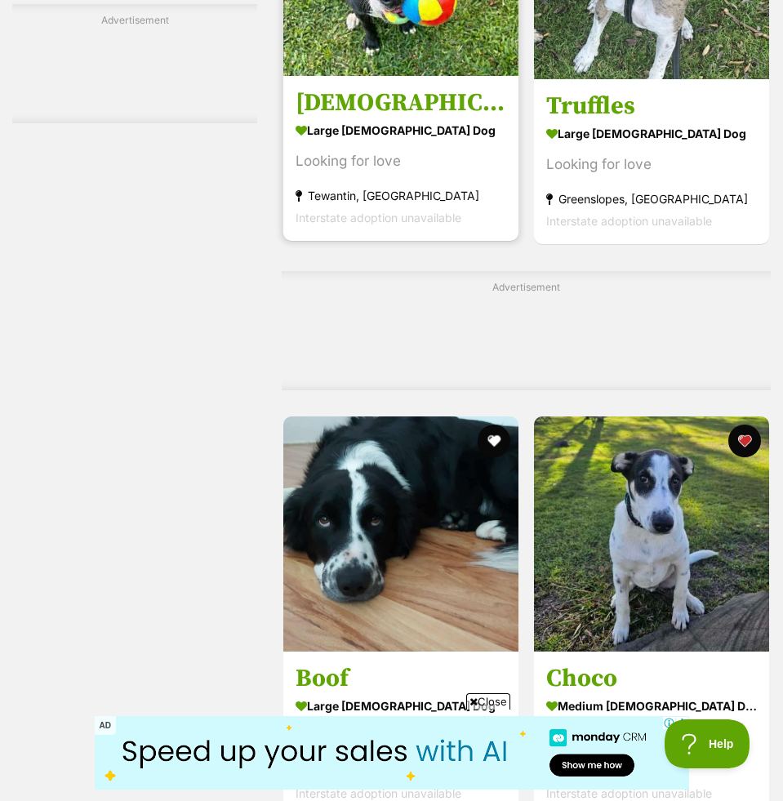
scroll to position [4542, 0]
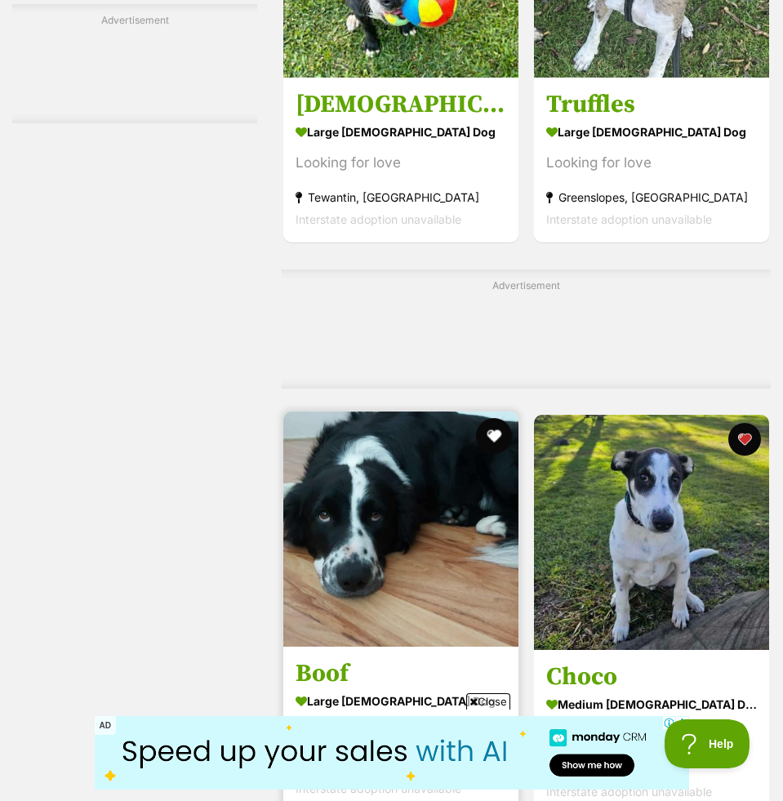
click at [491, 429] on button "favourite" at bounding box center [494, 436] width 36 height 36
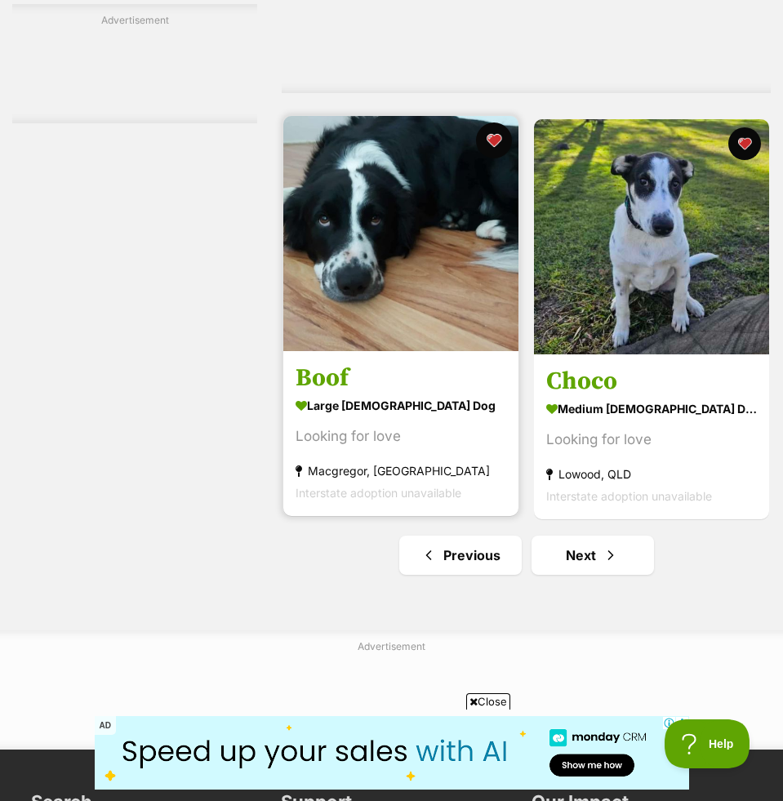
scroll to position [4715, 0]
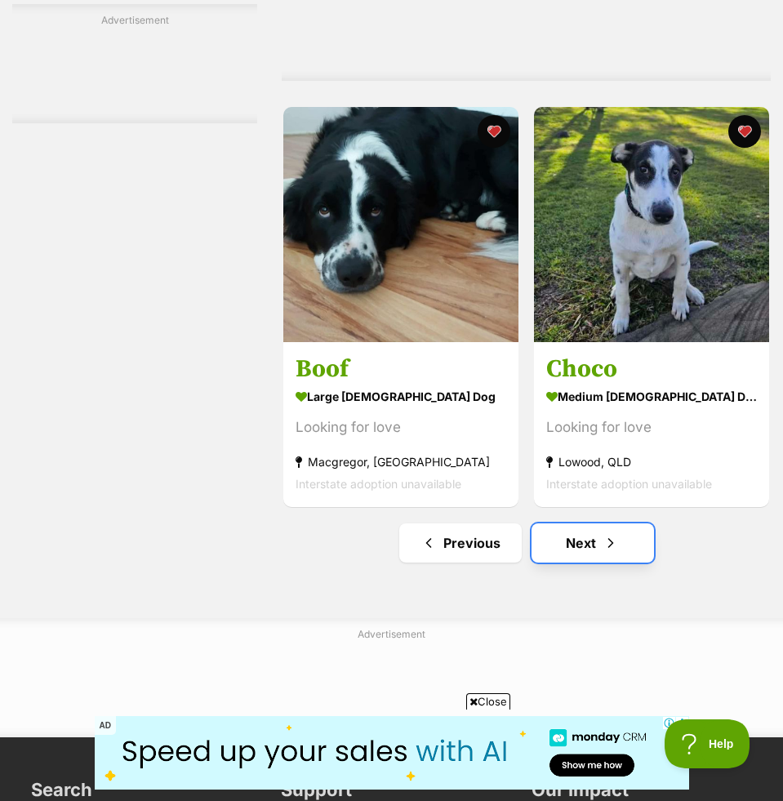
click at [592, 544] on link "Next" at bounding box center [592, 542] width 122 height 39
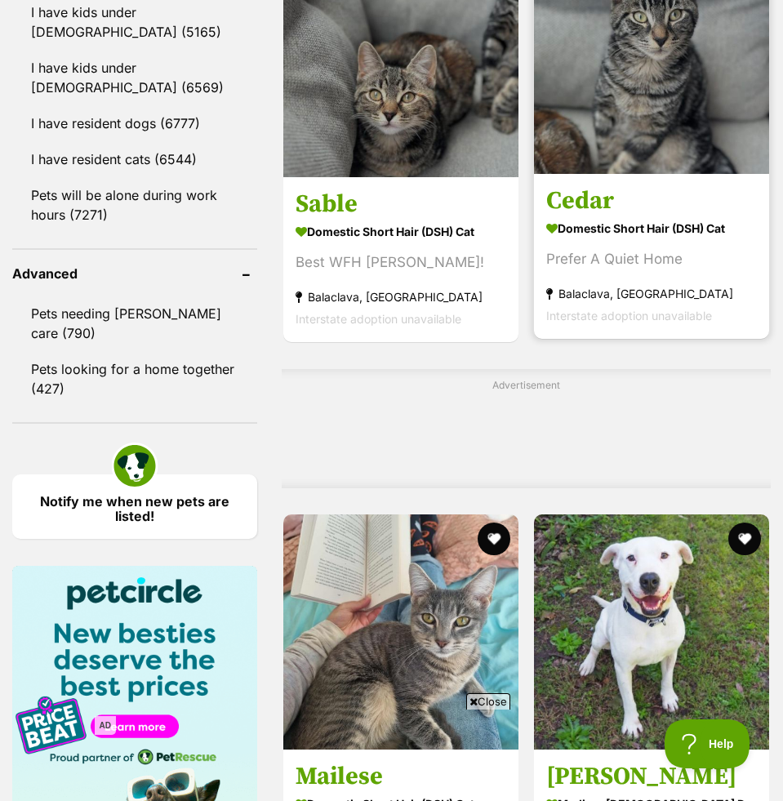
scroll to position [2069, 0]
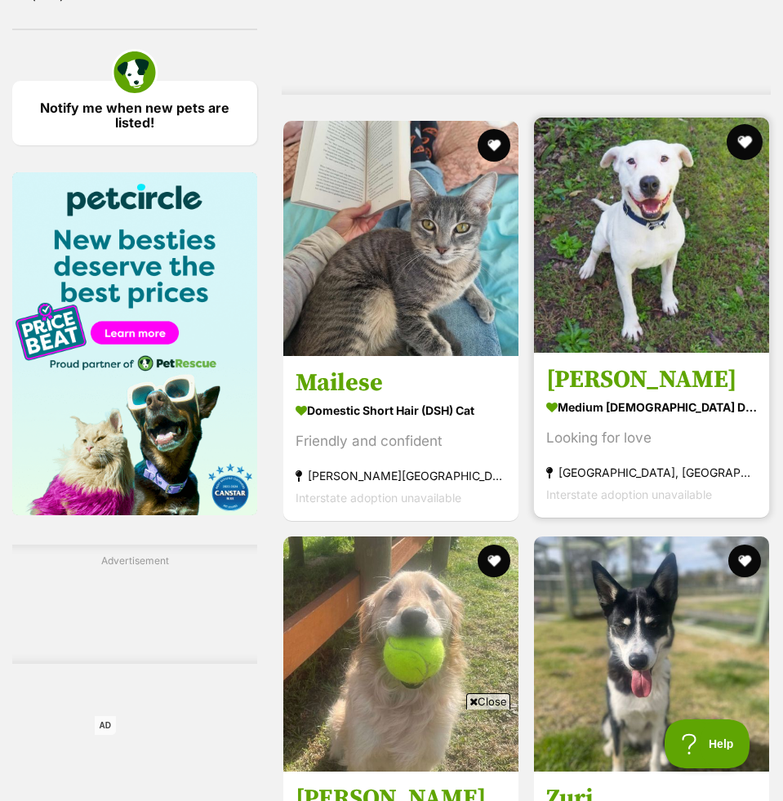
click at [749, 140] on button "favourite" at bounding box center [745, 142] width 36 height 36
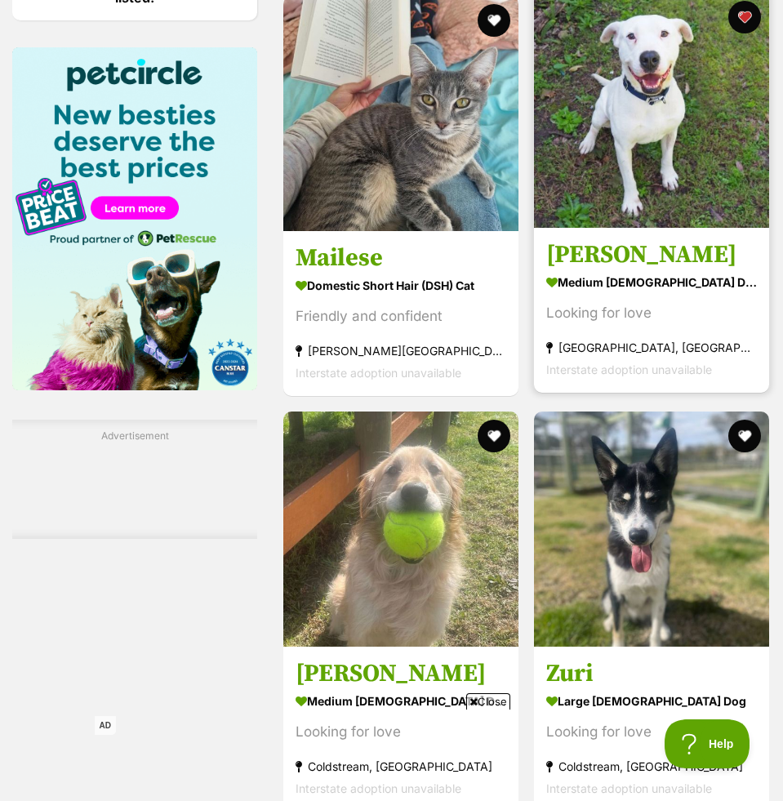
scroll to position [2197, 0]
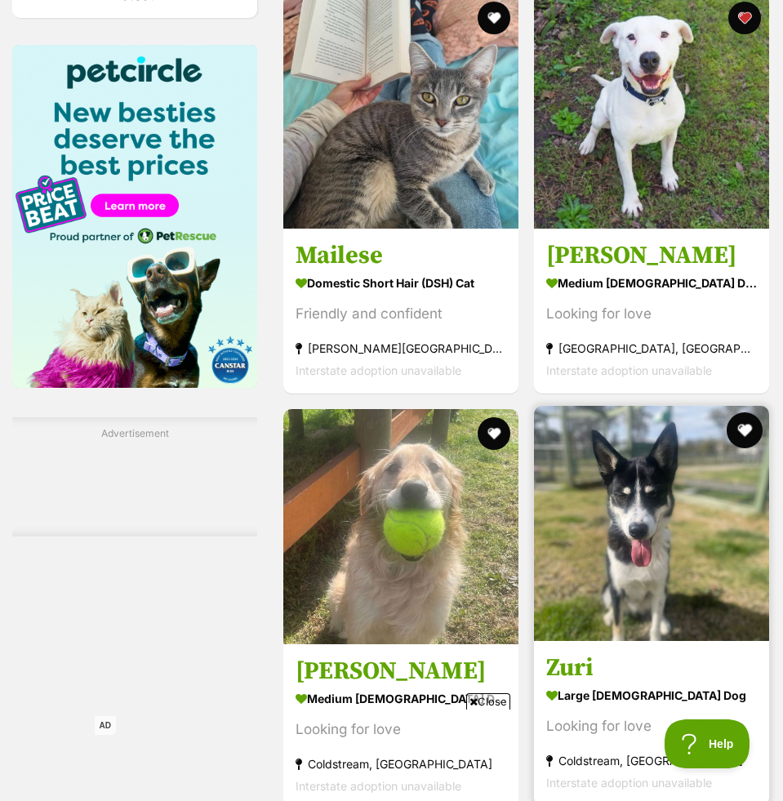
click at [745, 427] on button "favourite" at bounding box center [745, 430] width 36 height 36
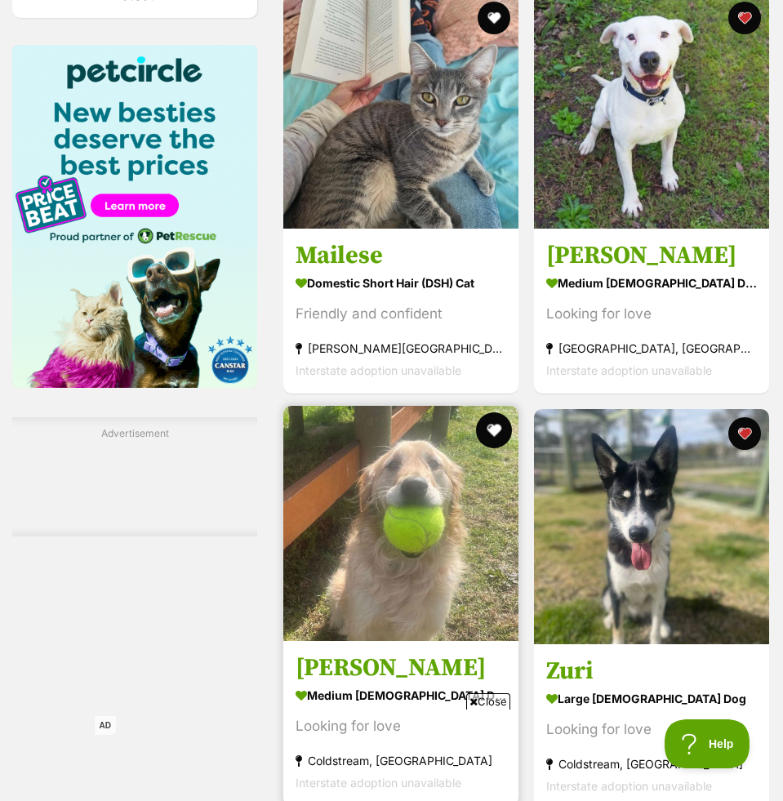
click at [487, 432] on button "favourite" at bounding box center [494, 430] width 36 height 36
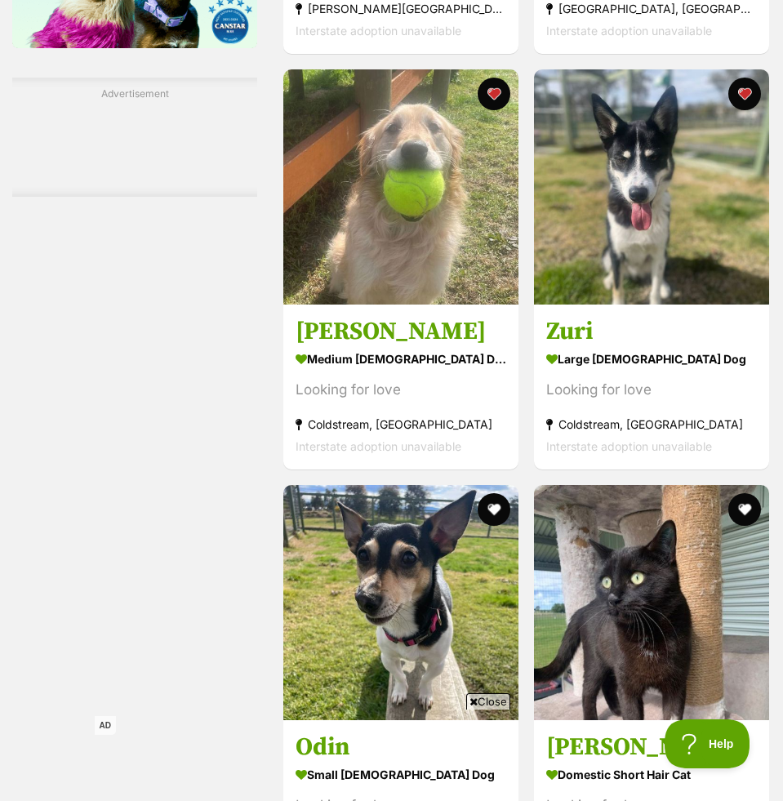
scroll to position [2538, 0]
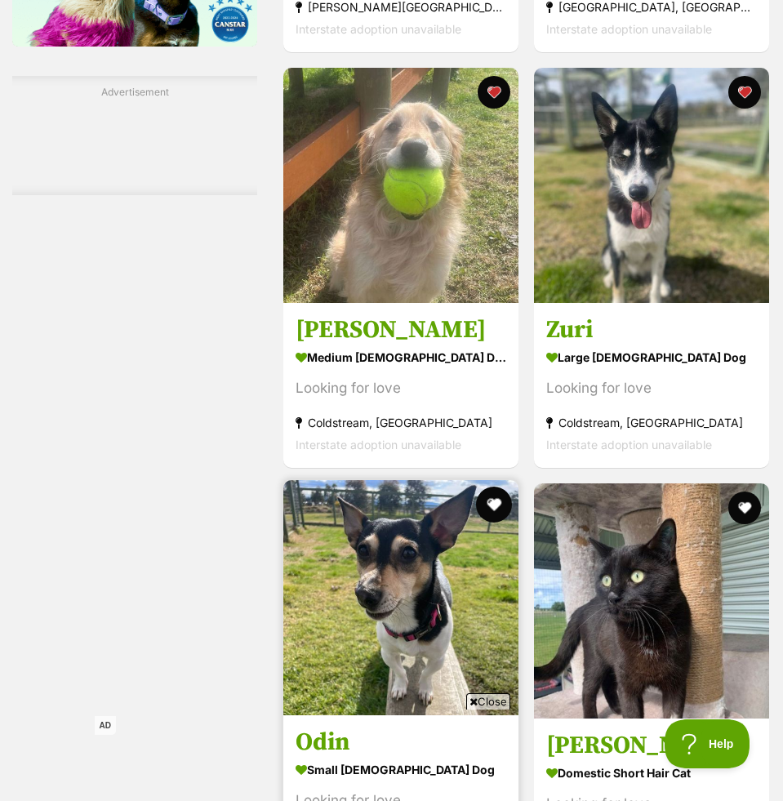
click at [492, 504] on button "favourite" at bounding box center [494, 505] width 36 height 36
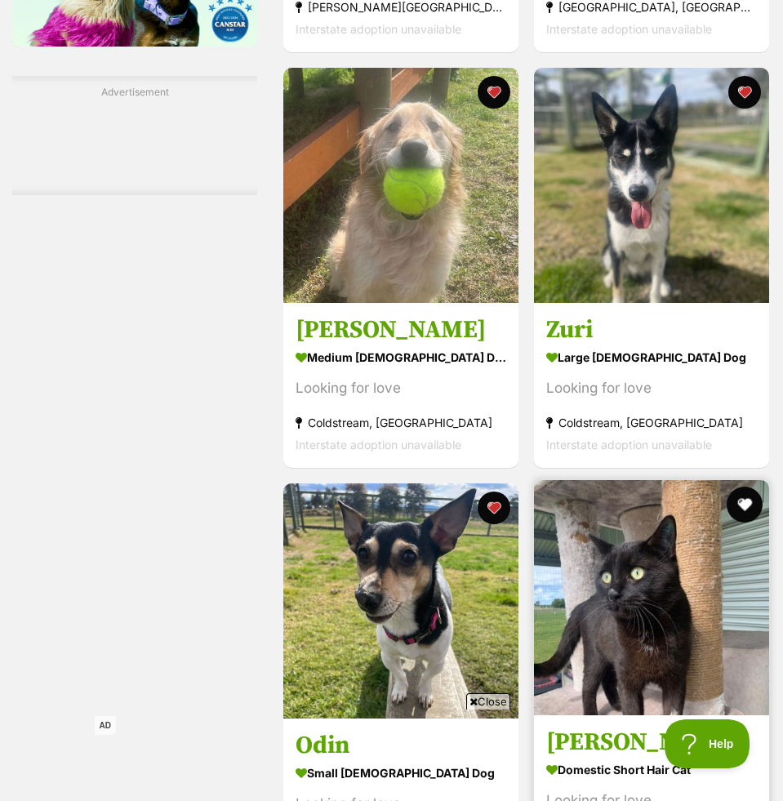
click at [747, 500] on button "favourite" at bounding box center [745, 505] width 36 height 36
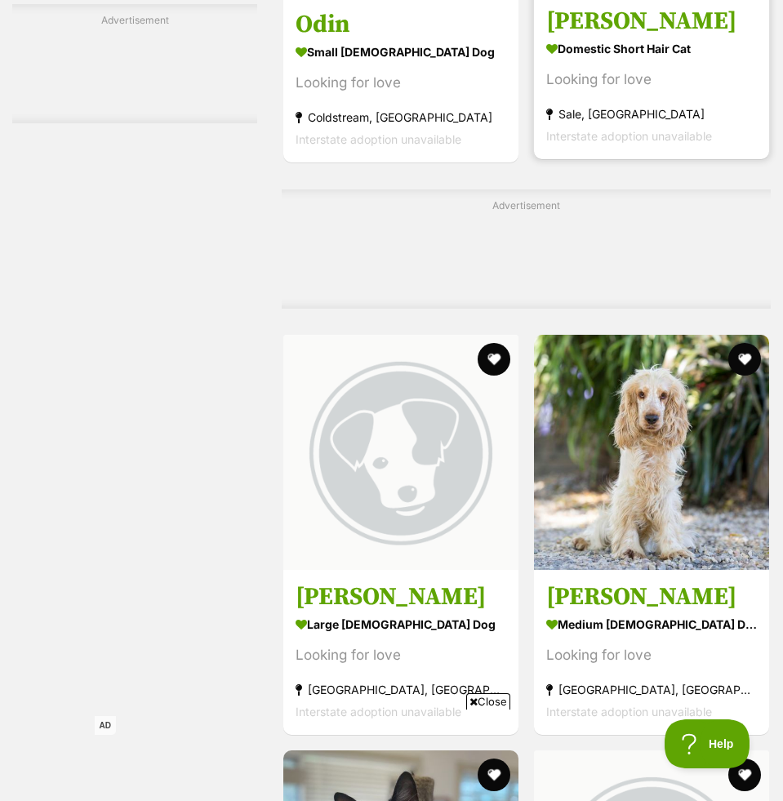
scroll to position [3297, 0]
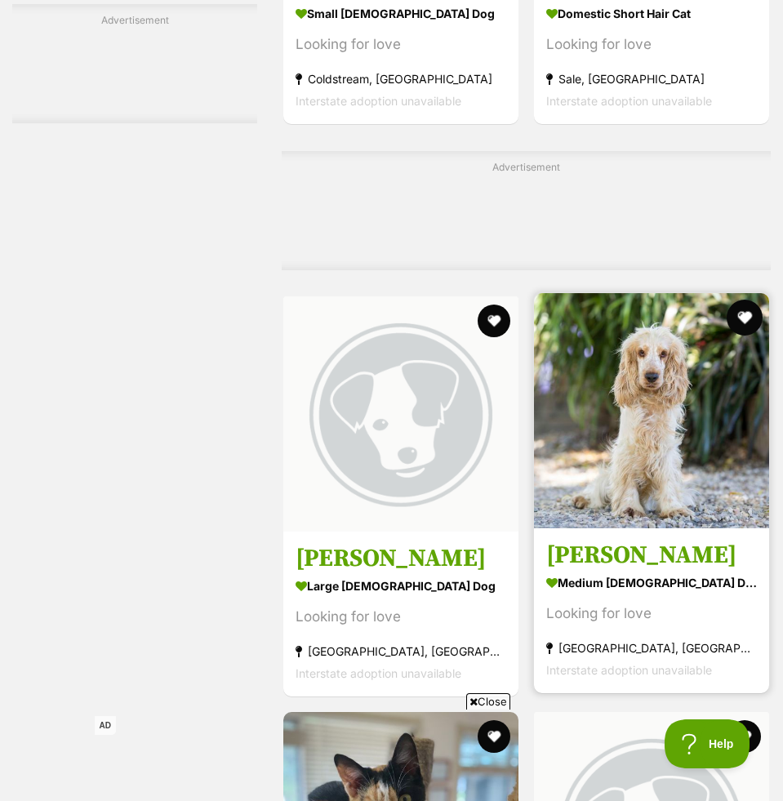
click at [745, 318] on button "favourite" at bounding box center [745, 318] width 36 height 36
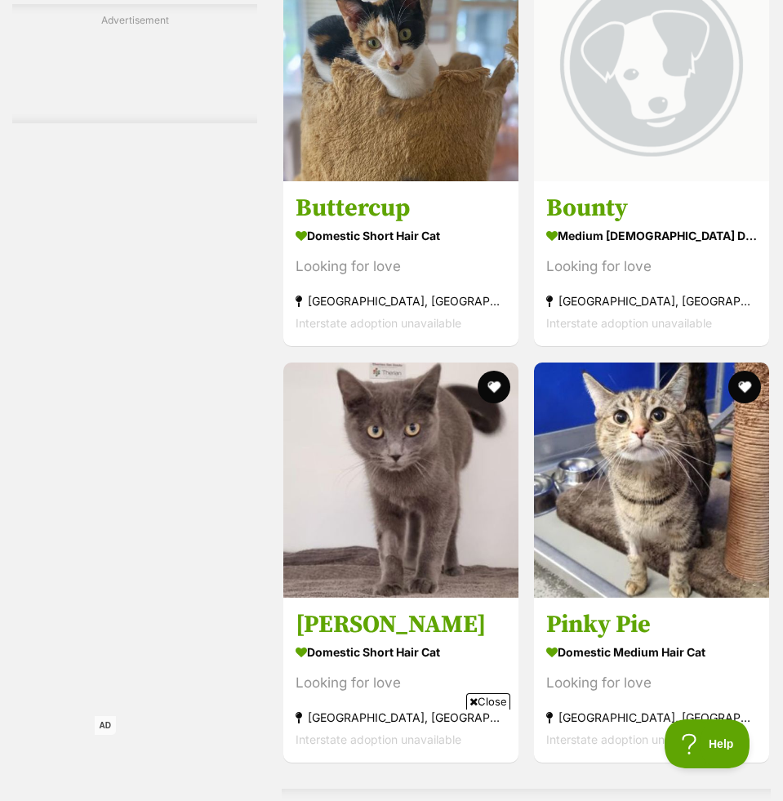
scroll to position [4116, 0]
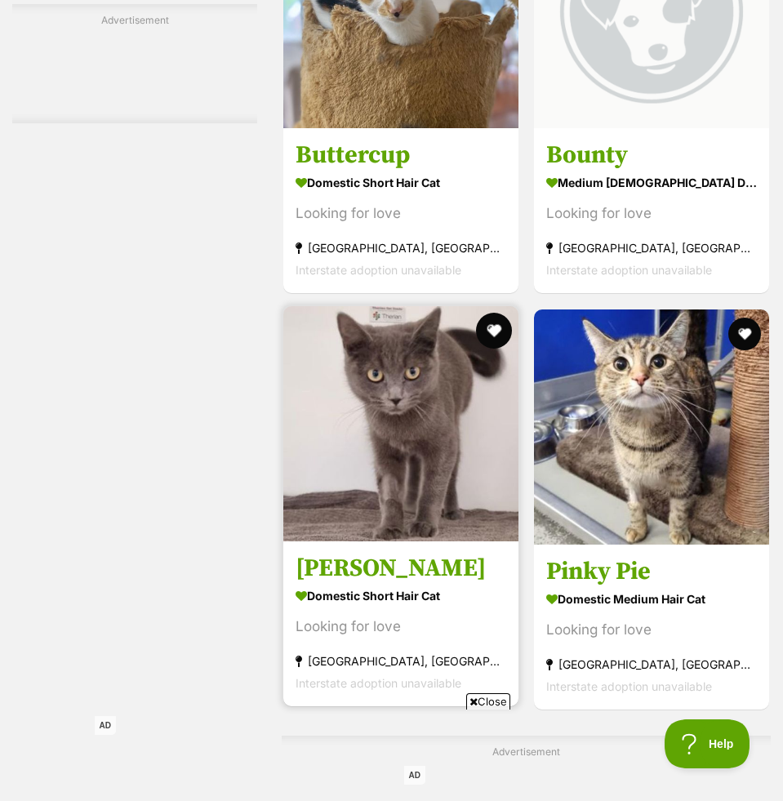
click at [488, 329] on button "favourite" at bounding box center [494, 331] width 36 height 36
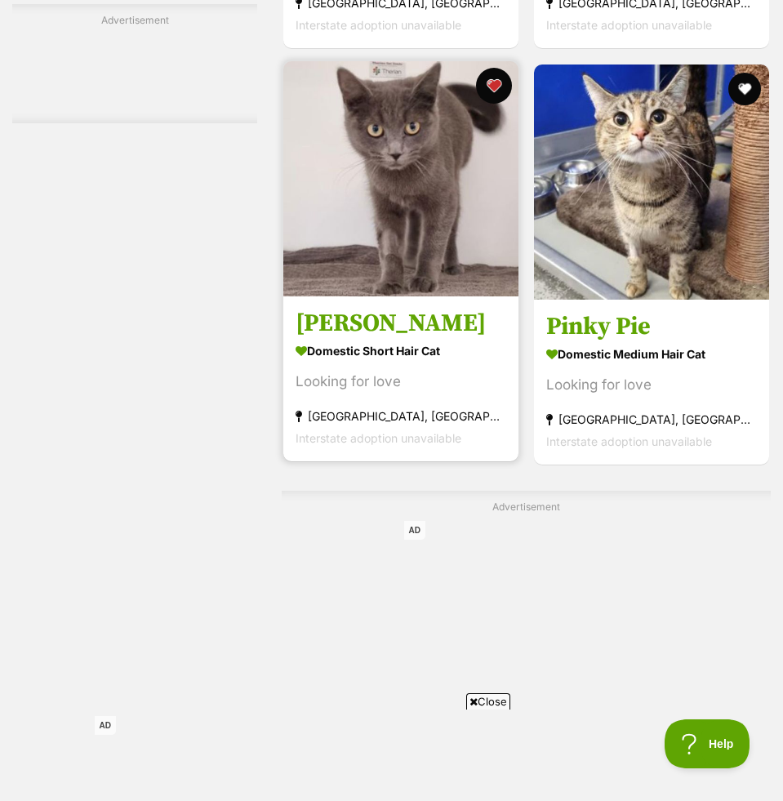
scroll to position [4345, 0]
